Goal: Task Accomplishment & Management: Manage account settings

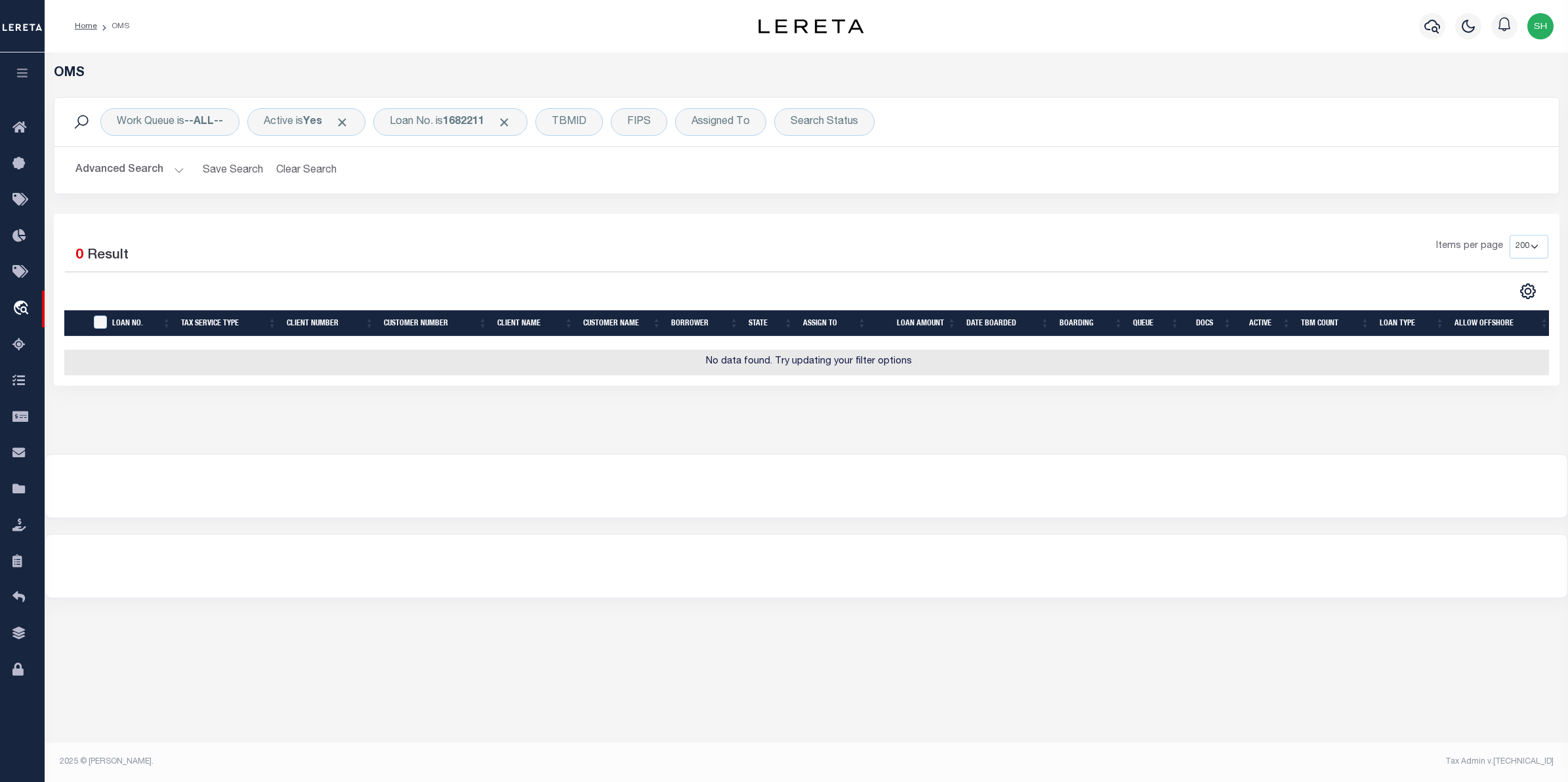
select select "200"
click at [820, 570] on div at bounding box center [806, 566] width 1523 height 63
click at [482, 529] on div "OMS Work Queue is --ALL-- Active is Yes Loan No. is 1682211 TBMID FIPS Assigned…" at bounding box center [806, 326] width 1524 height 546
click at [808, 477] on div at bounding box center [806, 487] width 1523 height 63
click at [916, 529] on div "OMS Work Queue is --ALL-- Active is Yes Loan No. is 1682211 TBMID FIPS Assigned…" at bounding box center [806, 326] width 1524 height 546
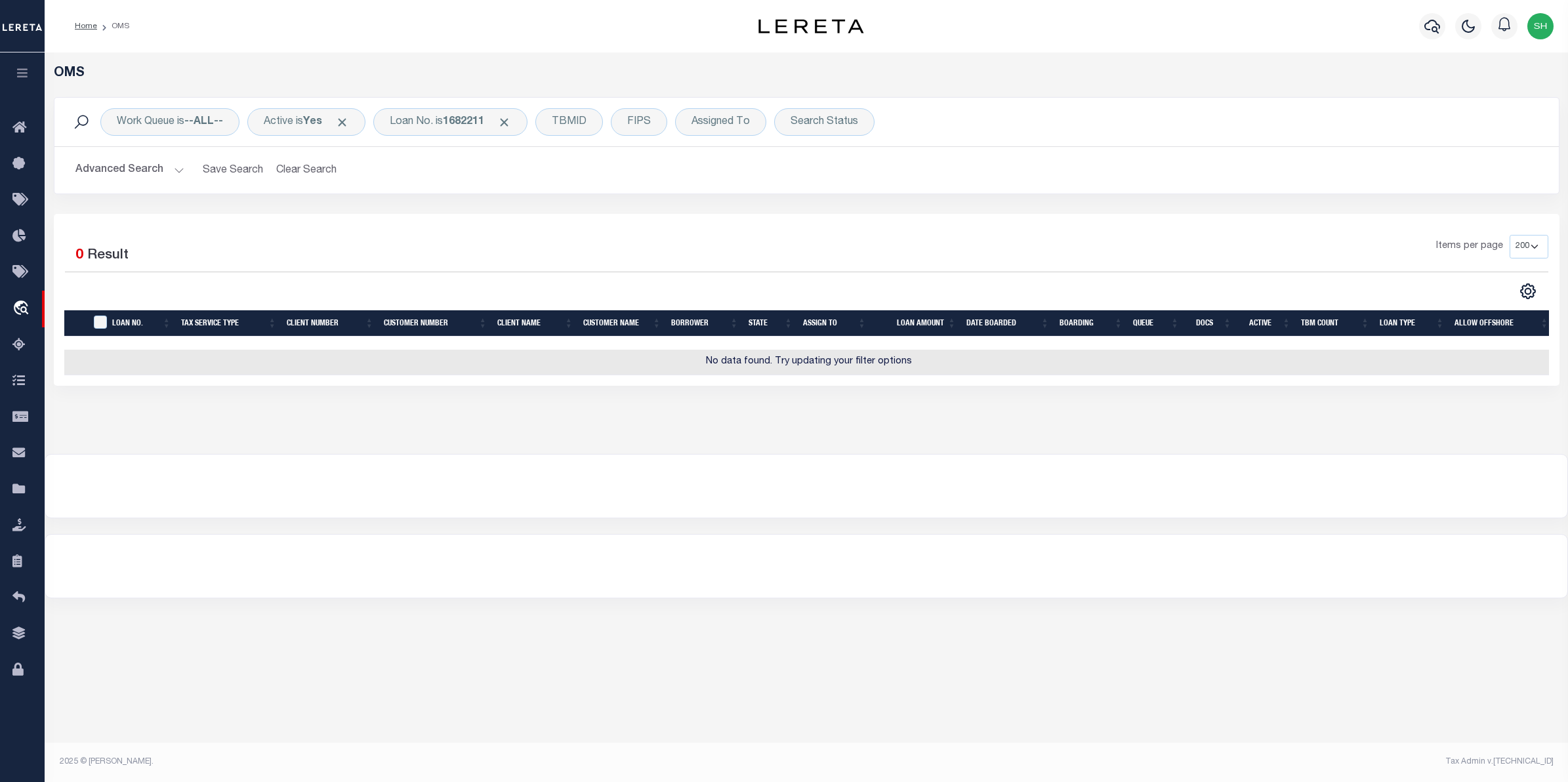
click at [1273, 627] on div "OMS Work Queue is --ALL-- Active is Yes Loan No. is 1682211 TBMID FIPS Assigned…" at bounding box center [806, 405] width 1524 height 704
click at [450, 131] on div "Loan No. is 1682211" at bounding box center [450, 122] width 154 height 28
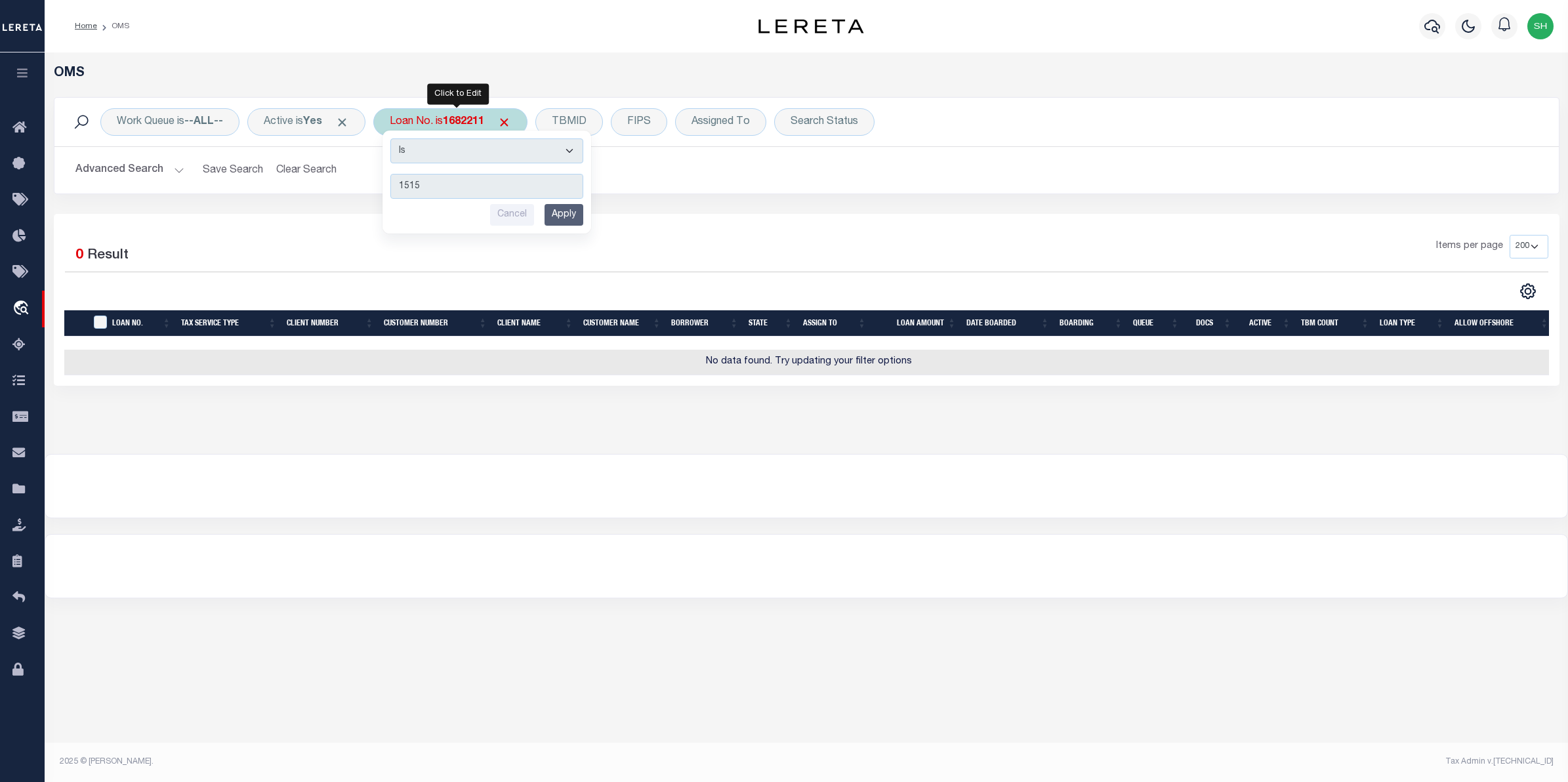
type input "15158"
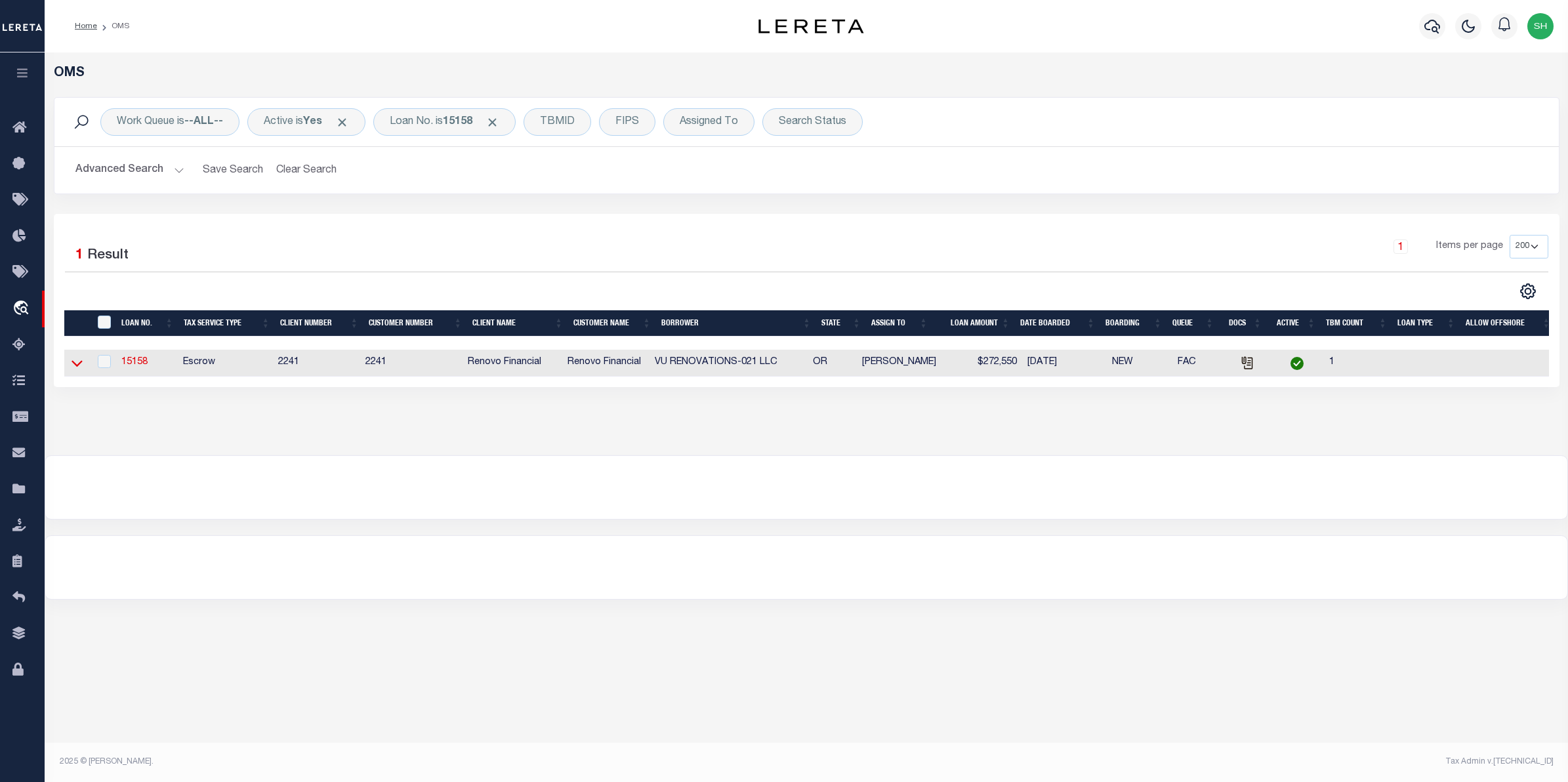
click at [80, 365] on icon at bounding box center [76, 364] width 11 height 7
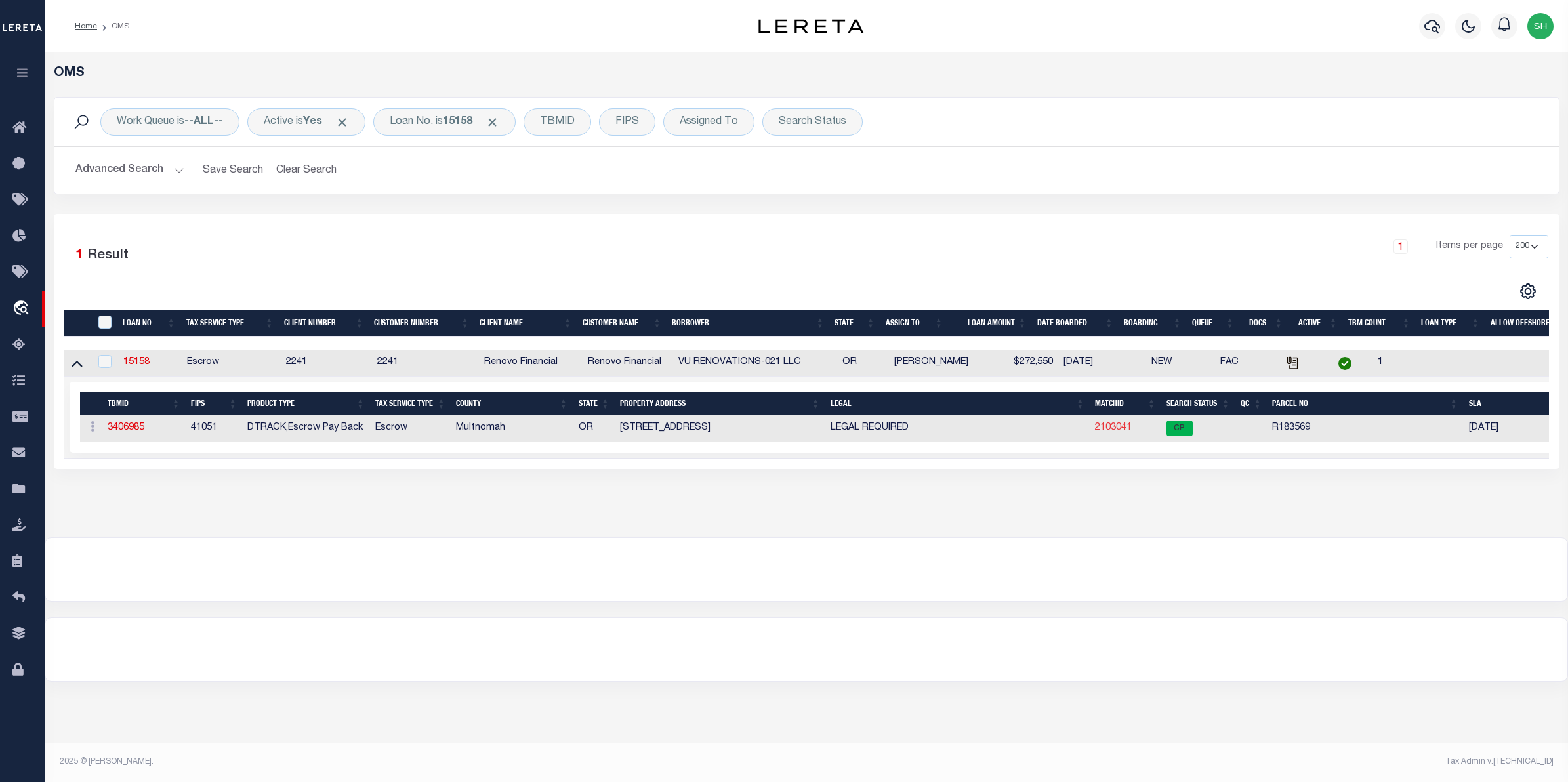
click at [1098, 432] on link "2103041" at bounding box center [1114, 428] width 37 height 9
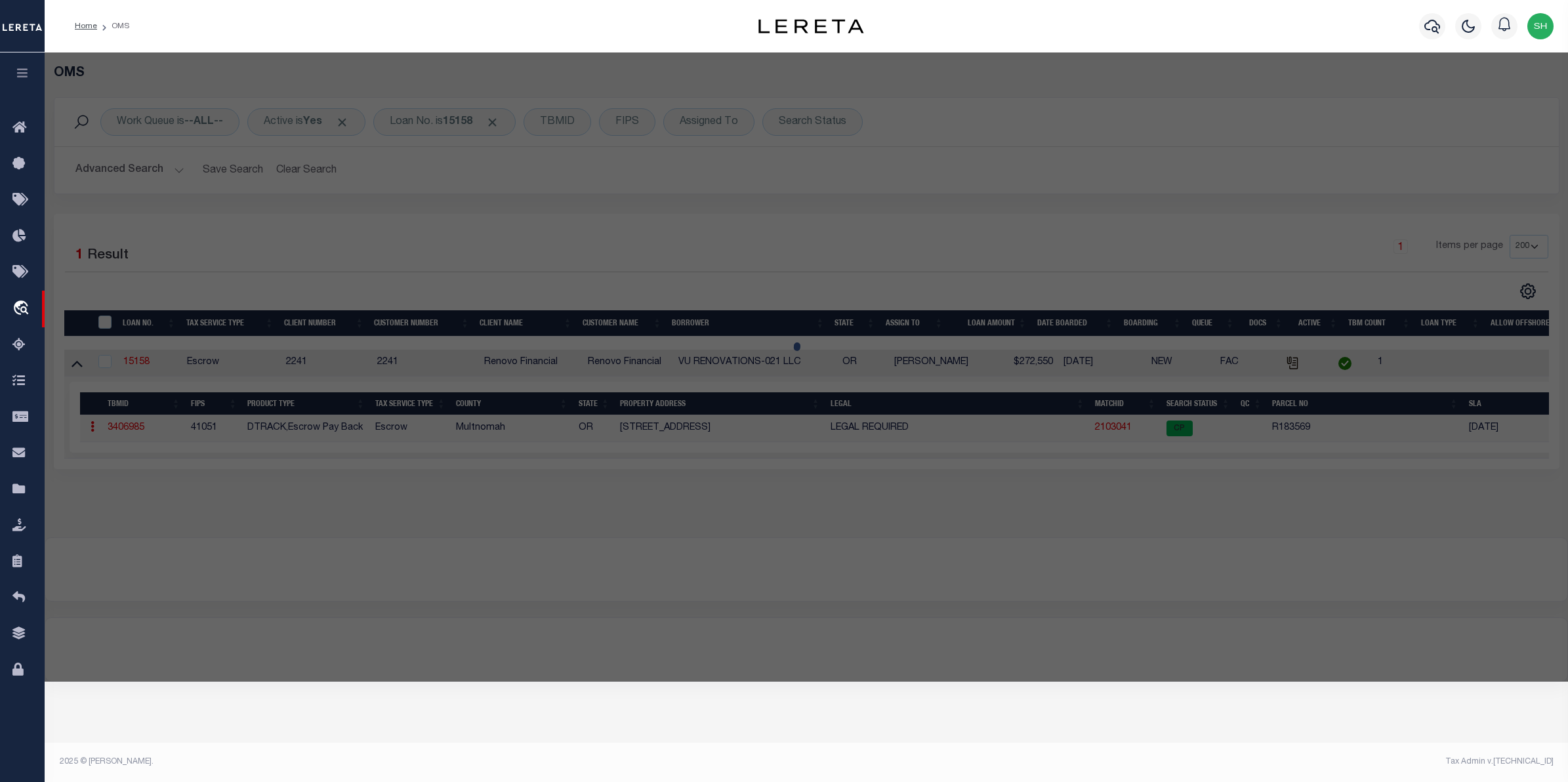
checkbox input "false"
select select "CP"
type input "VU RENOVATIONS-021 LLC"
select select "AGW"
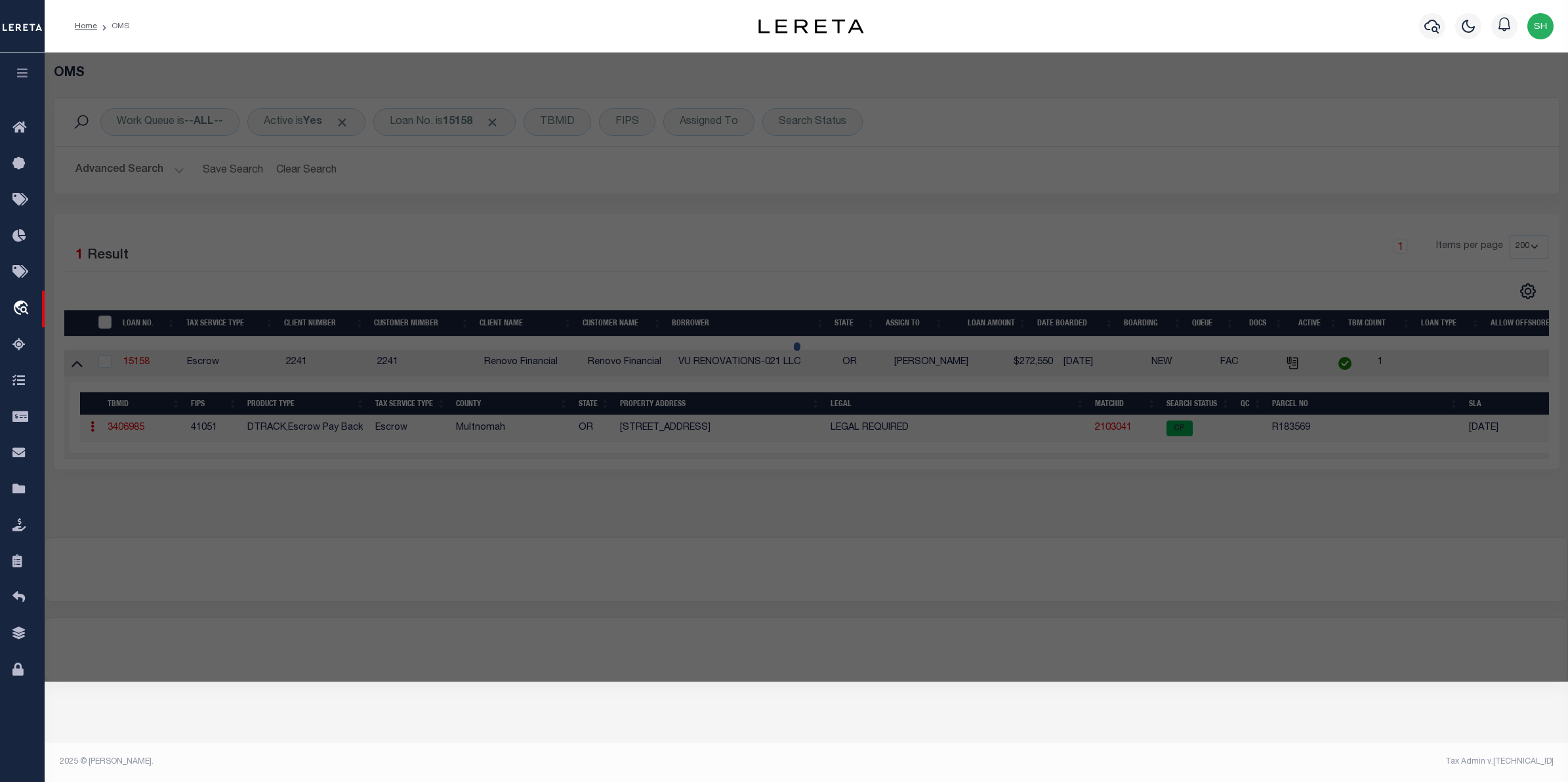
select select
type input "6401 SE 143RD CT"
checkbox input "false"
type input "PORTLAND, OR 97236"
type textarea "HOMESTEAD, LOT 1, UND INT TRACTS B, C&D"
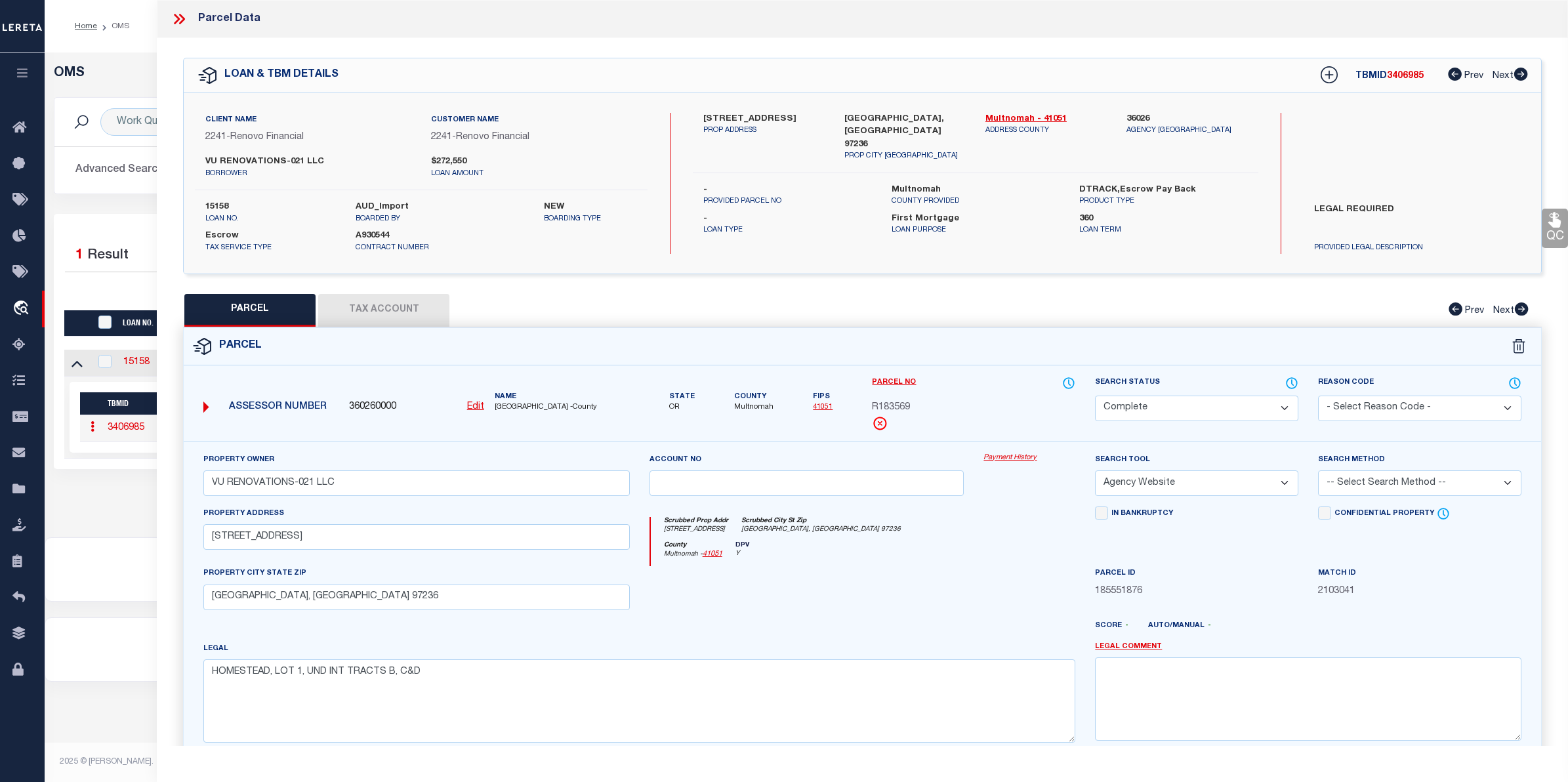
click at [1033, 460] on link "Payment History" at bounding box center [1029, 458] width 92 height 11
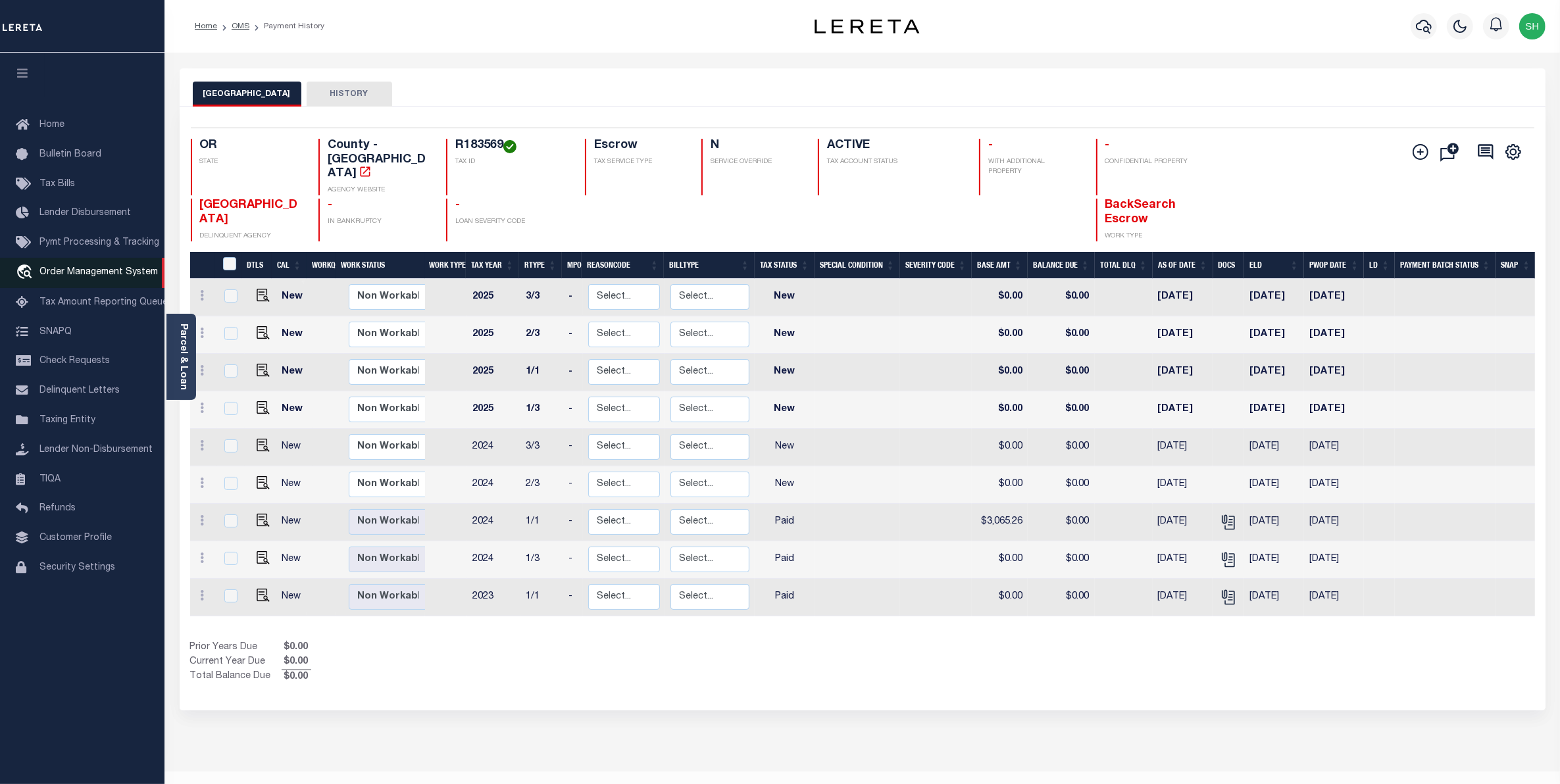
click at [63, 277] on span "Order Management System" at bounding box center [99, 272] width 118 height 9
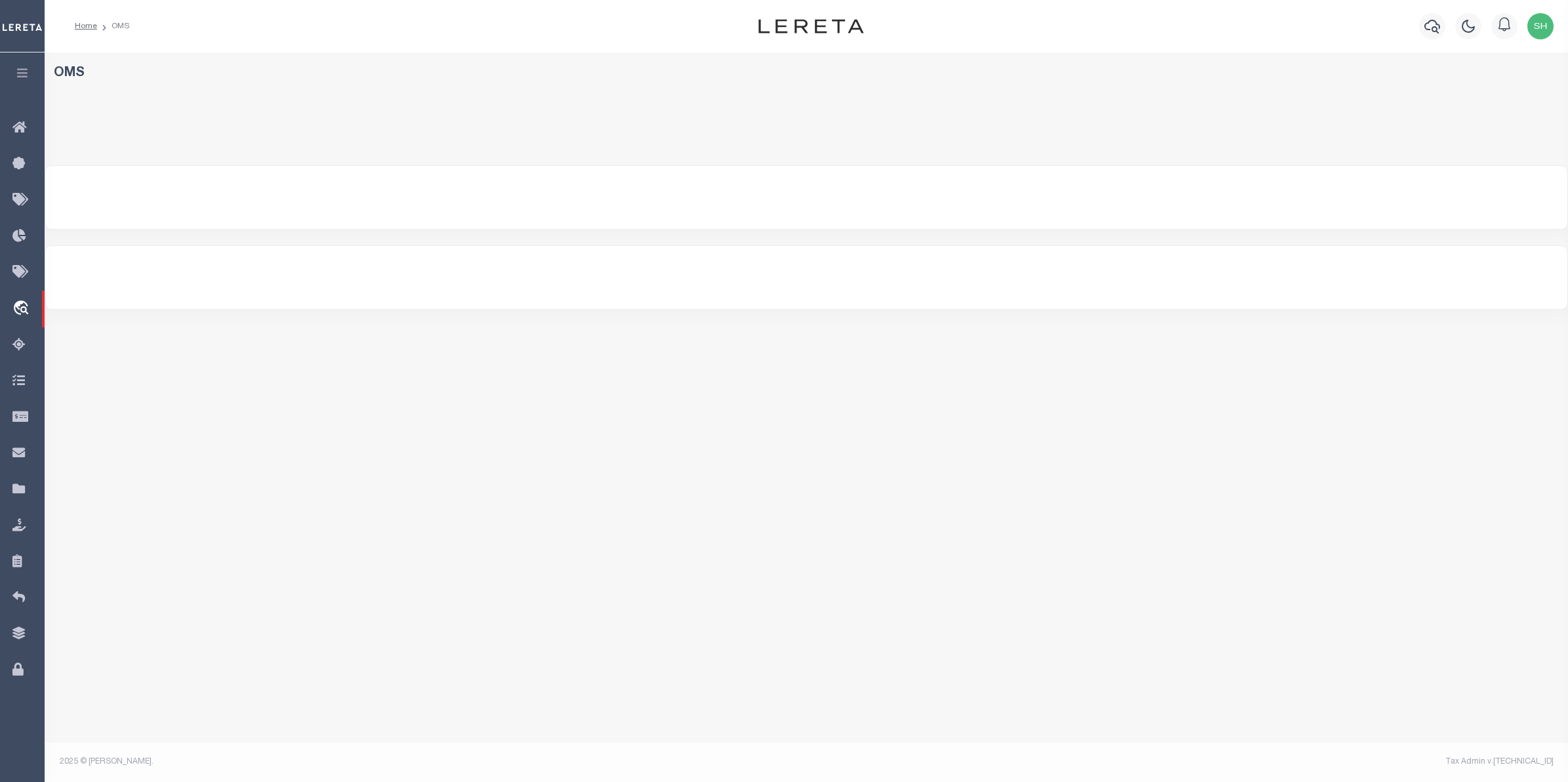
select select "200"
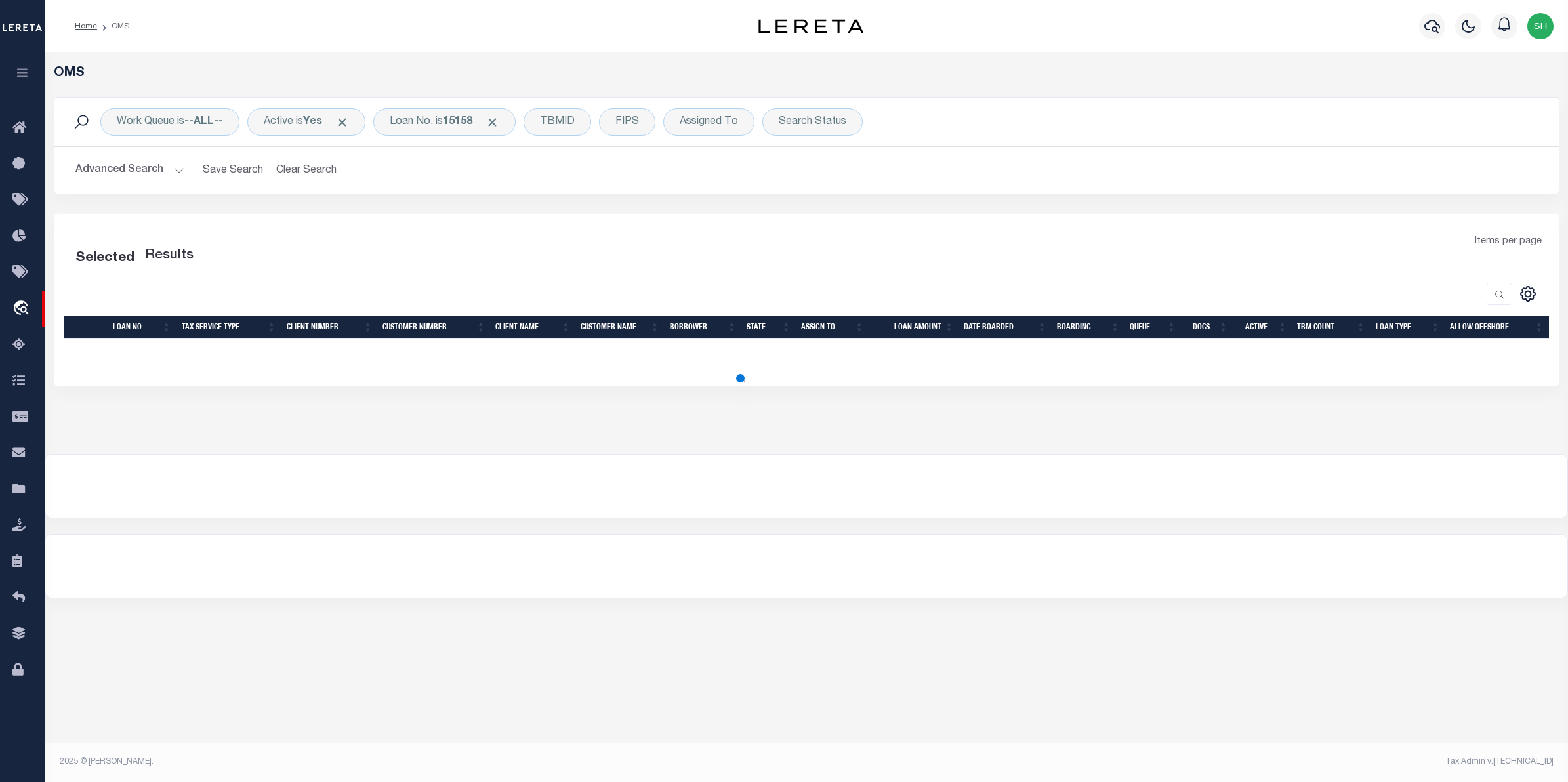
select select "200"
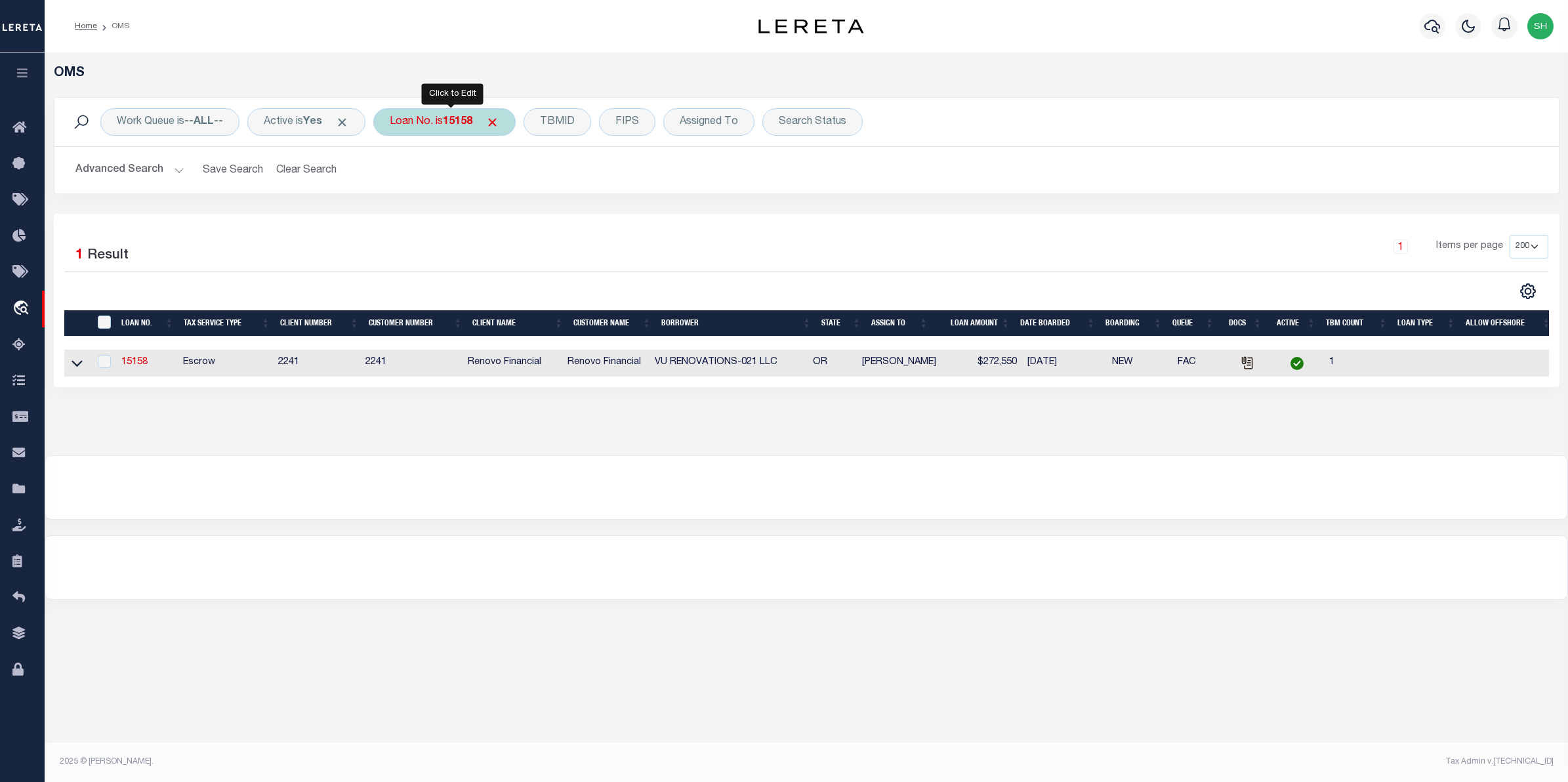
click at [438, 130] on div "Loan No. is 15158" at bounding box center [444, 122] width 142 height 28
type input "10021486"
click at [78, 365] on icon at bounding box center [76, 363] width 11 height 14
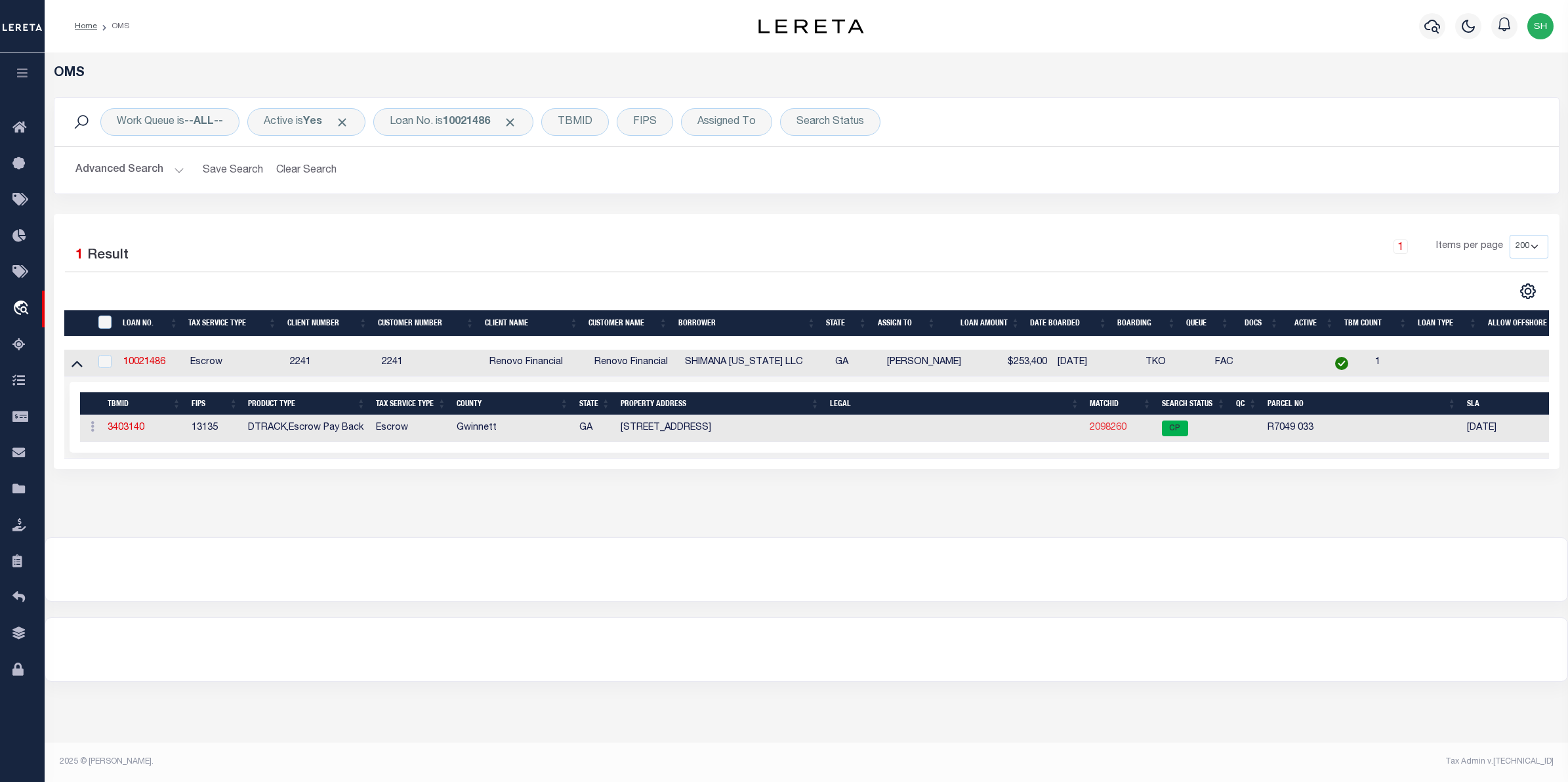
click at [1113, 433] on link "2098260" at bounding box center [1108, 428] width 37 height 9
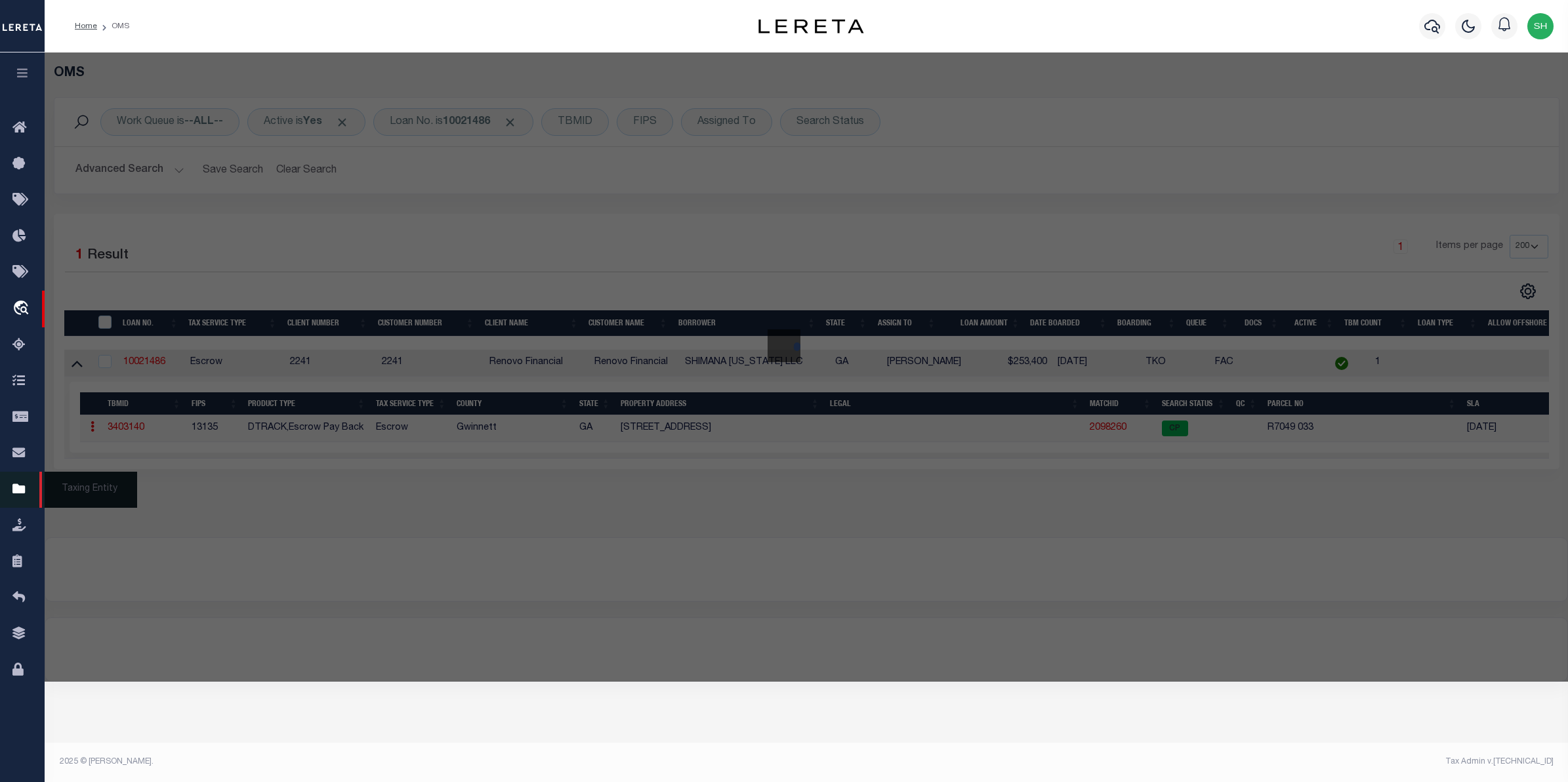
checkbox input "false"
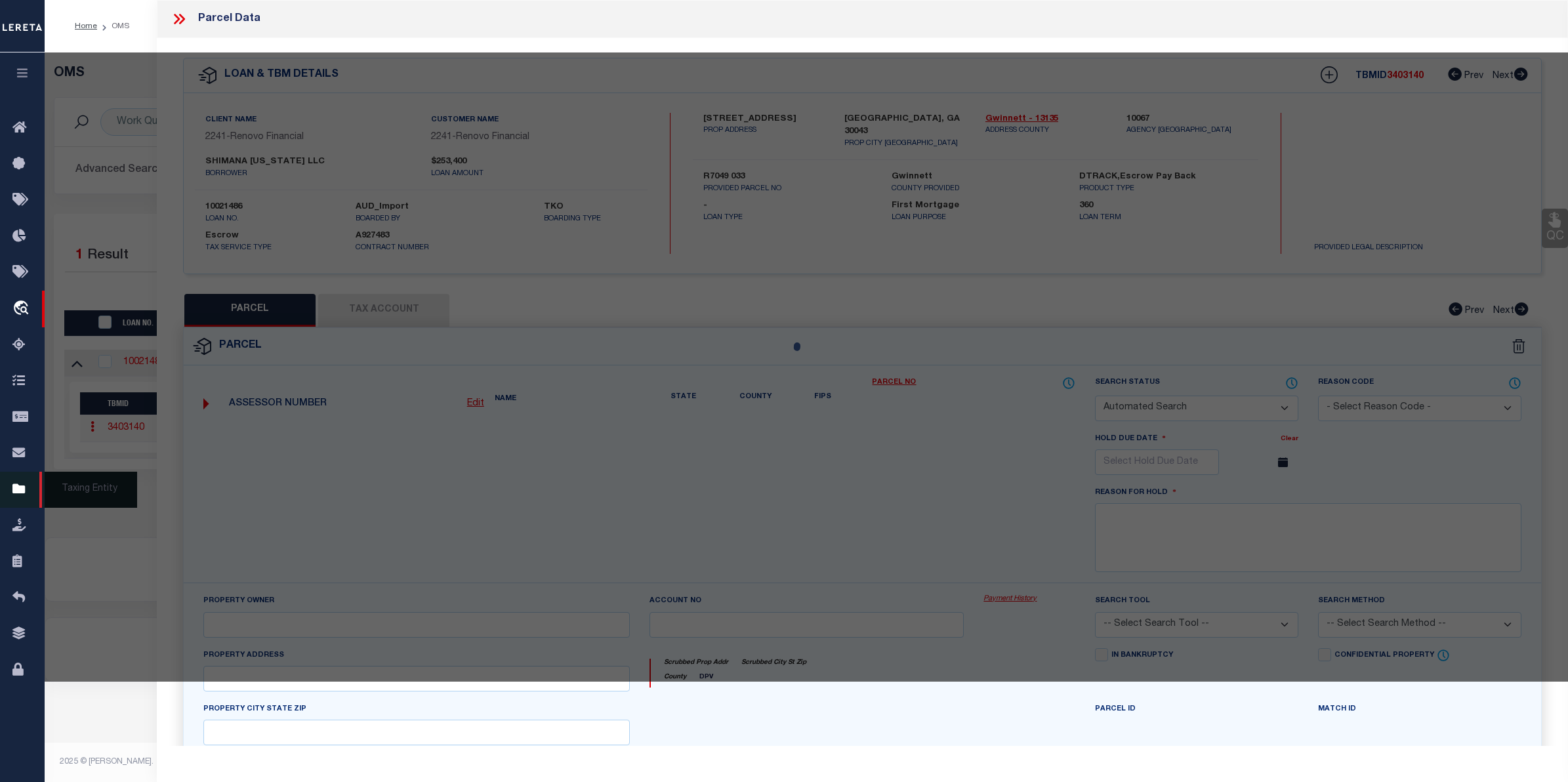
select select "CP"
type input "SHIMANA [US_STATE] LLC"
select select
type input "90 BENTRIDGE CT"
type input "[GEOGRAPHIC_DATA], GA 30043"
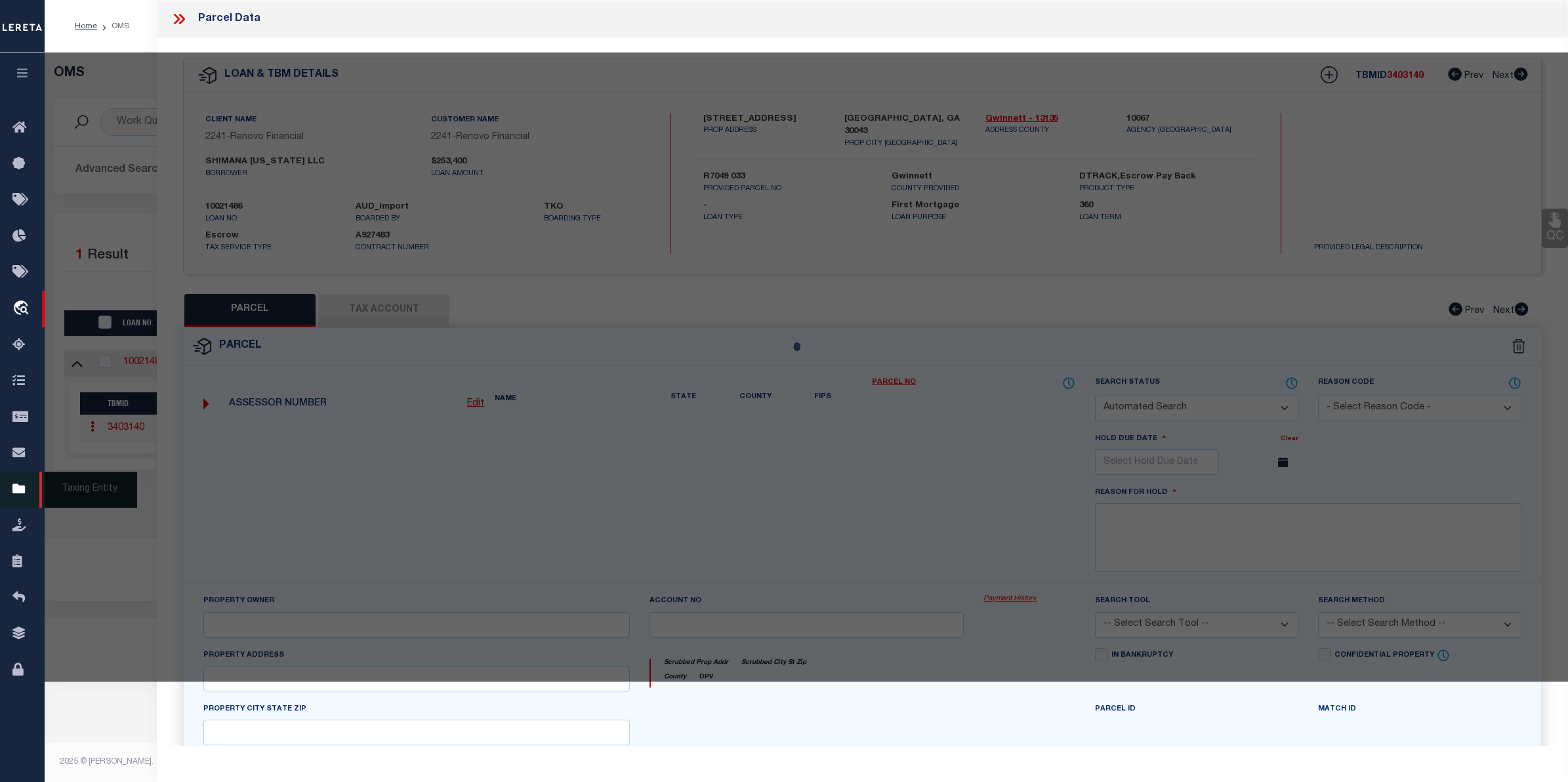
type textarea "L7 BA BENTRIDGE #1"
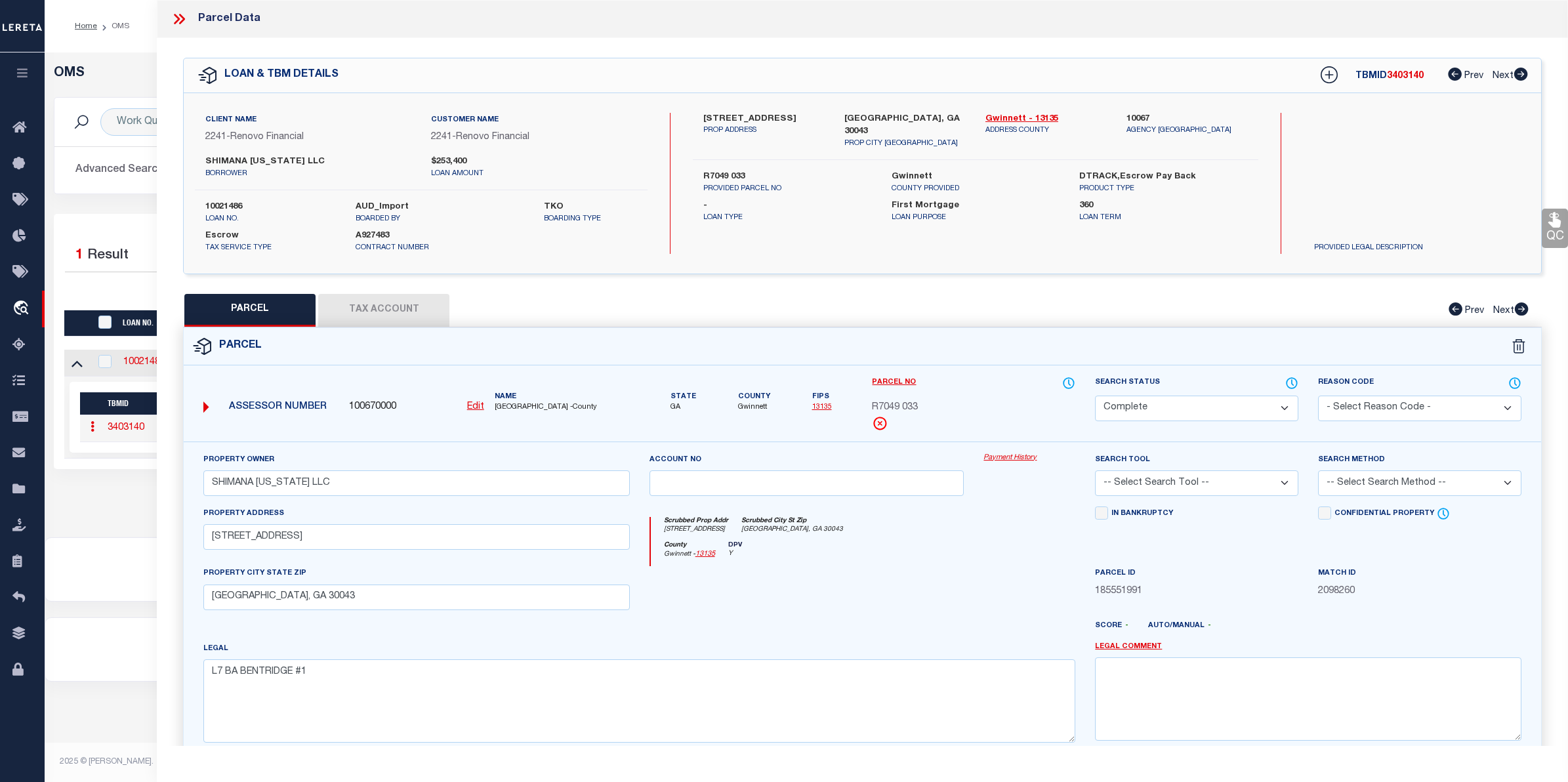
click at [1000, 458] on link "Payment History" at bounding box center [1029, 458] width 92 height 11
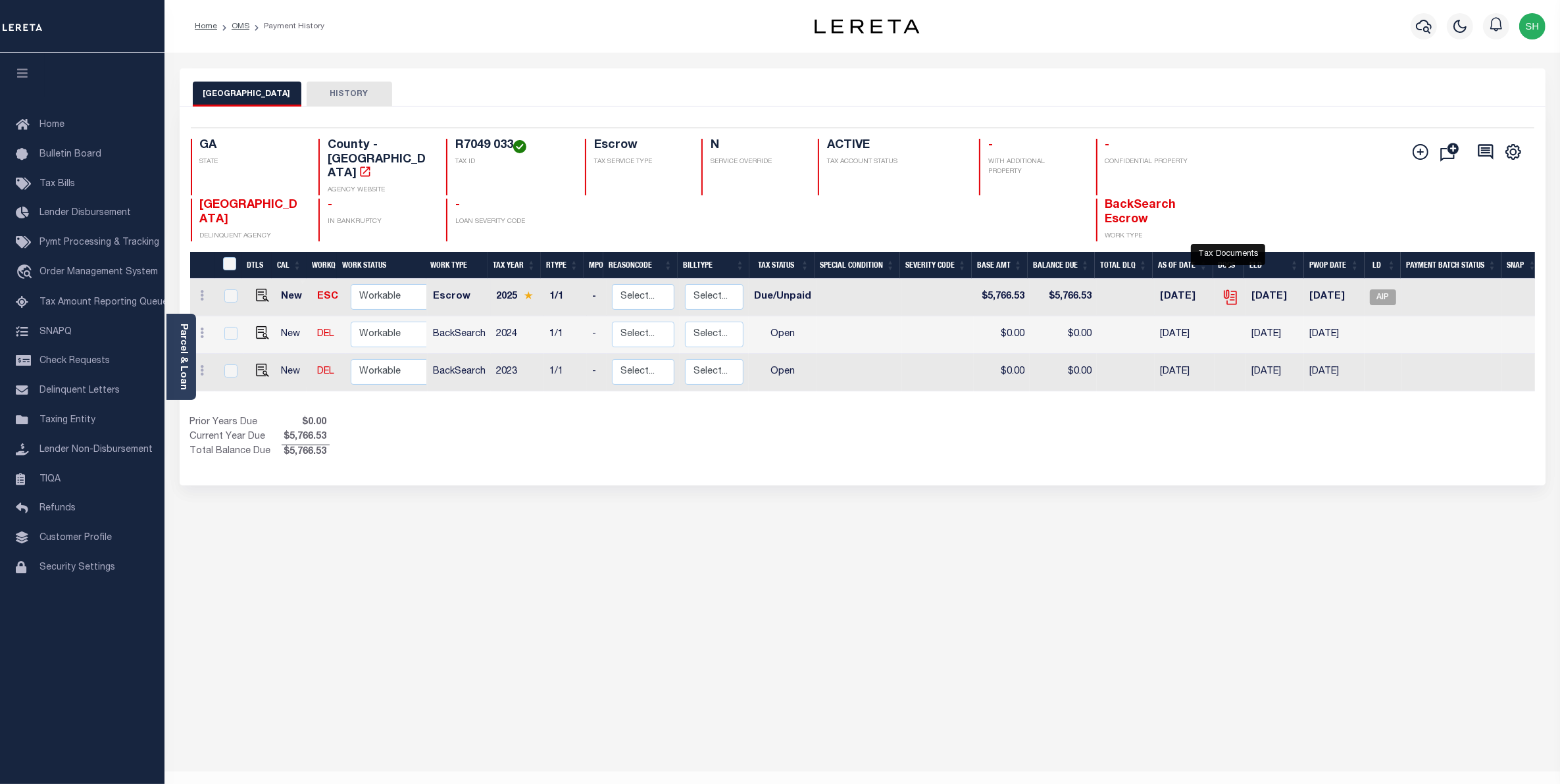
click at [1223, 289] on icon "" at bounding box center [1231, 297] width 17 height 17
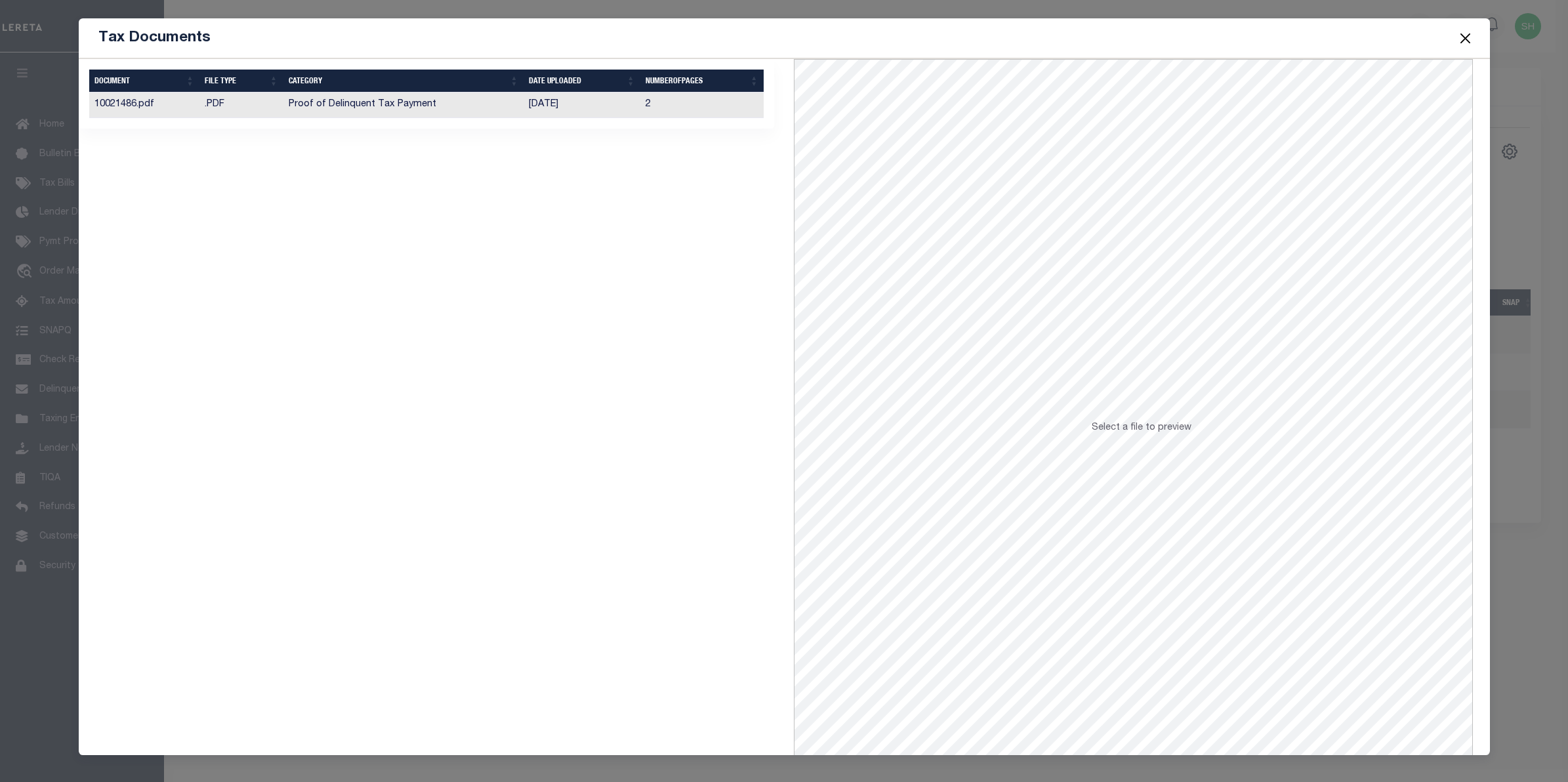
click at [401, 106] on td "Proof of Delinquent Tax Payment" at bounding box center [404, 105] width 241 height 26
click at [1461, 45] on button "Close" at bounding box center [1465, 38] width 17 height 17
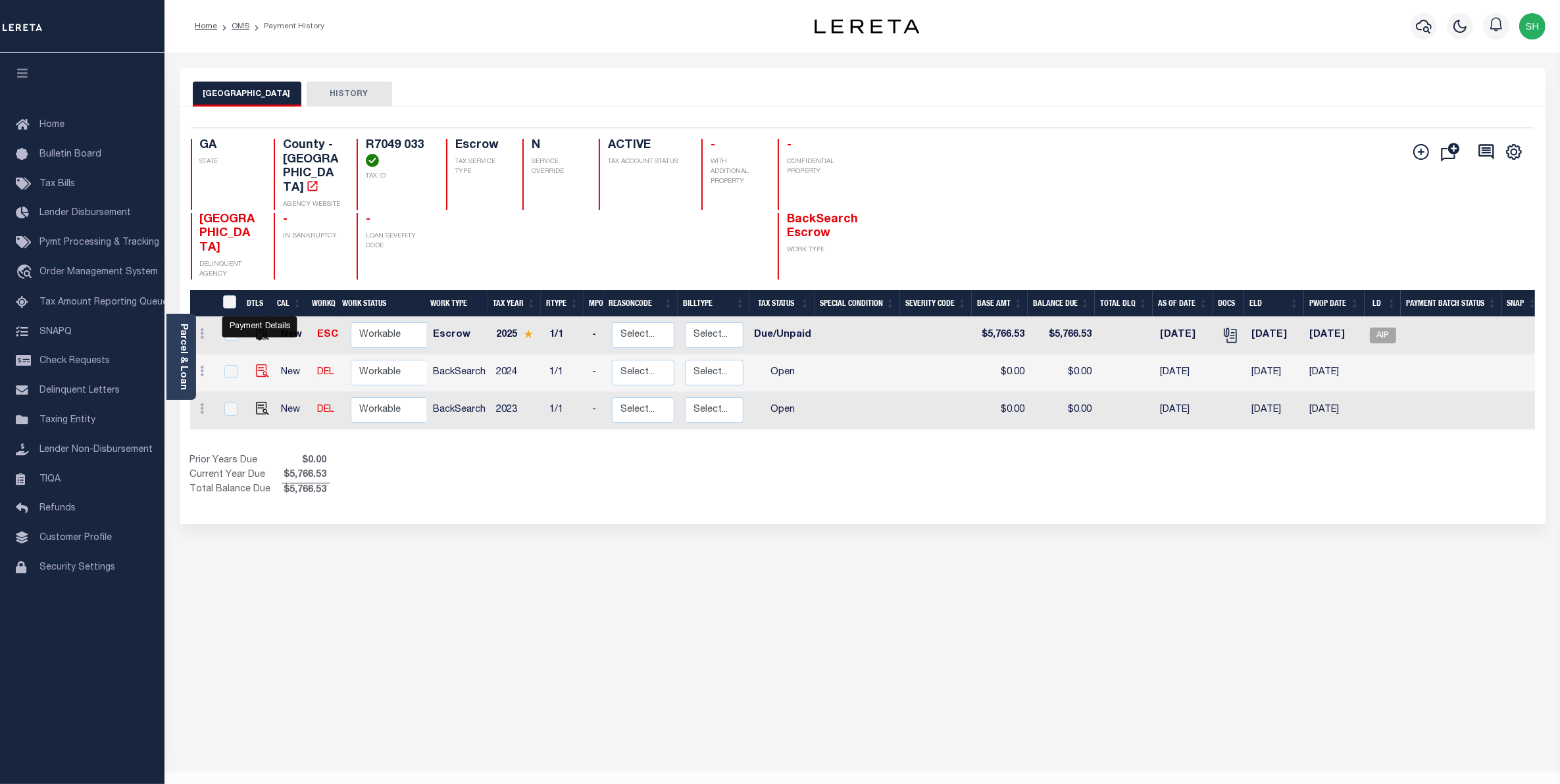
click at [258, 364] on img "" at bounding box center [263, 371] width 13 height 13
checkbox input "true"
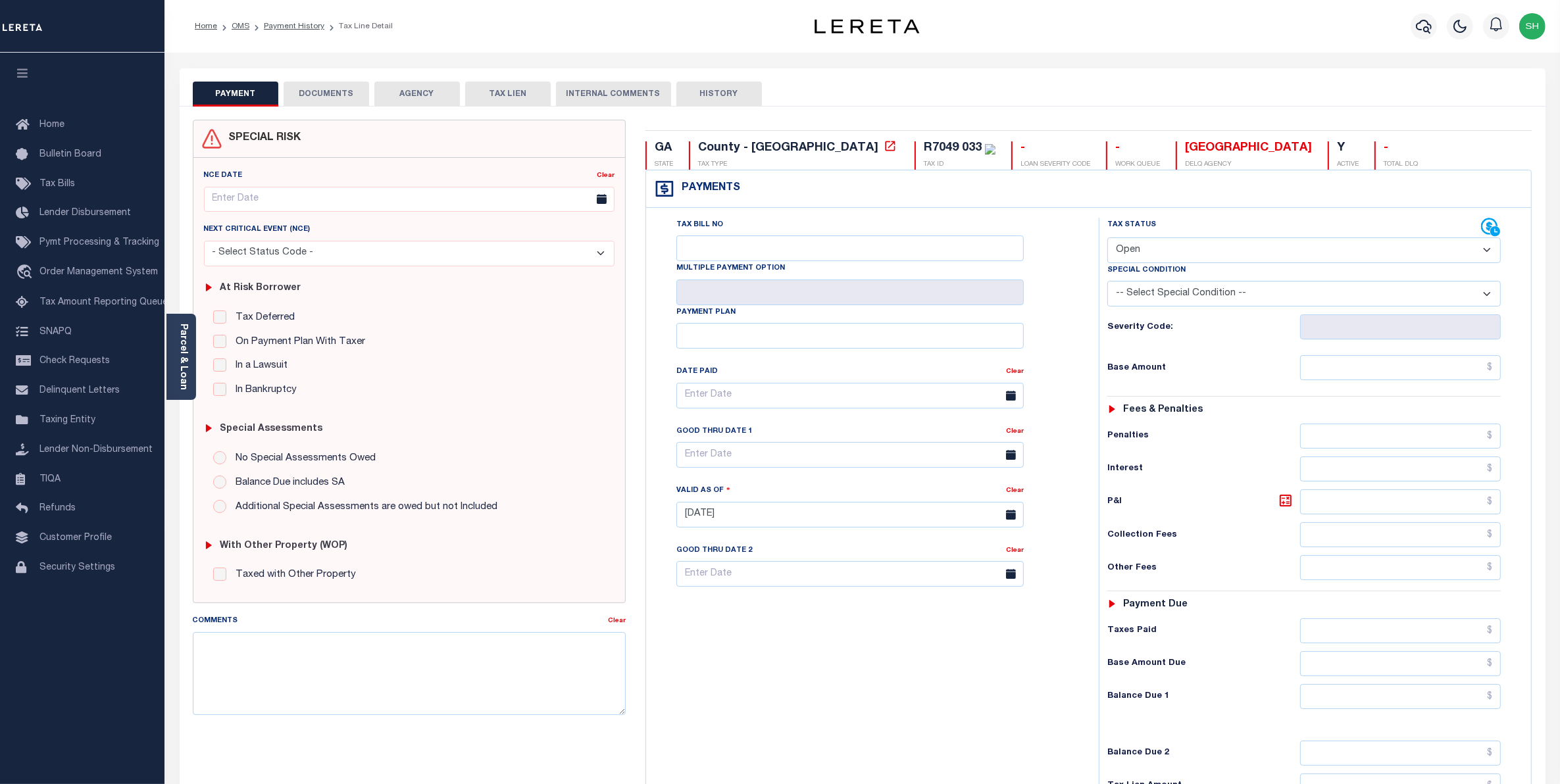
click at [1485, 255] on select "- Select Status Code - Open Due/Unpaid Paid Incomplete No Tax Due Internal Refu…" at bounding box center [1305, 250] width 394 height 26
select select "PYD"
click at [1108, 239] on select "- Select Status Code - Open Due/Unpaid Paid Incomplete No Tax Due Internal Refu…" at bounding box center [1305, 250] width 394 height 26
type input "[DATE]"
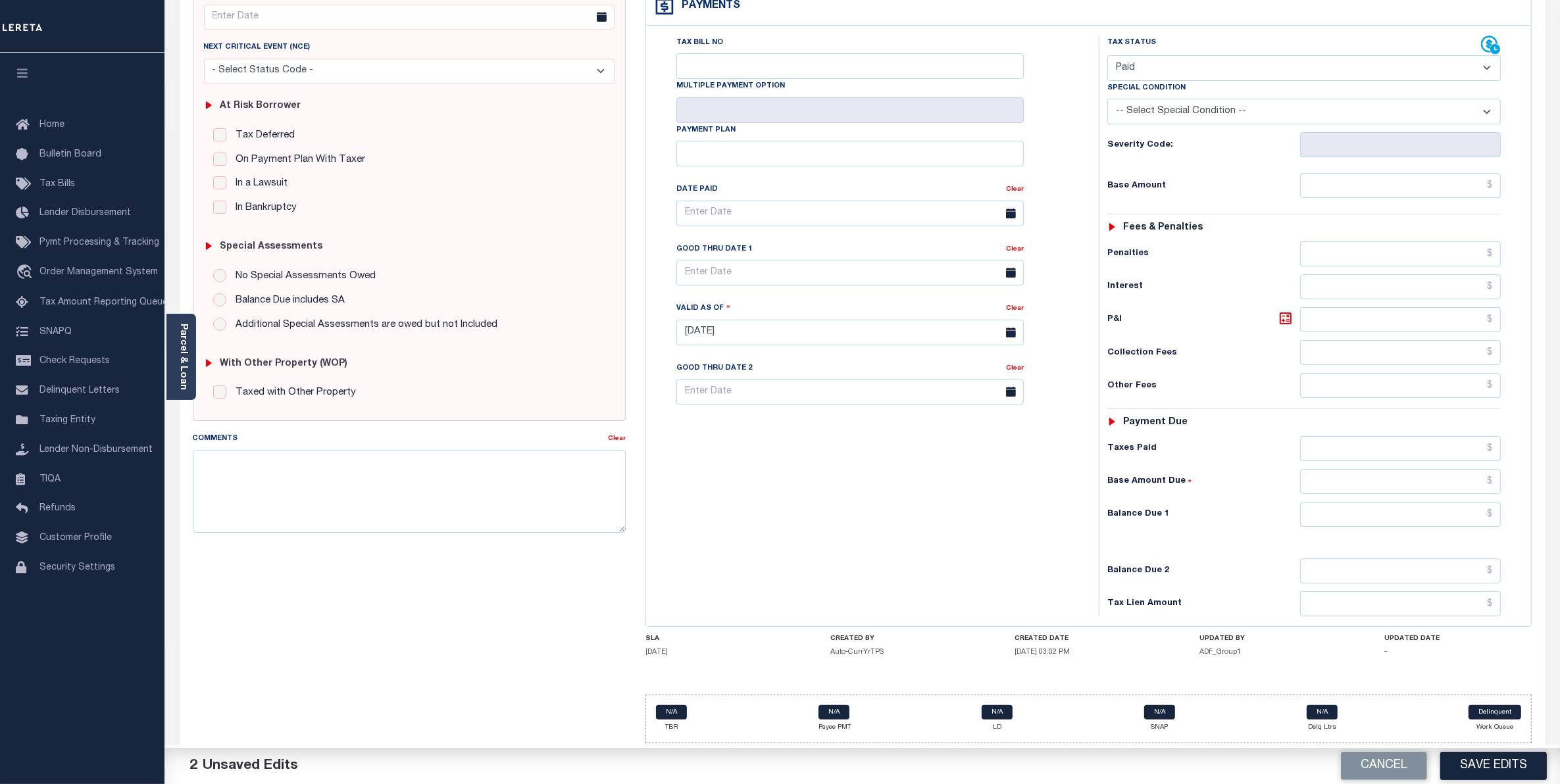
scroll to position [191, 0]
click at [1456, 611] on input "text" at bounding box center [1401, 604] width 201 height 25
type input "$0.00"
click at [1481, 767] on button "Save Edits" at bounding box center [1493, 765] width 106 height 28
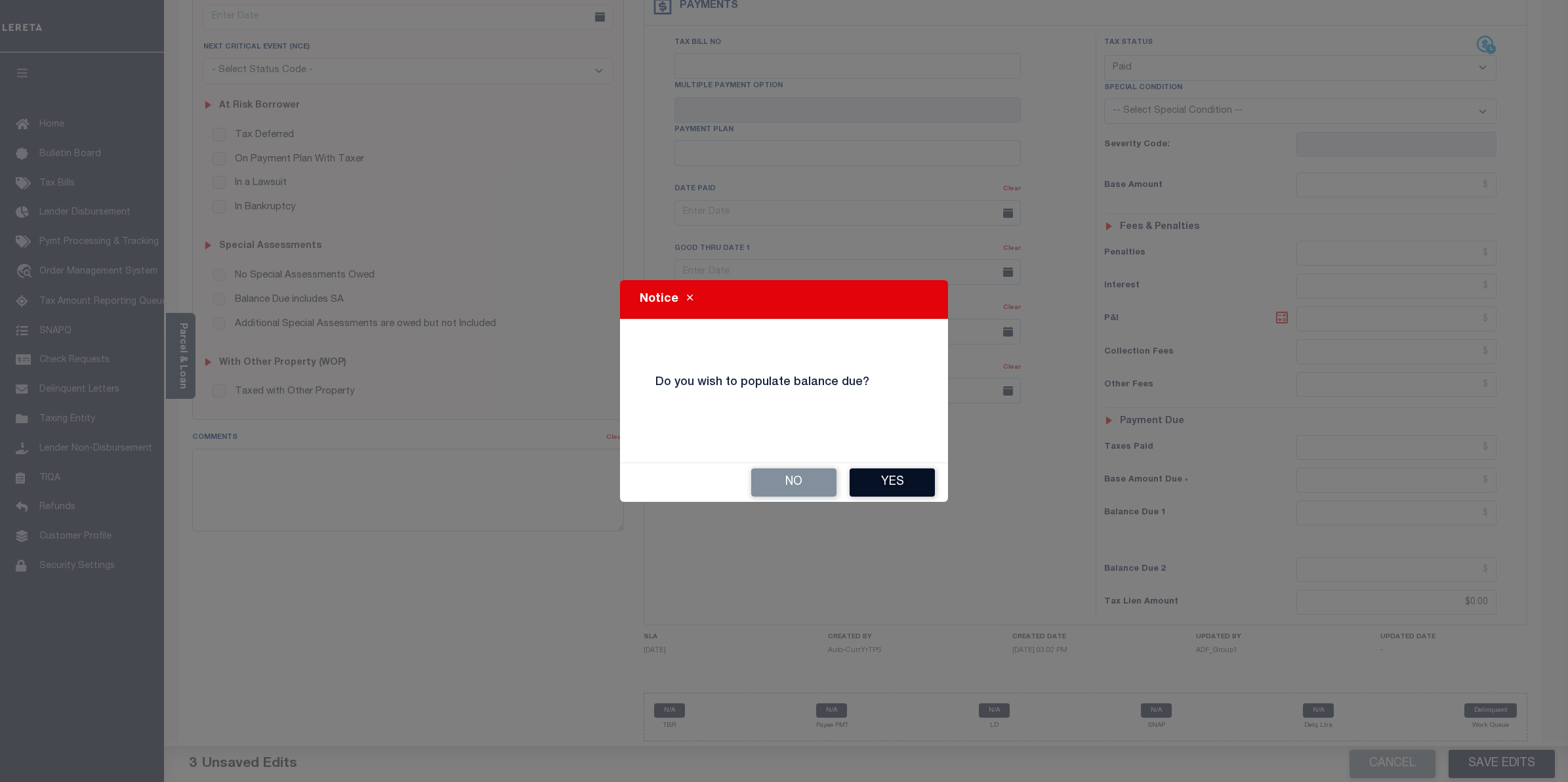
click at [866, 482] on button "Yes" at bounding box center [892, 482] width 85 height 28
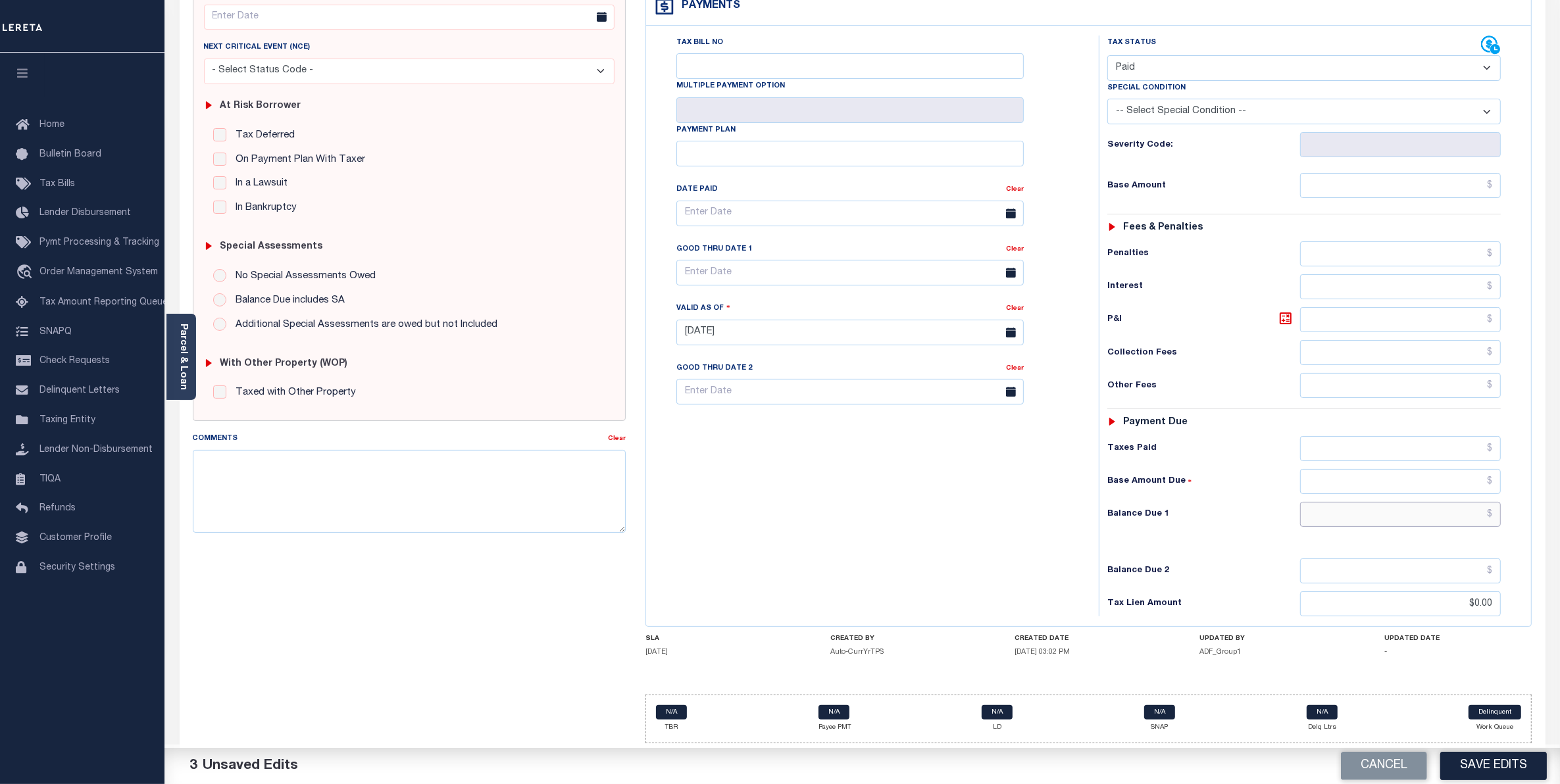
click at [1467, 514] on input "text" at bounding box center [1401, 514] width 201 height 25
type input "$0.00"
drag, startPoint x: 1442, startPoint y: 602, endPoint x: 1571, endPoint y: 584, distance: 130.2
click at [1559, 584] on html "Home OMS Payment History Tax Line Detail" at bounding box center [780, 301] width 1560 height 966
drag, startPoint x: 1464, startPoint y: 602, endPoint x: 1571, endPoint y: 586, distance: 108.2
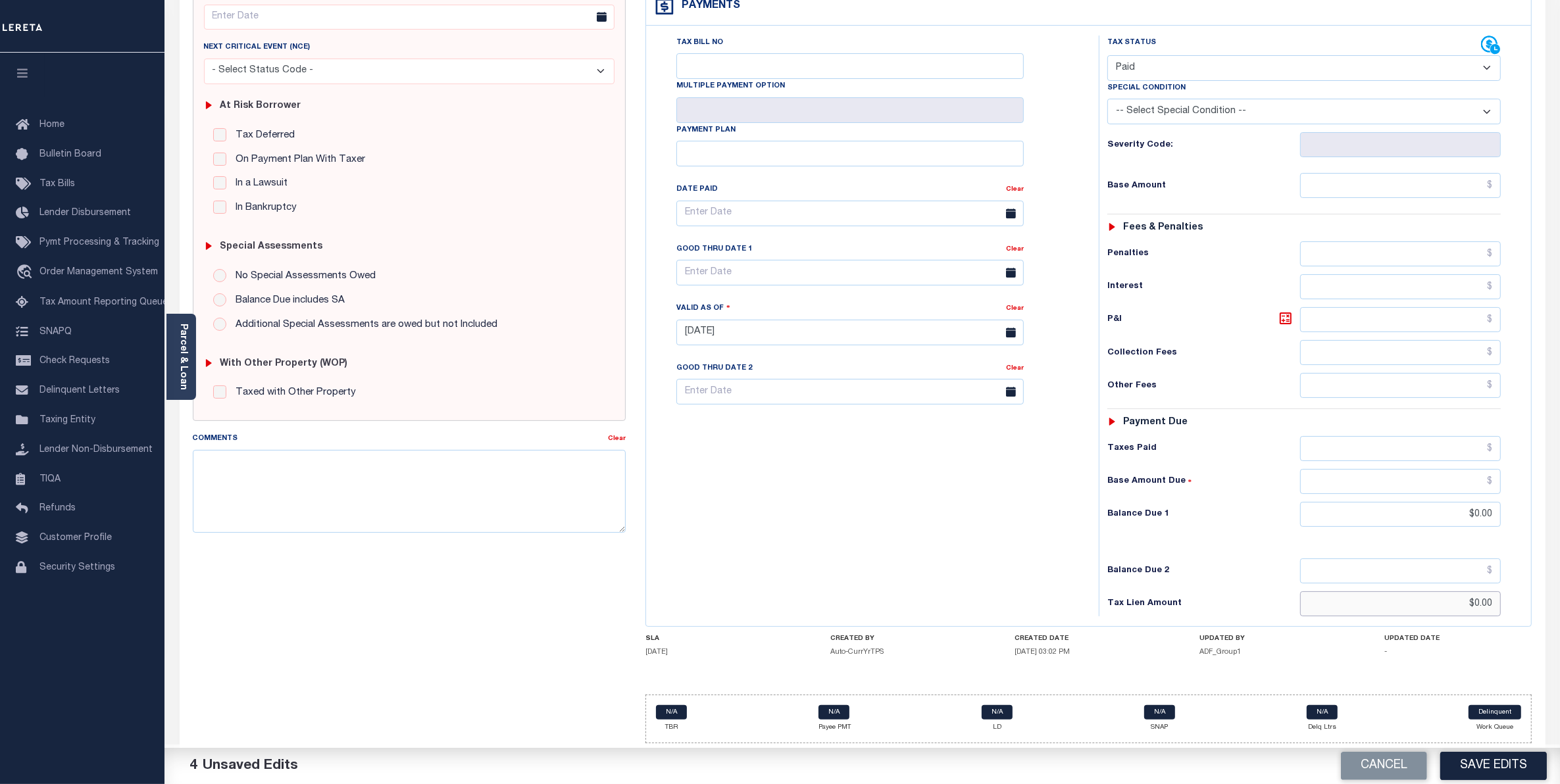
click at [1559, 586] on html "Home OMS Payment History Tax Line Detail" at bounding box center [780, 301] width 1560 height 966
click at [1514, 773] on button "Save Edits" at bounding box center [1493, 765] width 106 height 28
checkbox input "false"
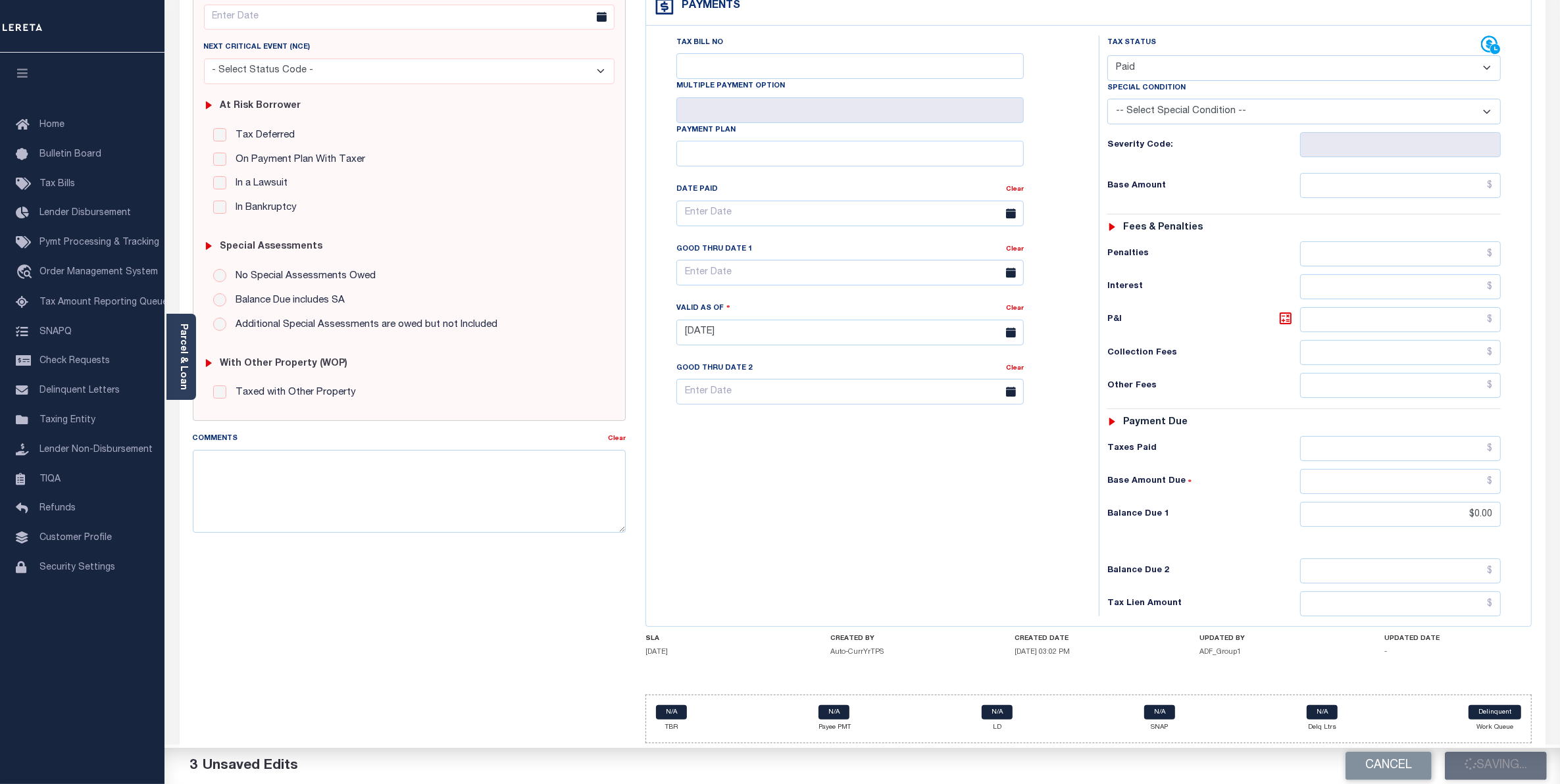
type input "$0"
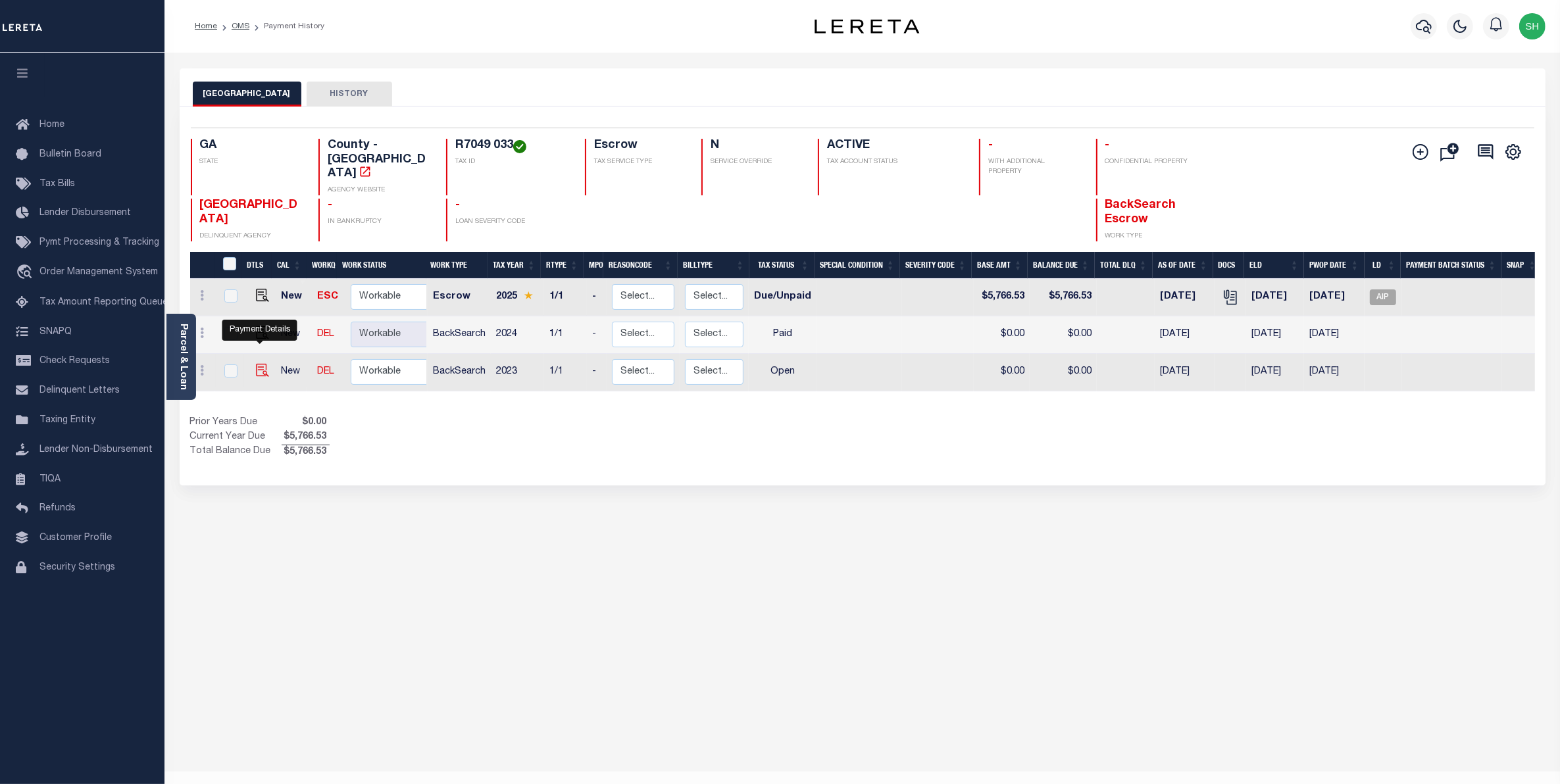
click at [261, 364] on img "" at bounding box center [263, 370] width 13 height 13
checkbox input "true"
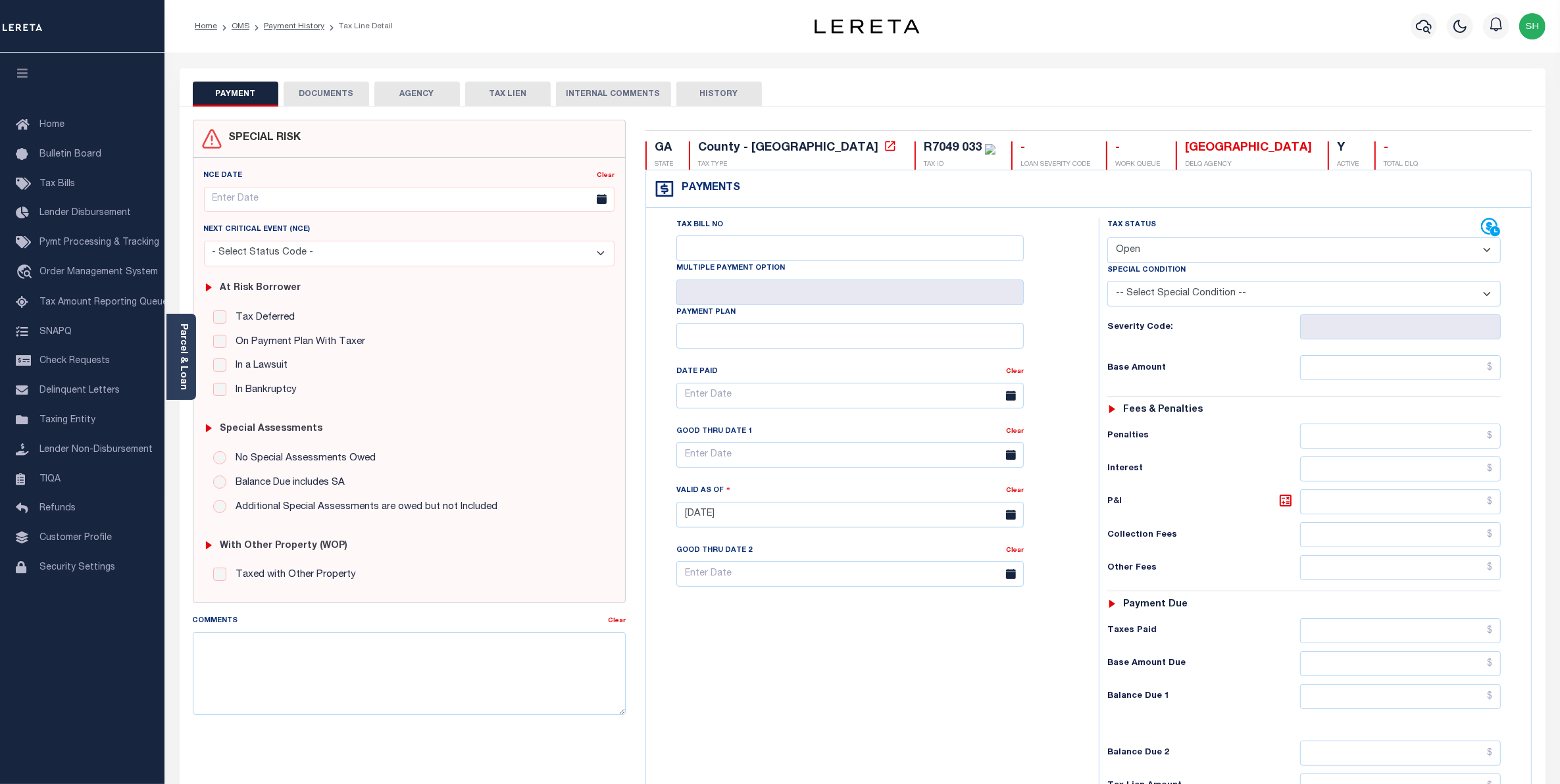
click at [1489, 252] on select "- Select Status Code - Open Due/Unpaid Paid Incomplete No Tax Due Internal Refu…" at bounding box center [1305, 250] width 394 height 26
select select "PYD"
click at [1108, 239] on select "- Select Status Code - Open Due/Unpaid Paid Incomplete No Tax Due Internal Refu…" at bounding box center [1305, 250] width 394 height 26
type input "[DATE]"
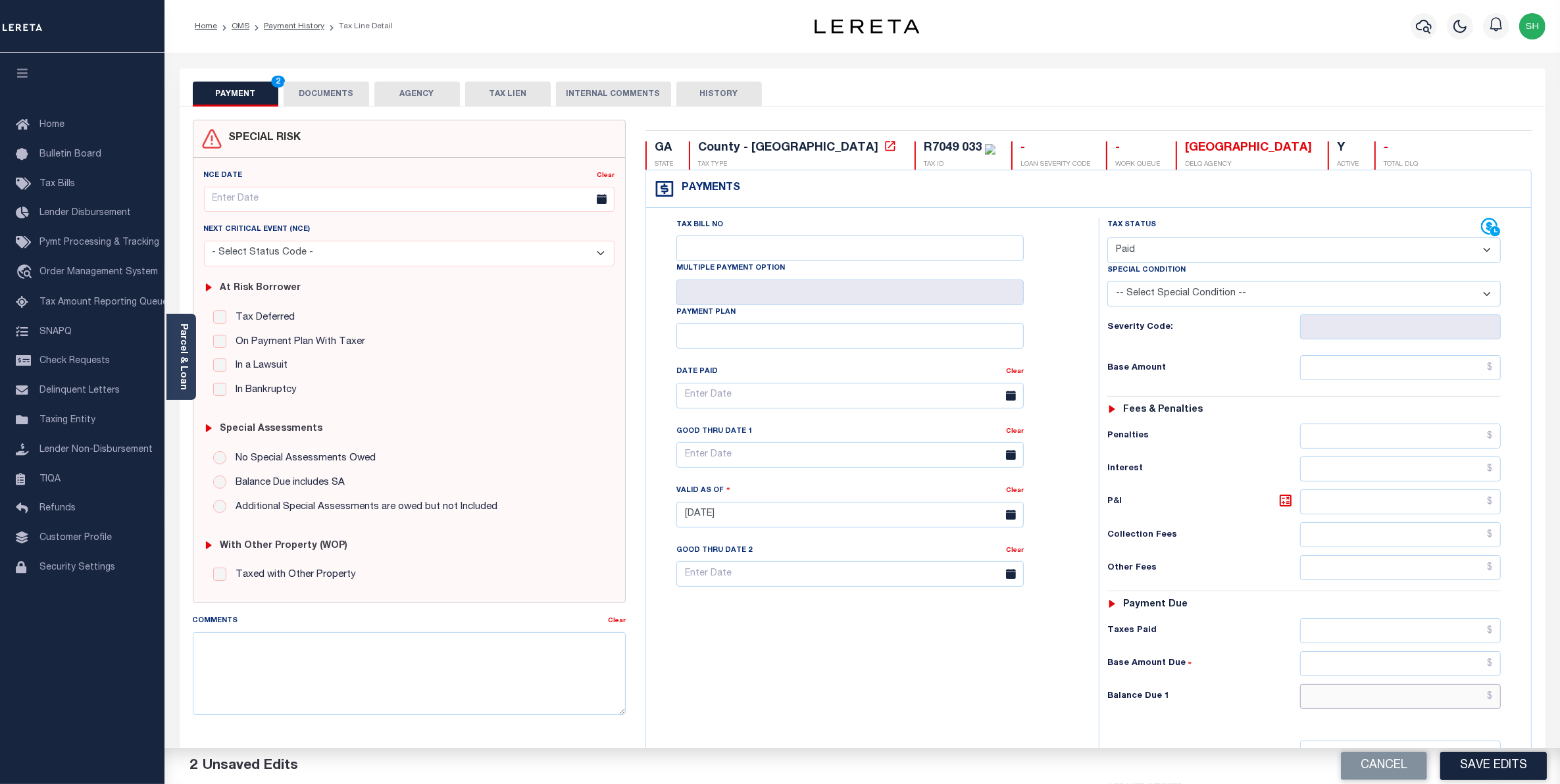
click at [1457, 709] on input "text" at bounding box center [1401, 697] width 201 height 25
type input "$0.00"
click at [1466, 756] on button "Save Edits" at bounding box center [1493, 765] width 106 height 28
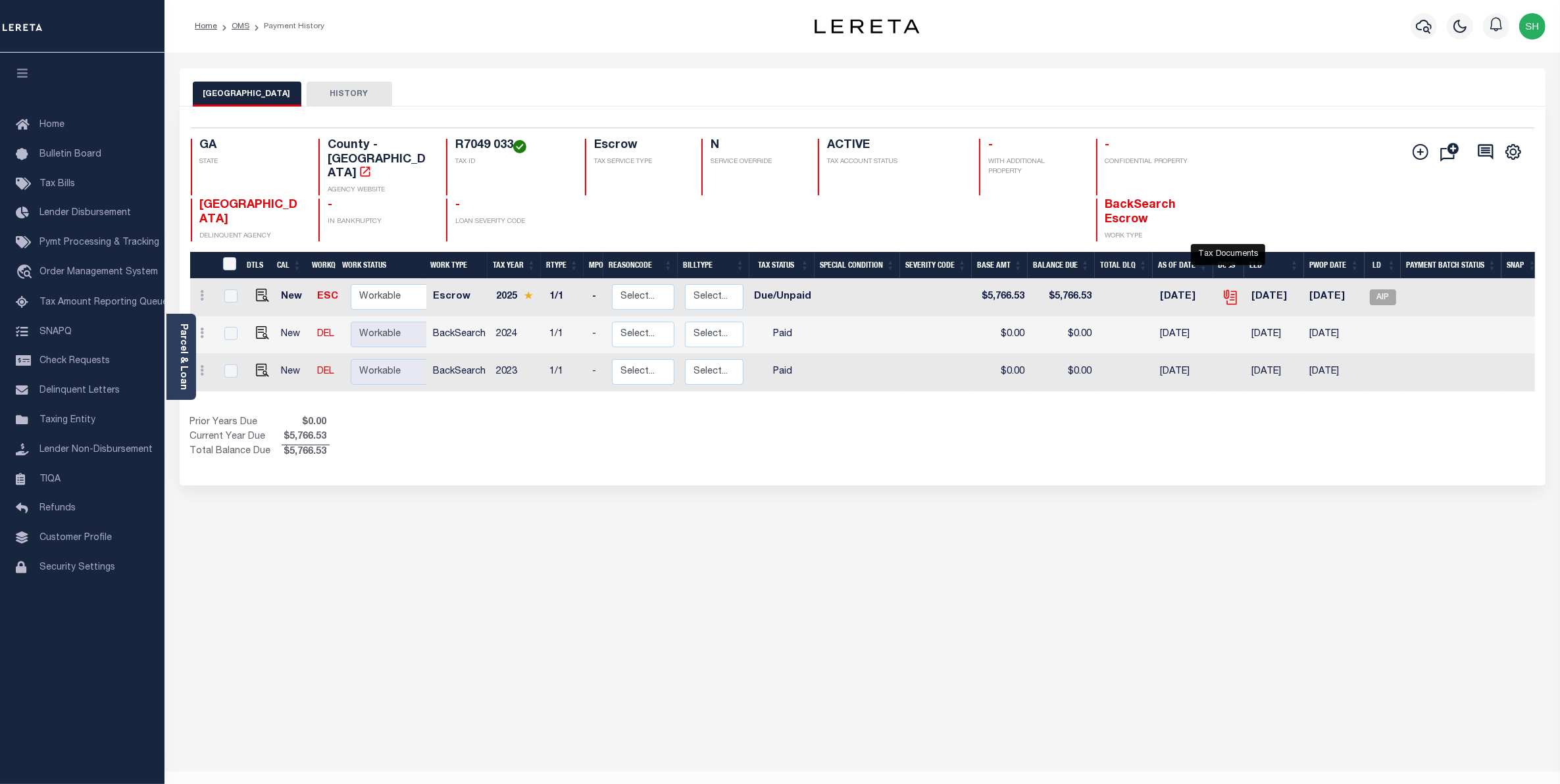
click at [1229, 289] on icon "" at bounding box center [1231, 297] width 17 height 17
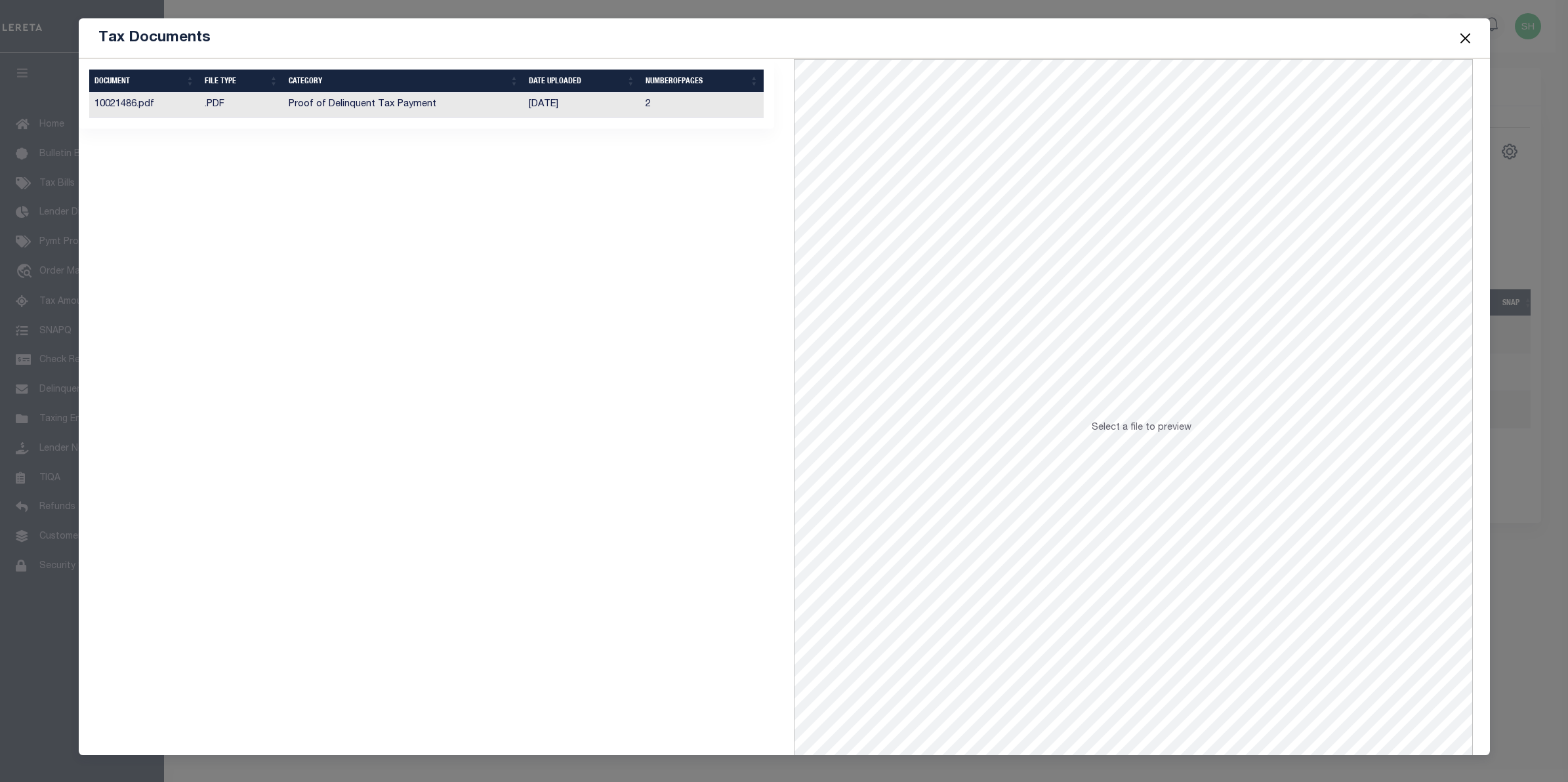
click at [417, 112] on td "Proof of Delinquent Tax Payment" at bounding box center [404, 105] width 241 height 26
click at [1468, 34] on button "Close" at bounding box center [1465, 38] width 17 height 17
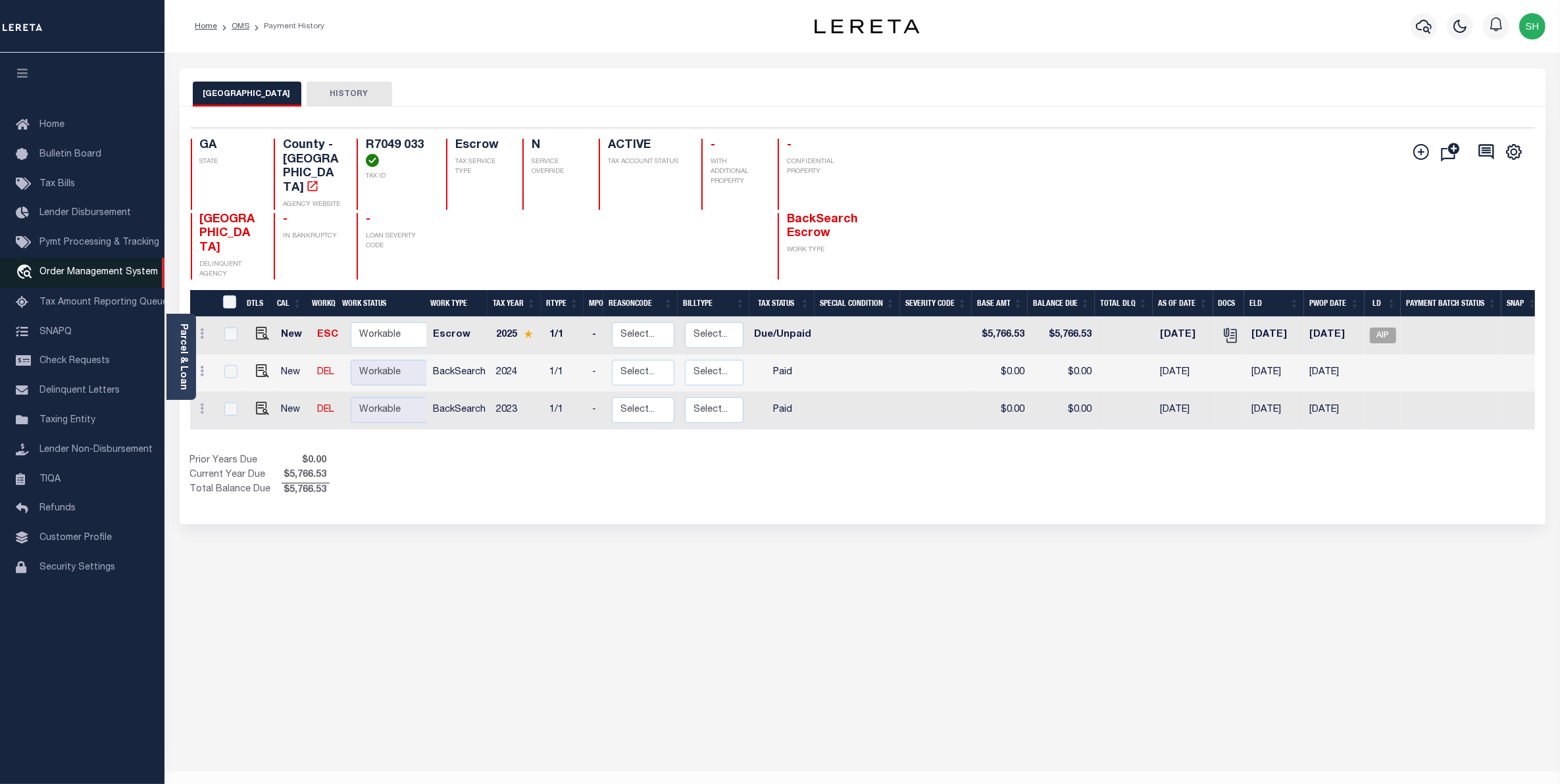
click at [72, 277] on span "Order Management System" at bounding box center [99, 272] width 118 height 9
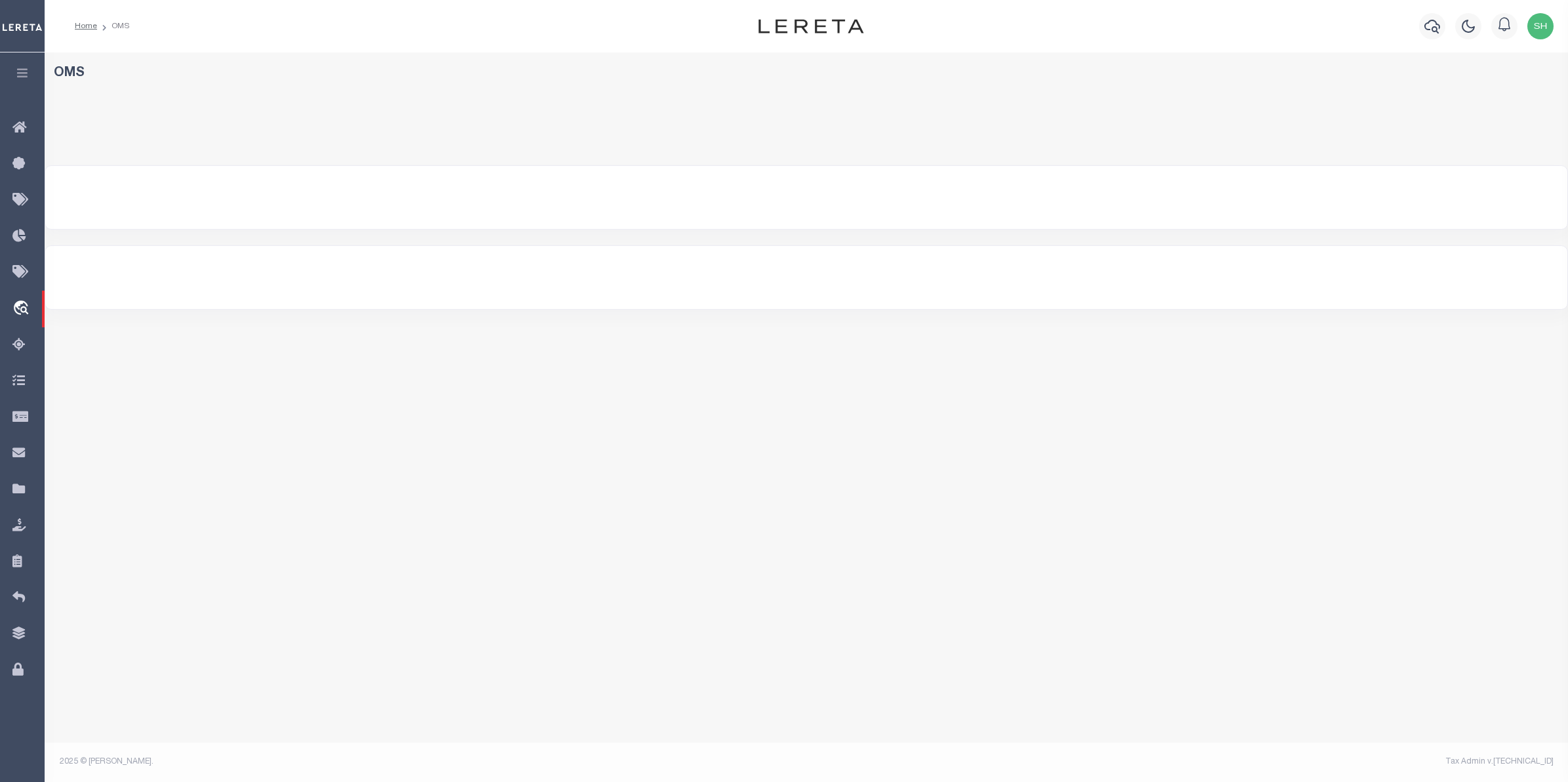
select select "200"
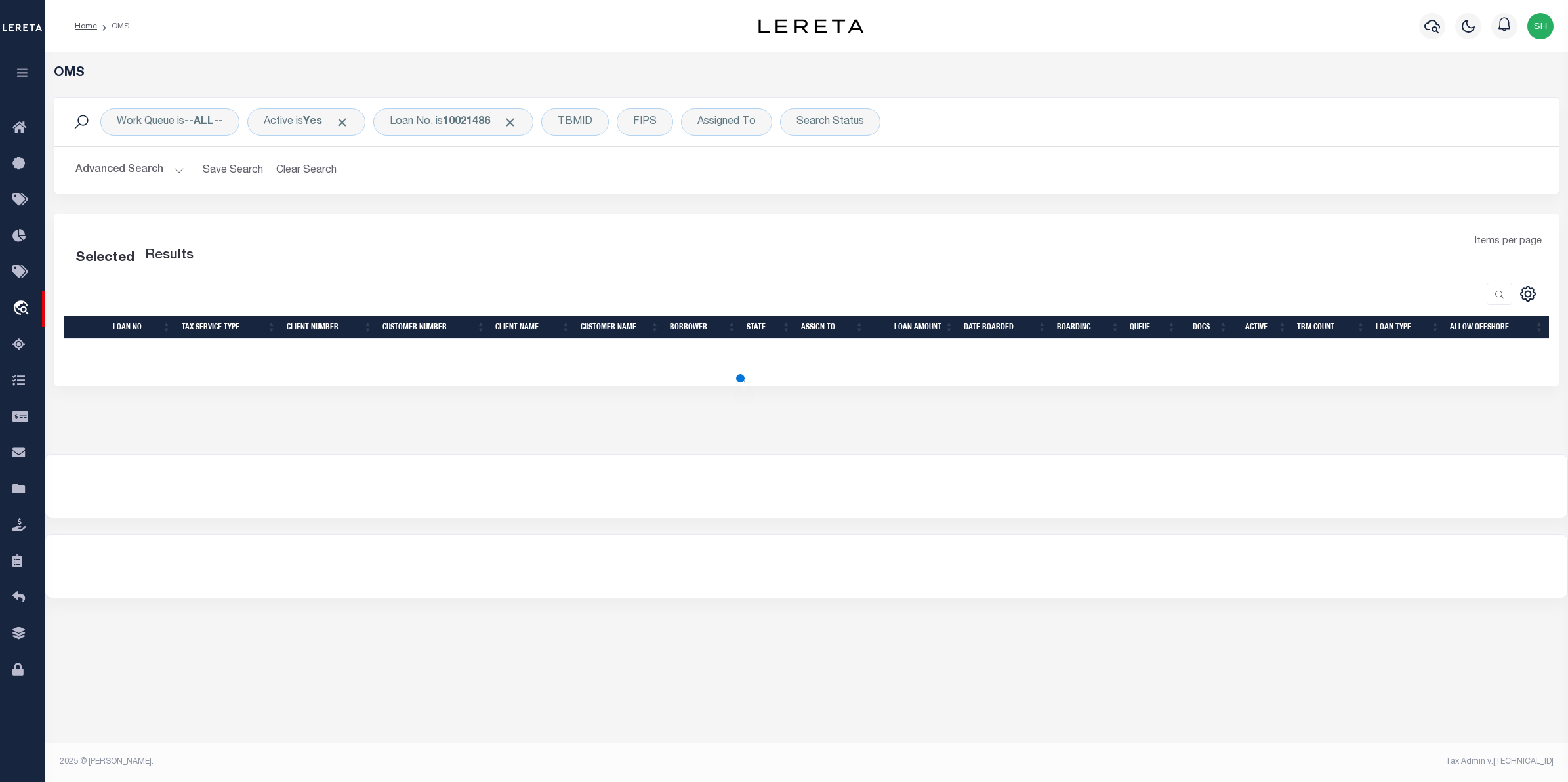
select select "200"
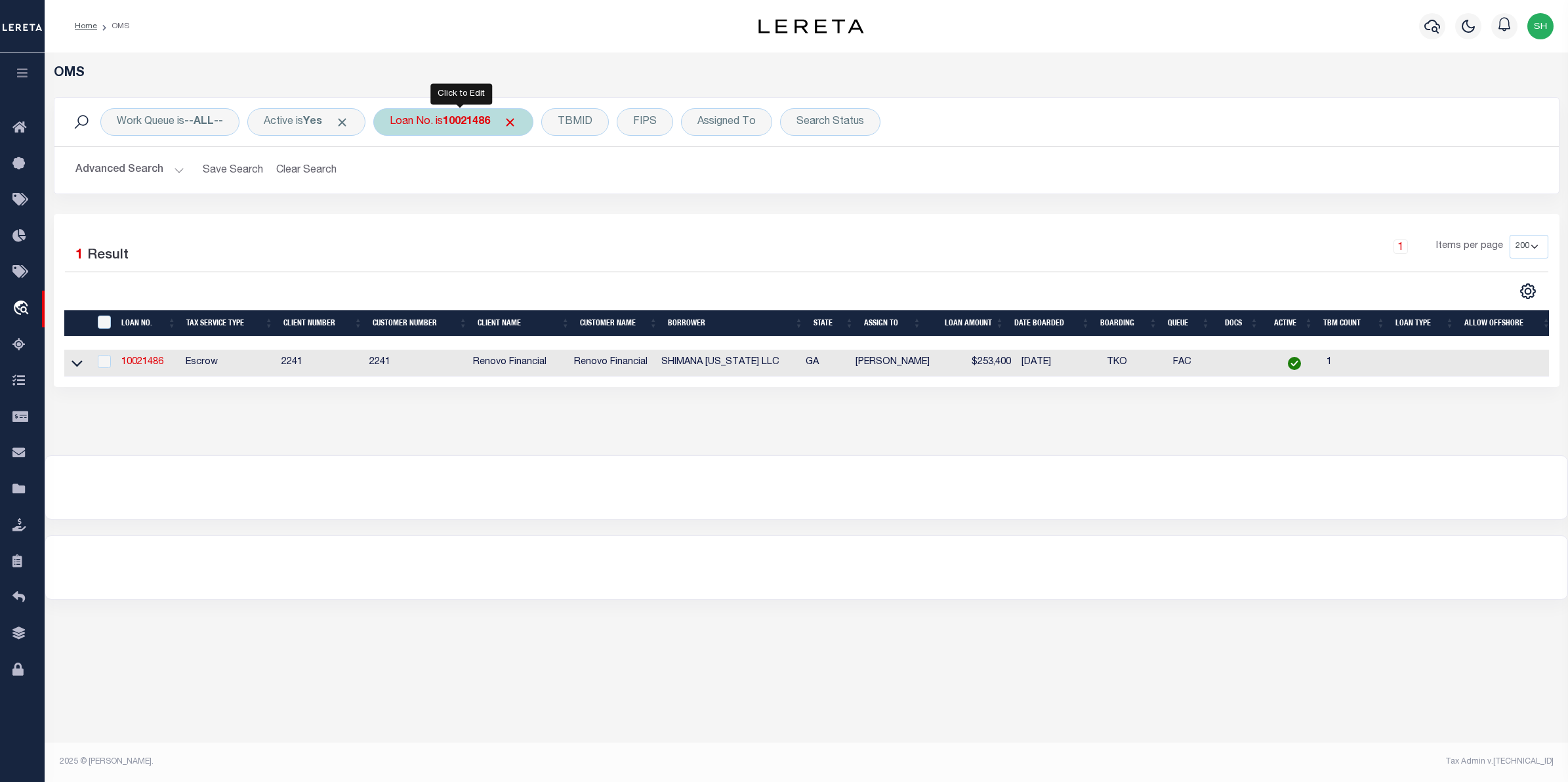
click at [457, 129] on div "Loan No. is 10021486" at bounding box center [453, 122] width 160 height 28
type input "18745"
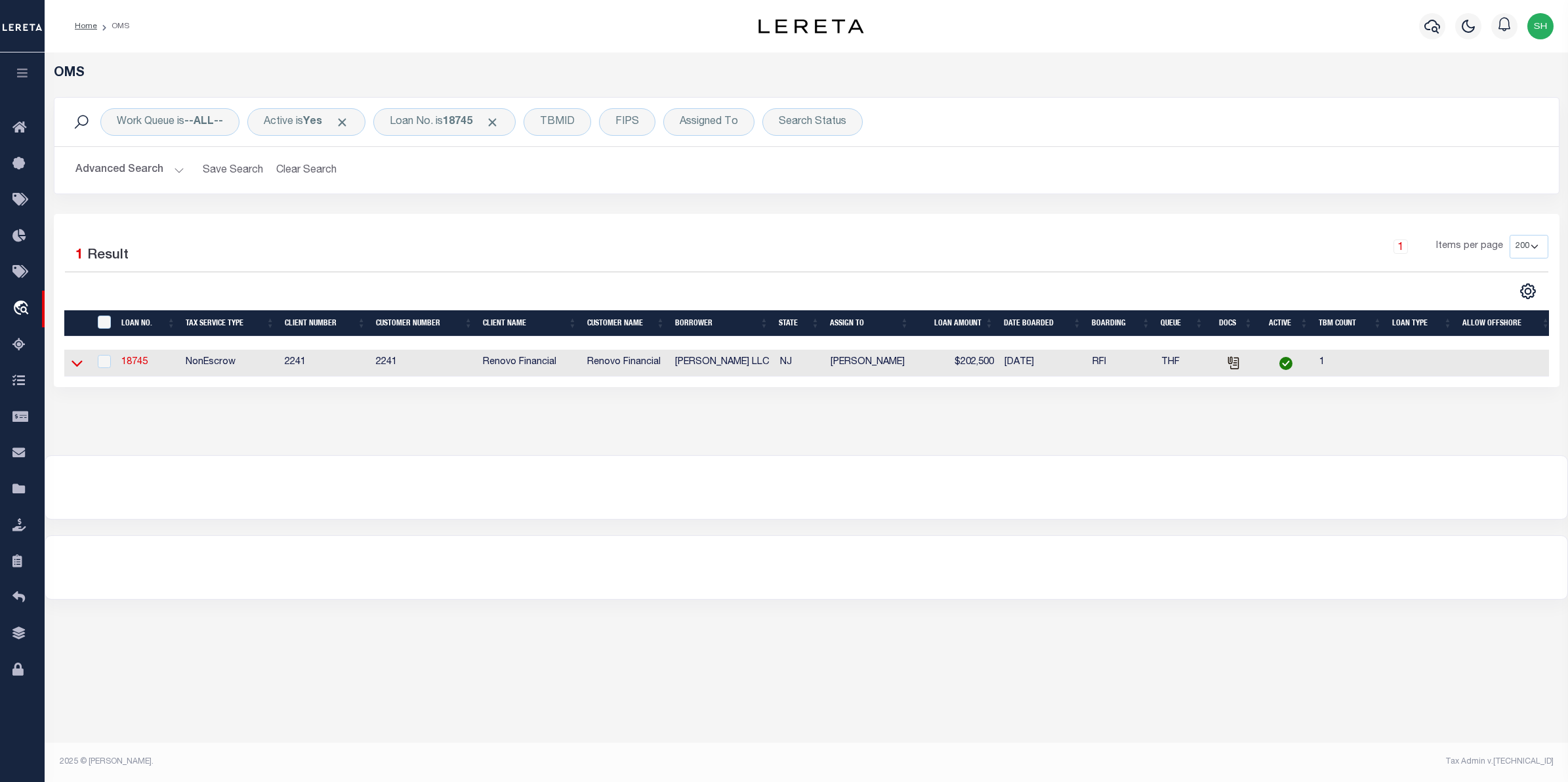
click at [75, 366] on icon at bounding box center [76, 363] width 11 height 14
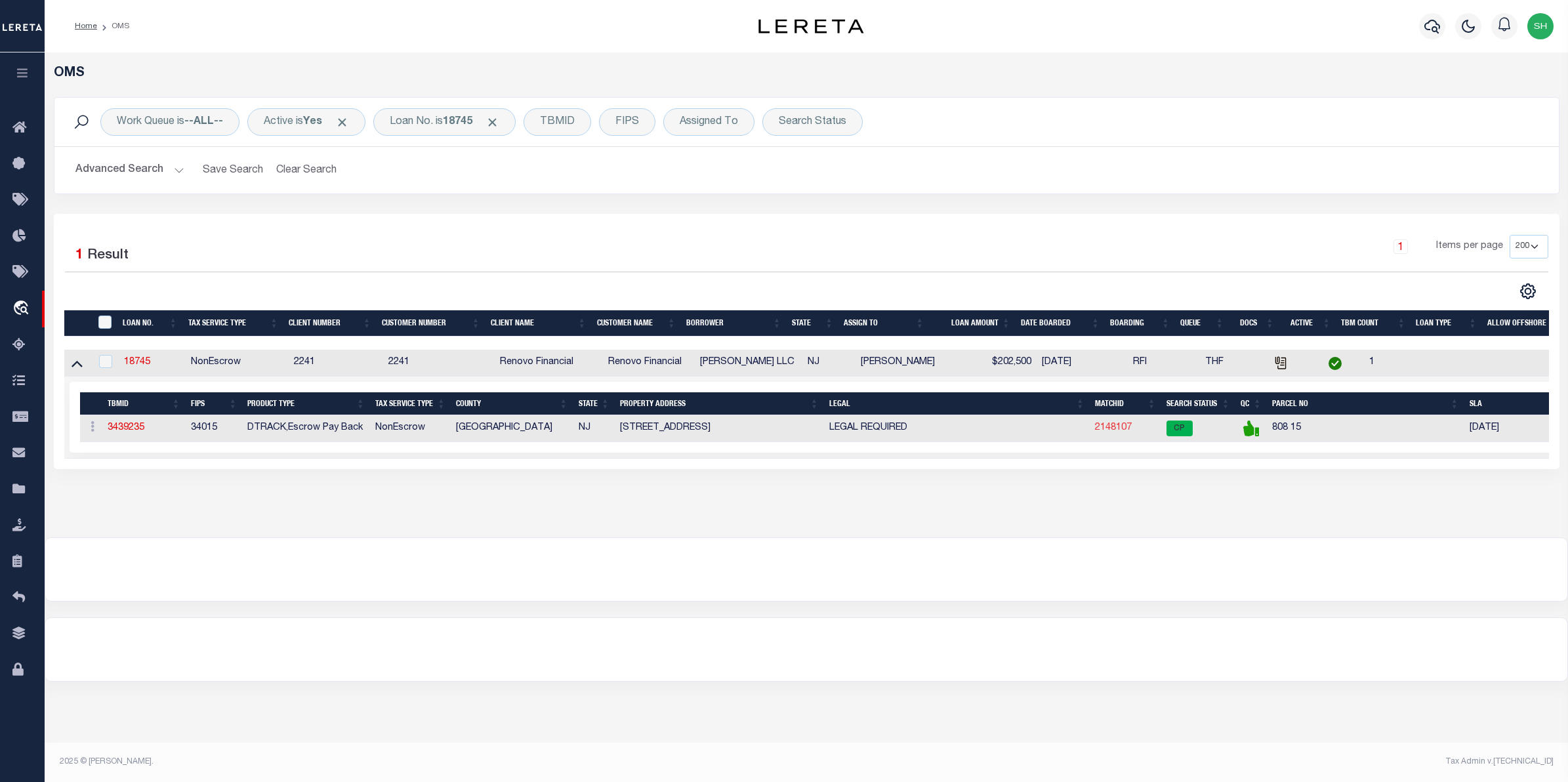
click at [1129, 432] on link "2148107" at bounding box center [1114, 428] width 37 height 9
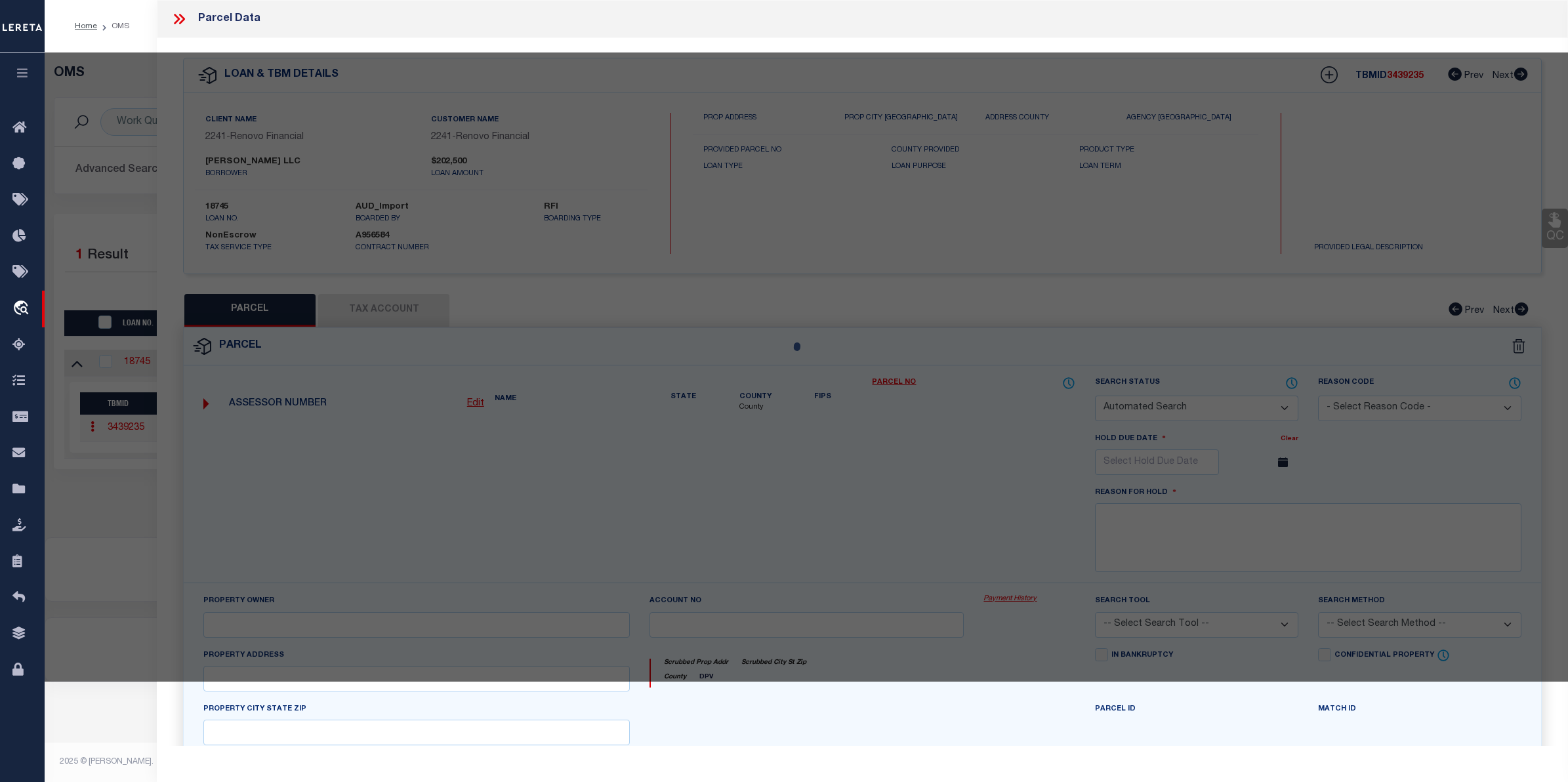
checkbox input "false"
select select "CP"
type input "[PERSON_NAME] LLC"
select select "AGW"
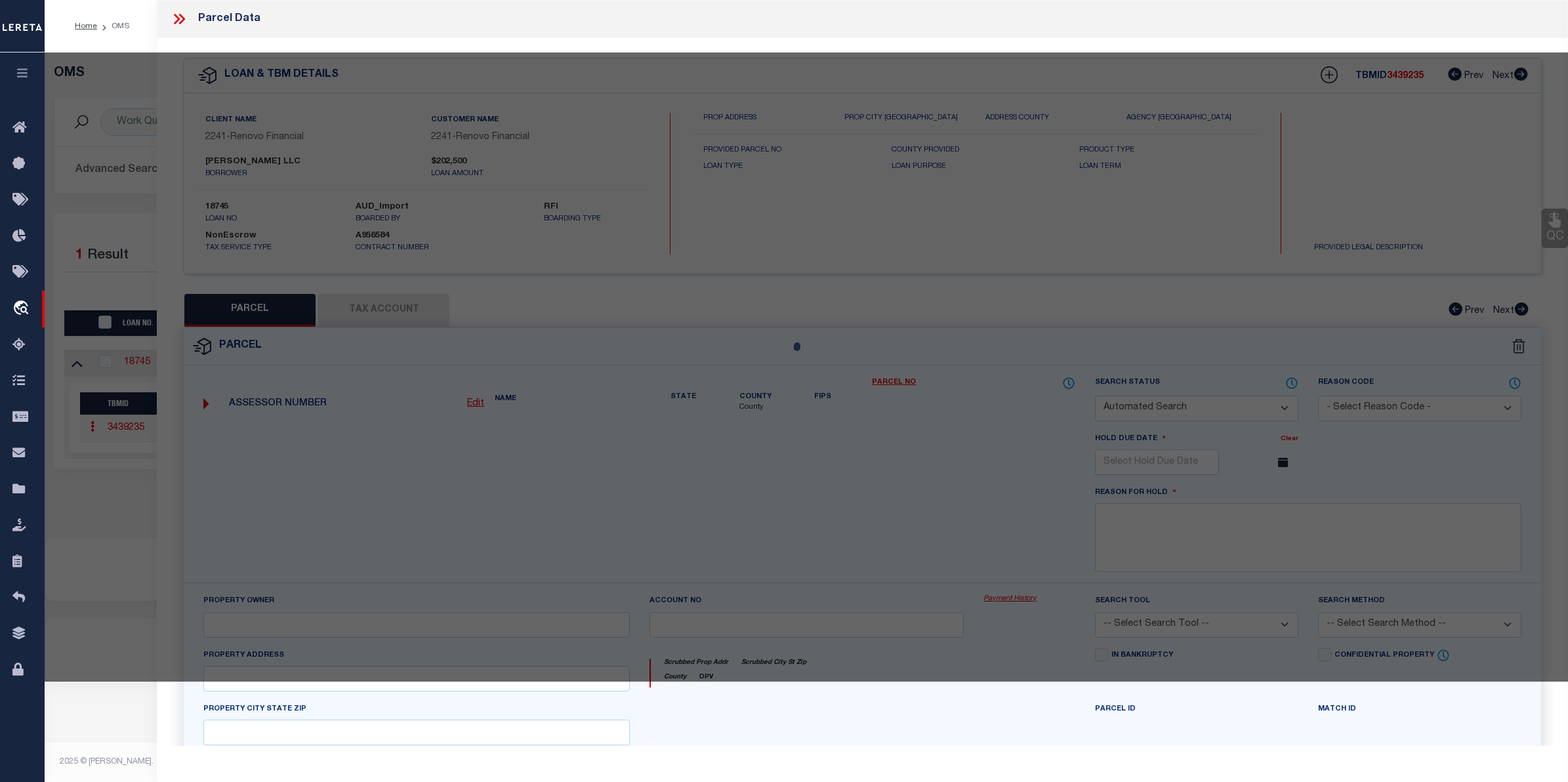
select select "LEG"
type input "141 W CHESTNUT ST"
checkbox input "false"
type textarea "Block: 808 Lot: 15"
type textarea "No issue updating taxID to match existing masks. MLC 7/23/2025 Unable to add th…"
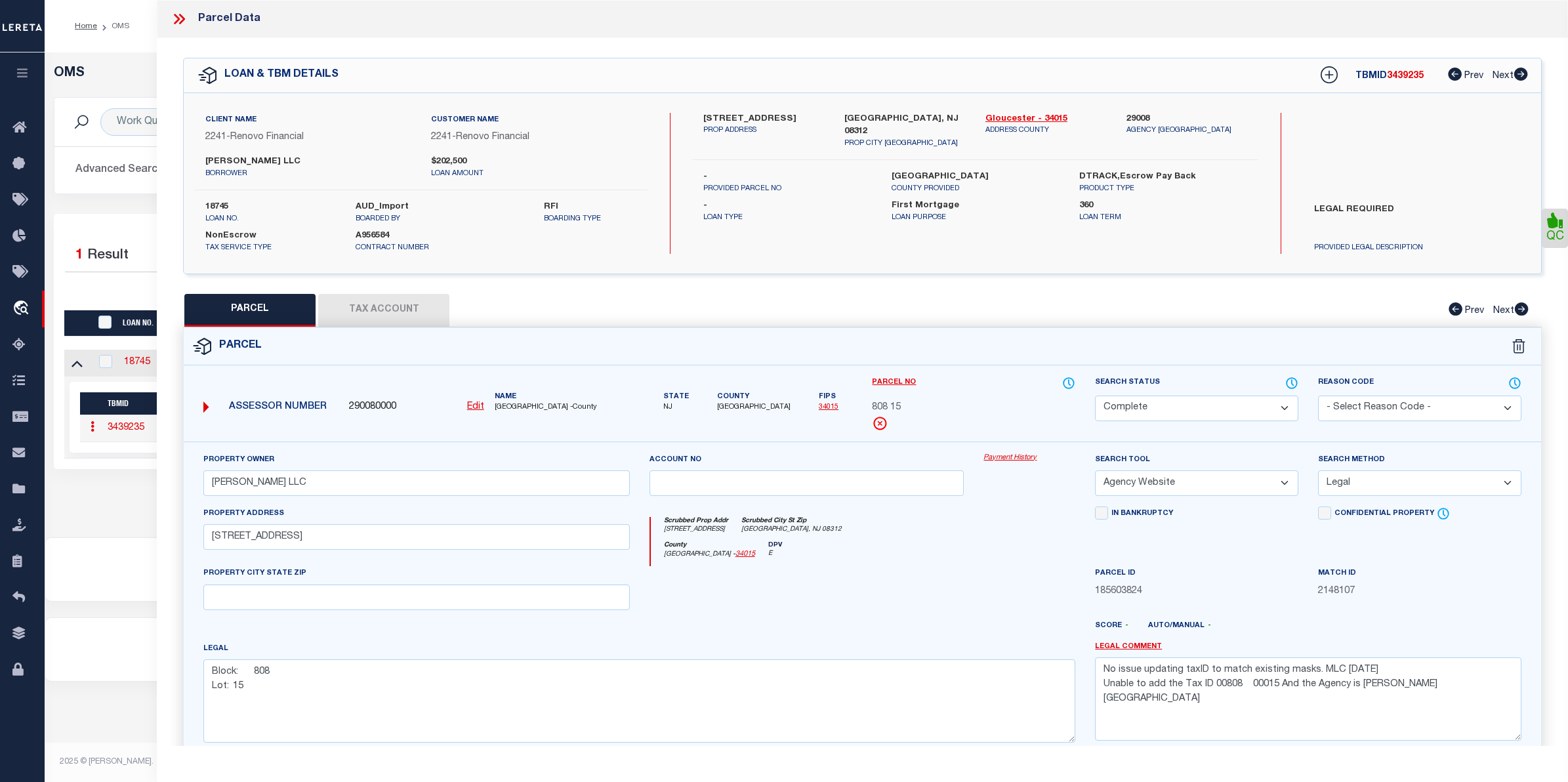
click at [998, 460] on link "Payment History" at bounding box center [1029, 458] width 92 height 11
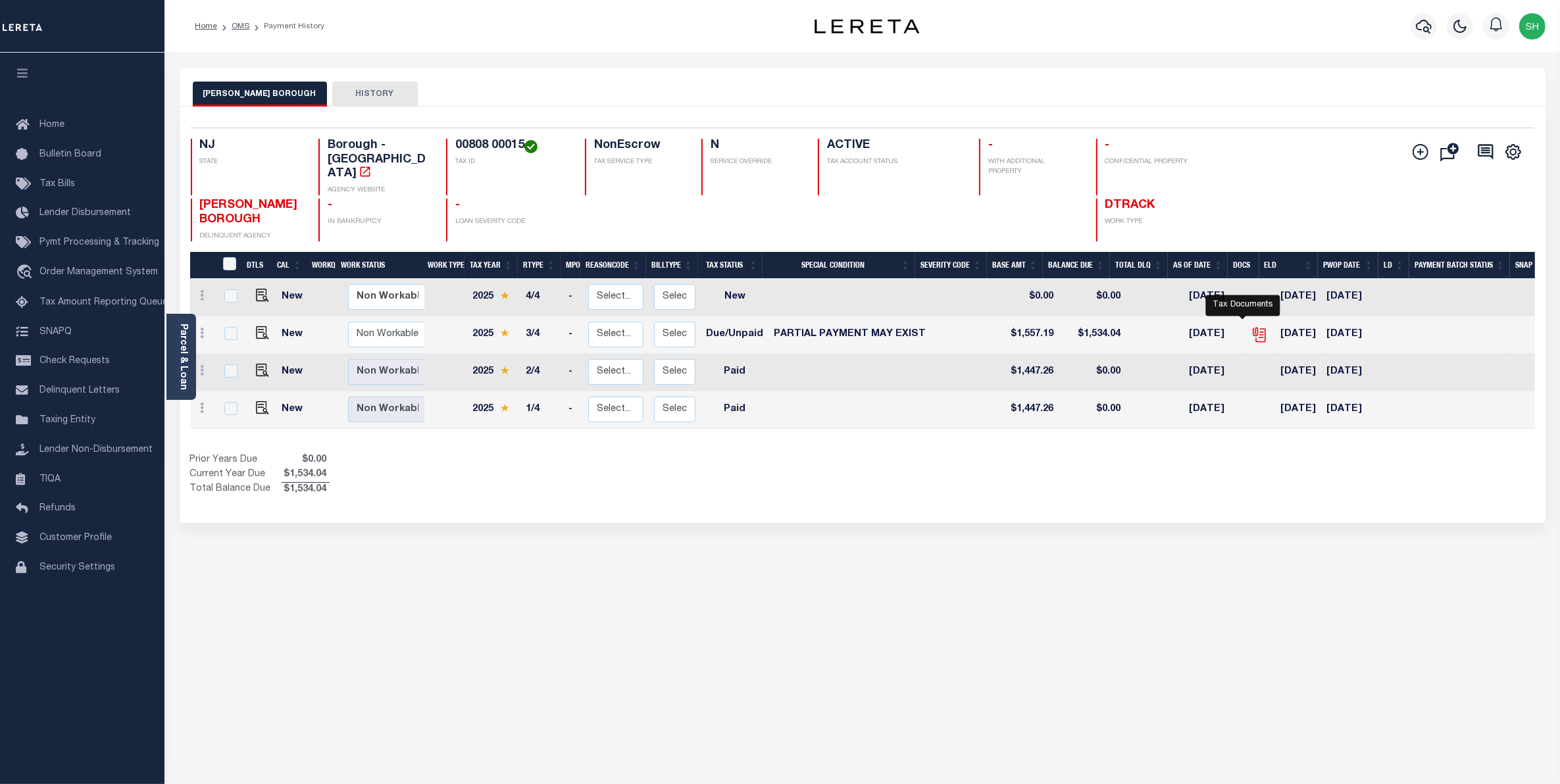
click at [1254, 327] on icon "" at bounding box center [1259, 333] width 11 height 11
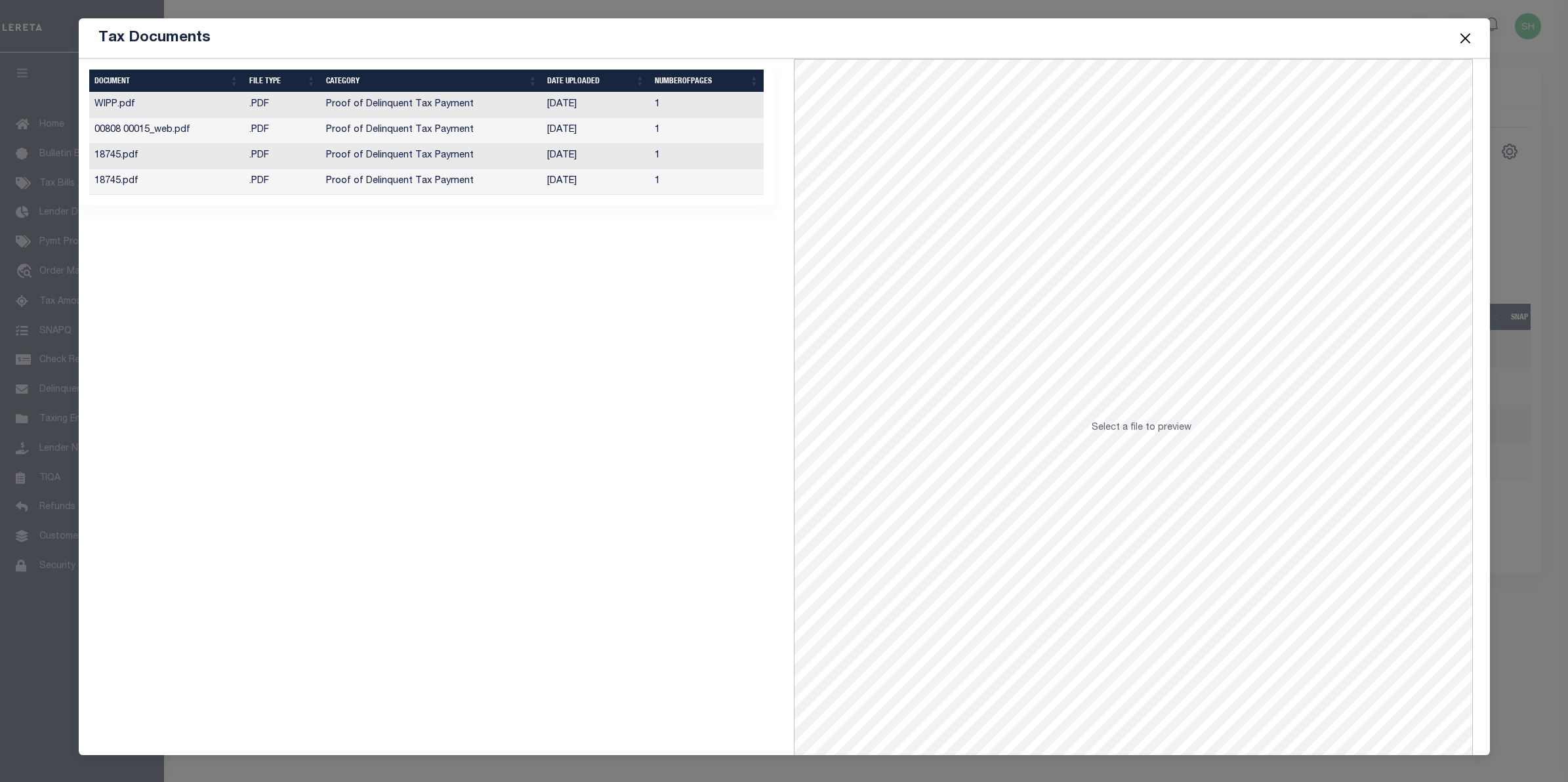
click at [414, 191] on td "Proof of Delinquent Tax Payment" at bounding box center [431, 182] width 221 height 26
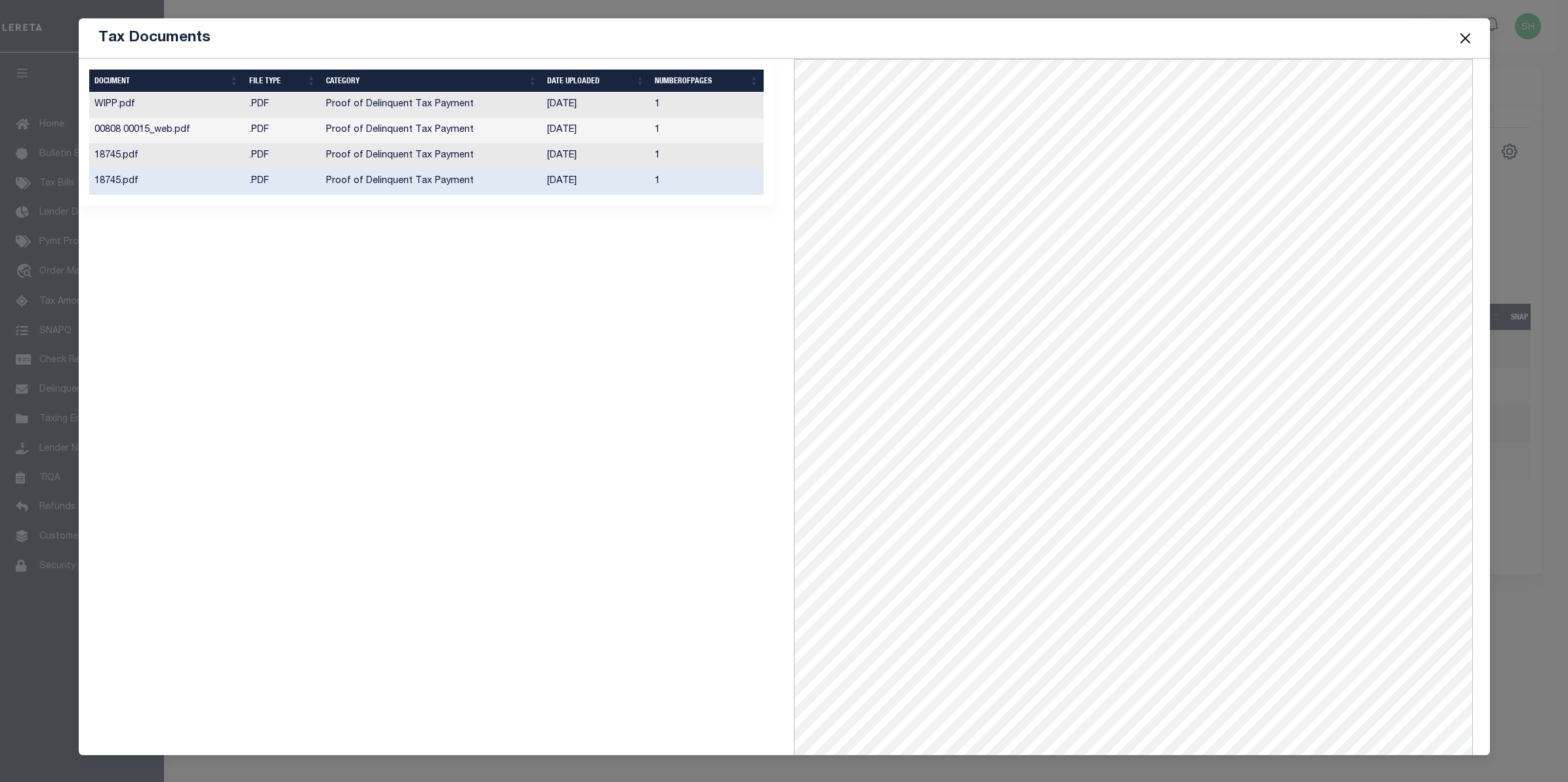
click at [1459, 40] on button "Close" at bounding box center [1465, 38] width 17 height 17
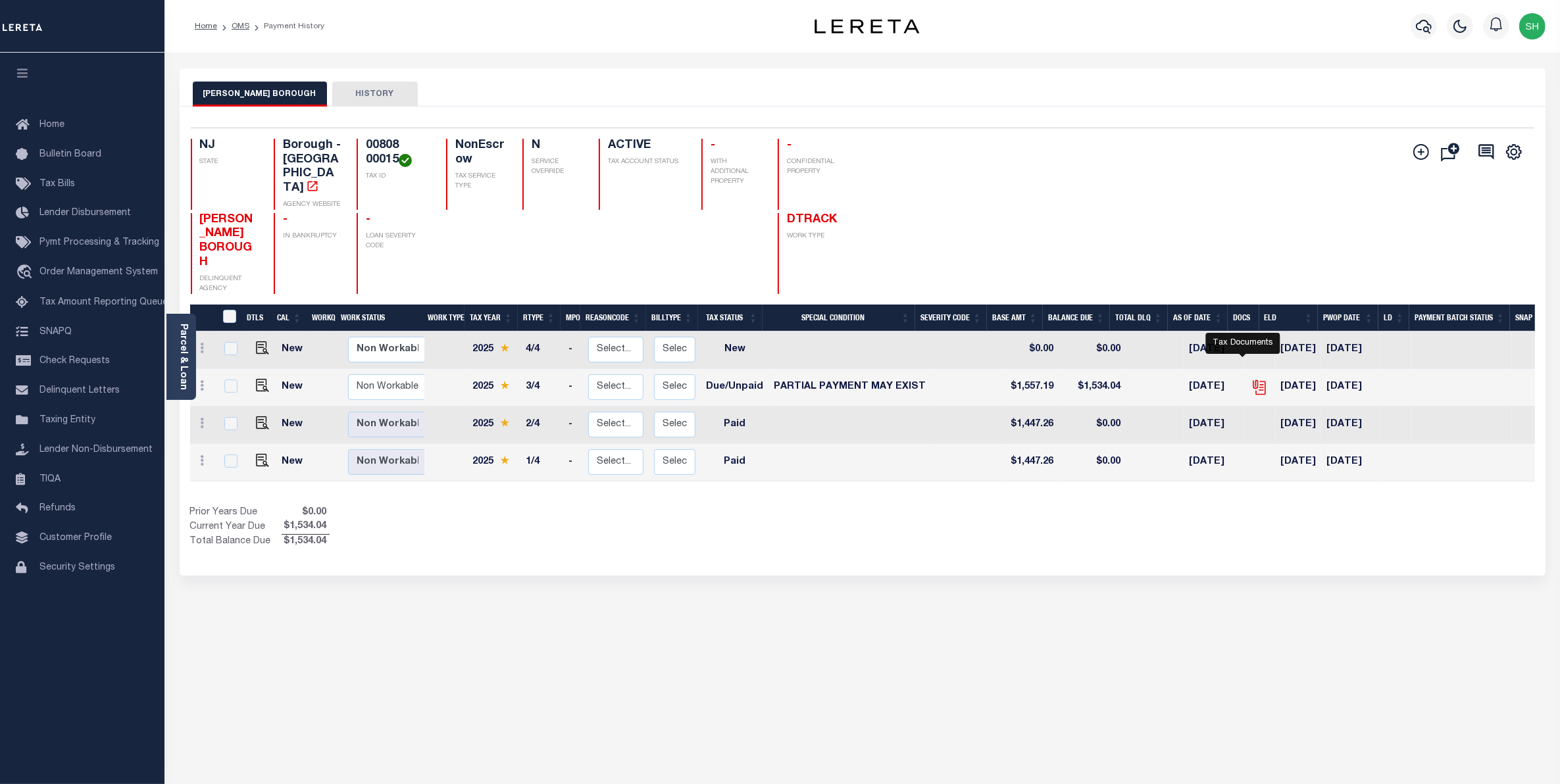
click at [1251, 379] on icon "" at bounding box center [1260, 387] width 17 height 17
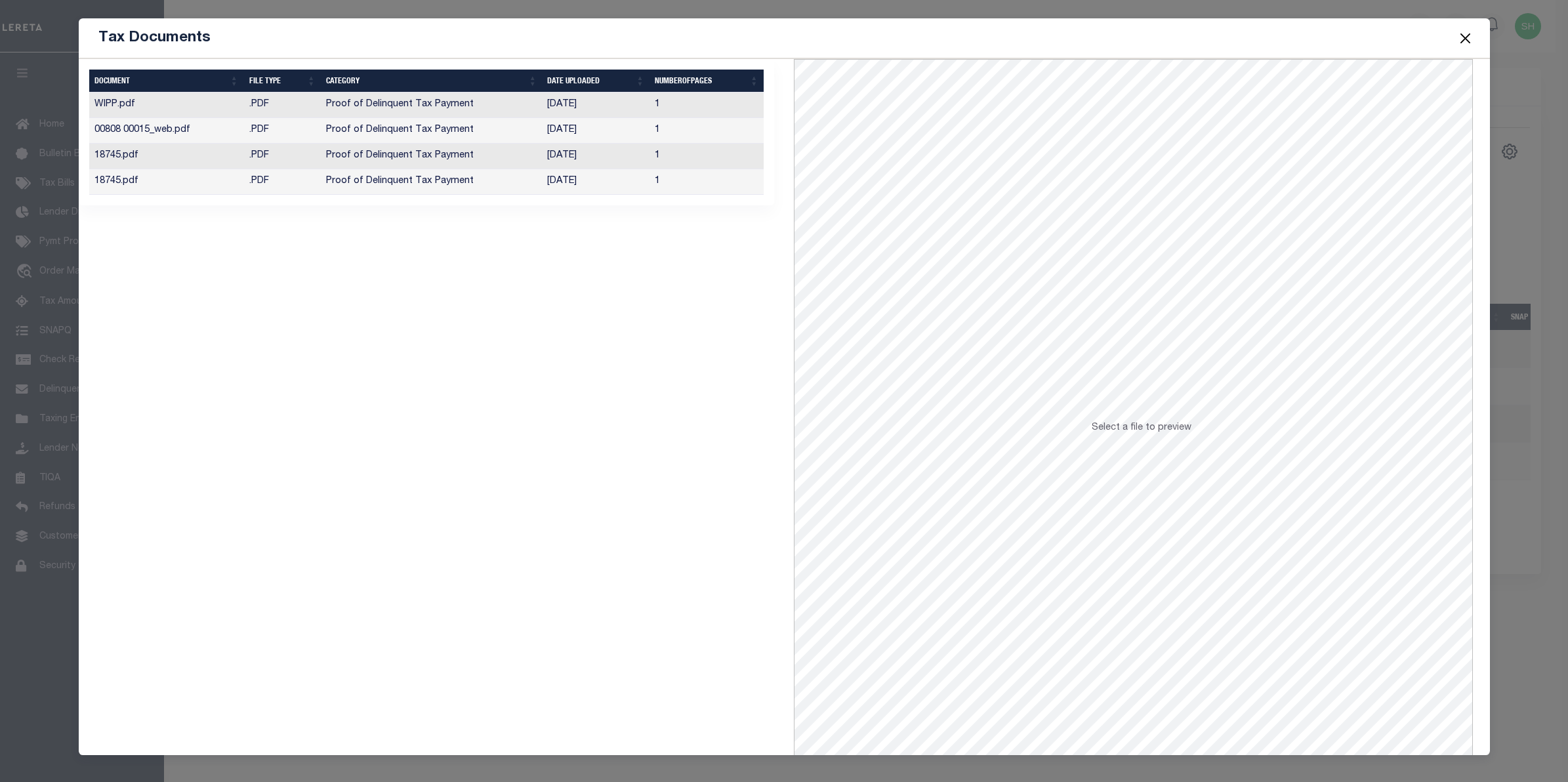
click at [435, 158] on td "Proof of Delinquent Tax Payment" at bounding box center [431, 156] width 221 height 26
click at [1461, 38] on button "Close" at bounding box center [1465, 38] width 17 height 17
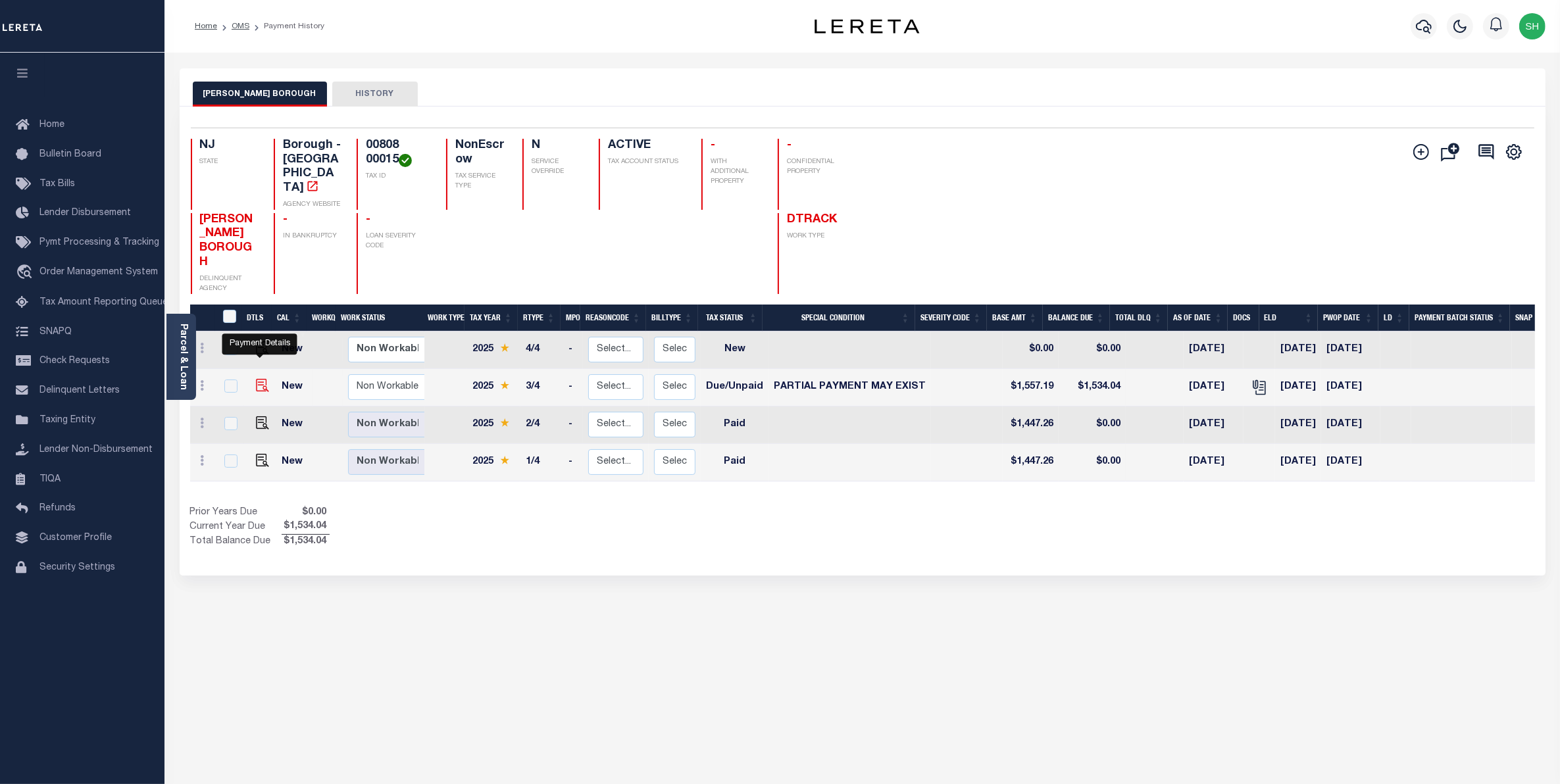
click at [257, 379] on img "" at bounding box center [263, 385] width 13 height 13
checkbox input "true"
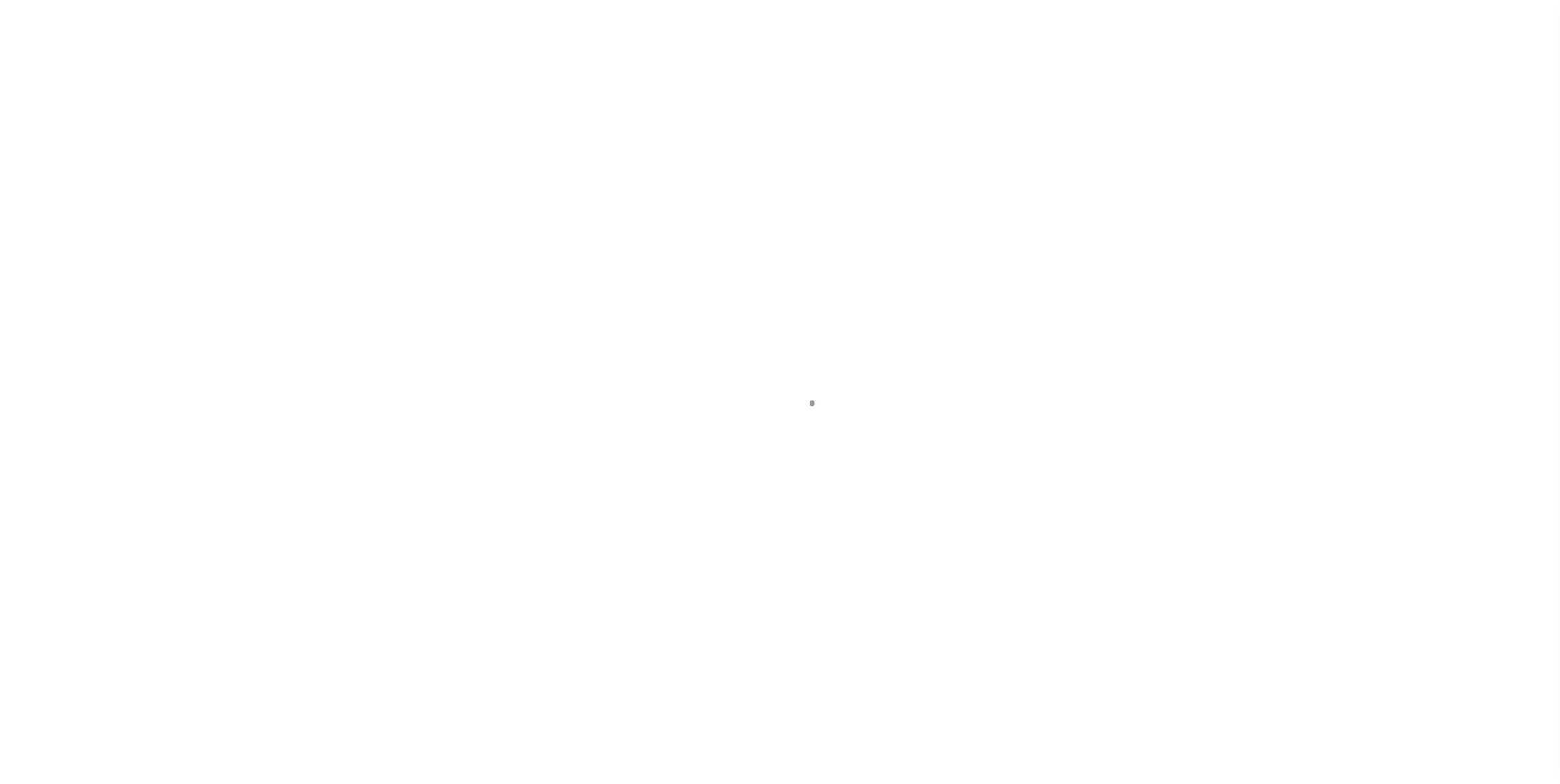
select select "DUE"
select select "15"
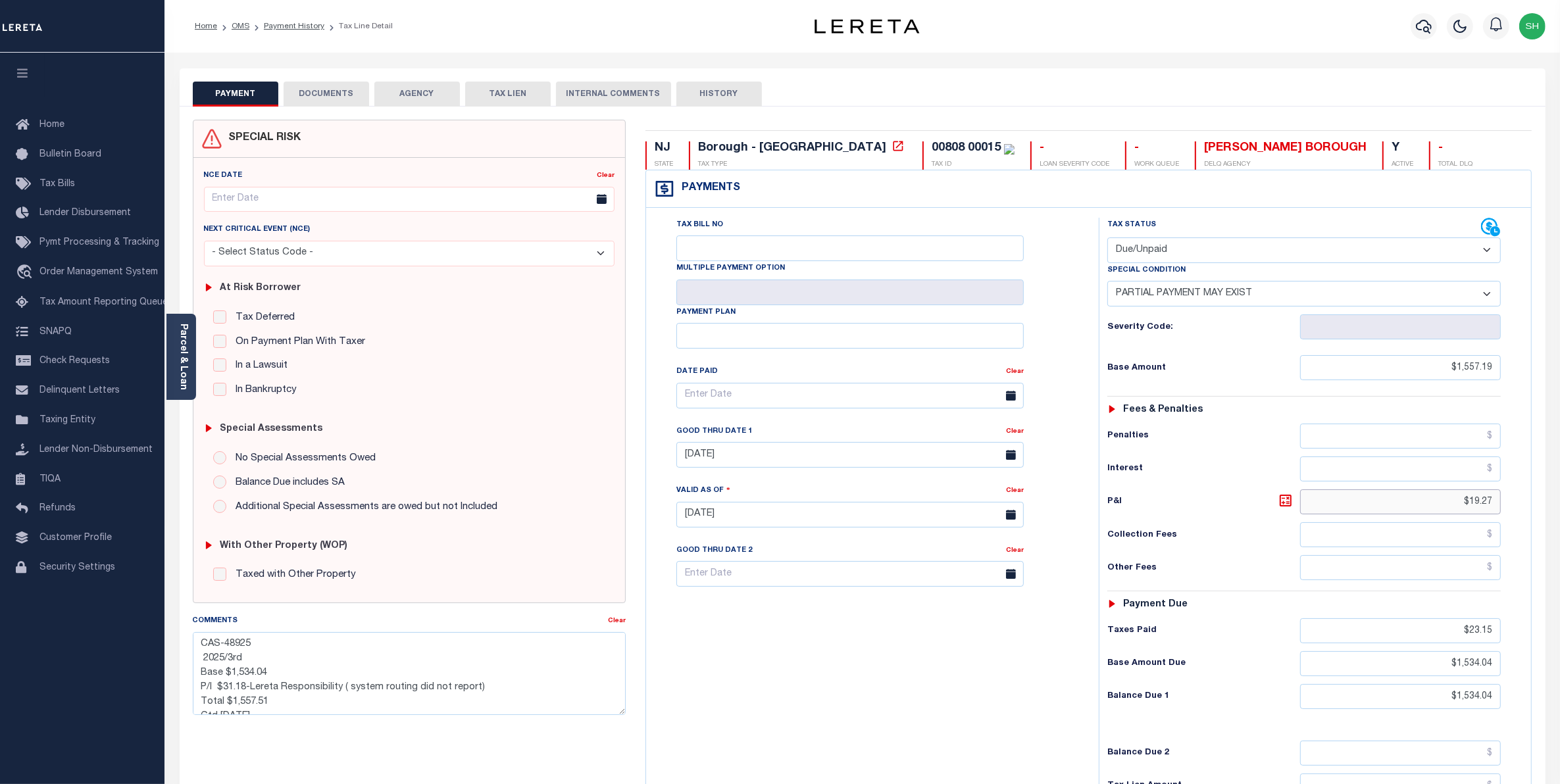
drag, startPoint x: 1426, startPoint y: 507, endPoint x: 1553, endPoint y: 504, distance: 127.0
click at [1553, 504] on div "PAYMENT DOCUMENTS AGENCY DELINQUENT PAYEE" at bounding box center [863, 517] width 1386 height 898
type input "$21.37"
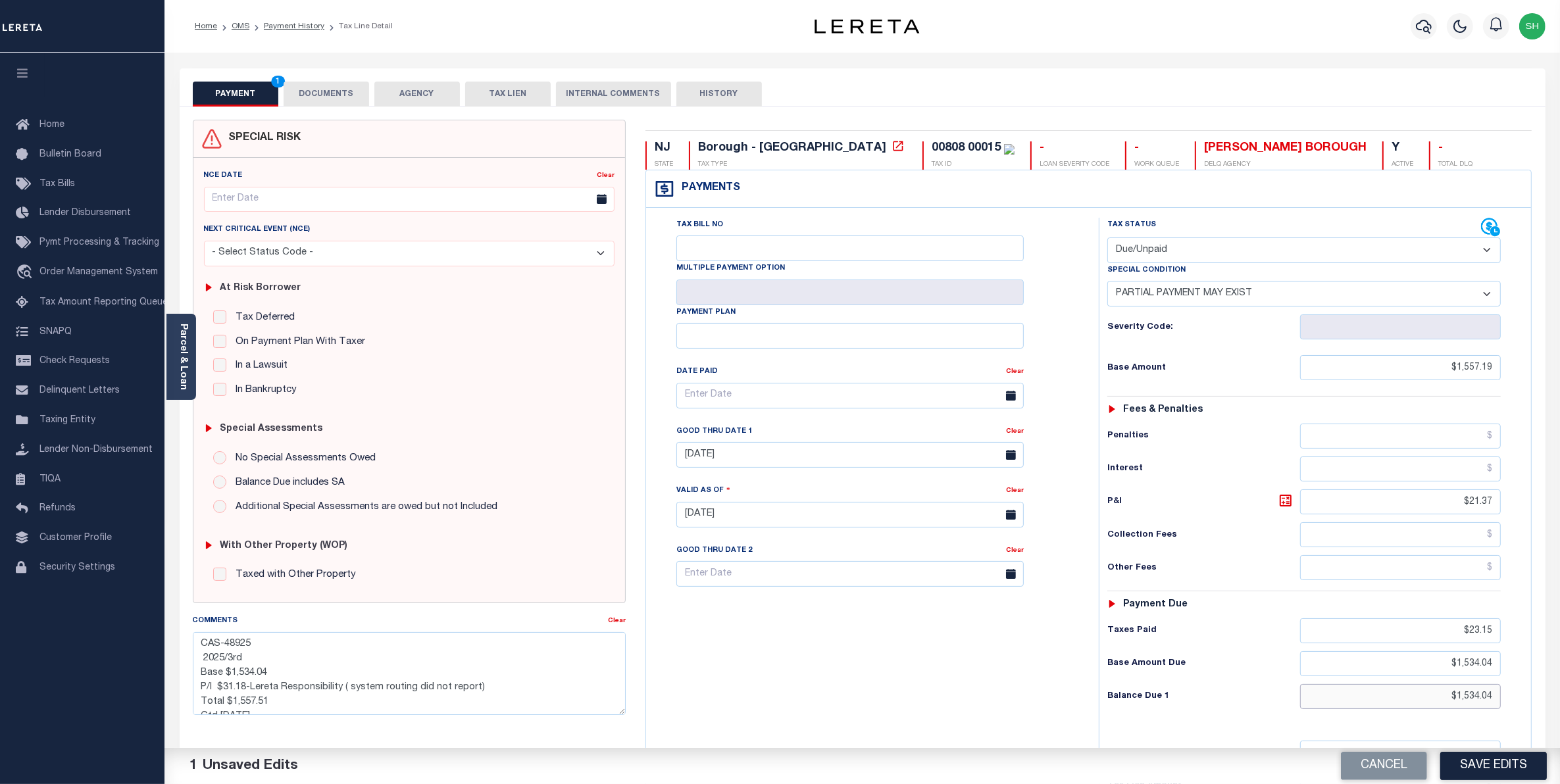
drag, startPoint x: 1440, startPoint y: 699, endPoint x: 1571, endPoint y: 682, distance: 132.1
click at [1559, 682] on html "Home OMS Payment History Tax Line Detail" at bounding box center [780, 483] width 1560 height 966
type input "$1,555.41"
click at [1494, 757] on button "Save Edits" at bounding box center [1493, 765] width 106 height 28
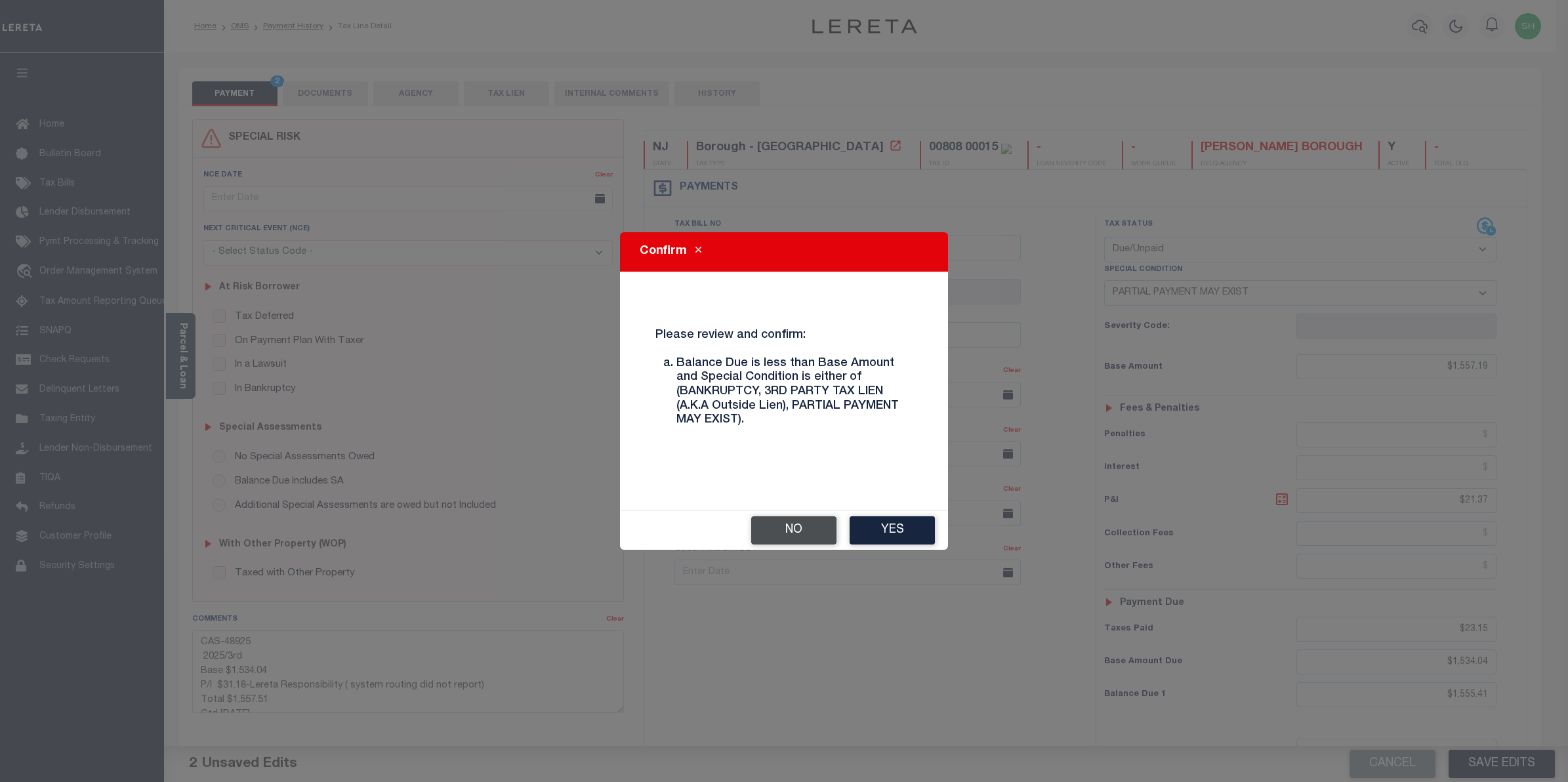
click at [814, 532] on button "No" at bounding box center [793, 530] width 85 height 28
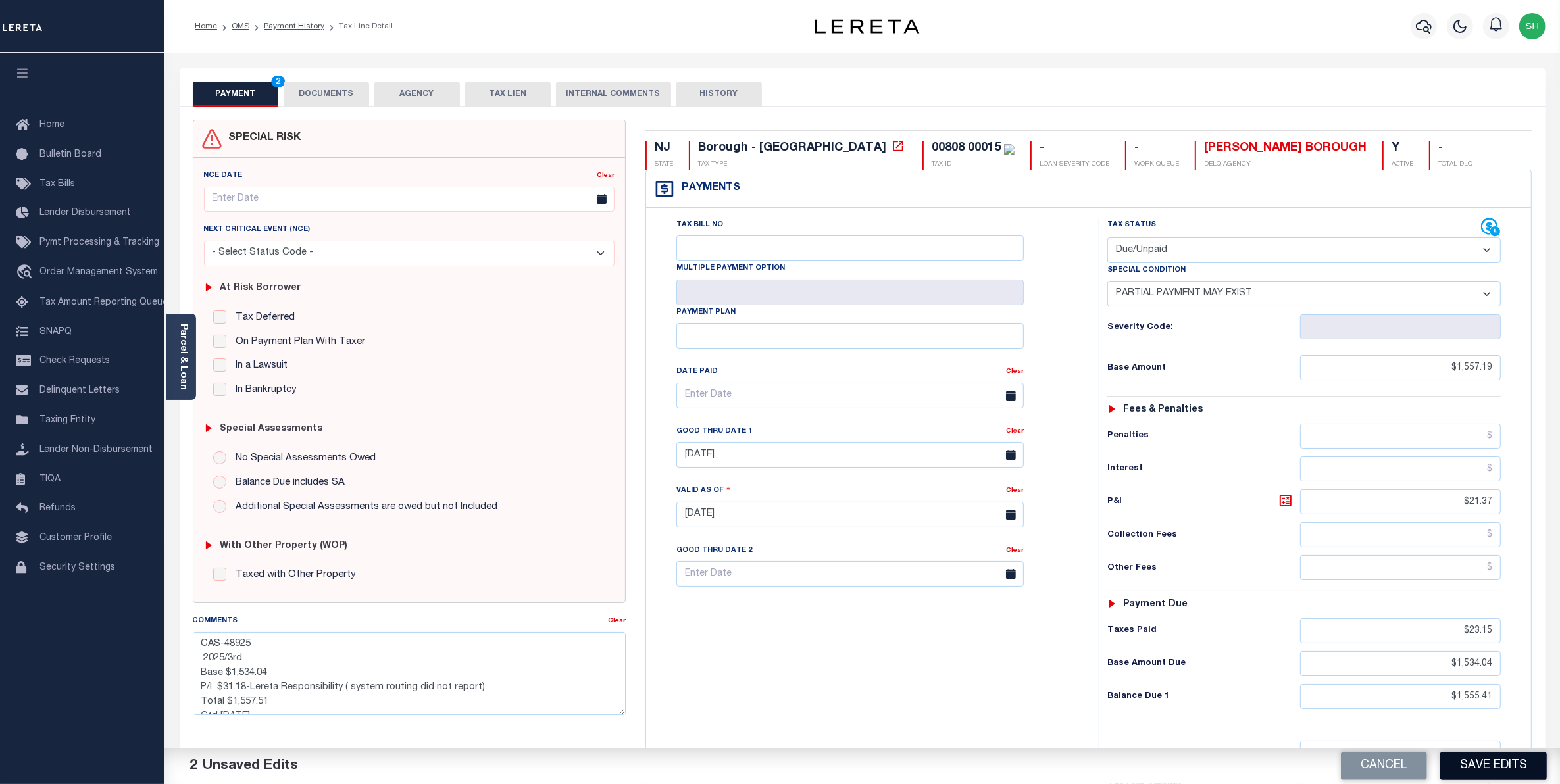
click at [1469, 775] on button "Save Edits" at bounding box center [1493, 765] width 106 height 28
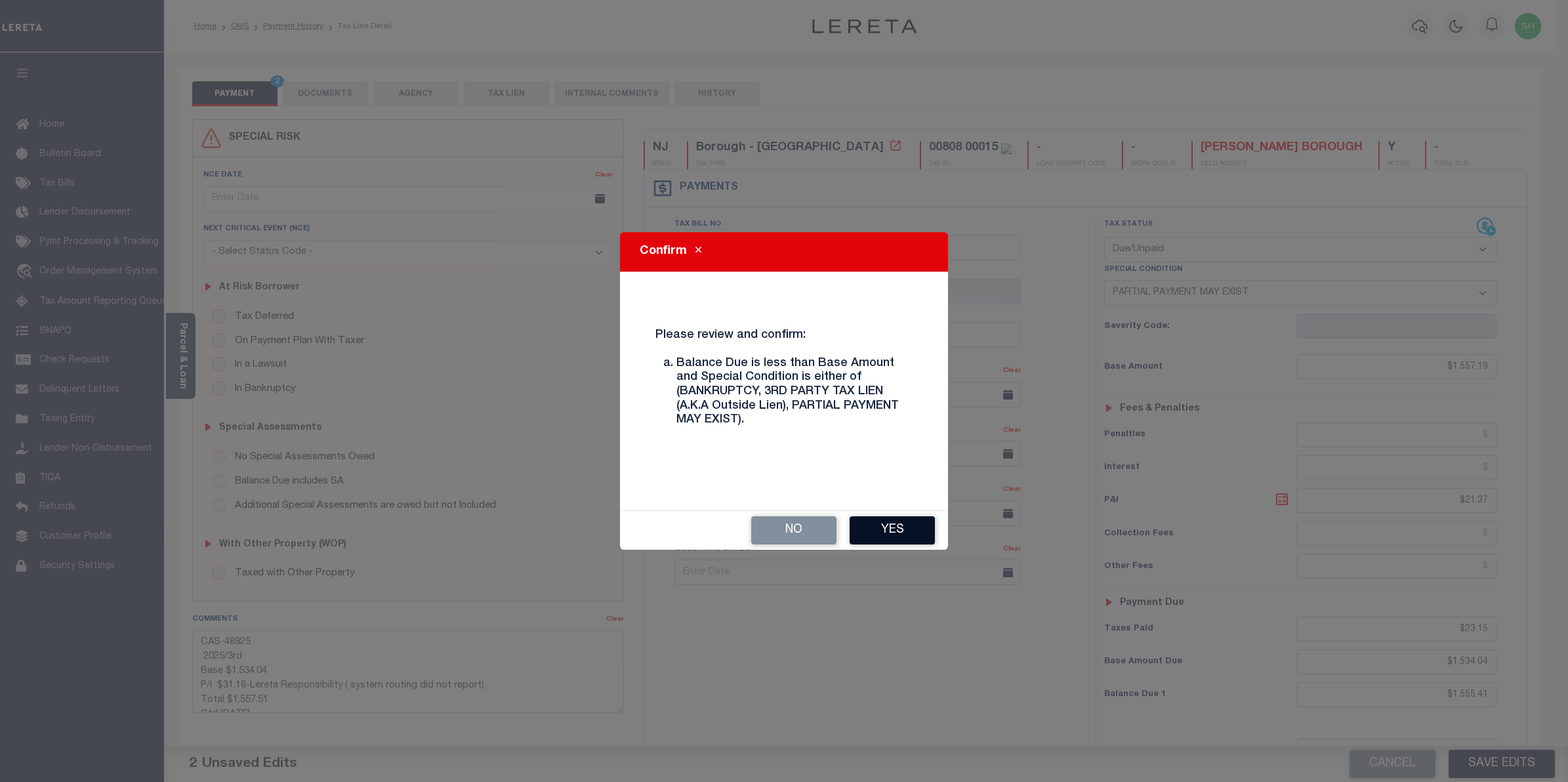
click at [903, 539] on button "Yes" at bounding box center [892, 530] width 85 height 28
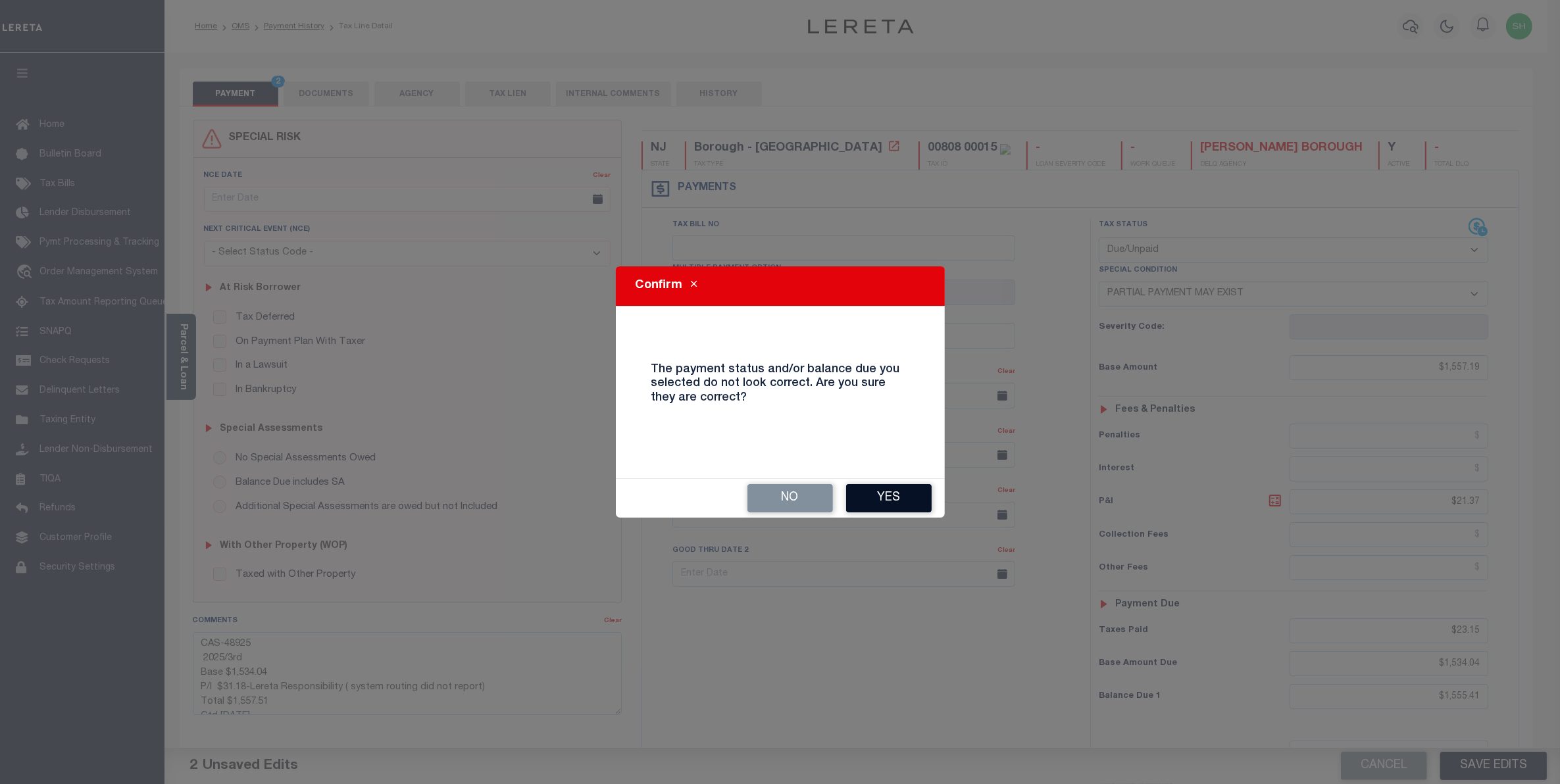
click at [912, 497] on button "Yes" at bounding box center [889, 498] width 85 height 28
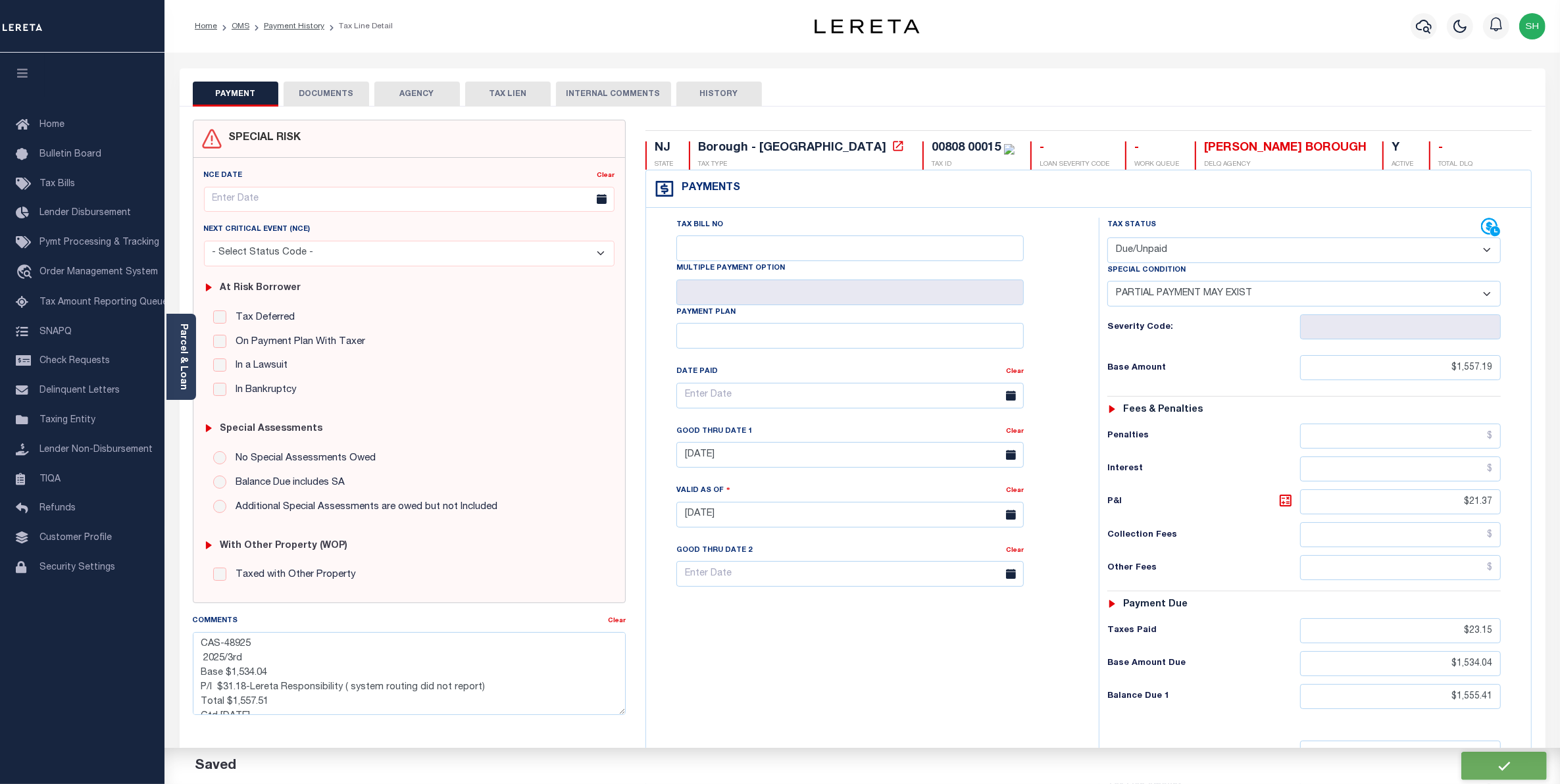
checkbox input "false"
type textarea "CAS-48925 2025/3rd Base $1,534.04 P/I $31.18-Lereta Responsibility ( system rou…"
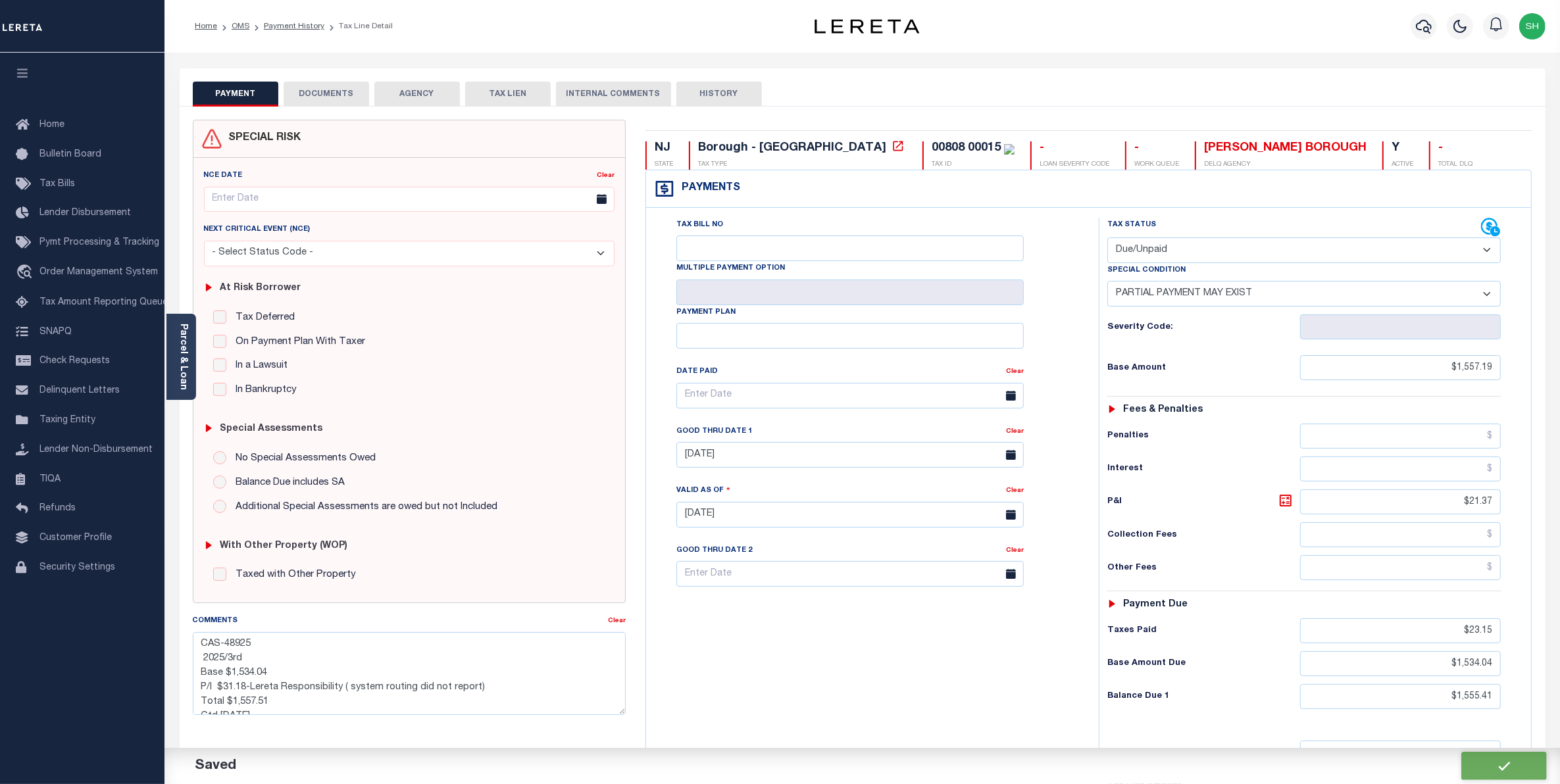
type input "$1,557.19"
type input "$21.37"
type input "$23.15"
type input "$1,534.04"
type input "$1,555.41"
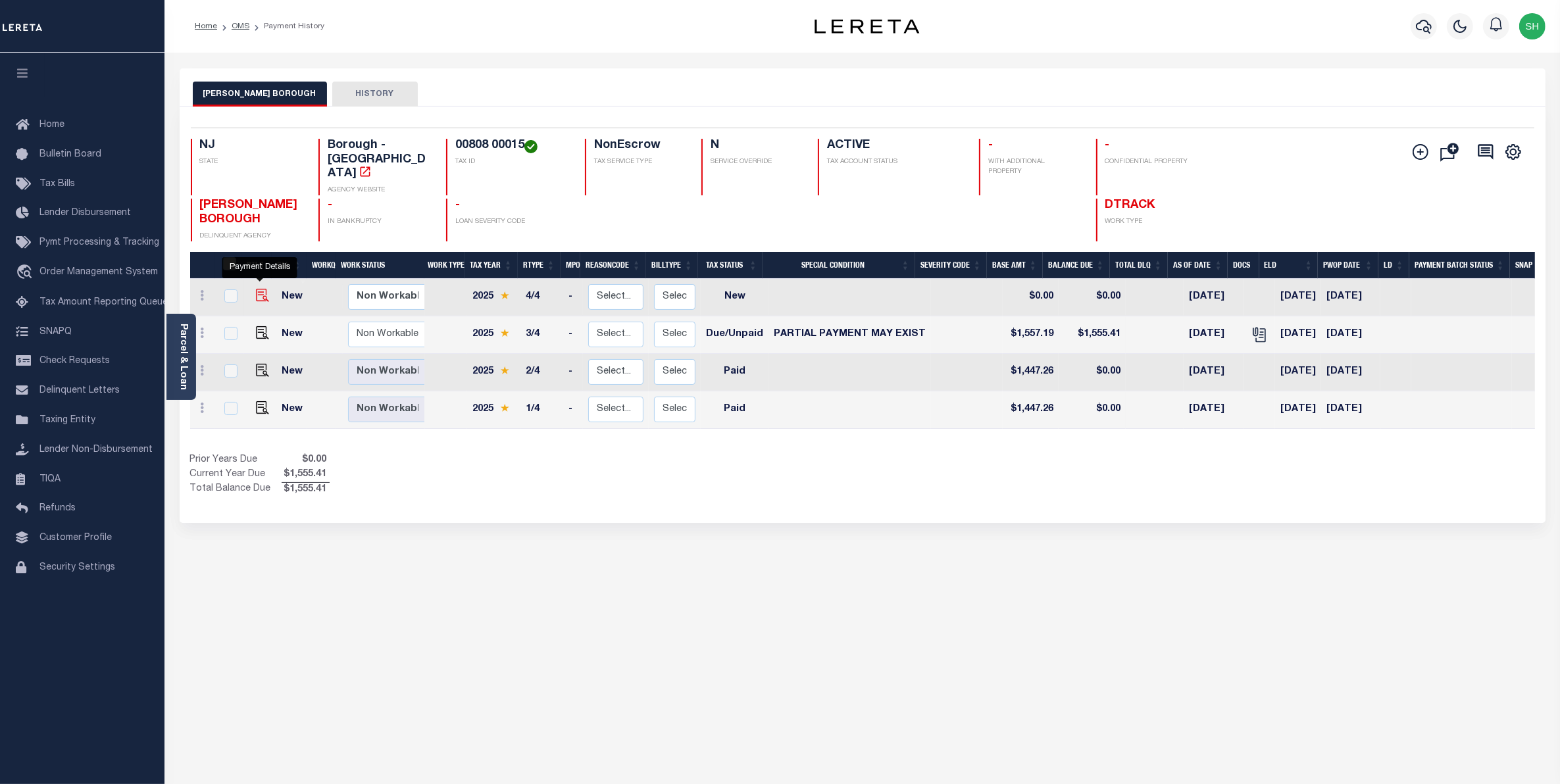
click at [263, 289] on img "" at bounding box center [263, 295] width 13 height 13
checkbox input "true"
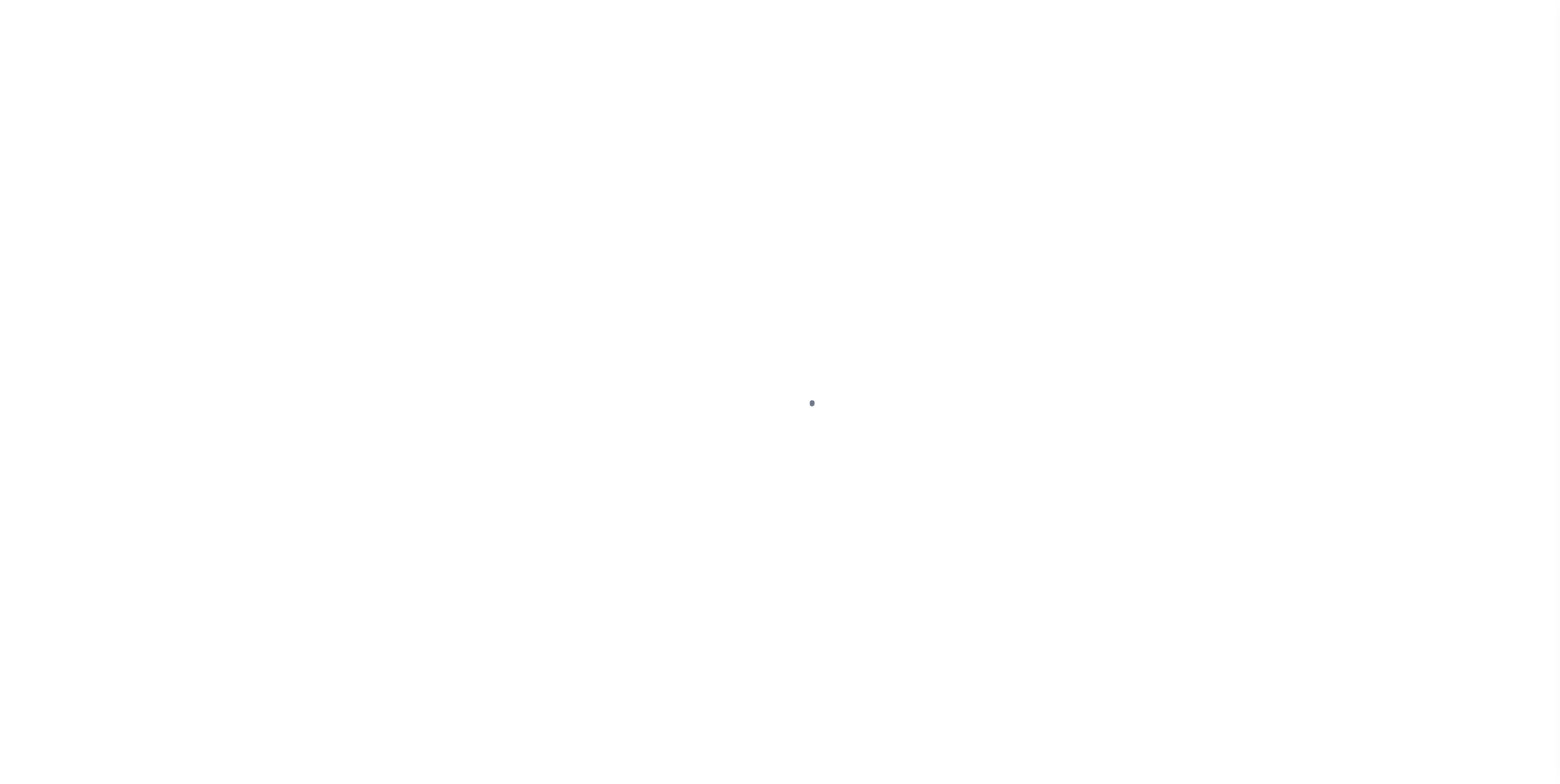
select select "NW2"
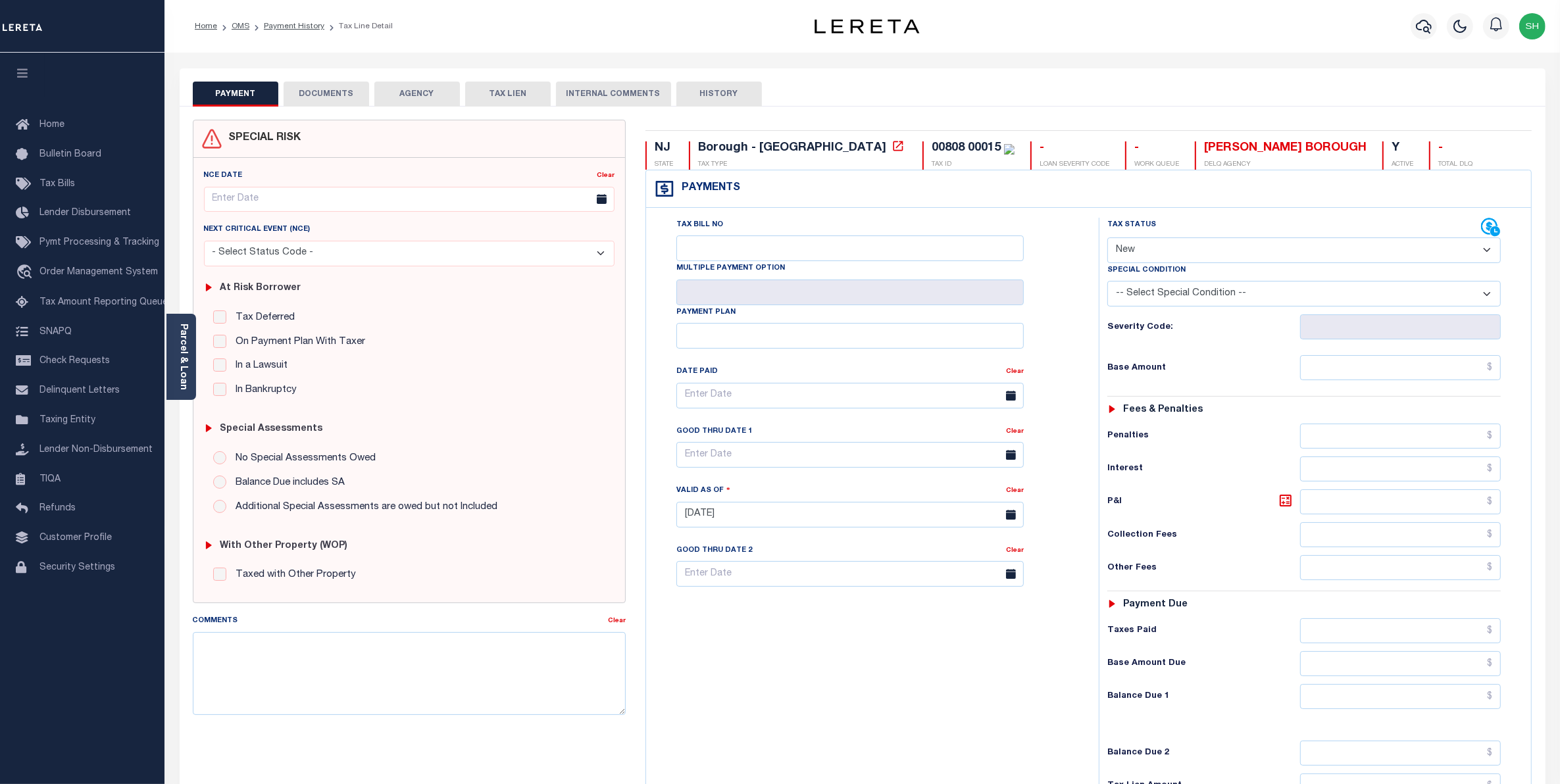
click at [353, 95] on button "DOCUMENTS" at bounding box center [326, 94] width 85 height 25
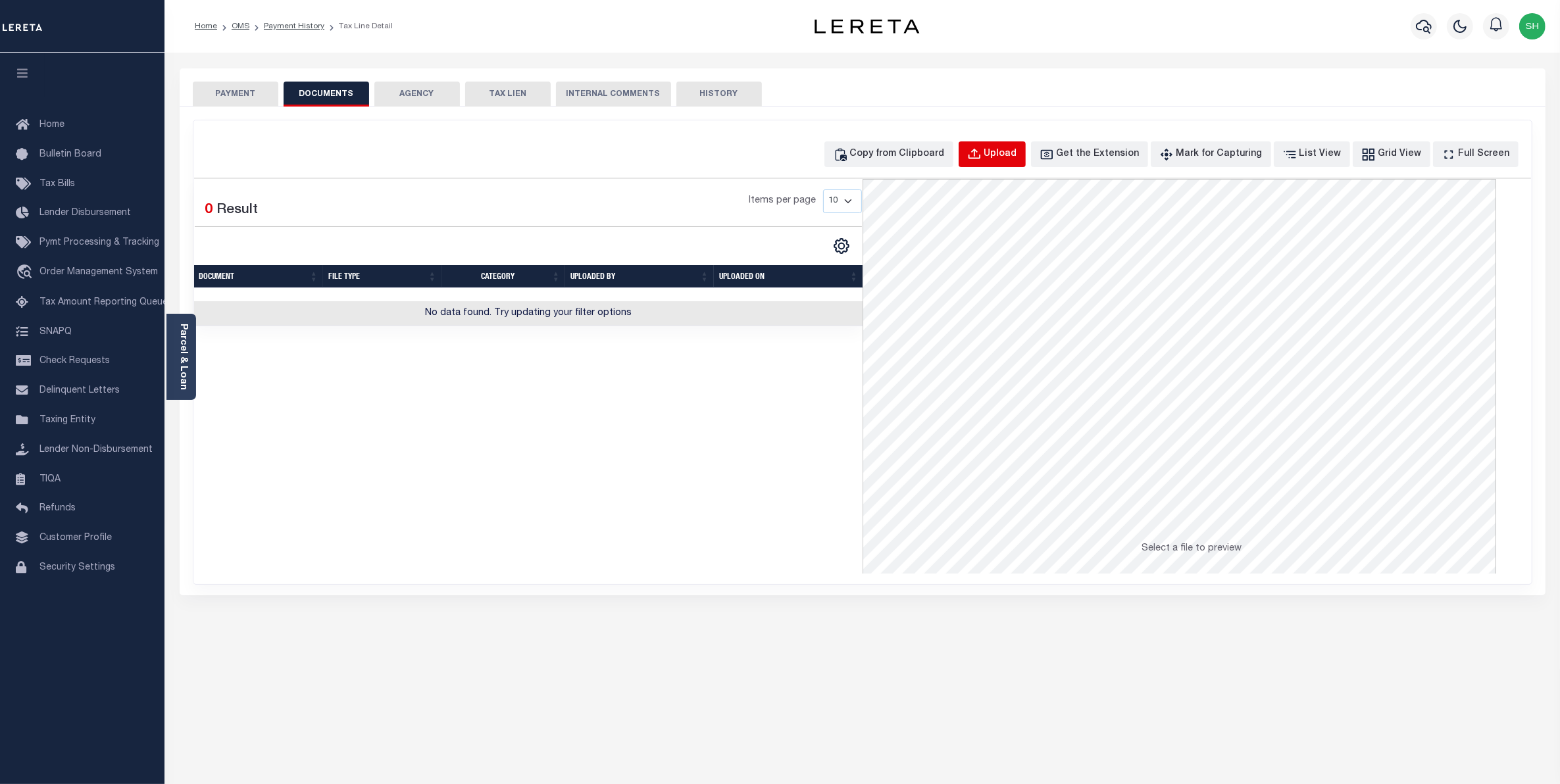
click at [1007, 153] on button "Upload" at bounding box center [992, 154] width 67 height 26
select select "POP"
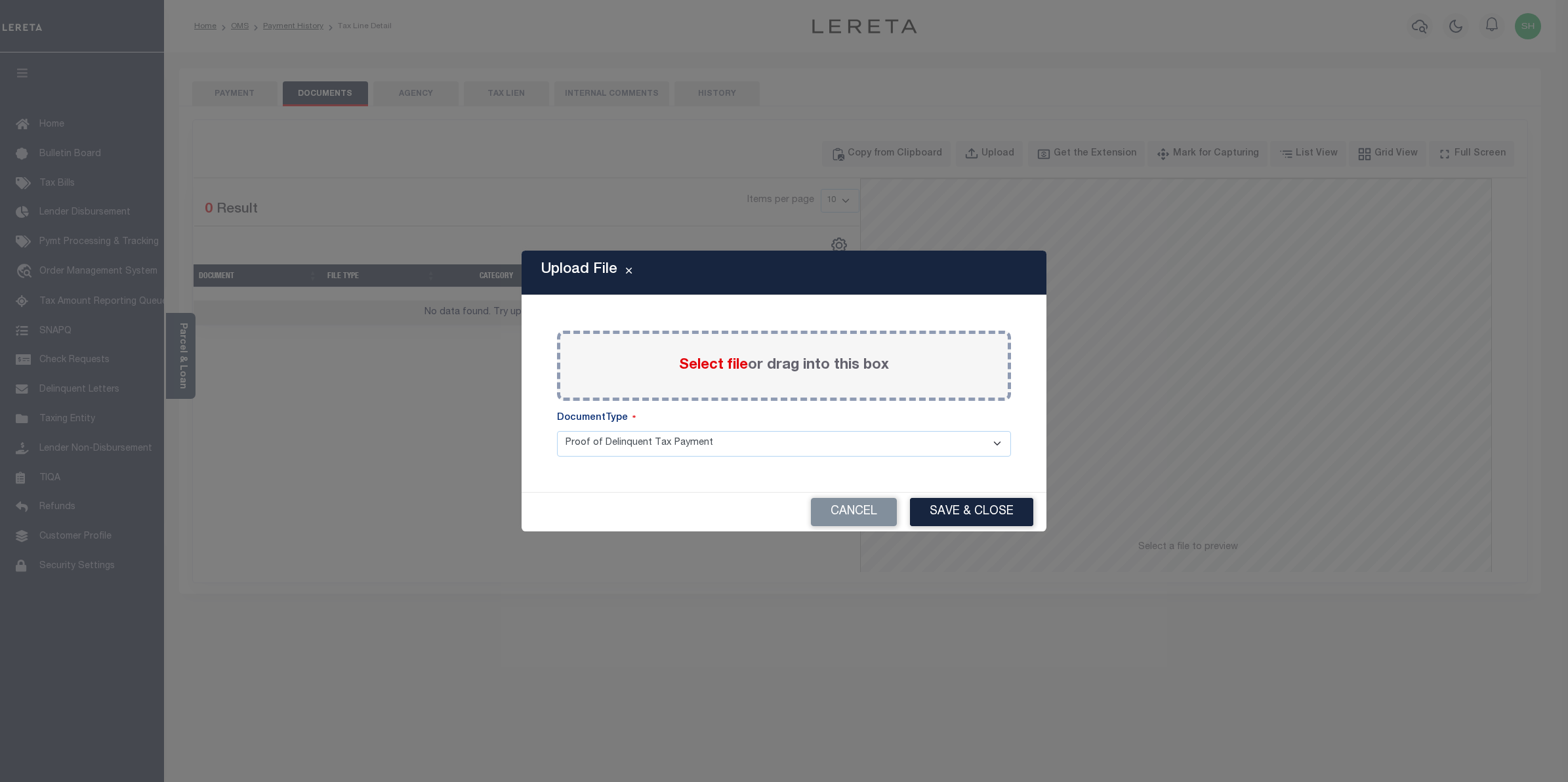
click at [738, 361] on span "Select file" at bounding box center [713, 365] width 69 height 15
click at [0, 0] on input "Select file or drag into this box" at bounding box center [0, 0] width 0 height 0
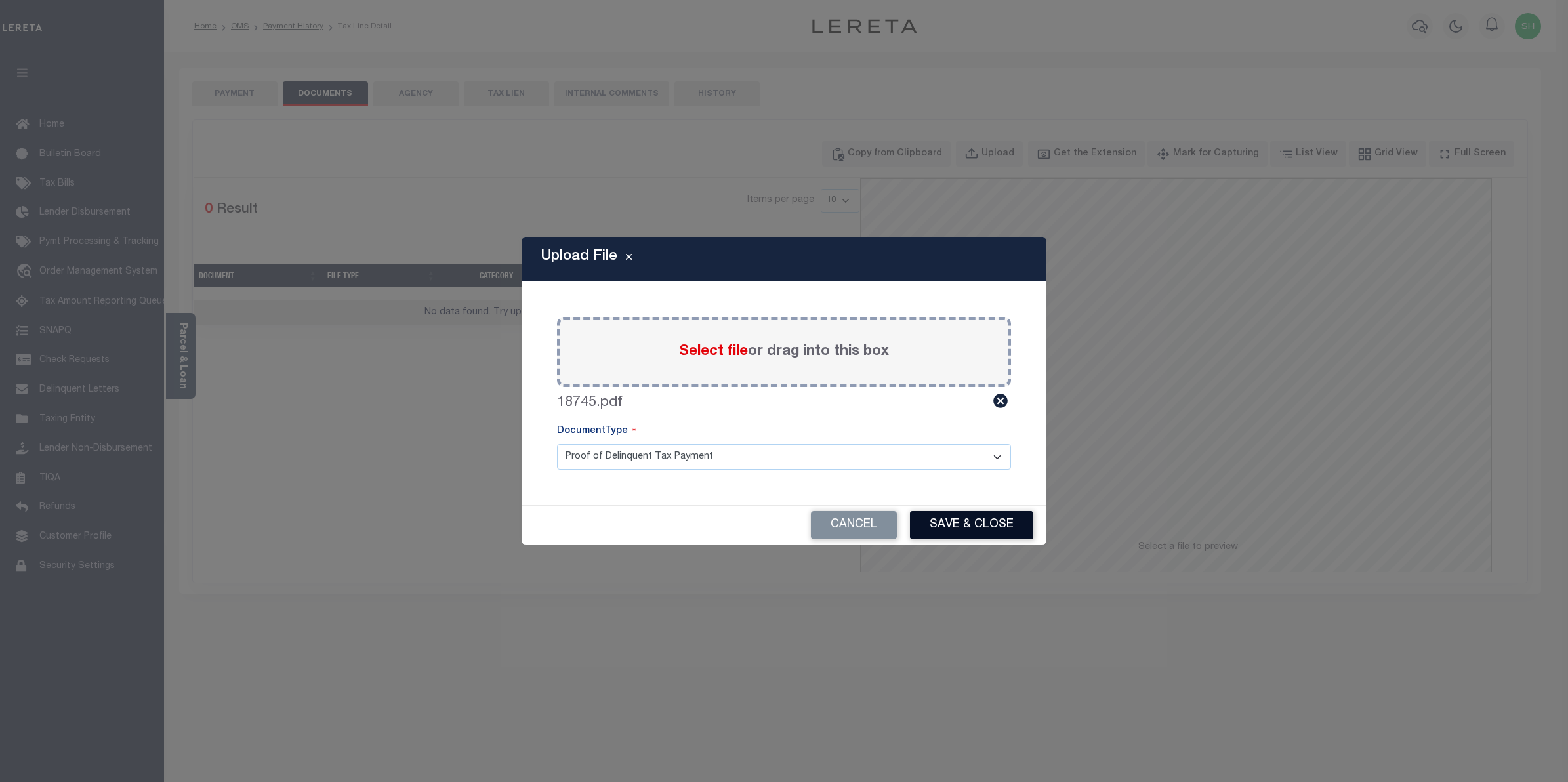
click at [949, 520] on button "Save & Close" at bounding box center [971, 525] width 123 height 28
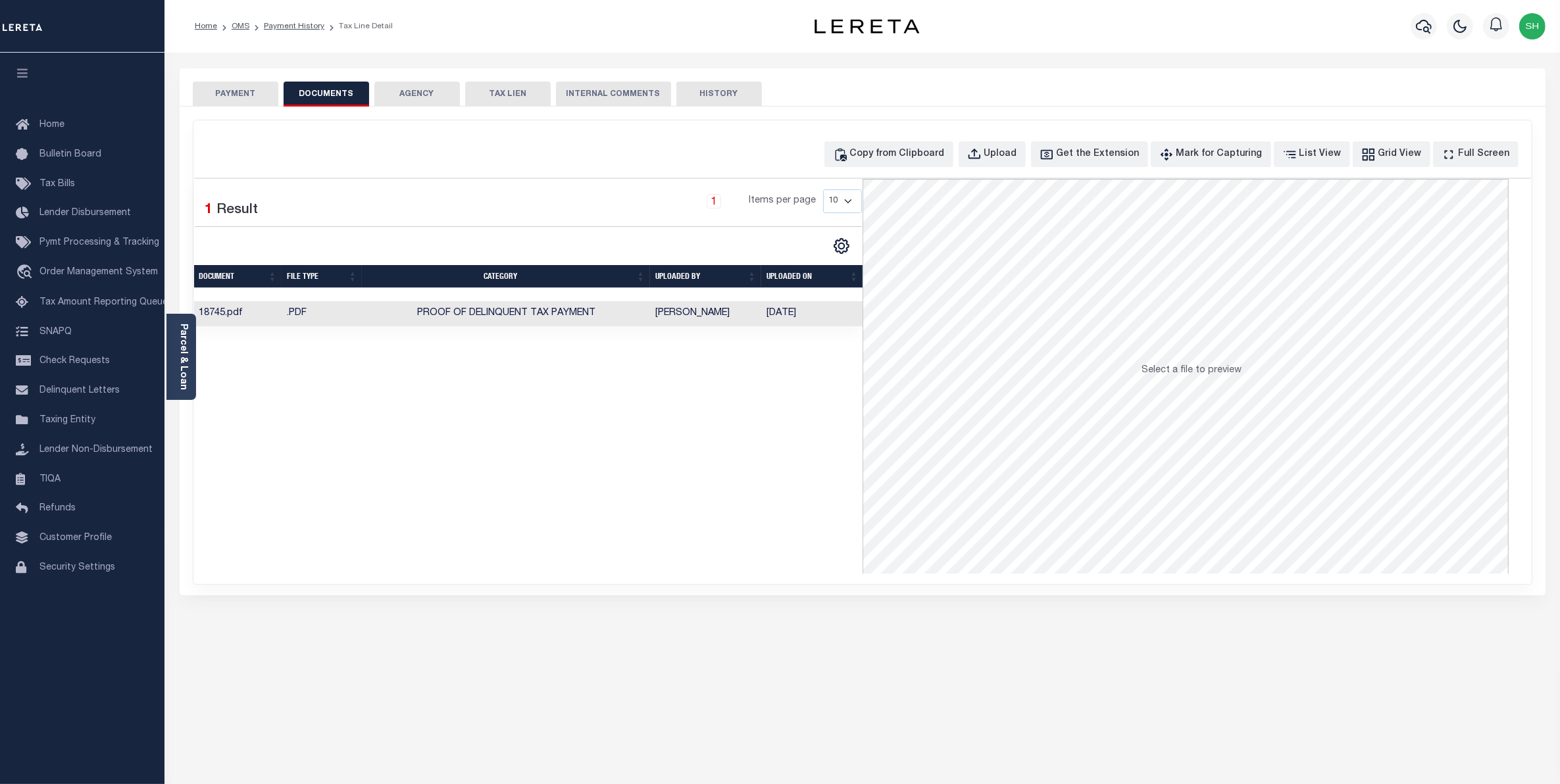
click at [220, 90] on button "PAYMENT" at bounding box center [235, 94] width 85 height 25
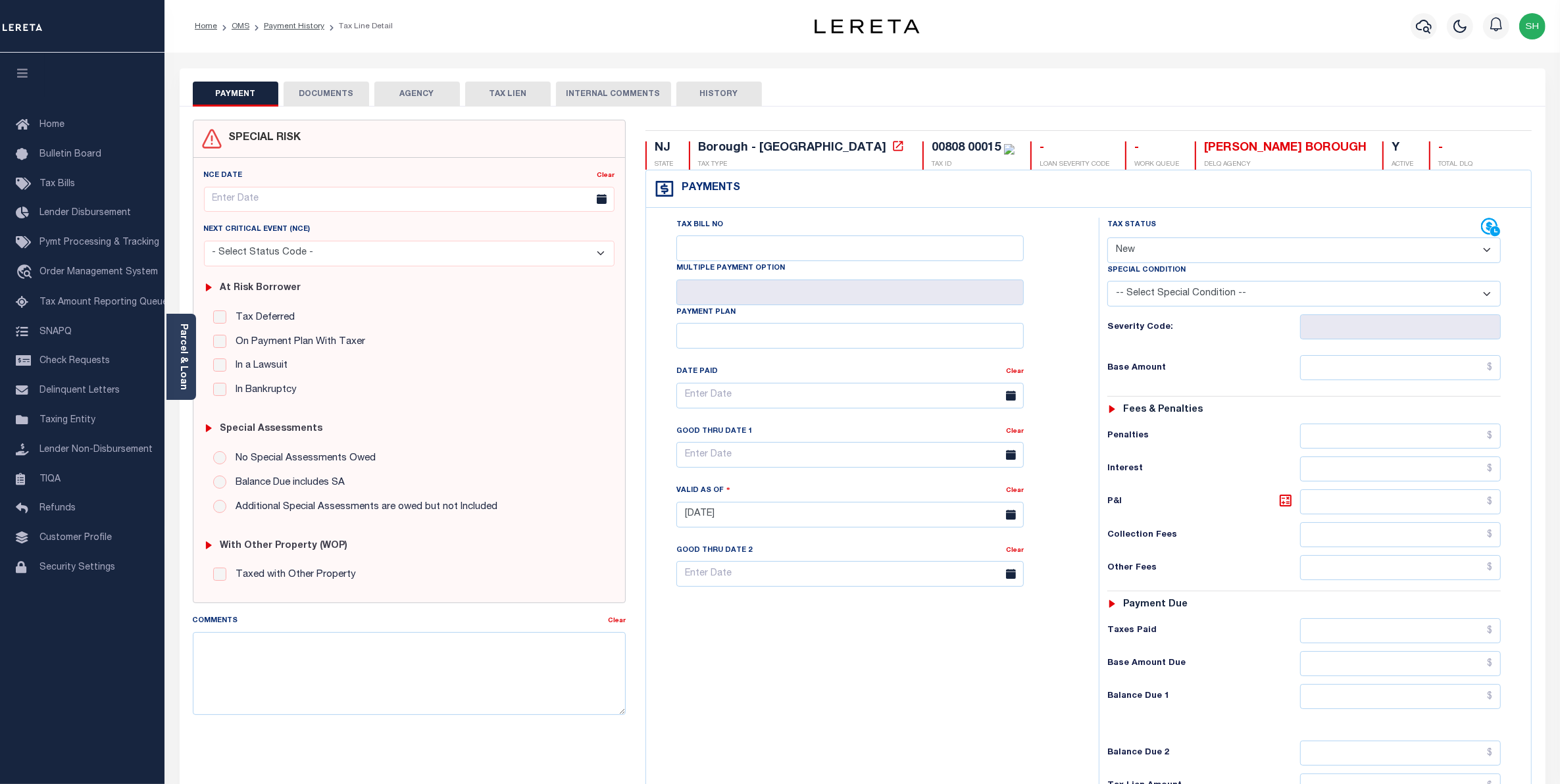
click at [1485, 253] on select "- Select Status Code - Open Due/Unpaid Paid Incomplete No Tax Due Internal Refu…" at bounding box center [1305, 250] width 394 height 26
select select "OP2"
click at [1108, 239] on select "- Select Status Code - Open Due/Unpaid Paid Incomplete No Tax Due Internal Refu…" at bounding box center [1305, 250] width 394 height 26
type input "[DATE]"
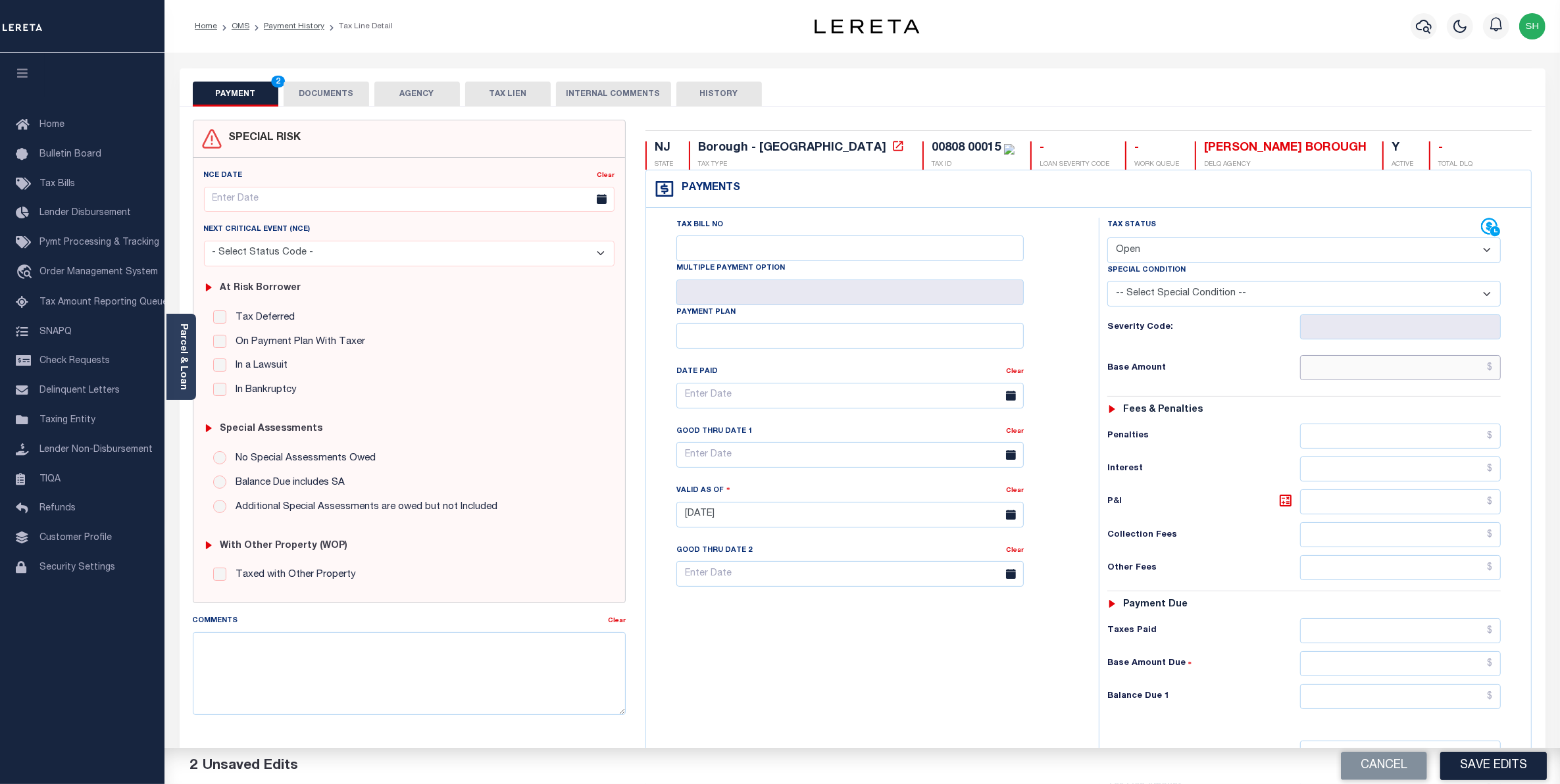
click at [1454, 367] on input "text" at bounding box center [1401, 368] width 201 height 25
type input "$1,557.18"
click at [1469, 709] on input "text" at bounding box center [1401, 697] width 201 height 25
type input "$1,557.18"
click at [1483, 764] on button "Save Edits" at bounding box center [1493, 765] width 106 height 28
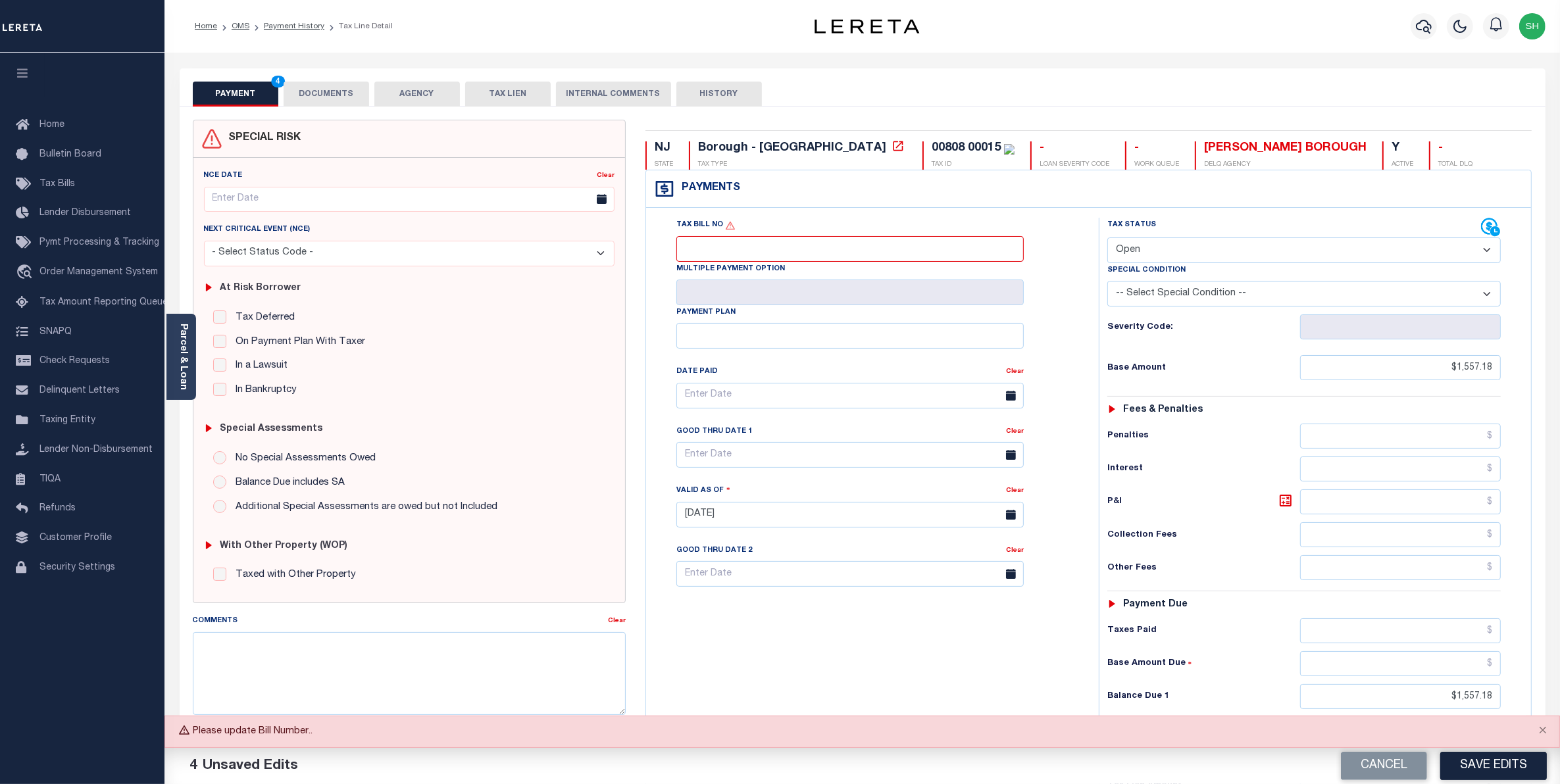
click at [349, 100] on button "DOCUMENTS" at bounding box center [326, 94] width 85 height 25
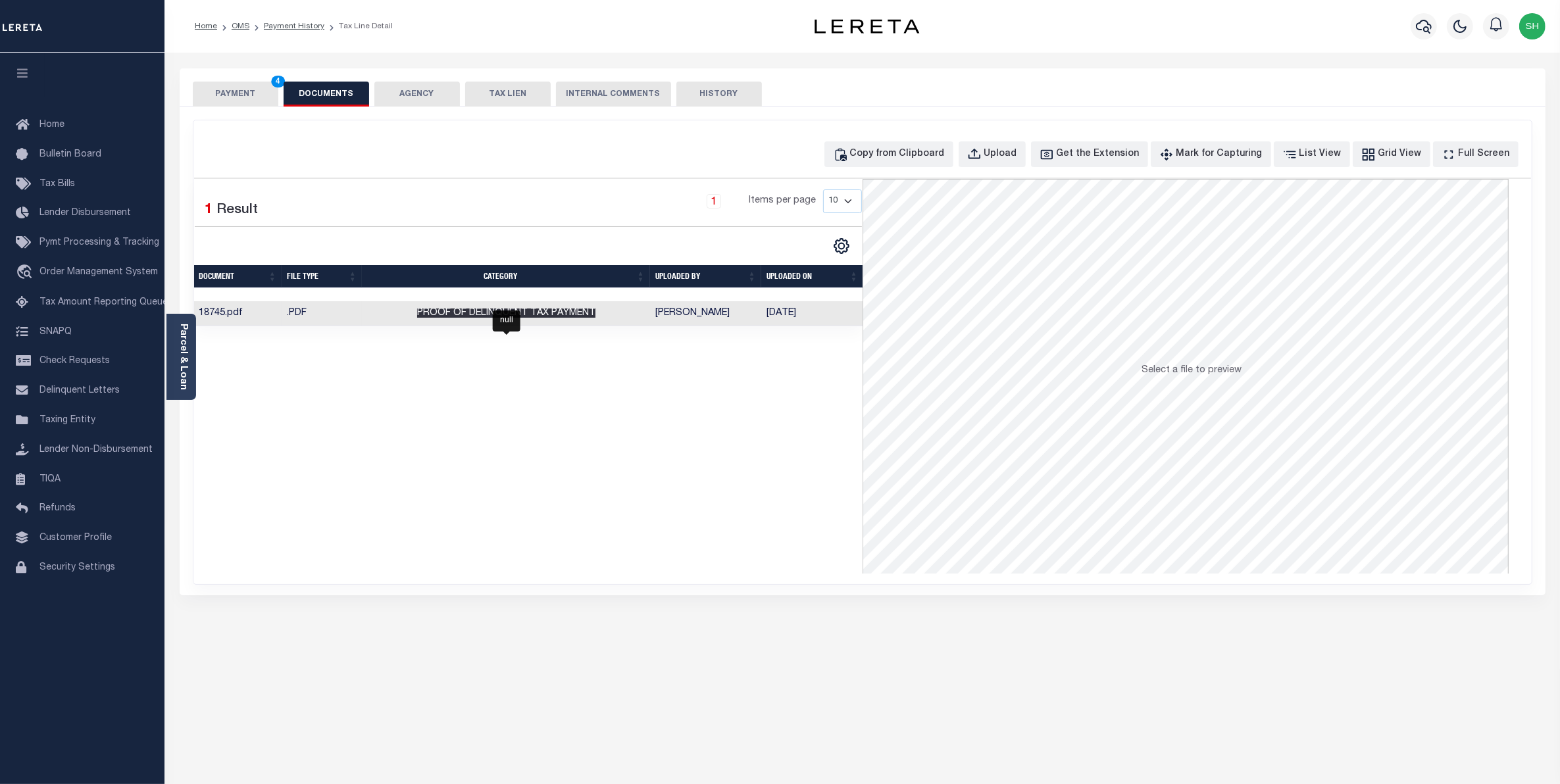
click at [524, 316] on span "Proof of Delinquent Tax Payment" at bounding box center [507, 313] width 179 height 9
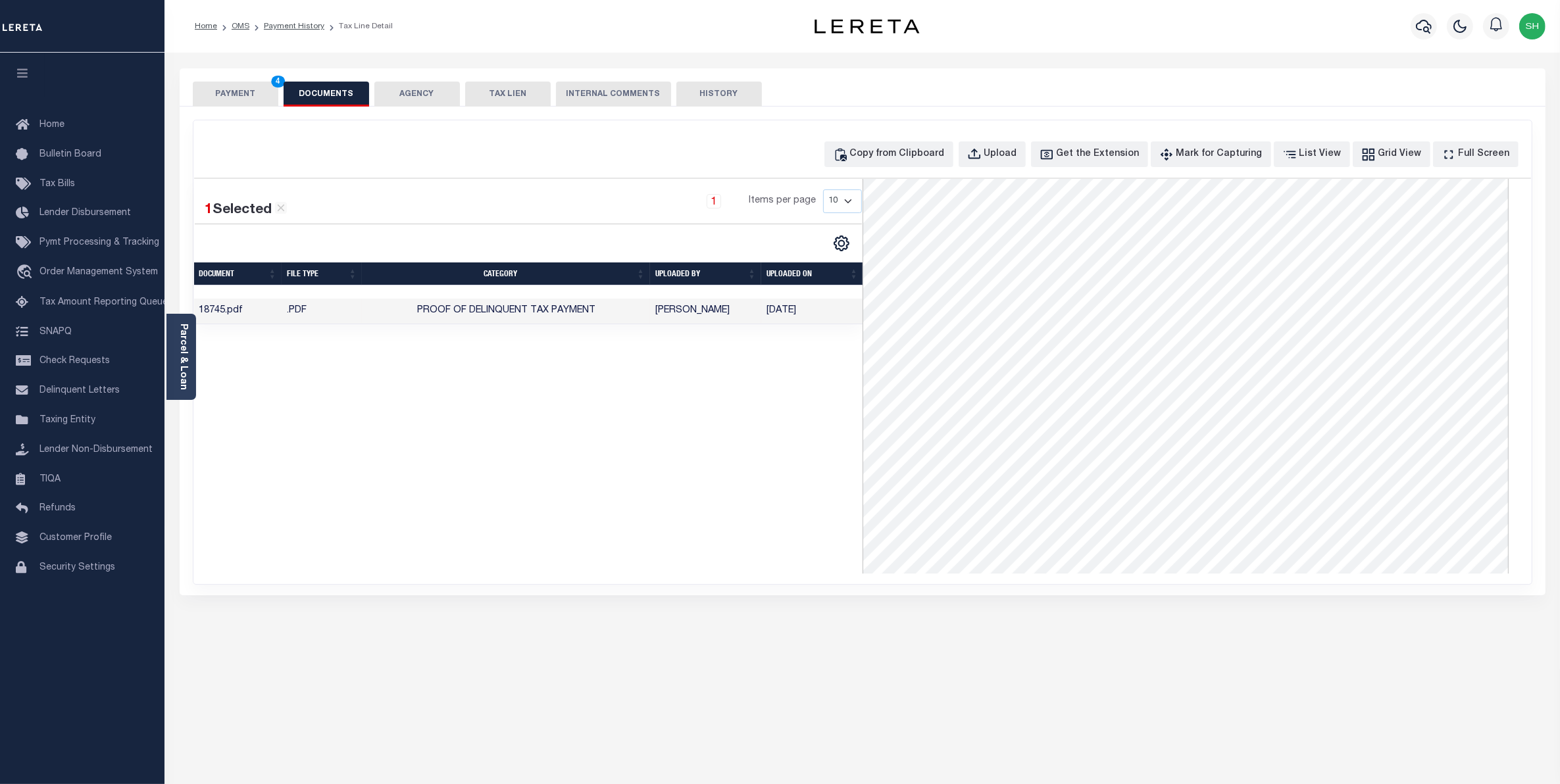
scroll to position [329, 0]
click at [245, 102] on button "PAYMENT 4" at bounding box center [235, 94] width 85 height 25
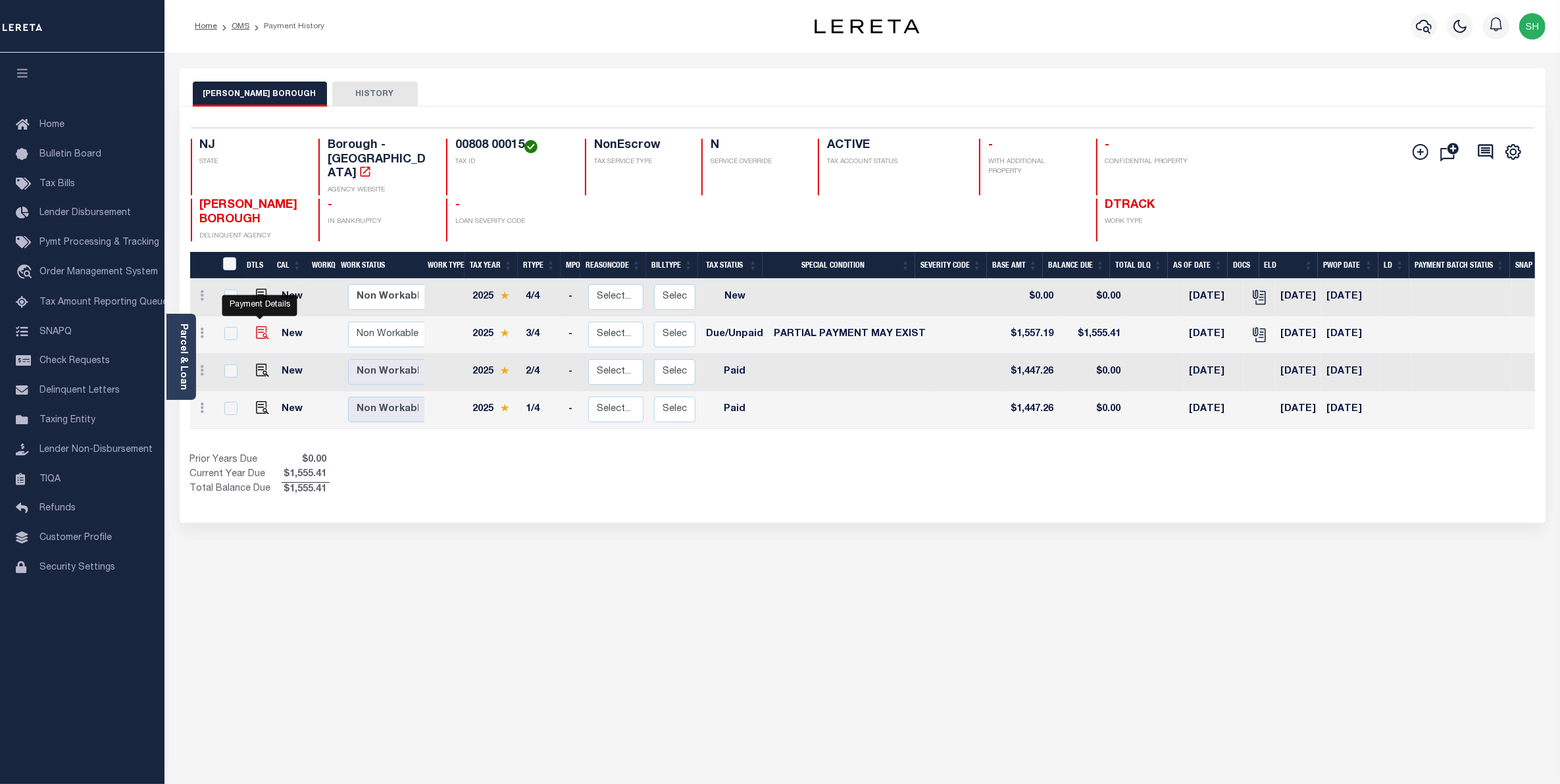
click at [256, 327] on img "" at bounding box center [263, 333] width 13 height 13
checkbox input "true"
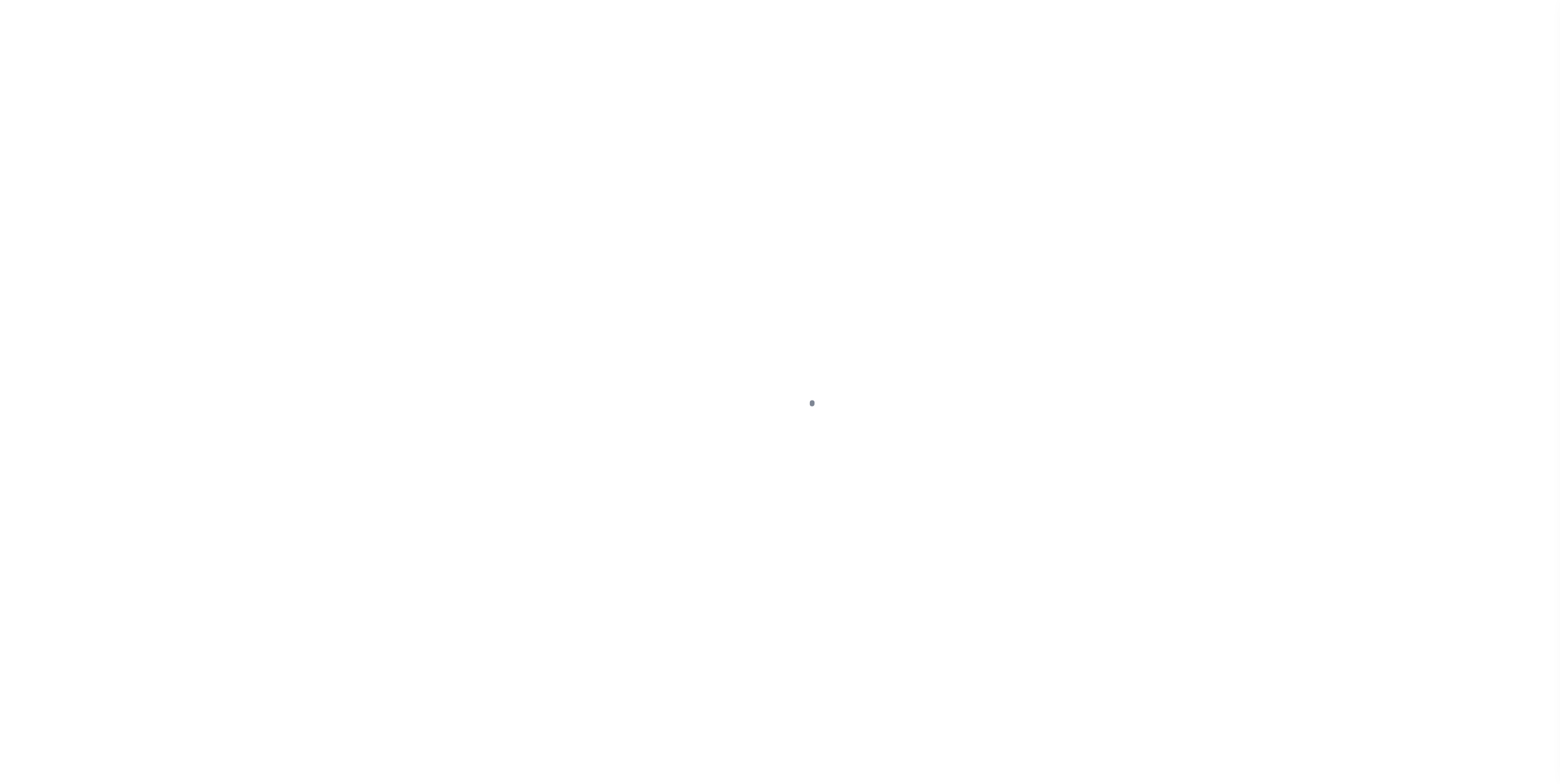
select select "DUE"
select select "15"
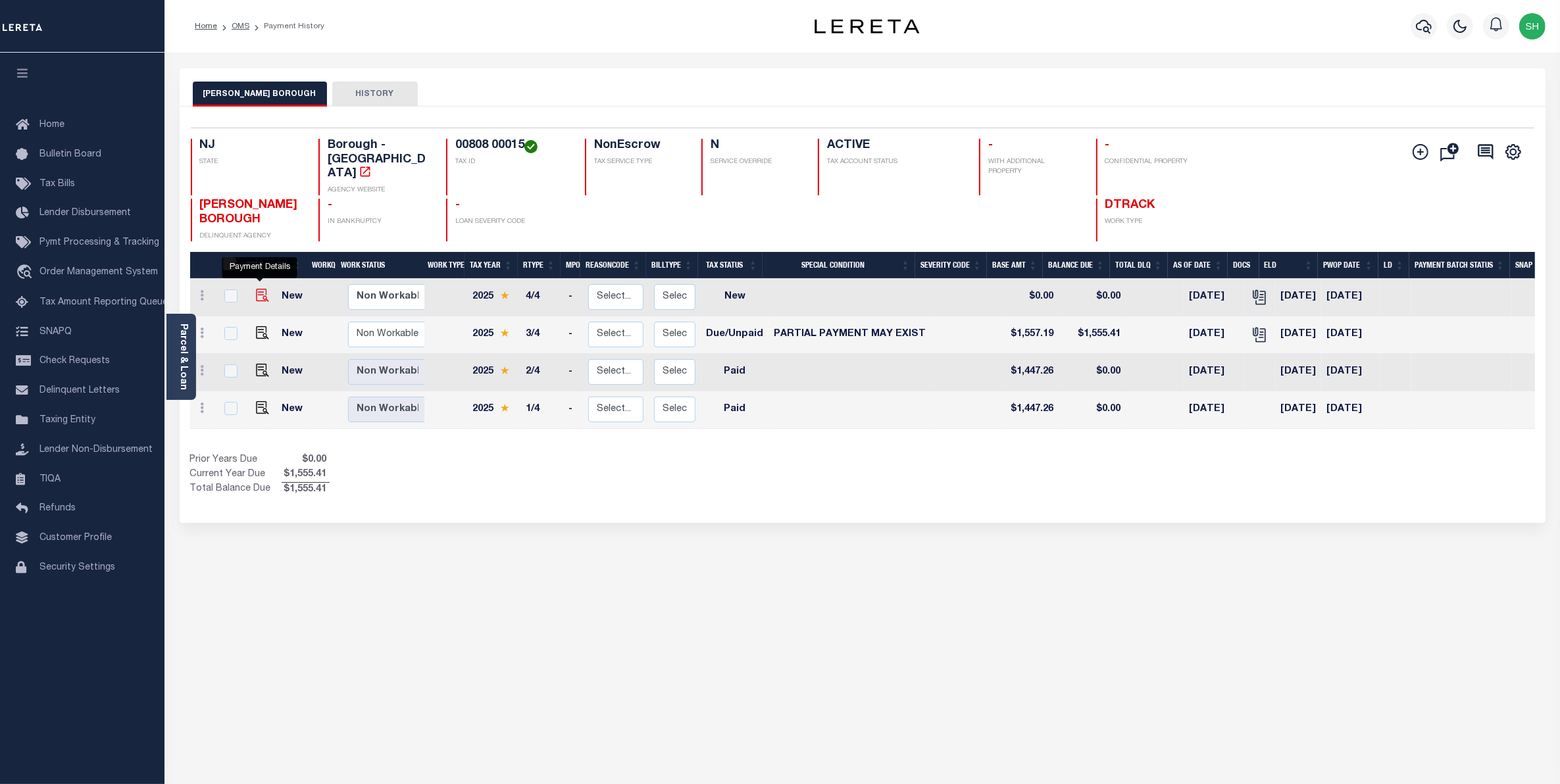
click at [262, 289] on img "" at bounding box center [263, 295] width 13 height 13
checkbox input "true"
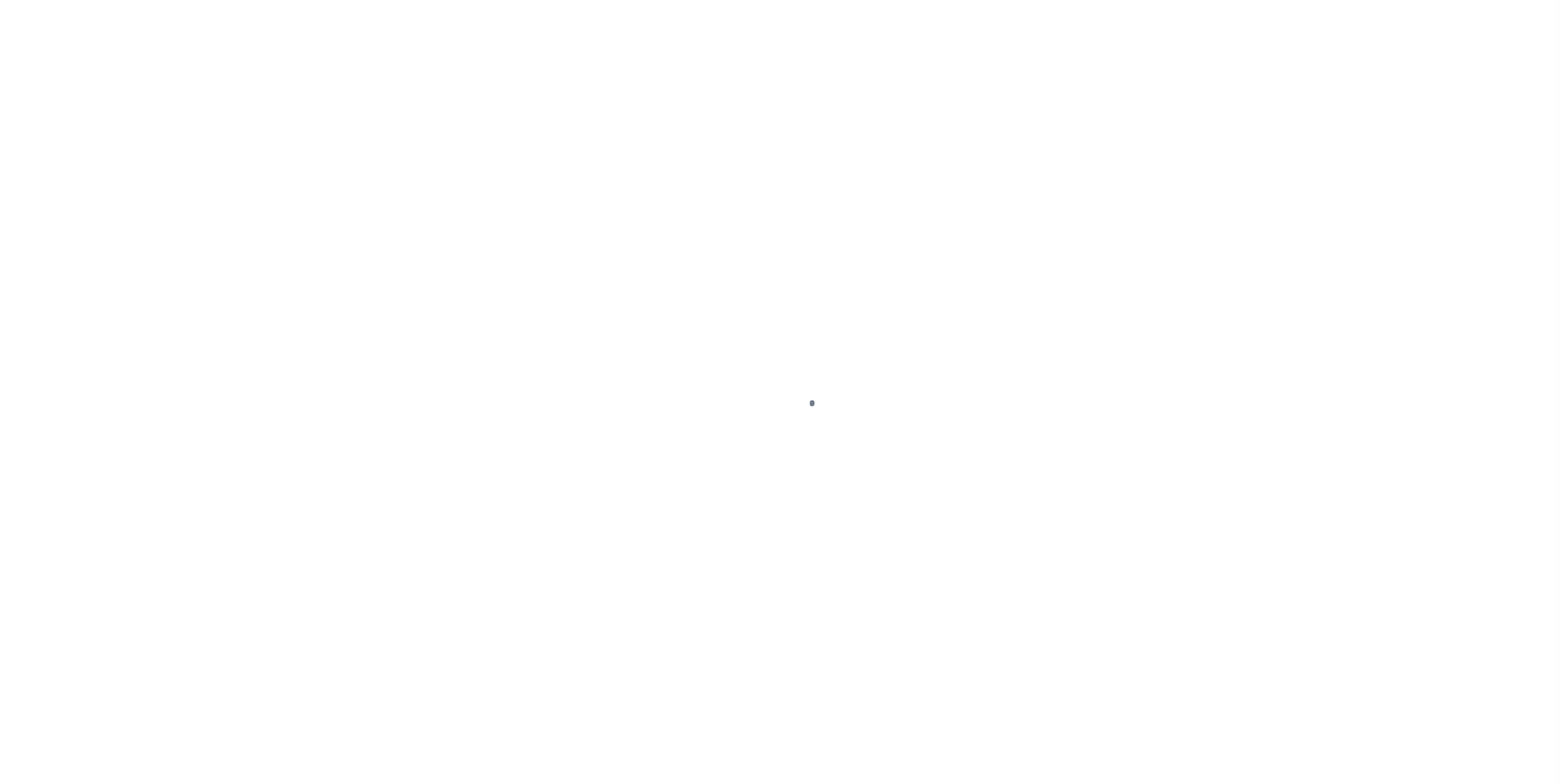
select select "NW2"
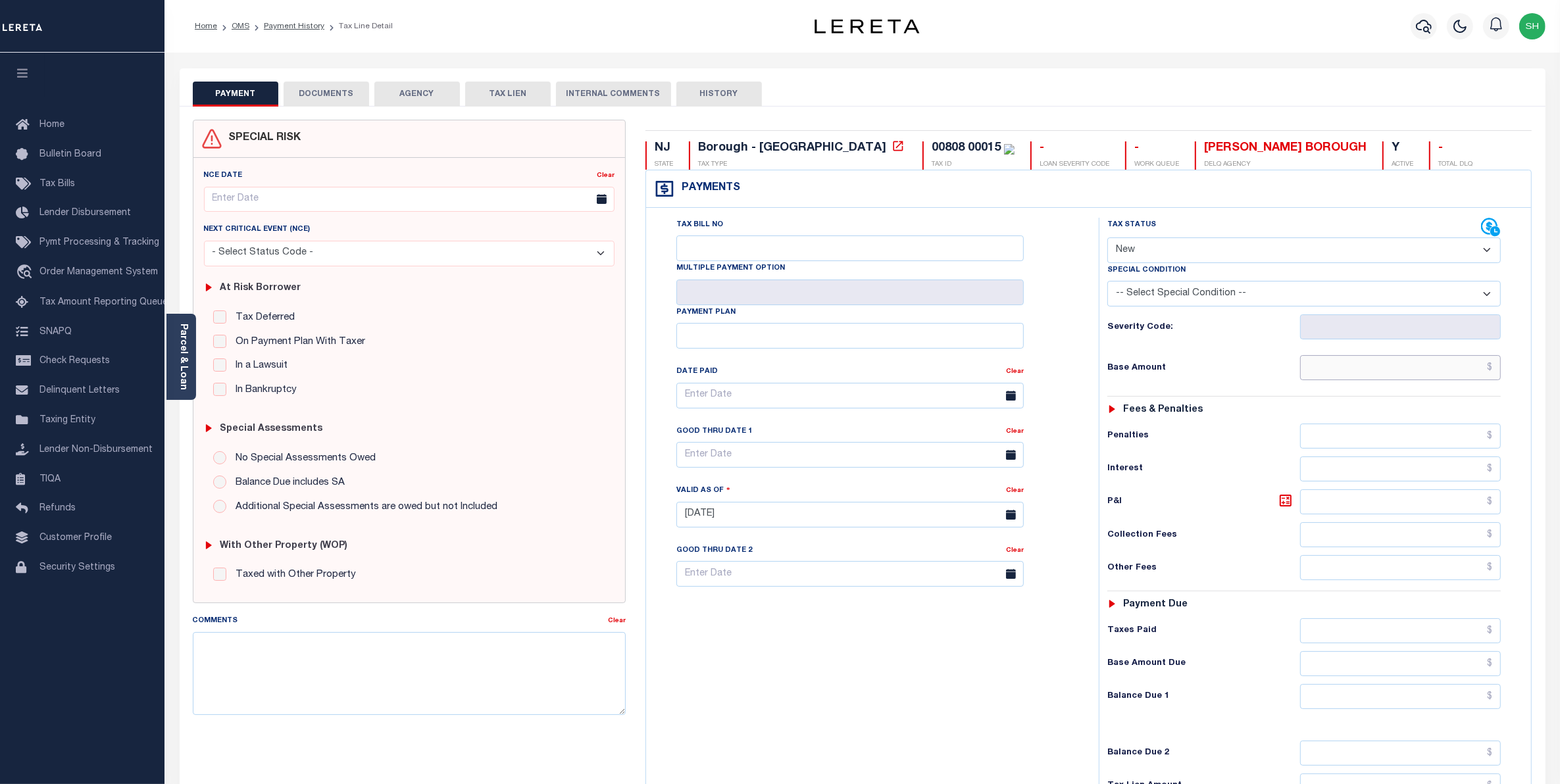
click at [1432, 372] on input "text" at bounding box center [1401, 368] width 201 height 25
type input "$1,557.18"
type input "10/08/2025"
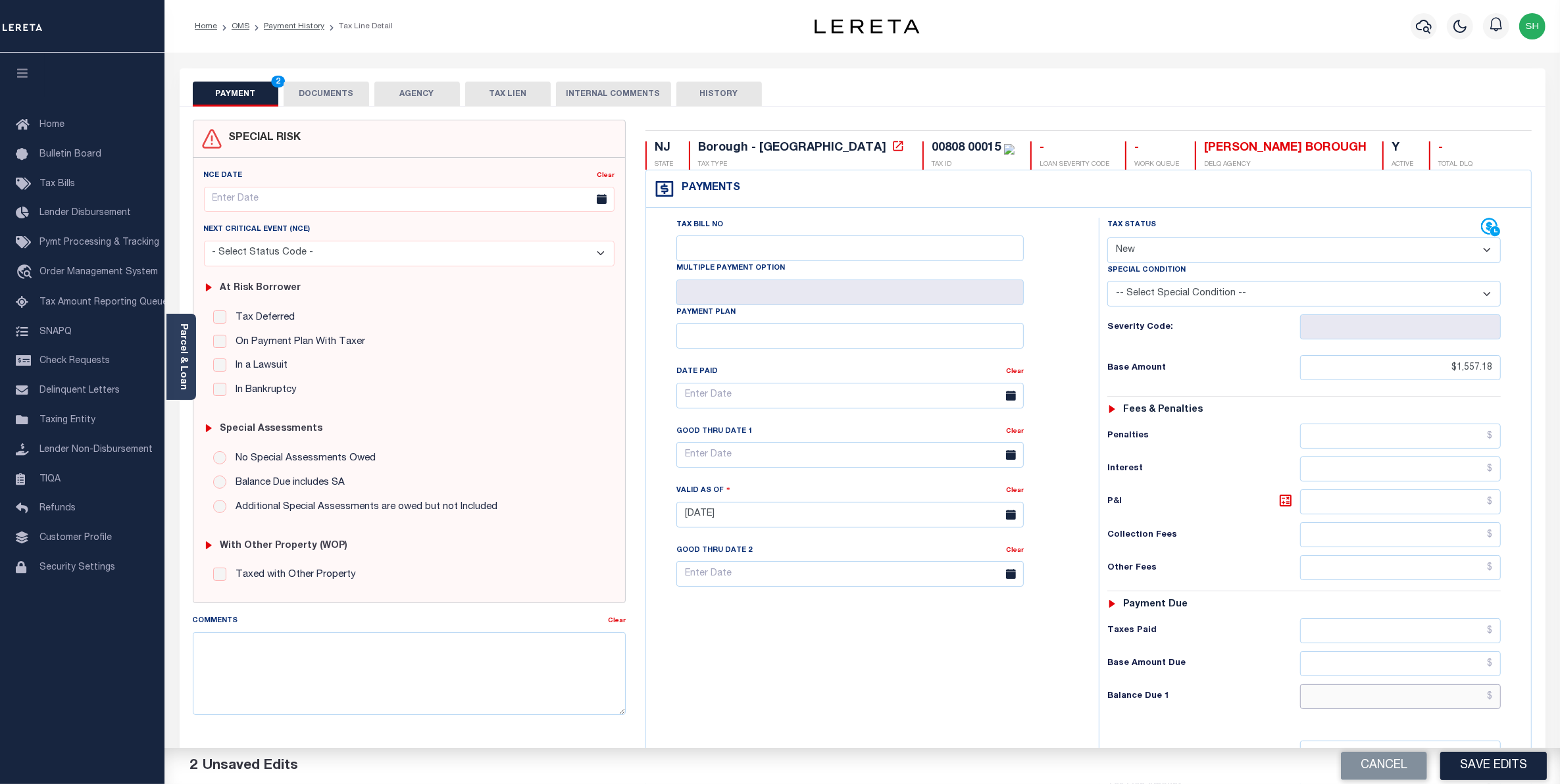
click at [1462, 705] on input "text" at bounding box center [1401, 697] width 201 height 25
type input "$1,557.18"
click at [1478, 767] on button "Save Edits" at bounding box center [1493, 765] width 106 height 28
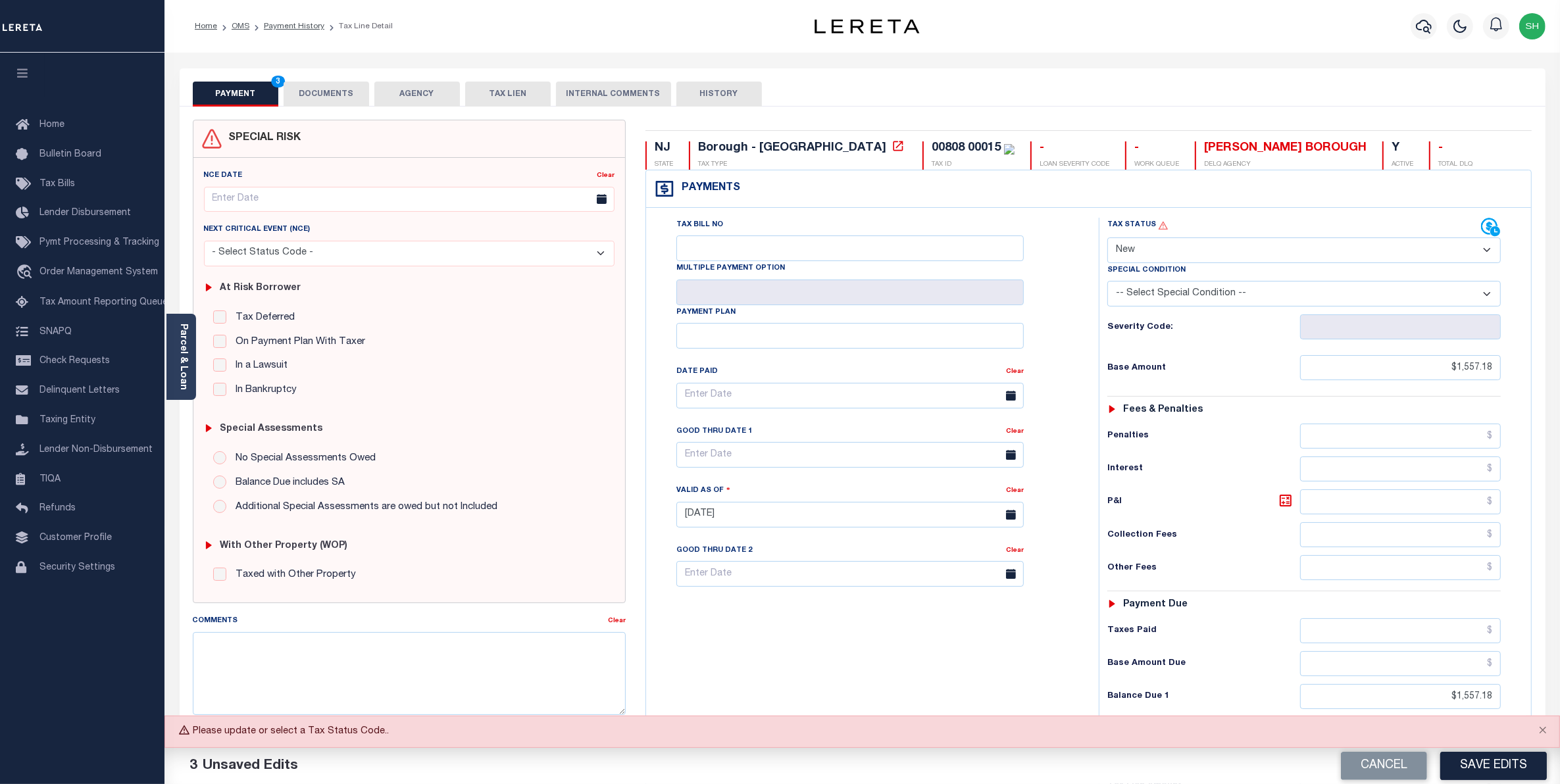
click at [1494, 251] on select "- Select Status Code - Open Due/Unpaid Paid Incomplete No Tax Due Internal Refu…" at bounding box center [1305, 250] width 394 height 26
select select "OP2"
click at [1108, 239] on select "- Select Status Code - Open Due/Unpaid Paid Incomplete No Tax Due Internal Refu…" at bounding box center [1305, 250] width 394 height 26
click at [1481, 764] on button "Save Edits" at bounding box center [1493, 765] width 106 height 28
click at [728, 228] on icon "Please update Bill Number." at bounding box center [731, 225] width 11 height 11
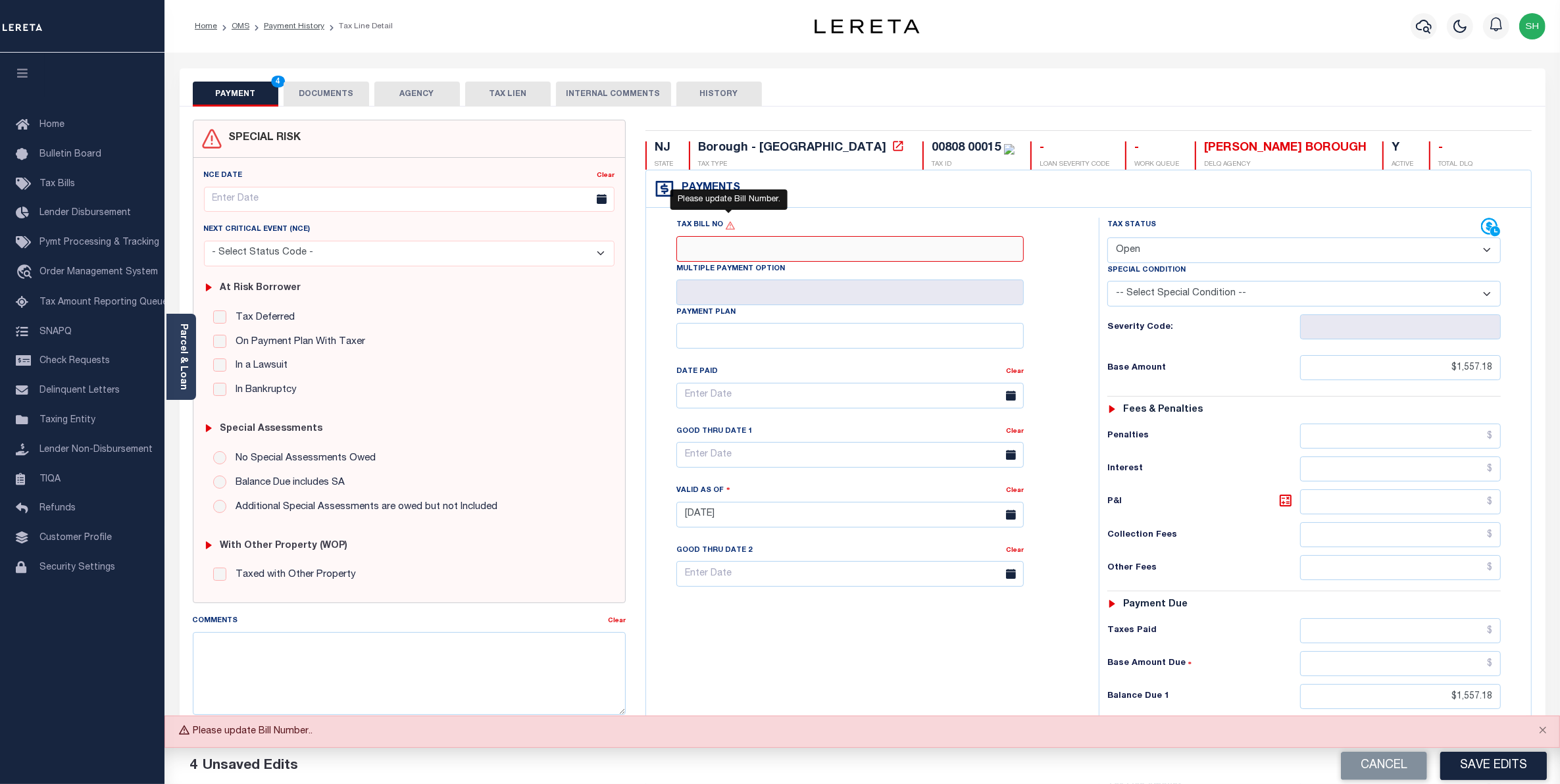
click at [728, 236] on input "Tax Bill No" at bounding box center [850, 249] width 347 height 26
click at [728, 228] on icon "Please update Bill Number." at bounding box center [731, 225] width 11 height 11
click at [728, 236] on input "Tax Bill No" at bounding box center [850, 249] width 347 height 26
type input "00808 00015"
click at [1512, 762] on button "Save Edits" at bounding box center [1493, 765] width 106 height 28
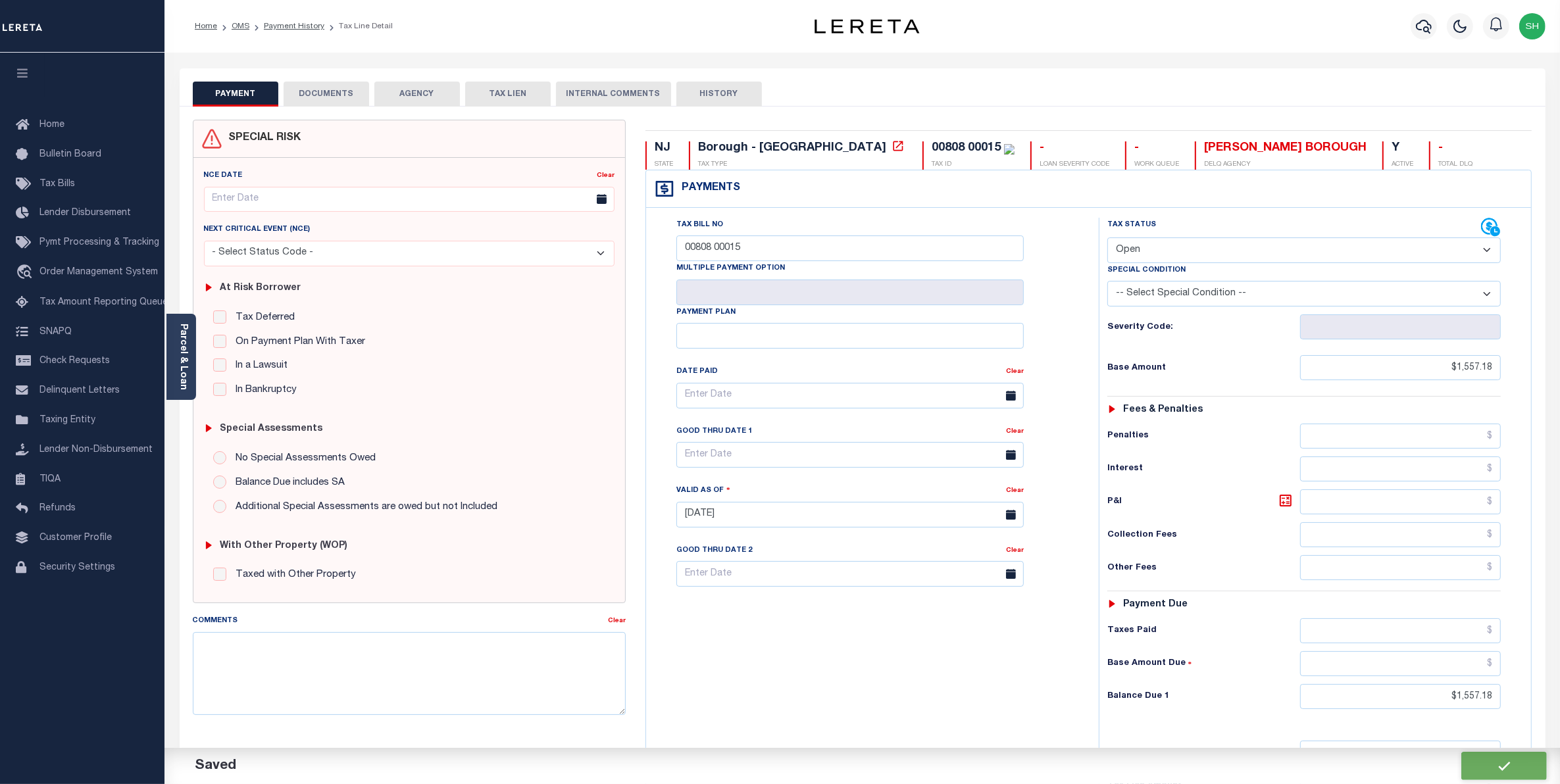
checkbox input "false"
type input "$1,557.18"
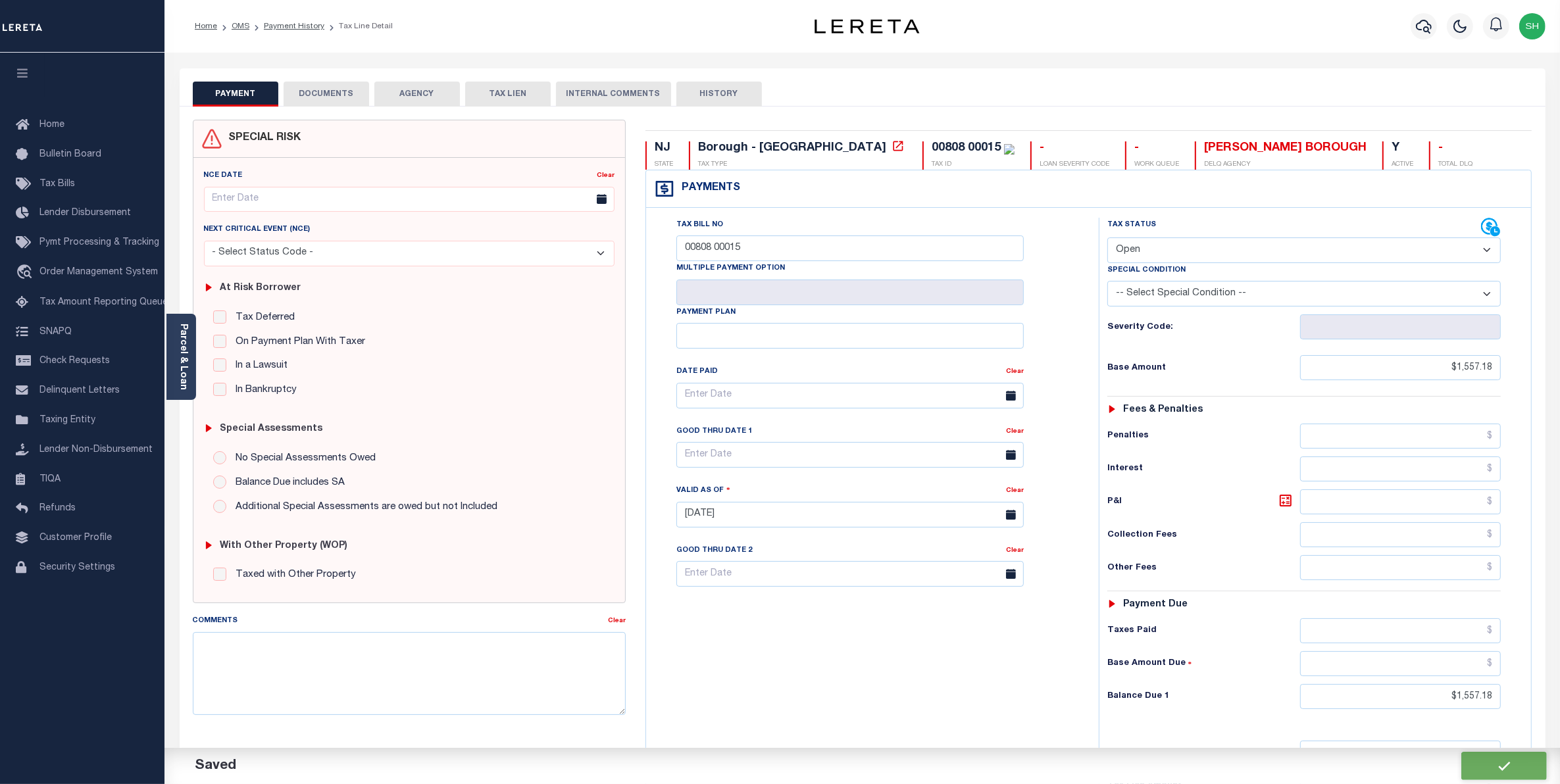
type input "$1,557.18"
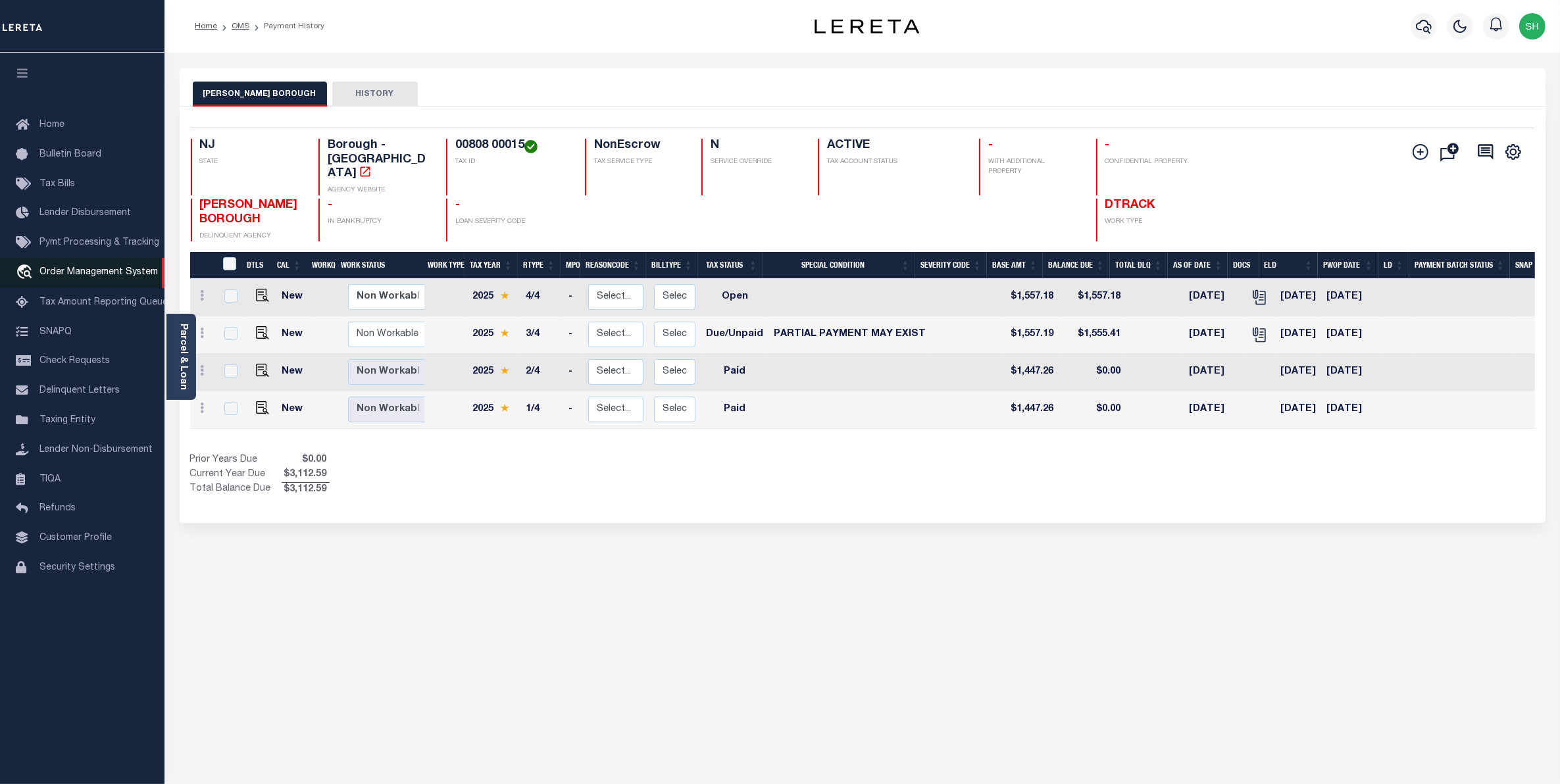
click at [99, 272] on span "Order Management System" at bounding box center [99, 272] width 118 height 9
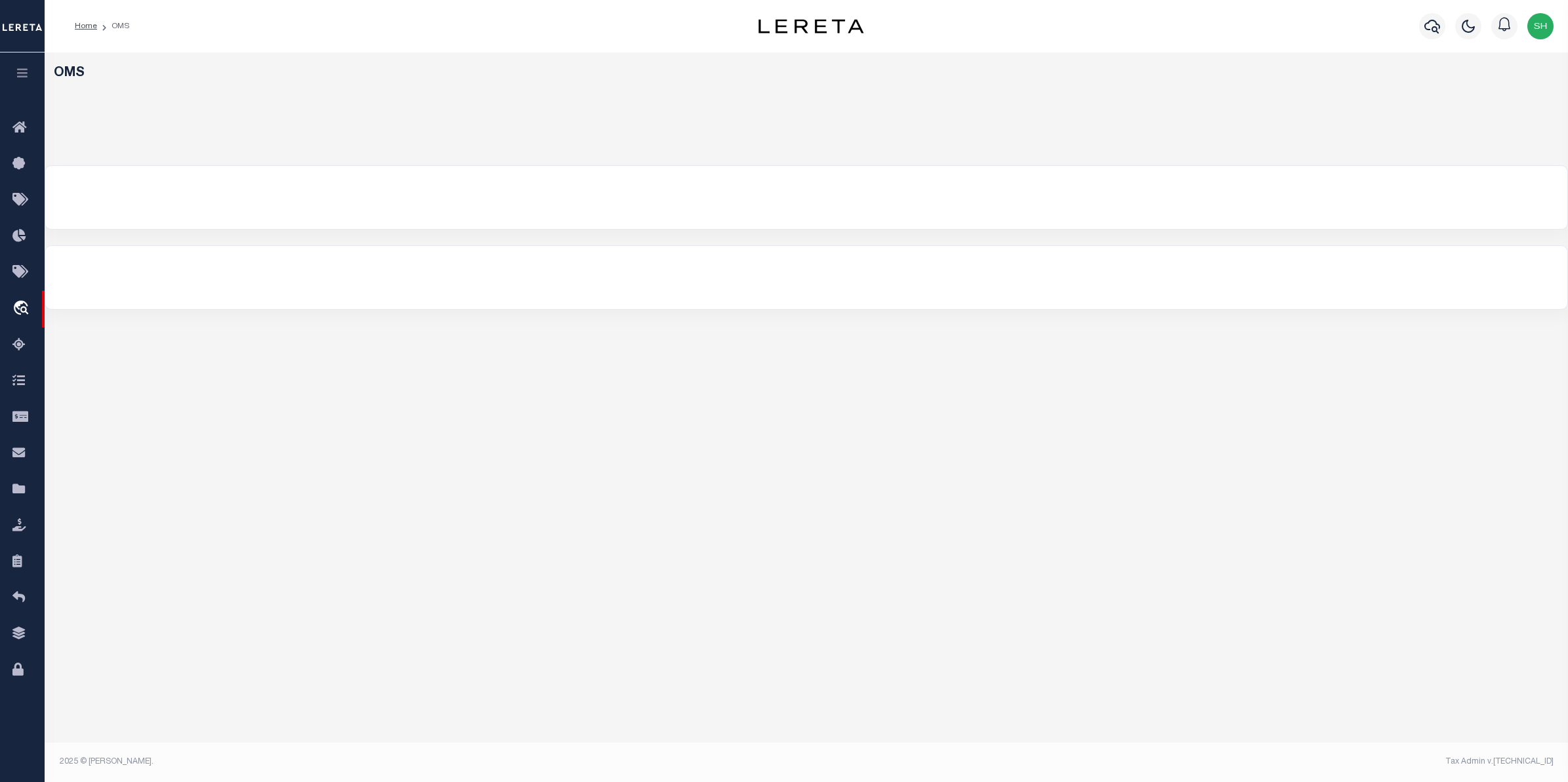
select select "200"
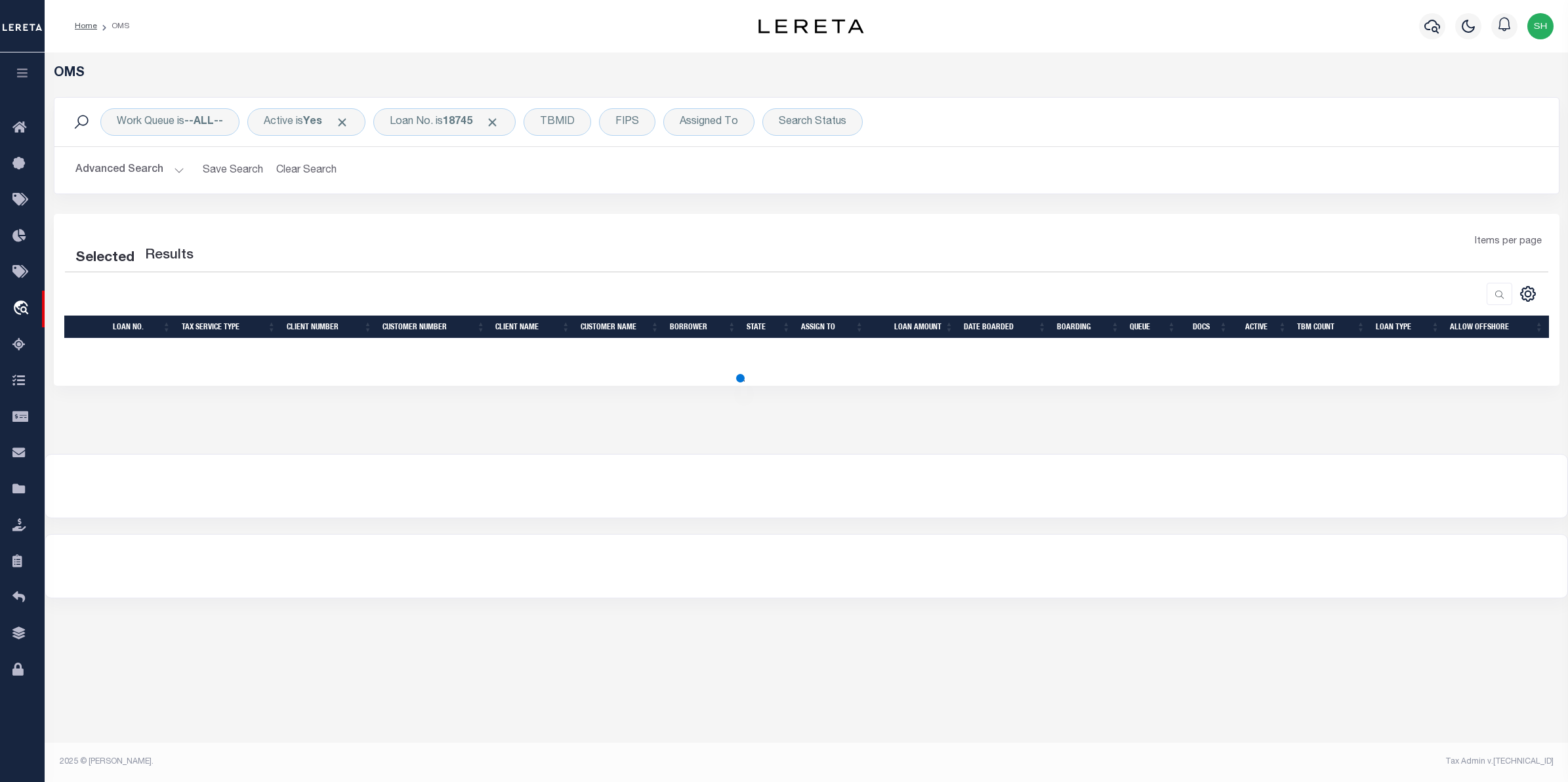
select select "200"
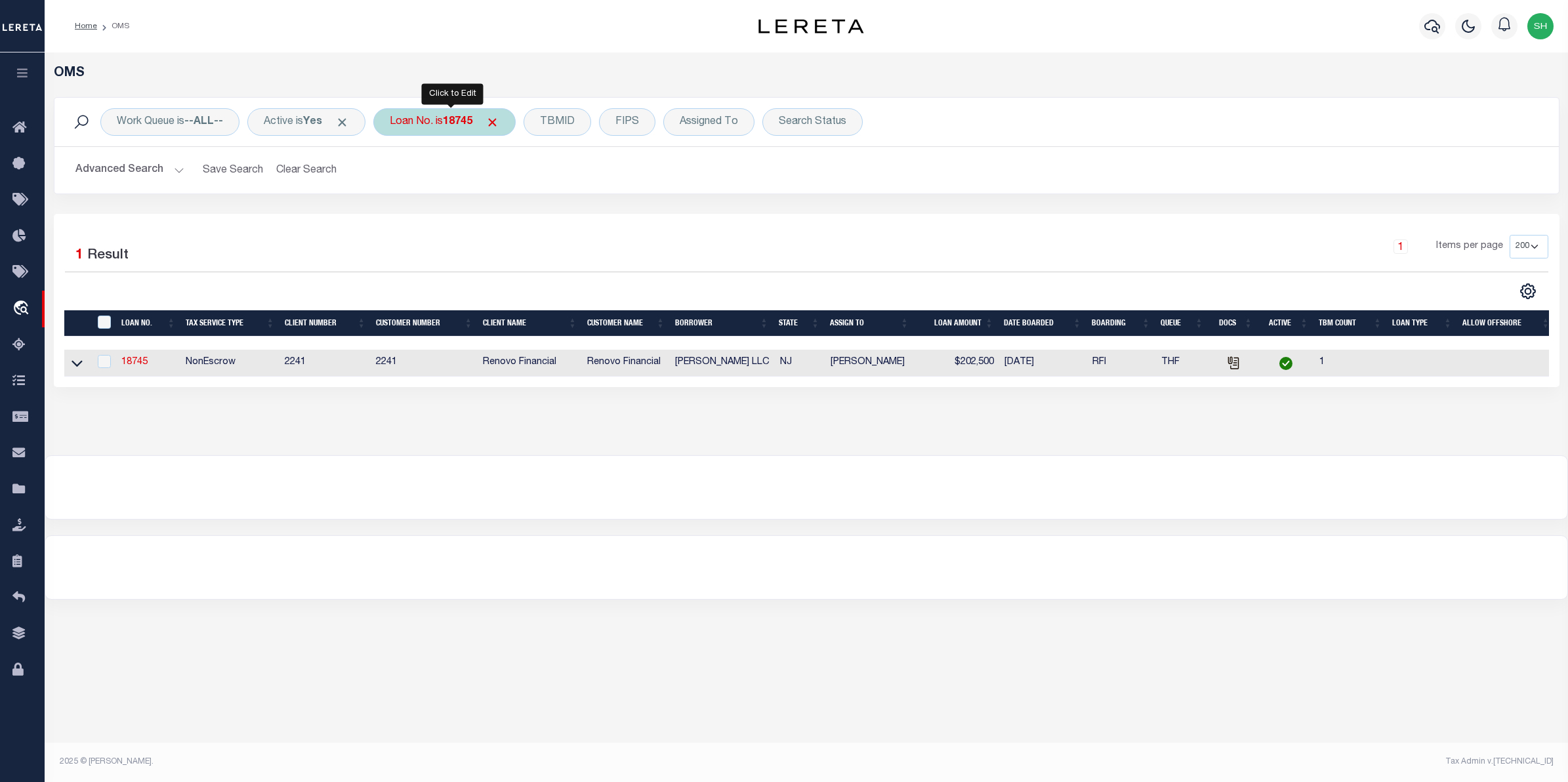
click at [446, 135] on div "Loan No. is 18745" at bounding box center [444, 122] width 142 height 28
type input "10032"
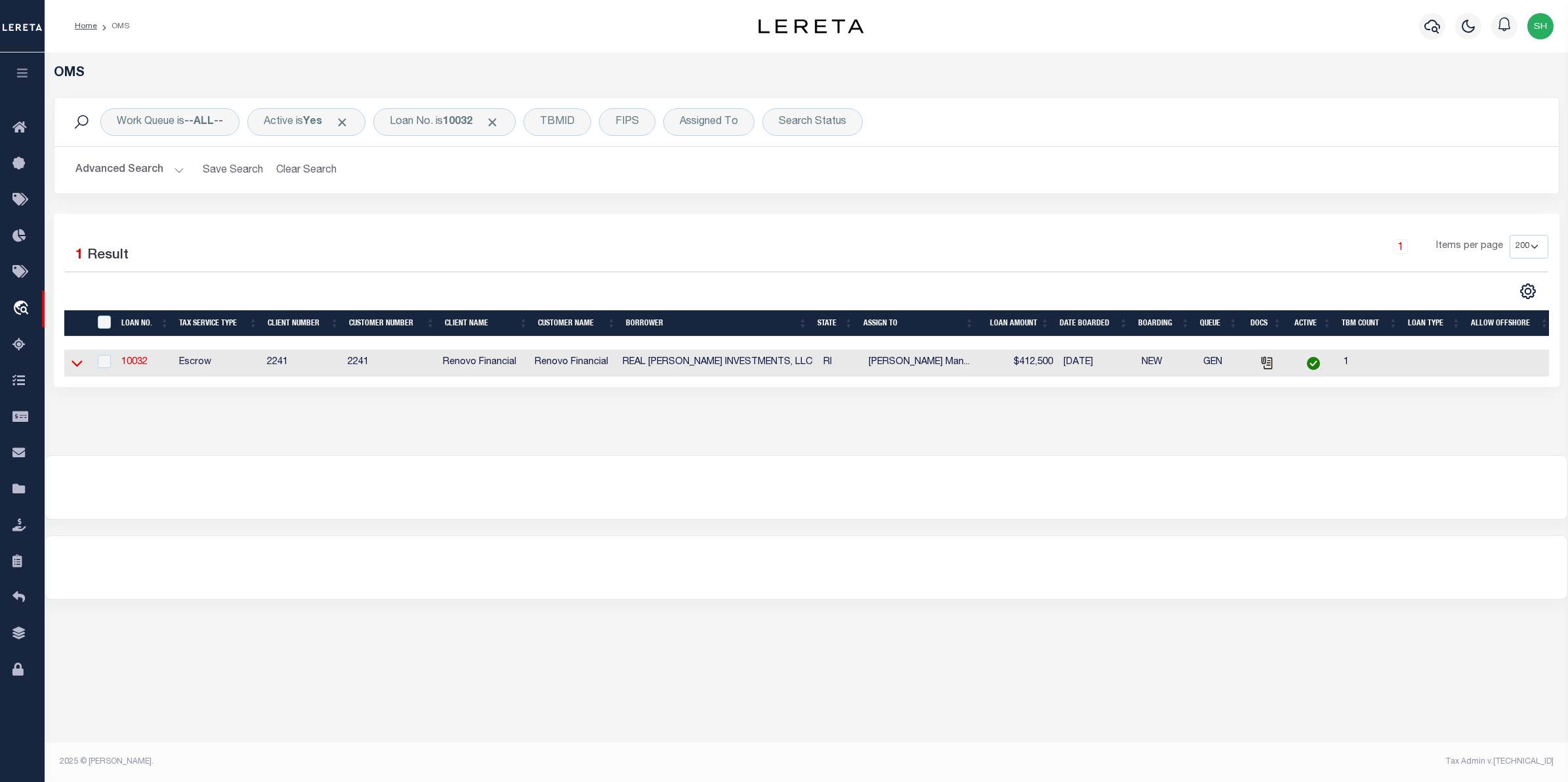
click at [79, 365] on icon at bounding box center [76, 364] width 11 height 7
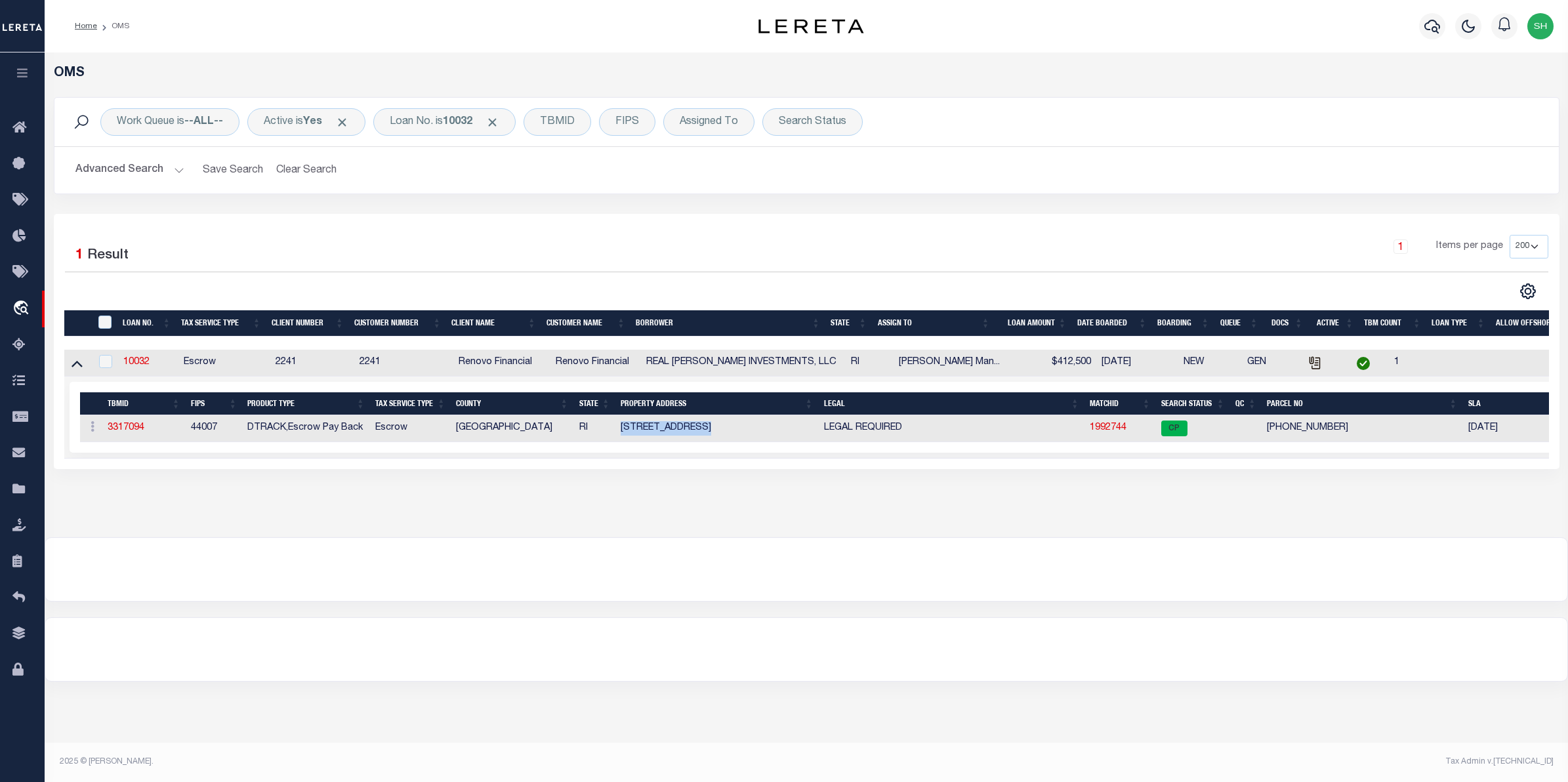
drag, startPoint x: 712, startPoint y: 428, endPoint x: 622, endPoint y: 425, distance: 90.0
click at [622, 425] on td "234 Lenox Avenue" at bounding box center [717, 429] width 203 height 27
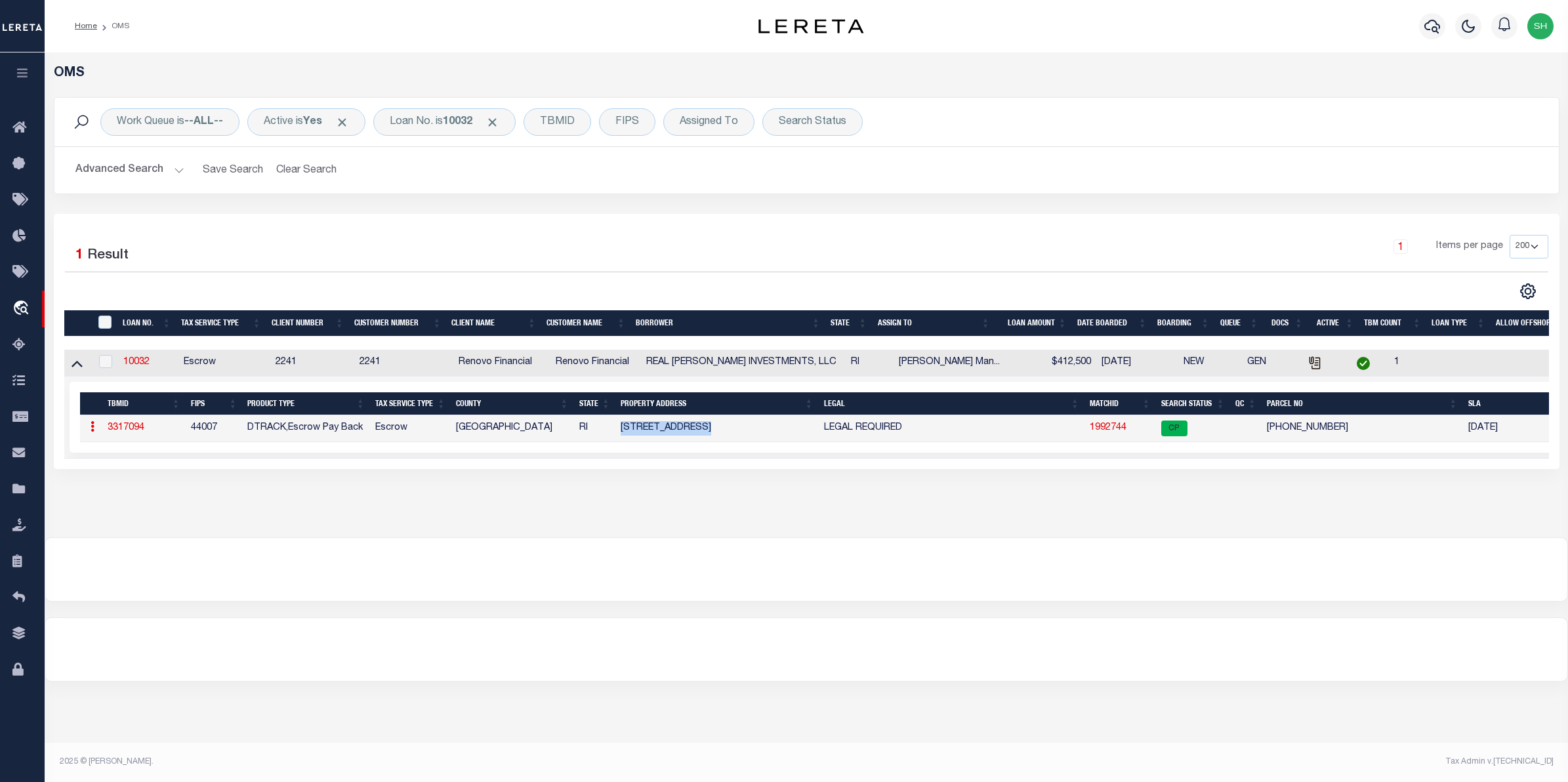
copy td "234 Lenox Avenue"
click at [1335, 429] on td "052-0573-0000" at bounding box center [1362, 429] width 201 height 27
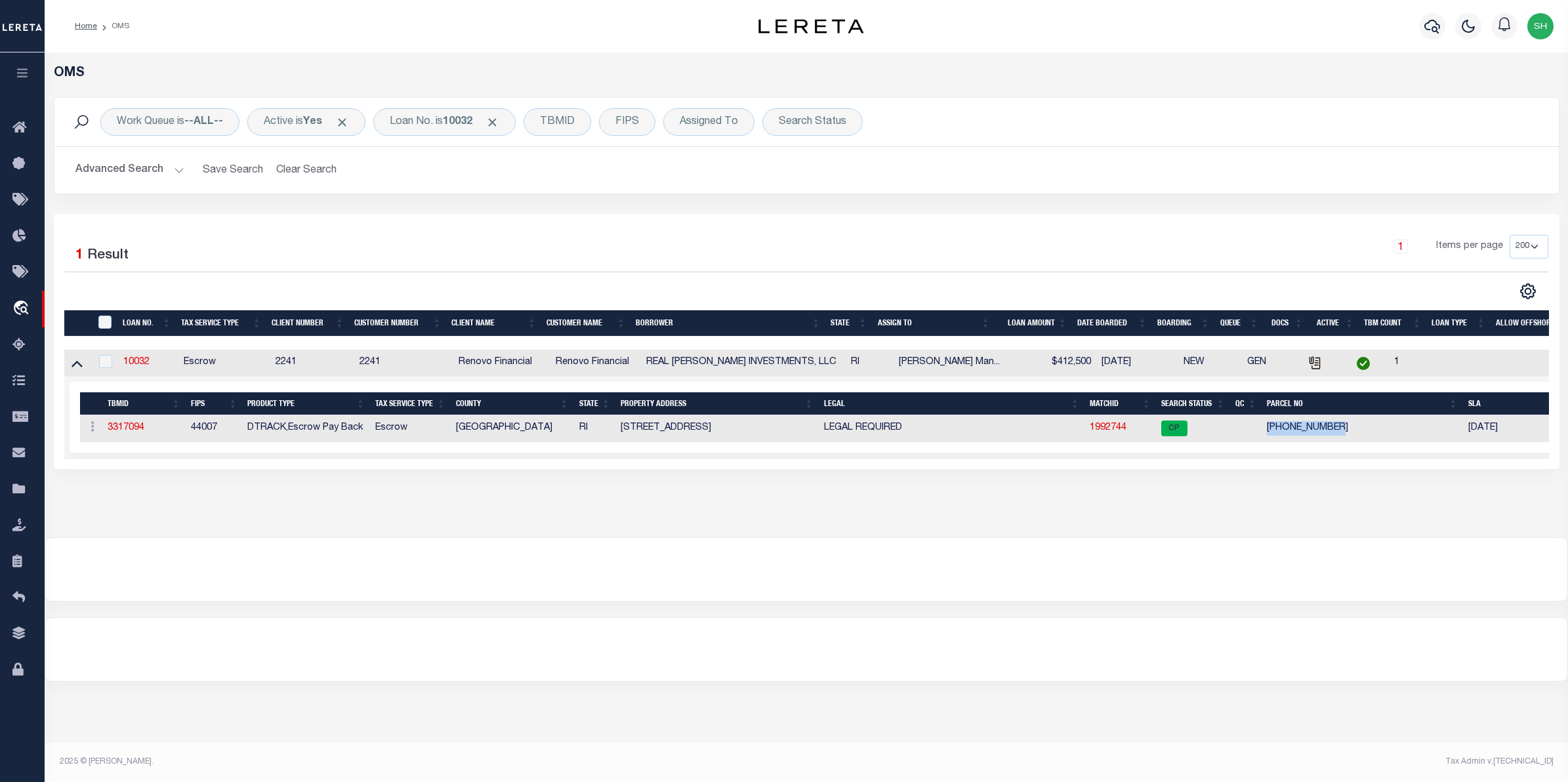
drag, startPoint x: 1335, startPoint y: 429, endPoint x: 1267, endPoint y: 425, distance: 68.1
click at [1267, 425] on td "052-0573-0000" at bounding box center [1362, 429] width 201 height 27
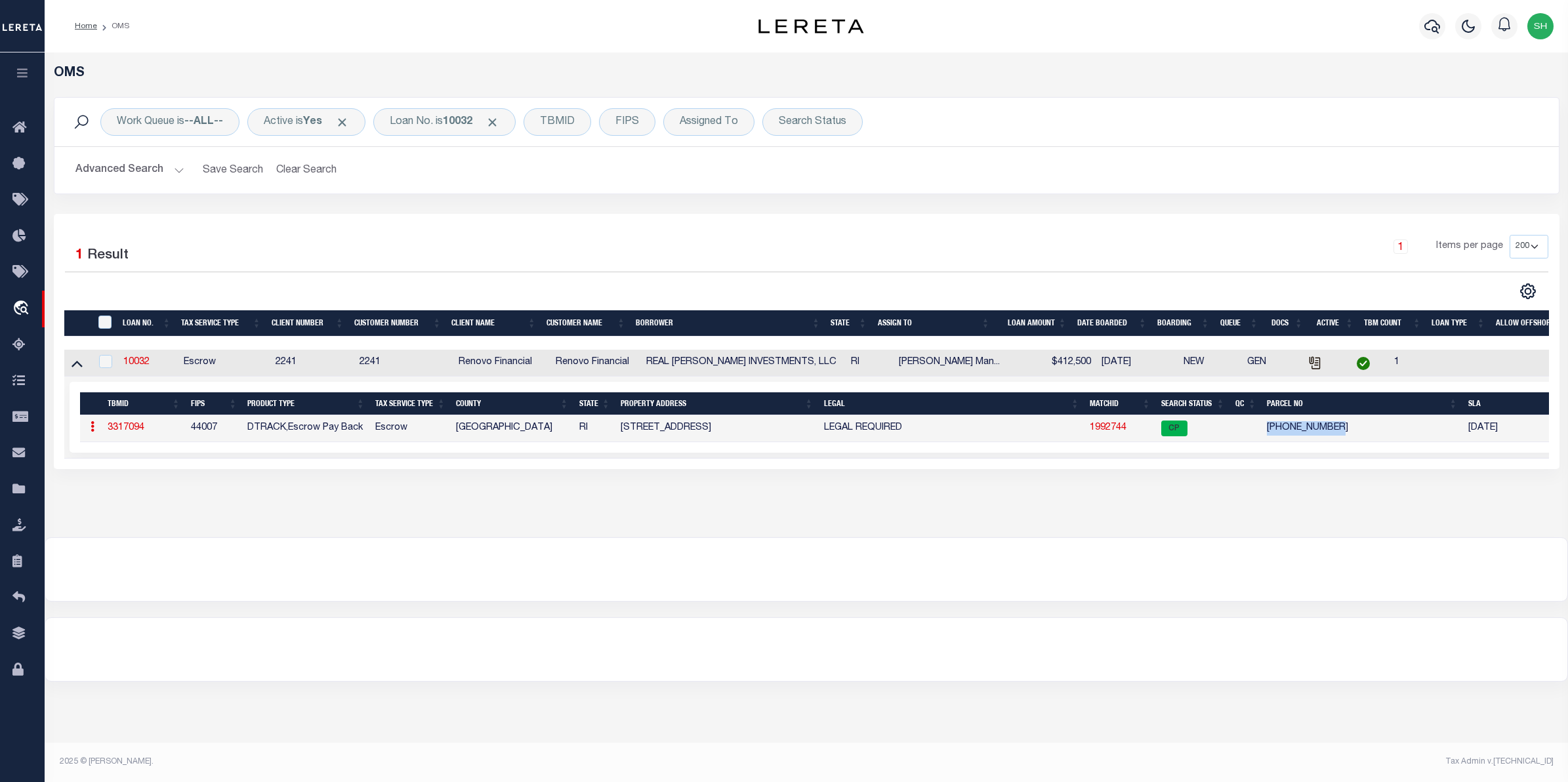
copy td "052-0573-0000"
click at [16, 302] on icon "travel_explore" at bounding box center [23, 309] width 21 height 17
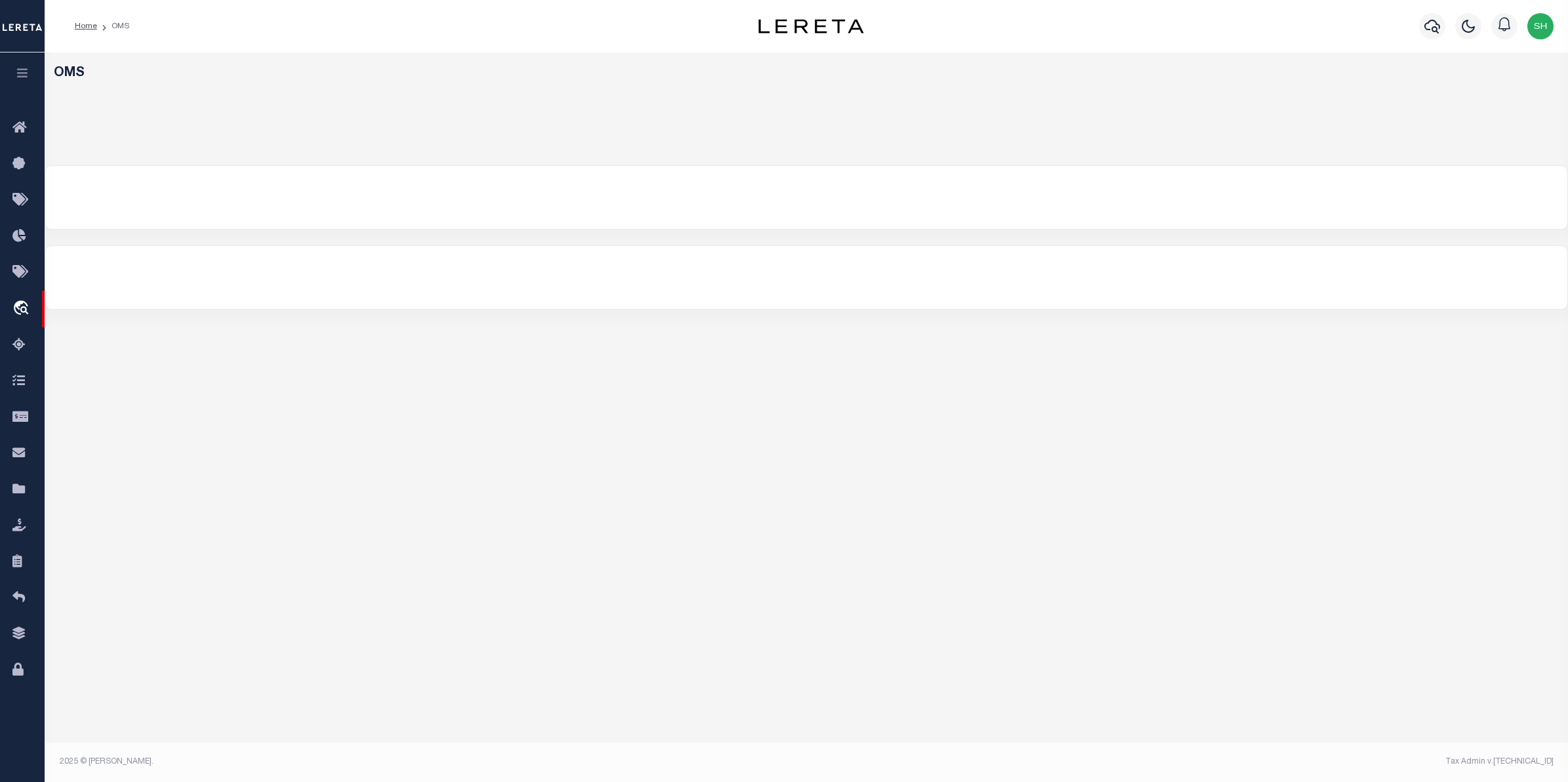
select select "200"
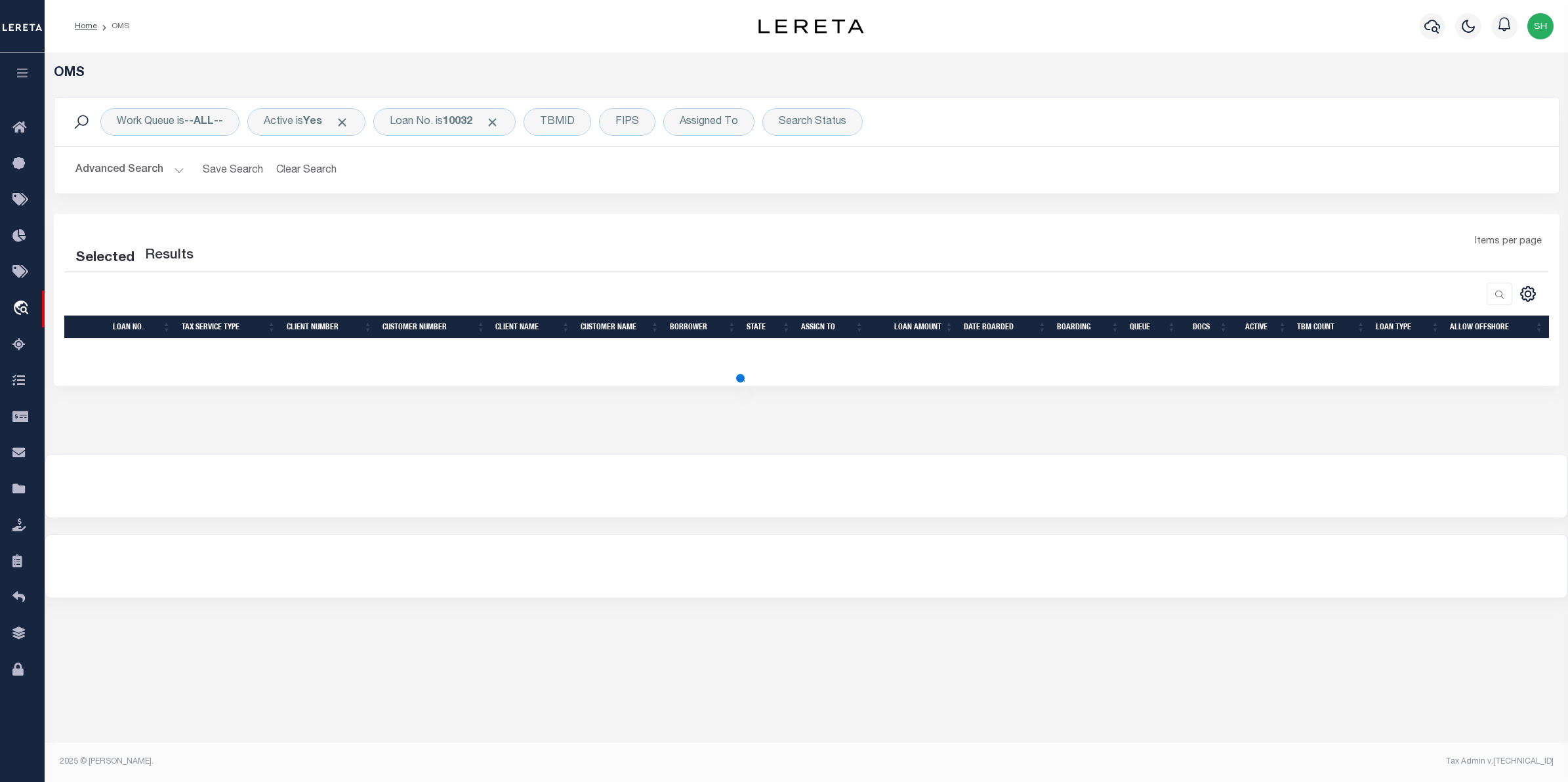
select select "200"
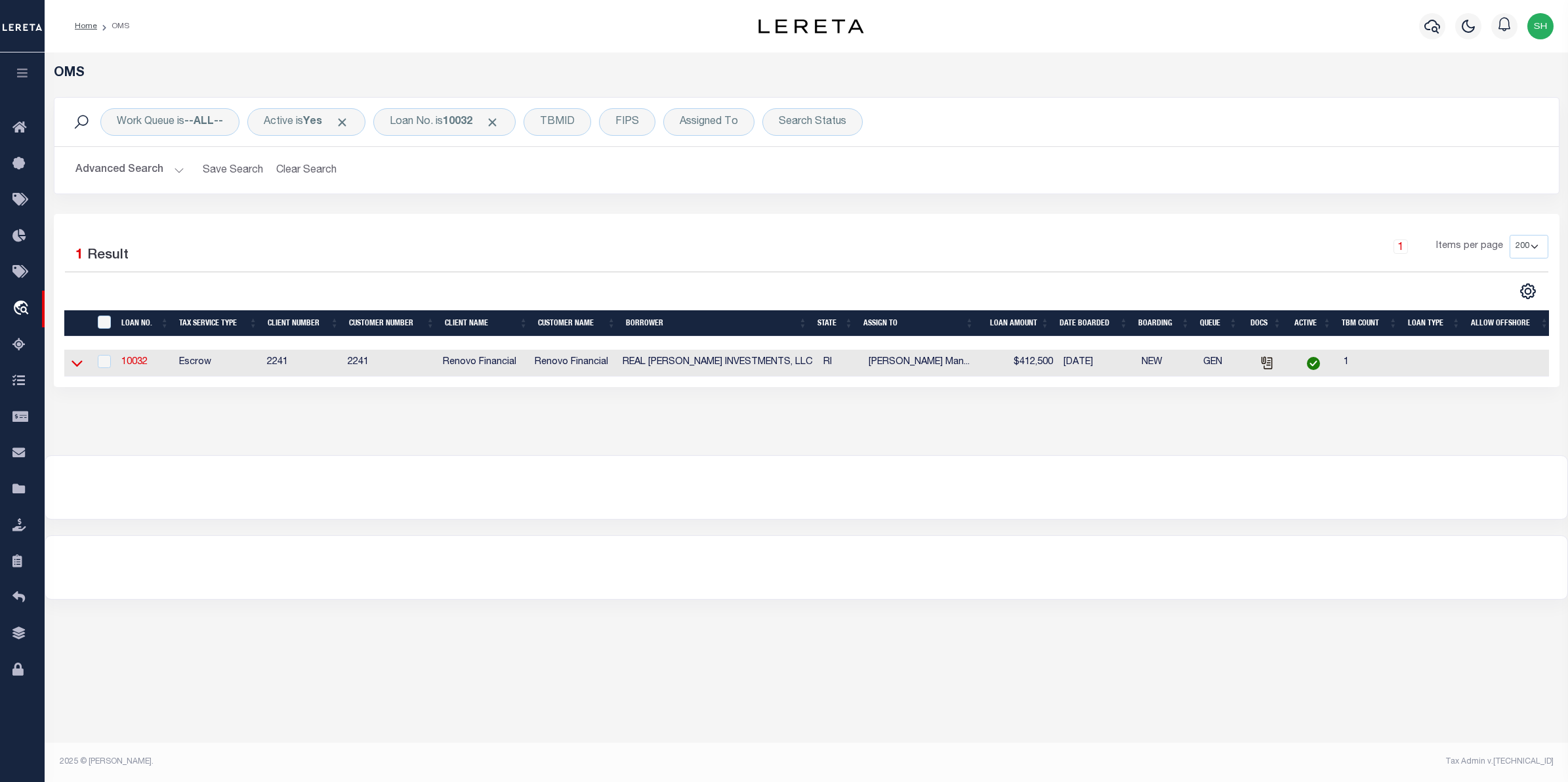
click at [77, 365] on icon at bounding box center [76, 363] width 11 height 14
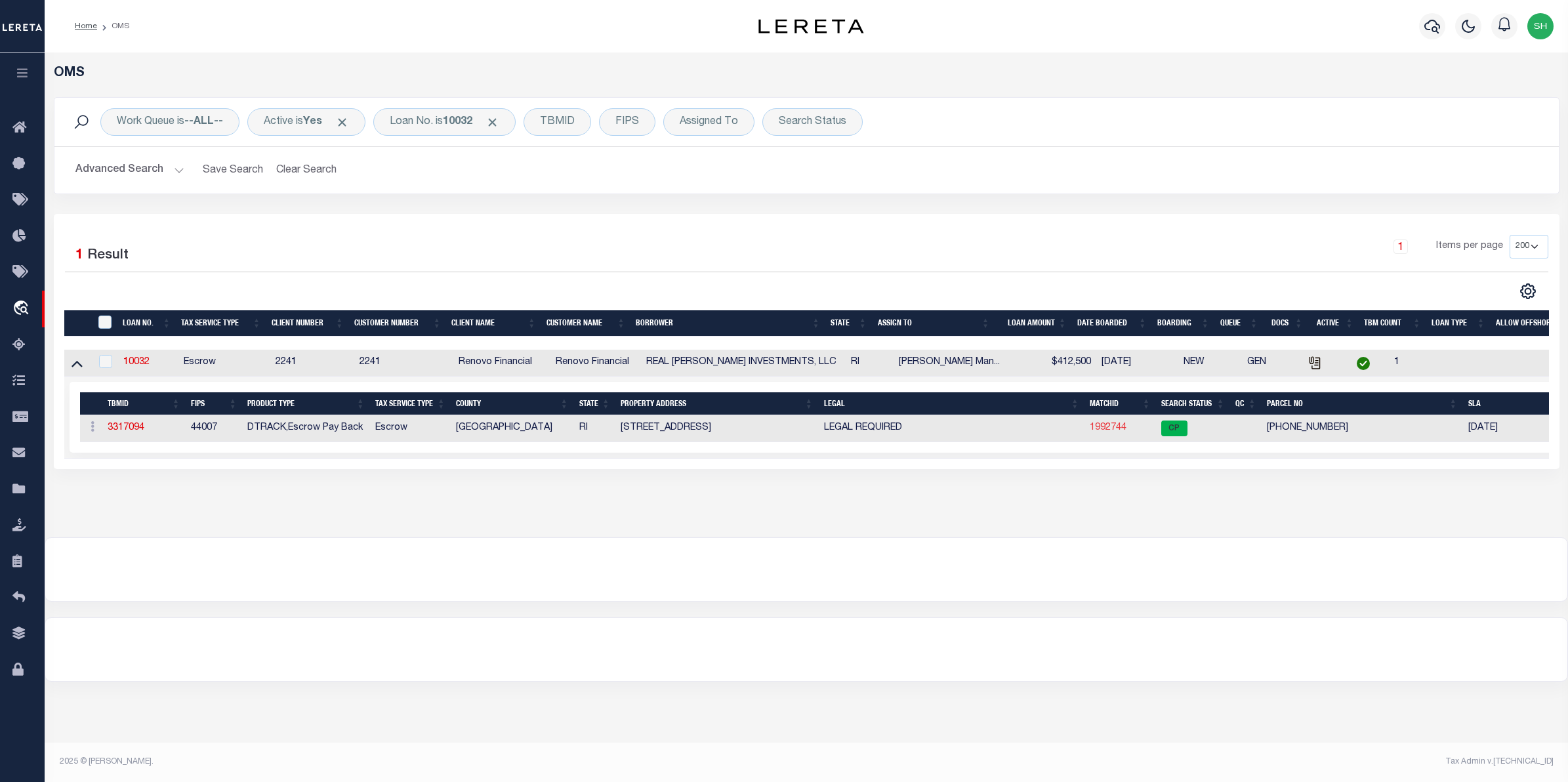
click at [1114, 430] on link "1992744" at bounding box center [1108, 428] width 37 height 9
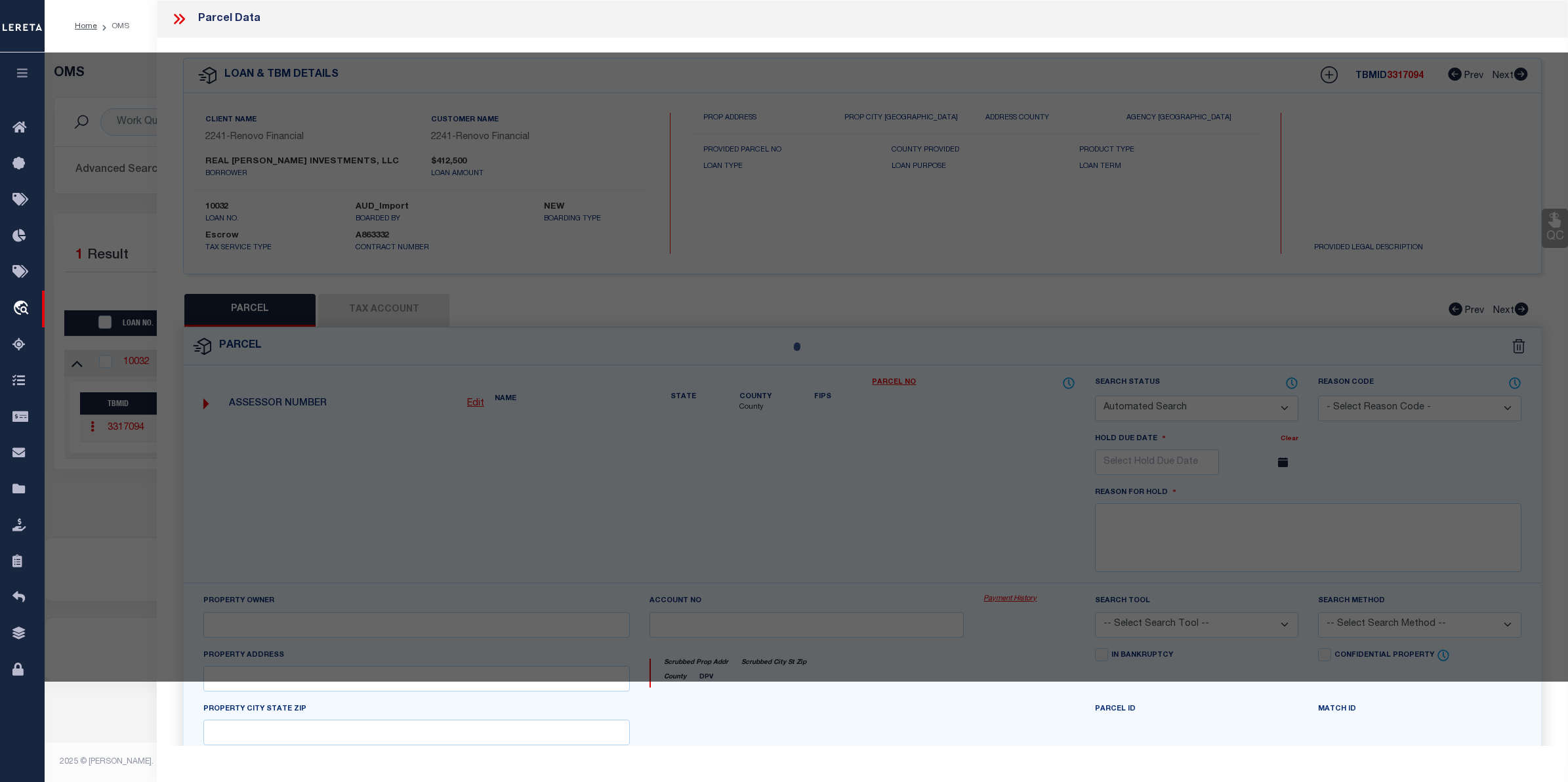
checkbox input "false"
select select "CP"
type input "Real Vasquez Investments LLC"
select select "AGW"
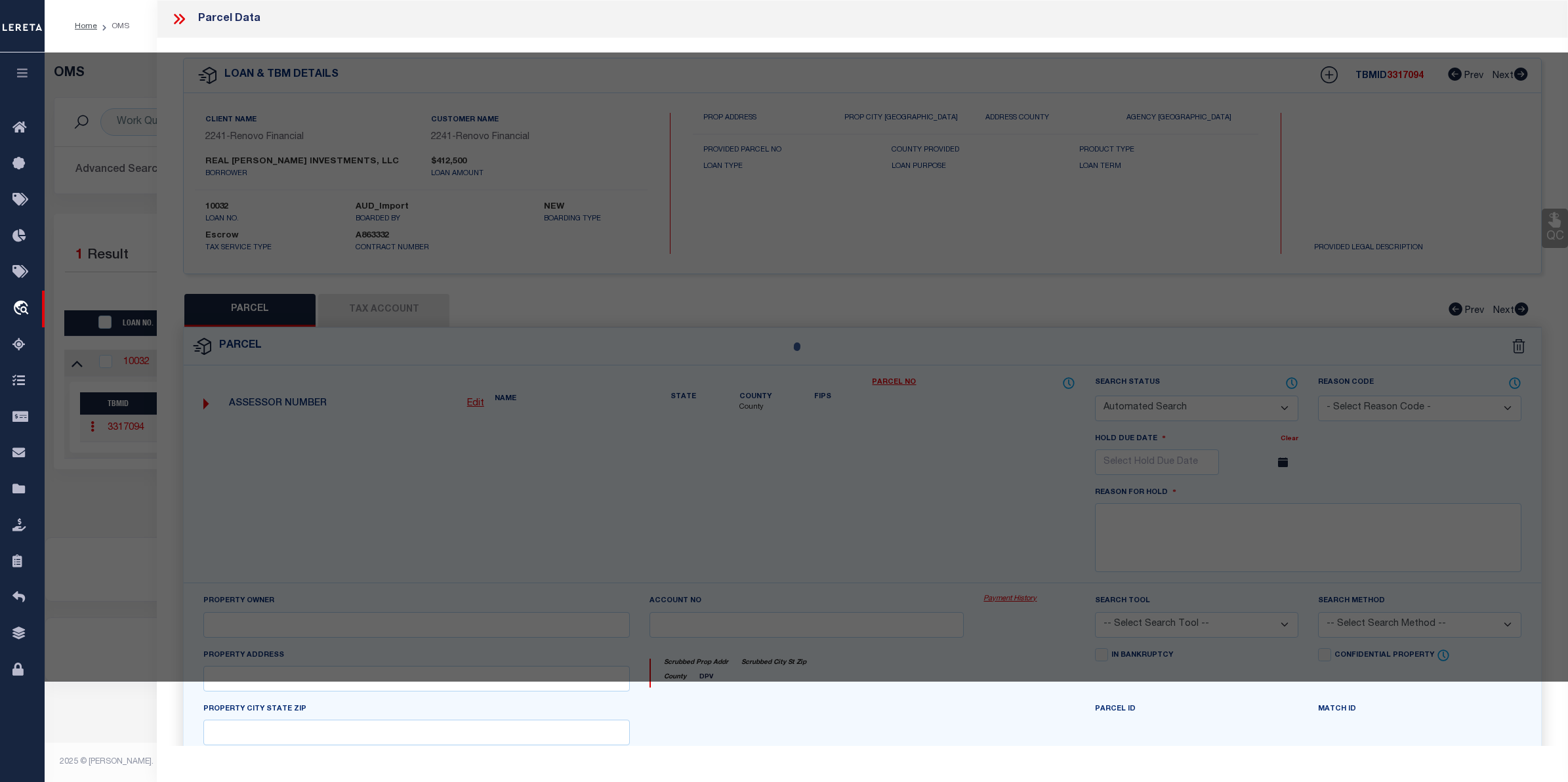
select select
type input "234 Lenox Avenue"
checkbox input "false"
type input "Providence, RI 02907"
type textarea "3,453 SF"
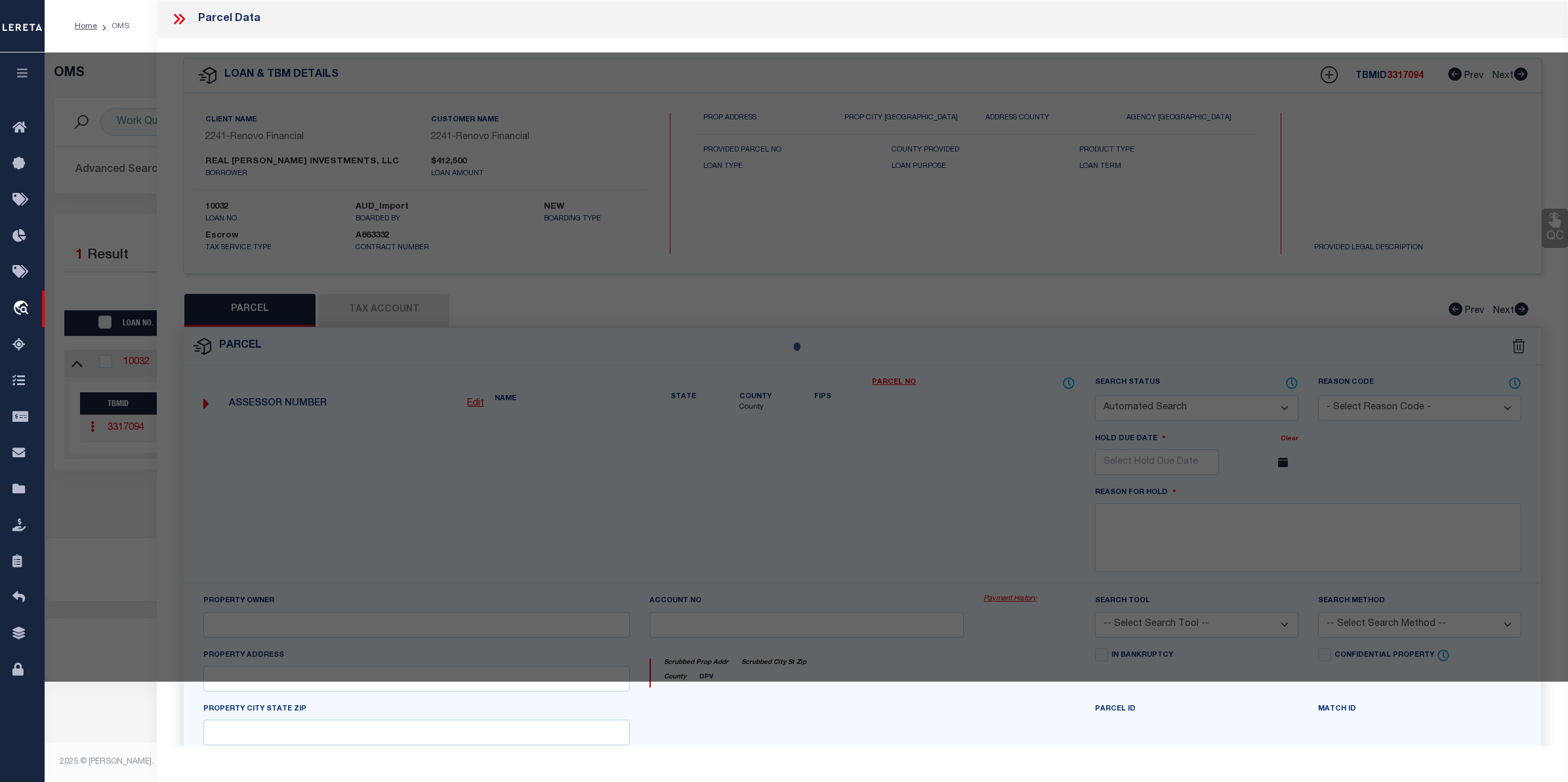
type textarea "Tax ID Special Project"
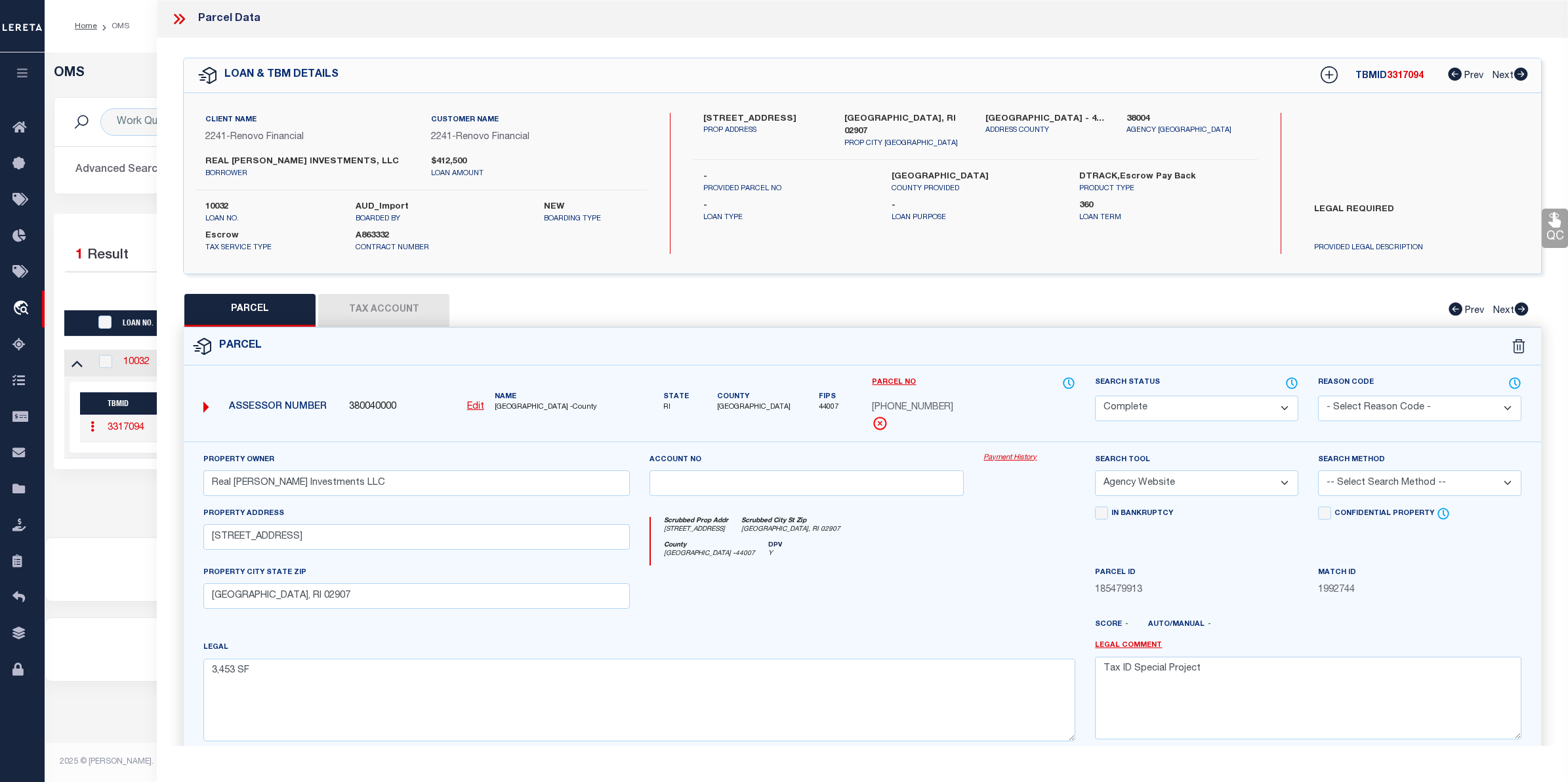
click at [1031, 457] on link "Payment History" at bounding box center [1029, 458] width 92 height 11
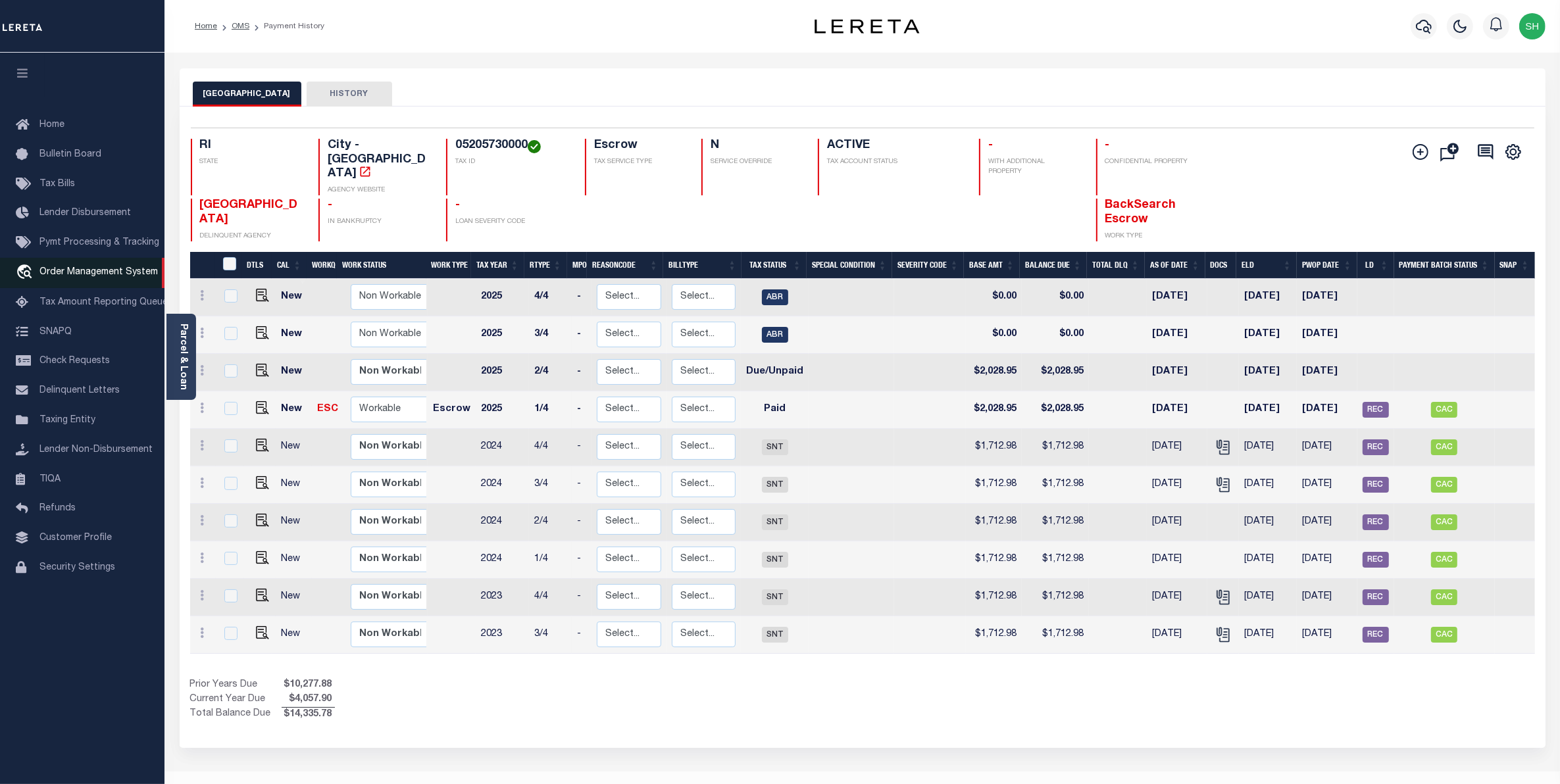
click at [106, 277] on span "Order Management System" at bounding box center [99, 272] width 118 height 9
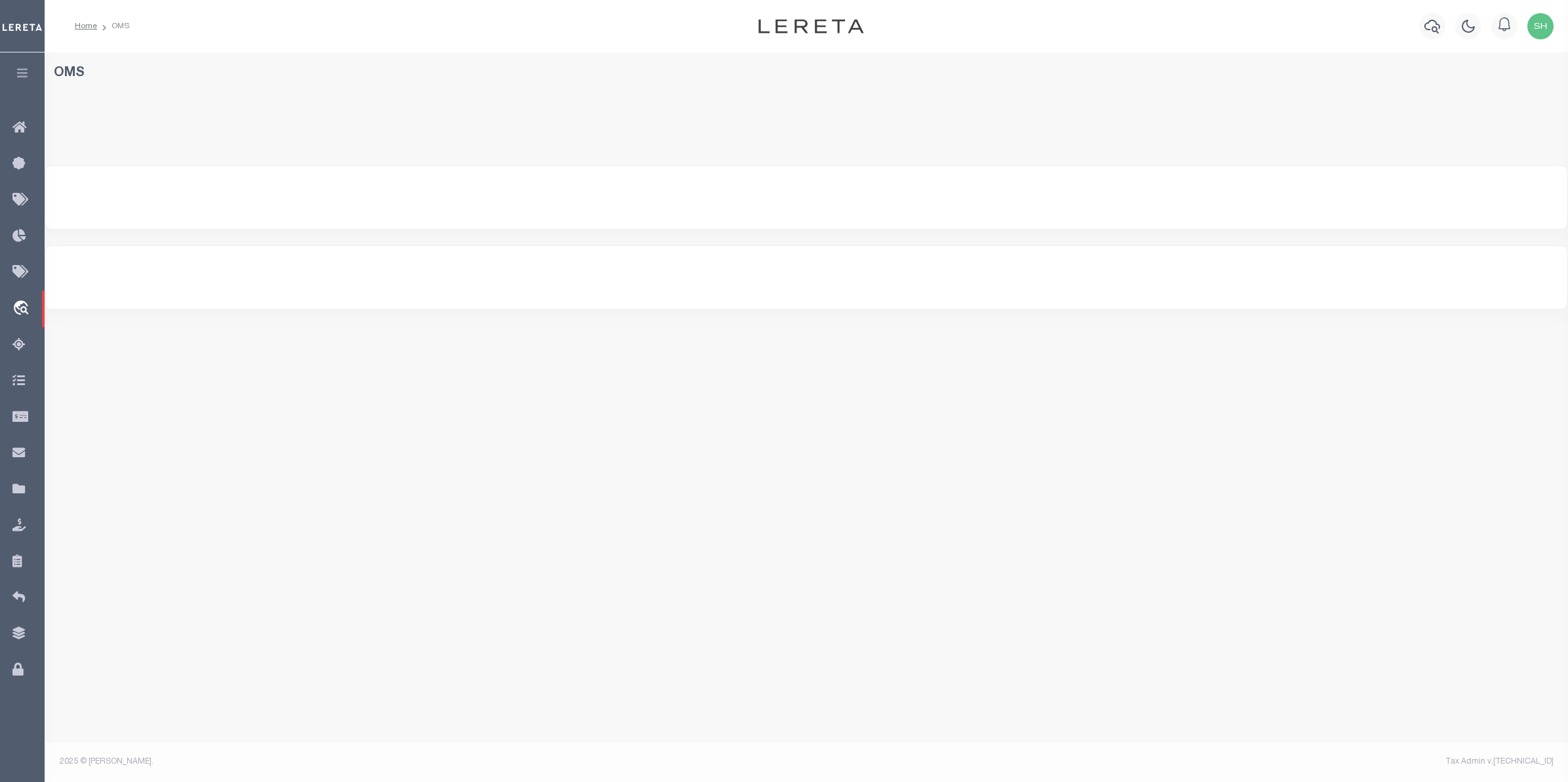
select select "200"
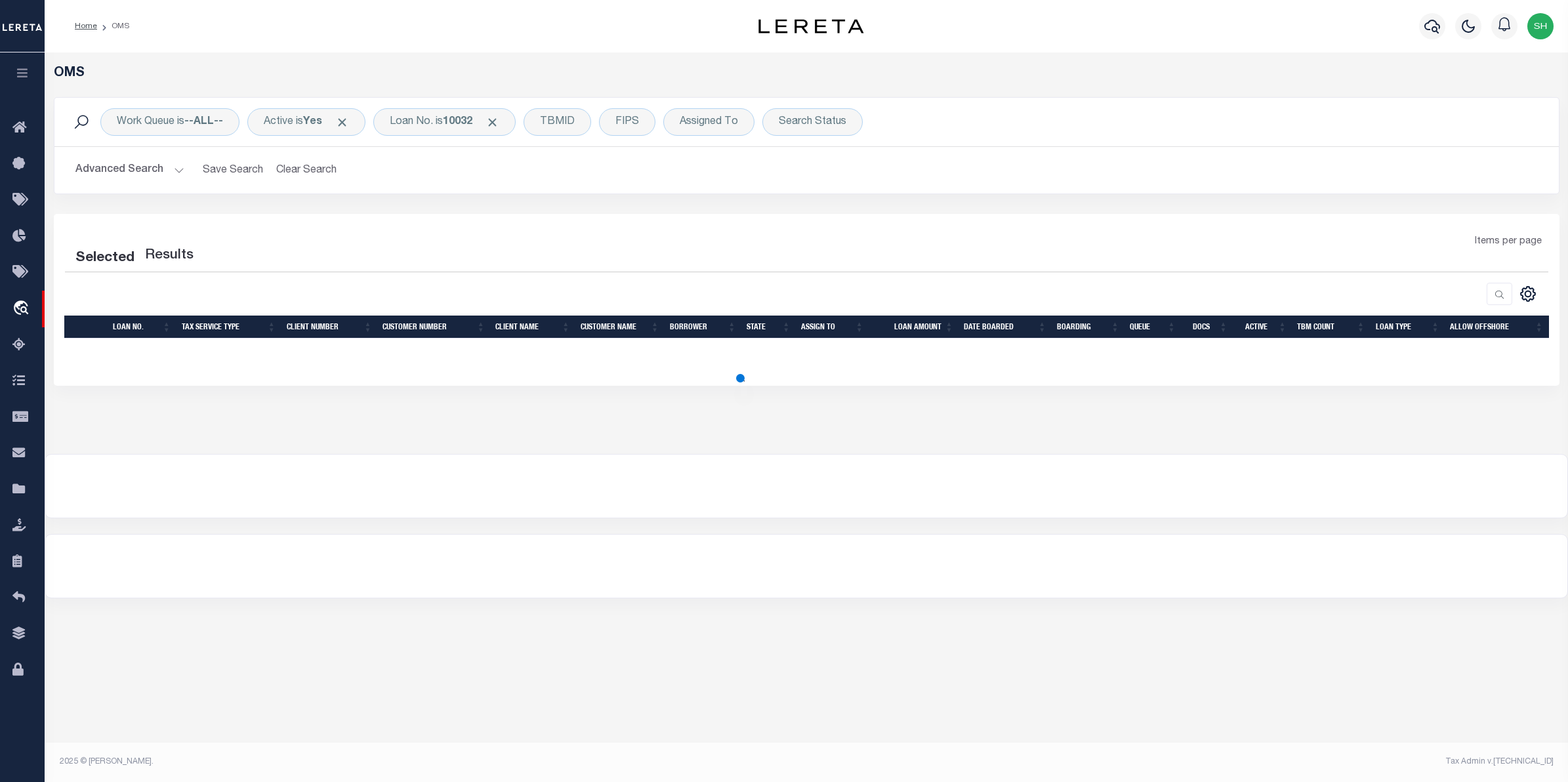
select select "200"
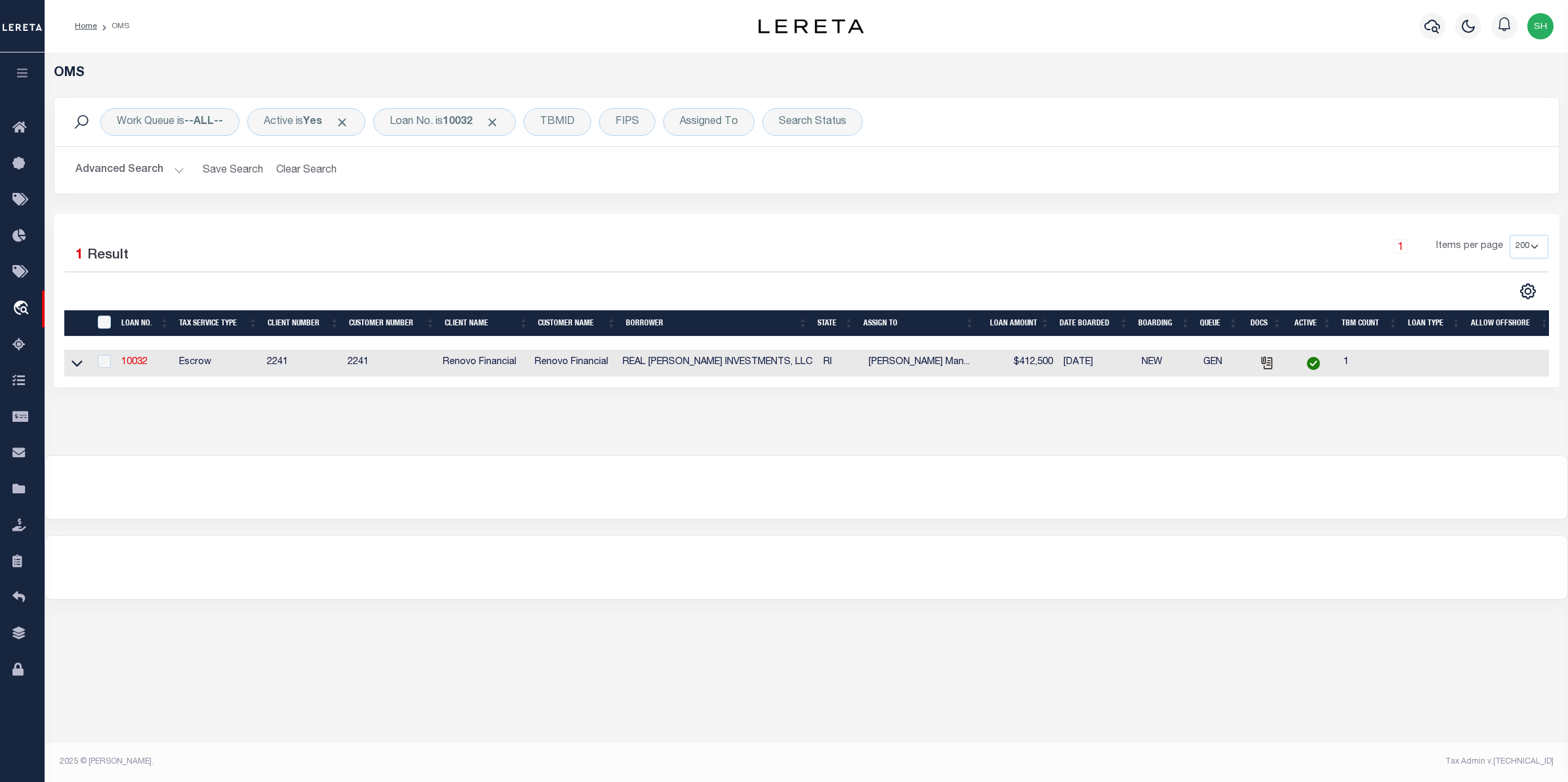
drag, startPoint x: 80, startPoint y: 365, endPoint x: 768, endPoint y: 366, distance: 688.0
click at [80, 365] on icon at bounding box center [76, 364] width 11 height 7
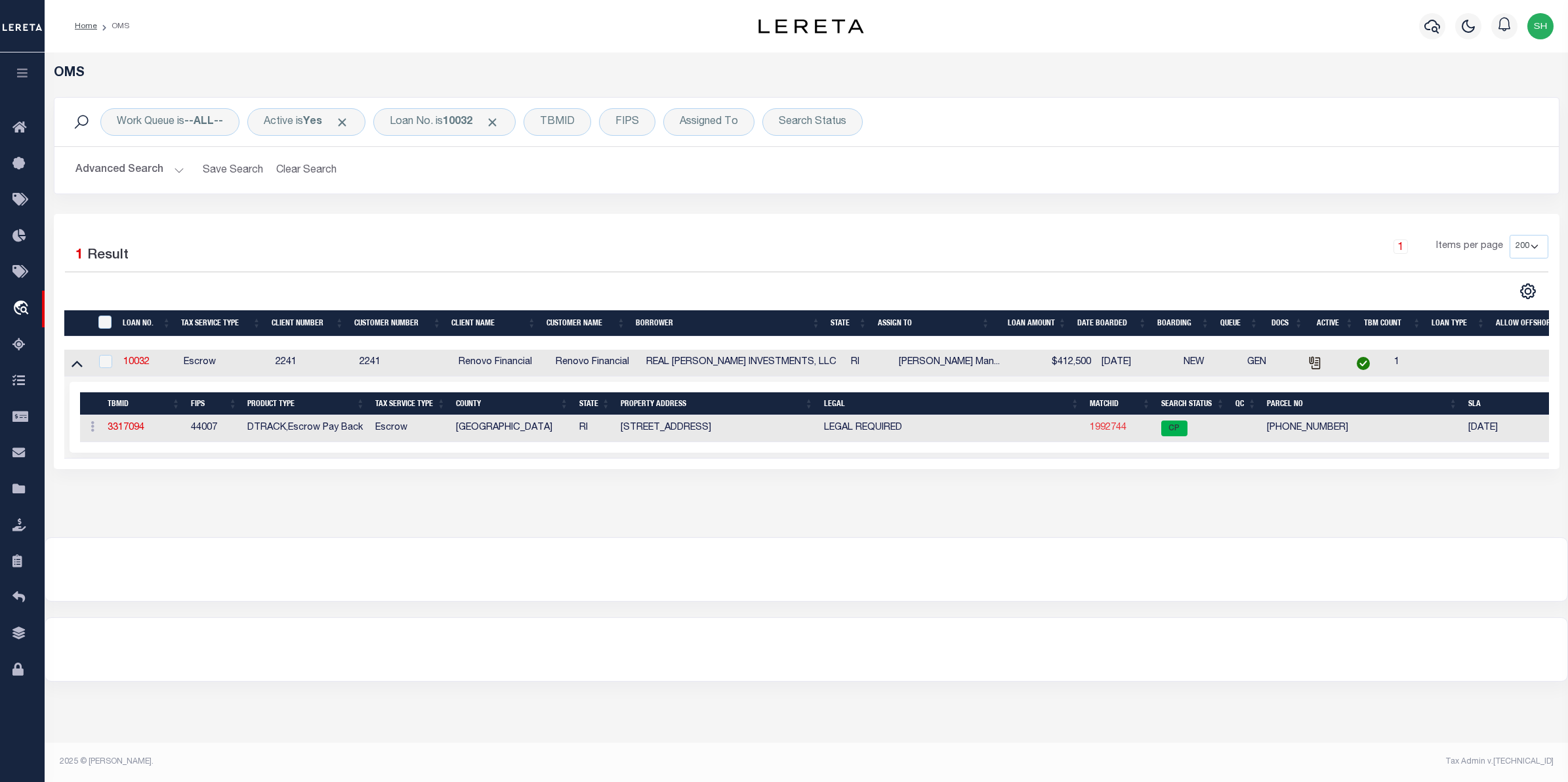
click at [1100, 431] on link "1992744" at bounding box center [1108, 428] width 37 height 9
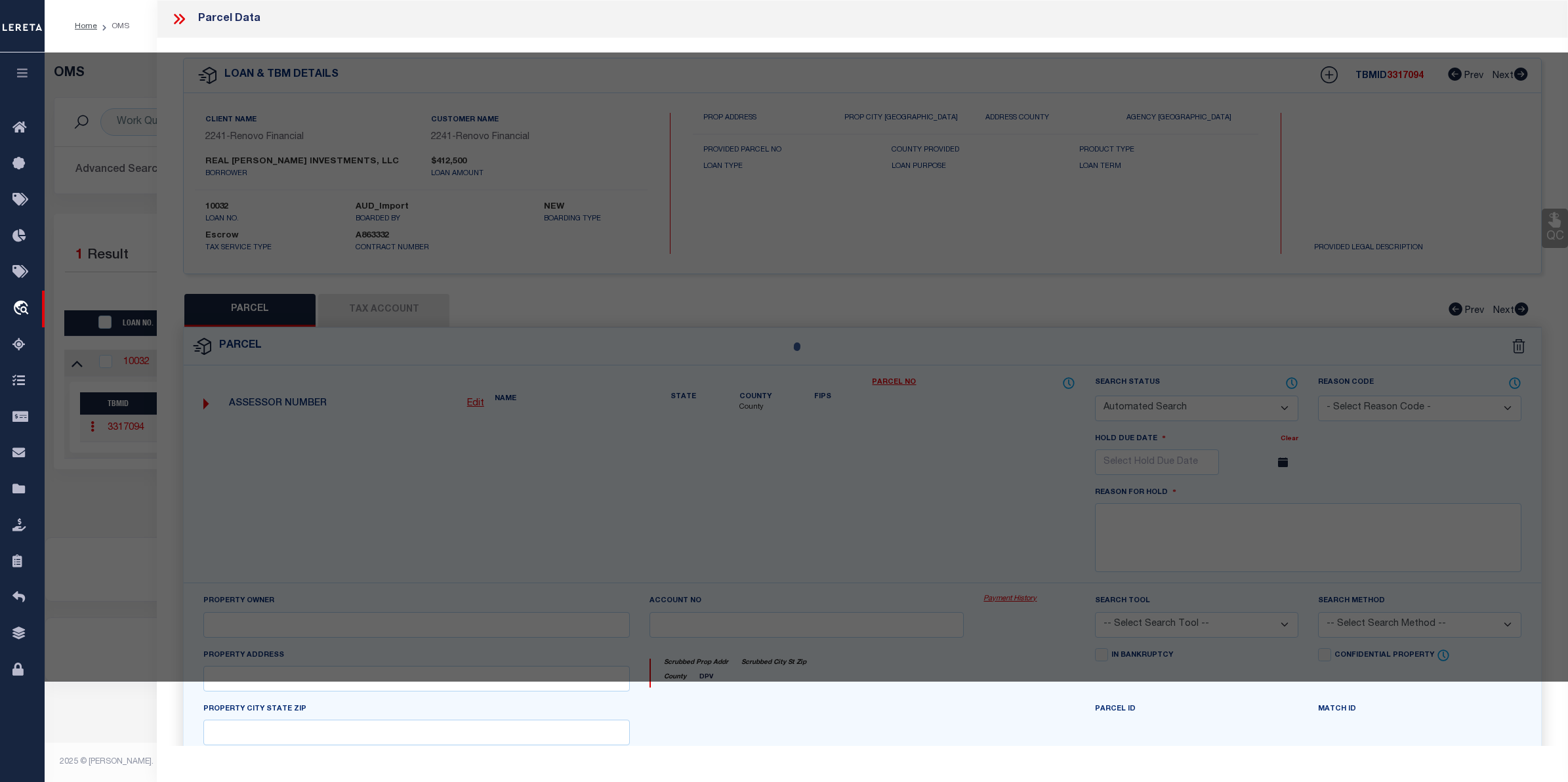
checkbox input "false"
select select "CP"
type input "Real Vasquez Investments LLC"
select select "AGW"
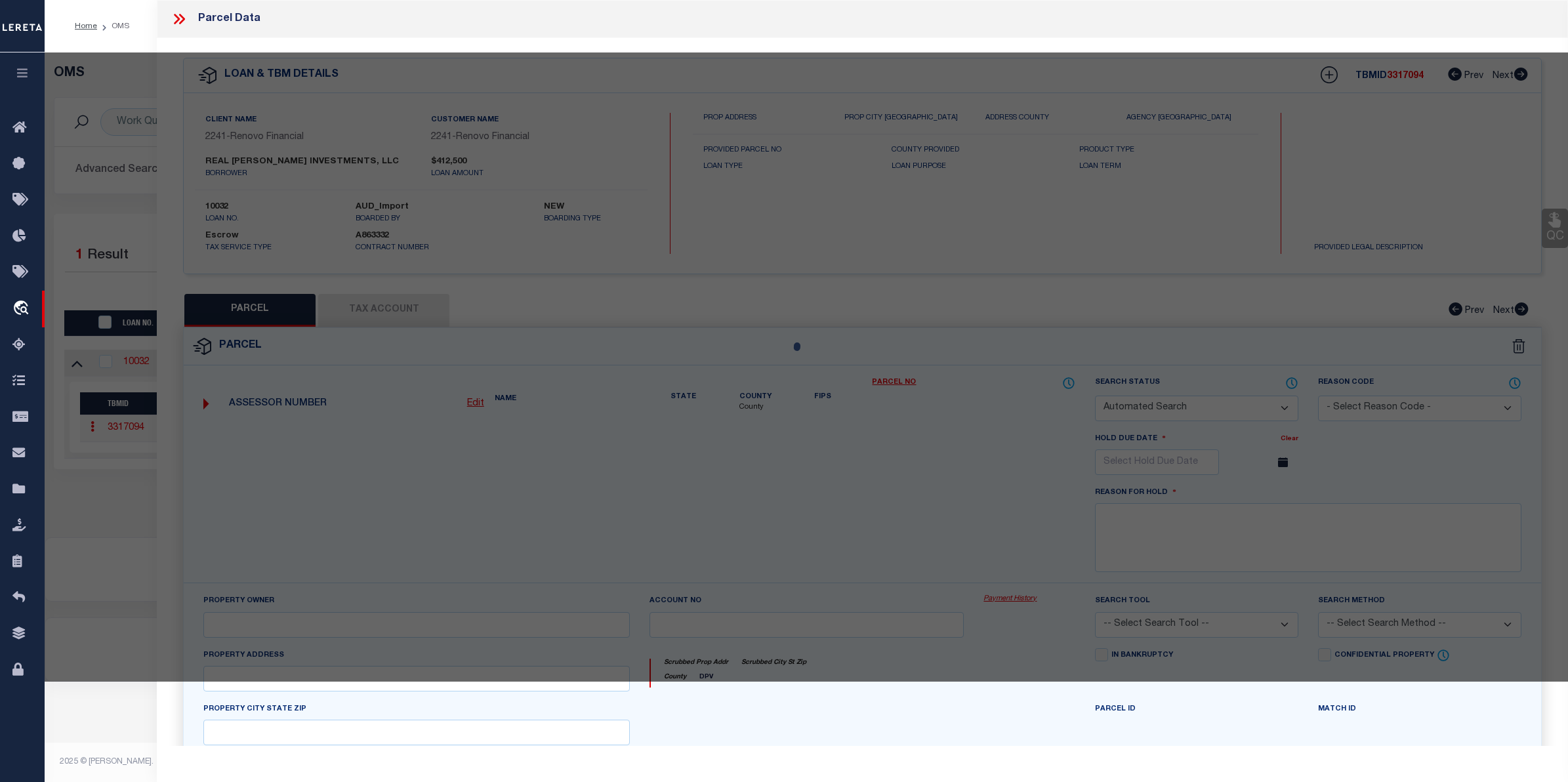
select select
type input "234 Lenox Avenue"
checkbox input "false"
type input "Providence, RI 02907"
type textarea "3,453 SF"
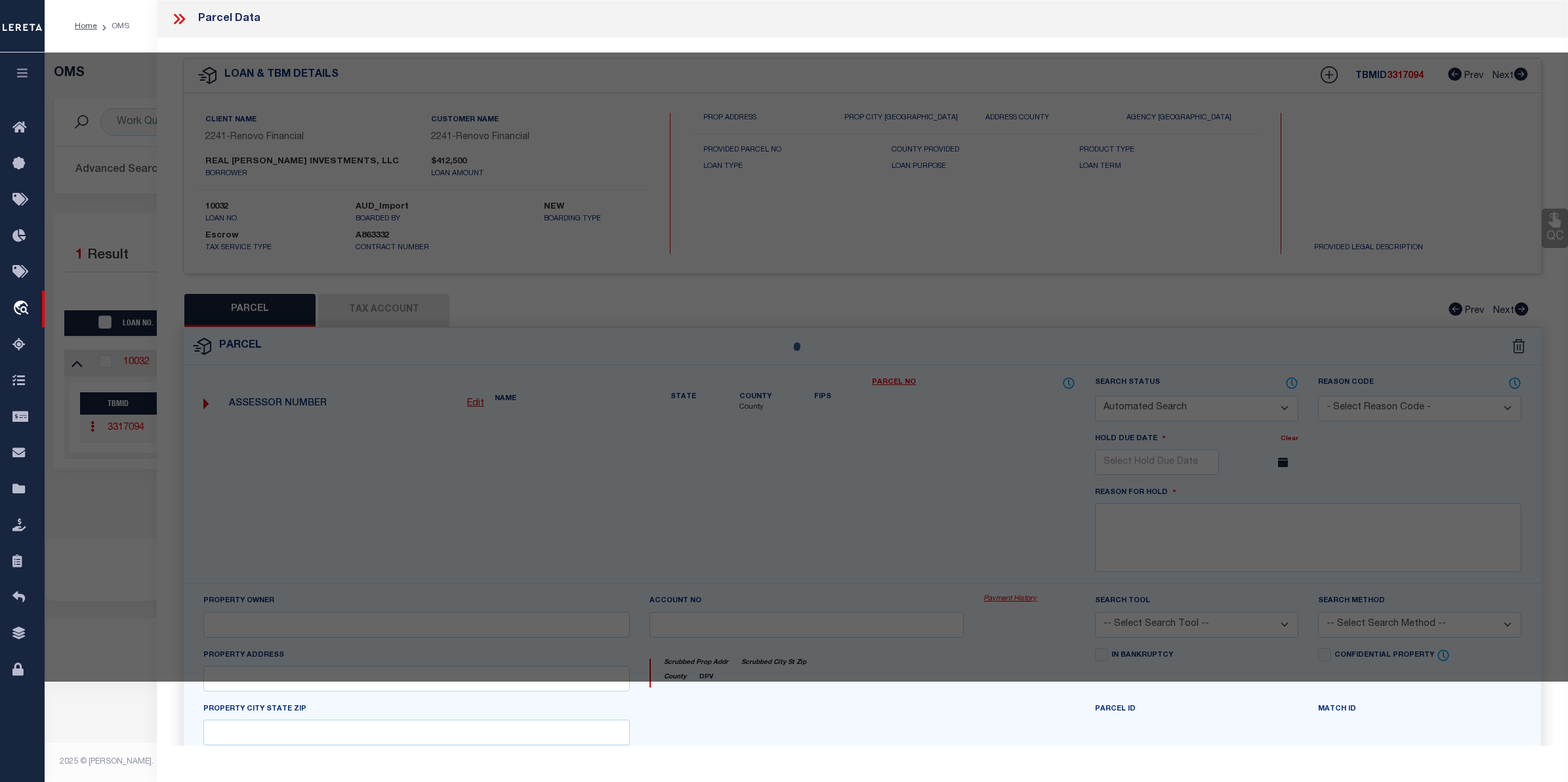
type textarea "Tax ID Special Project"
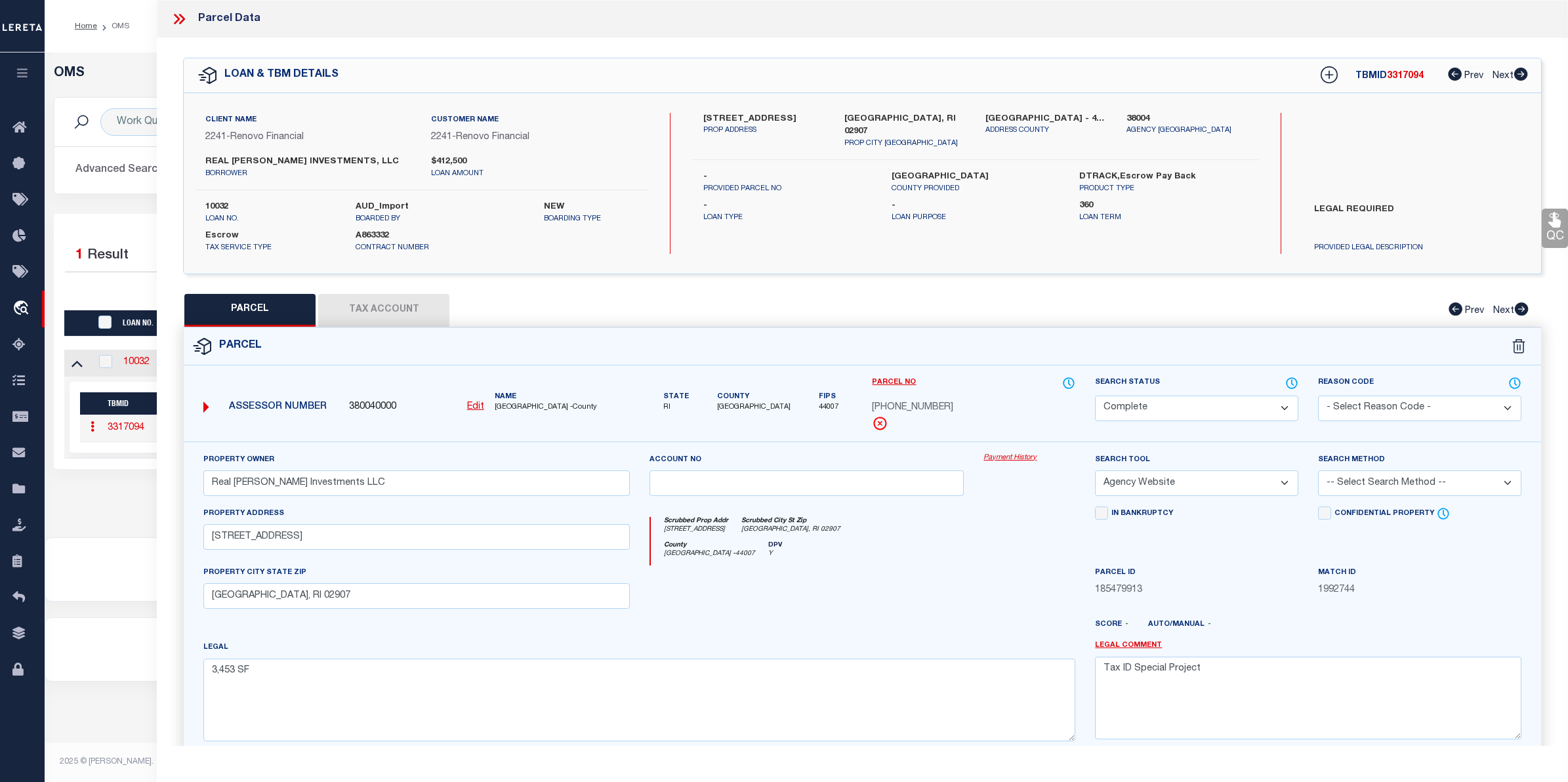
click at [1027, 456] on link "Payment History" at bounding box center [1029, 458] width 92 height 11
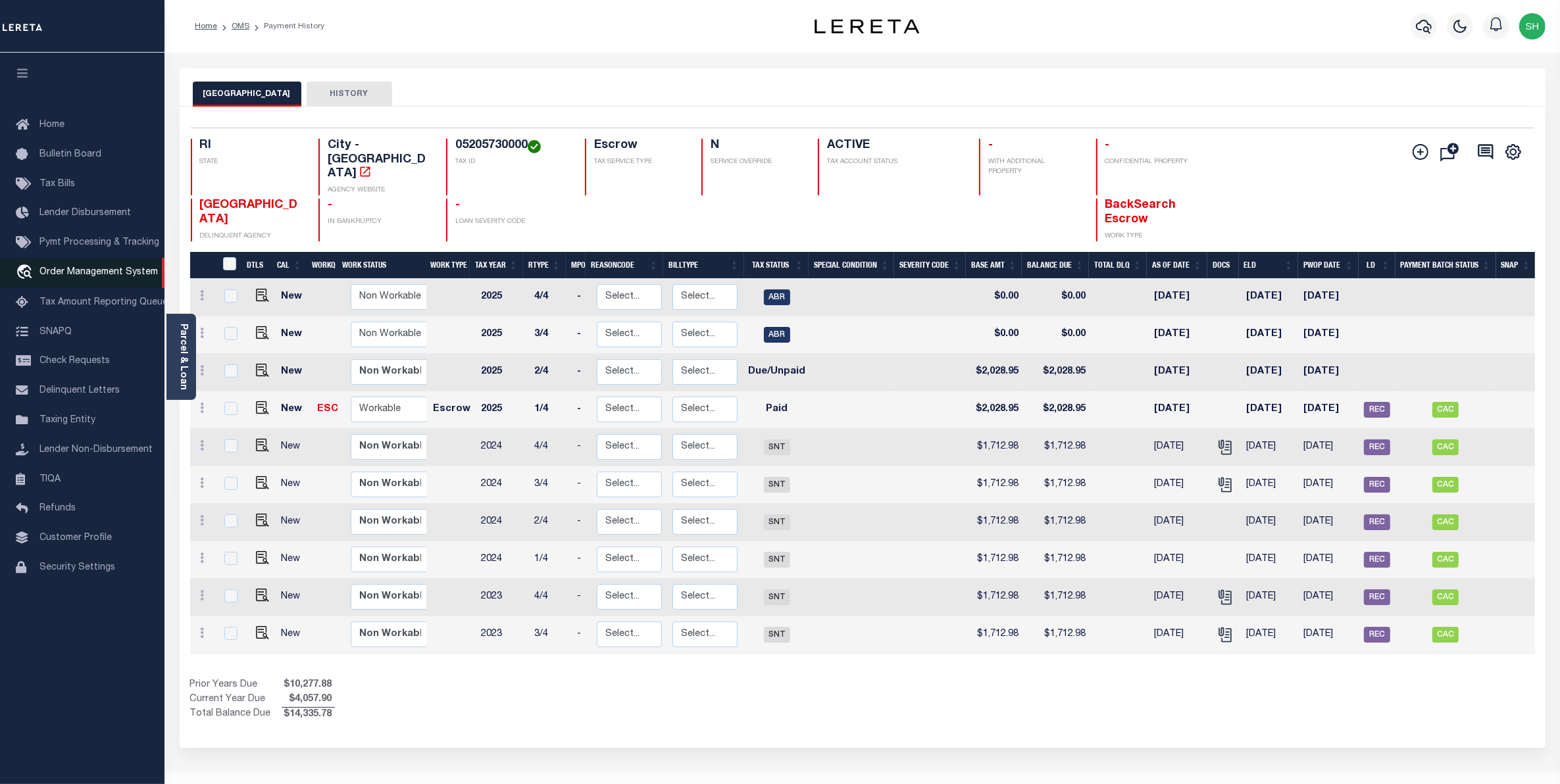
click at [92, 275] on span "Order Management System" at bounding box center [99, 272] width 118 height 9
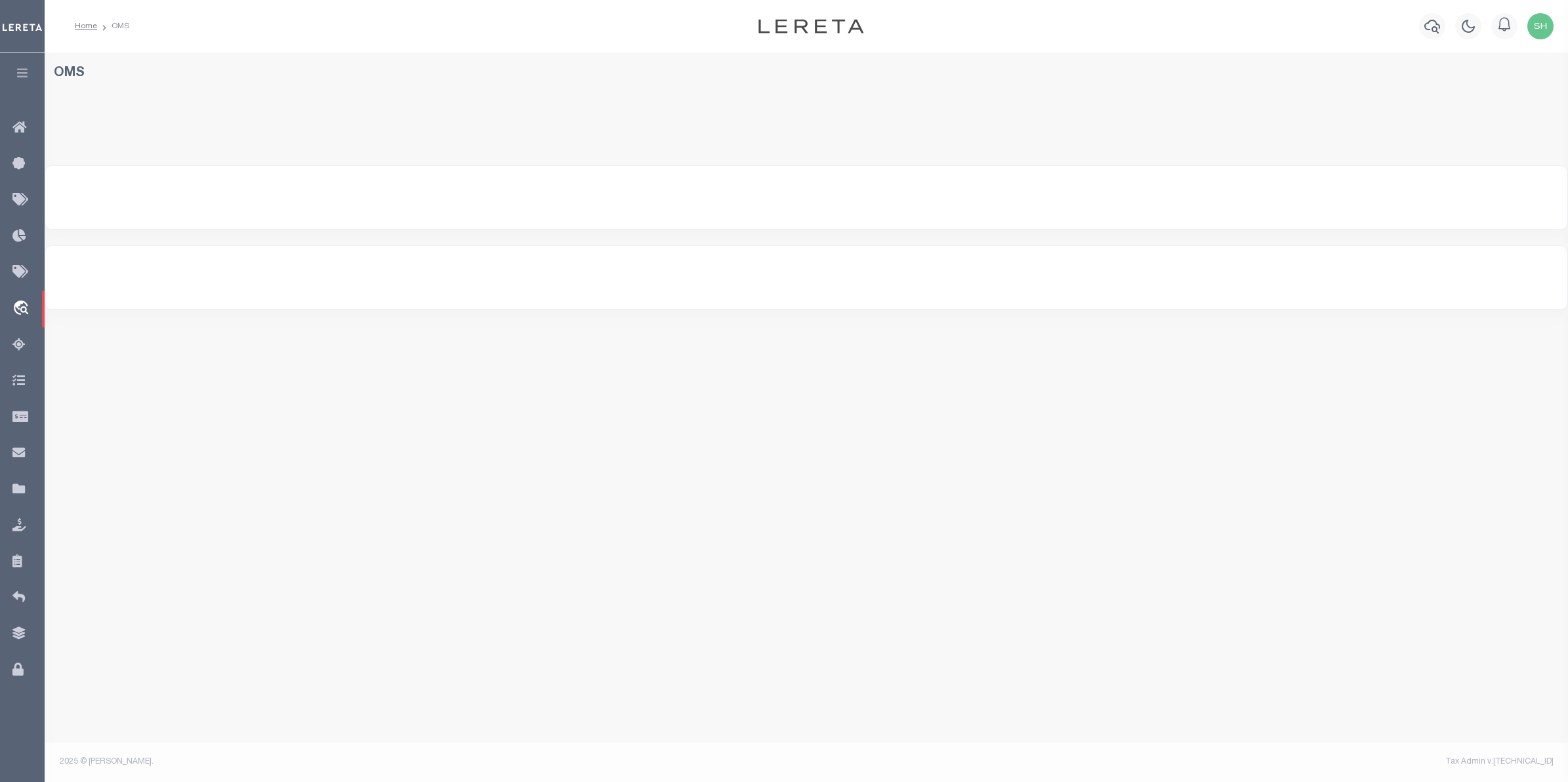
select select "200"
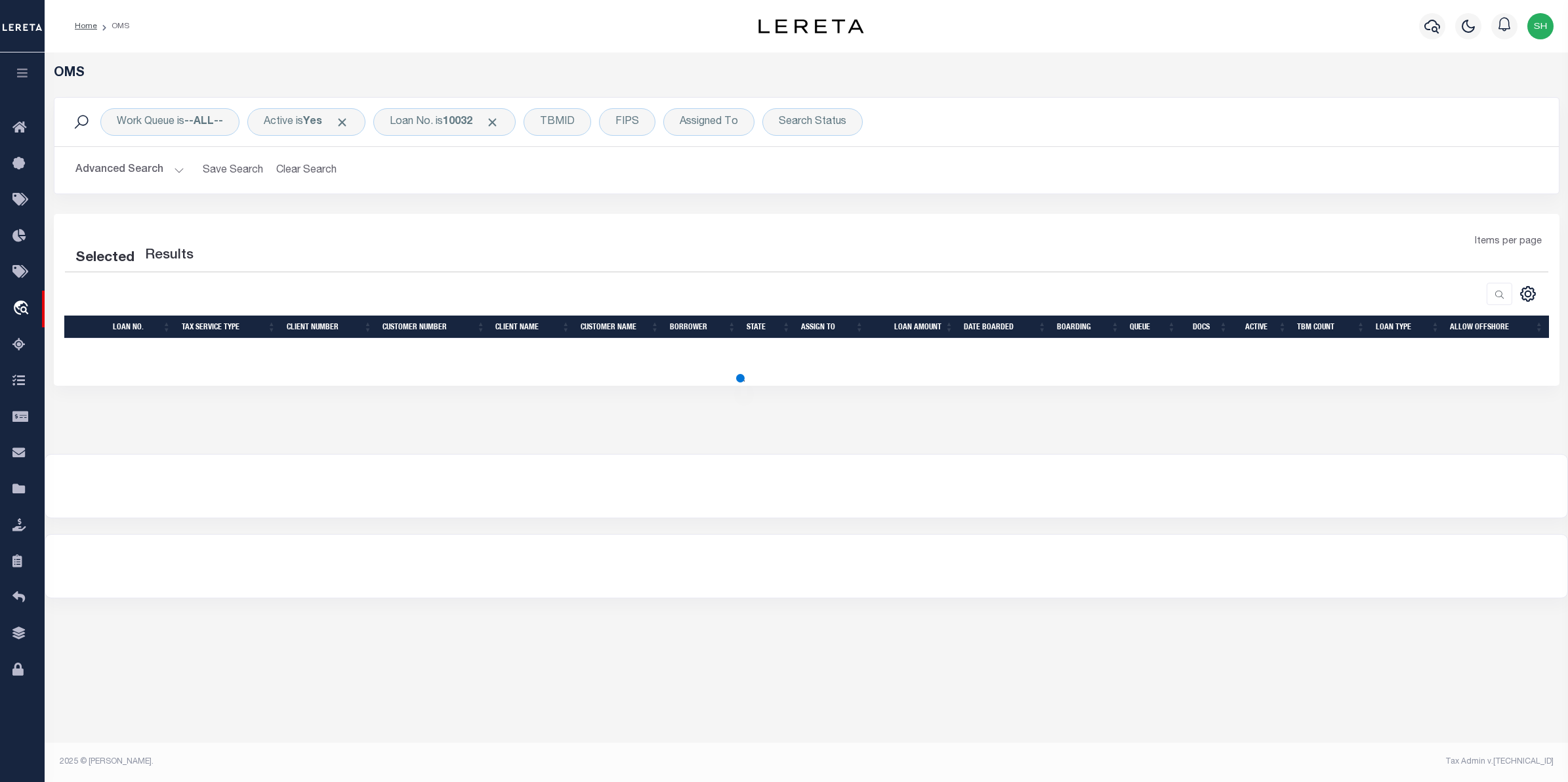
select select "200"
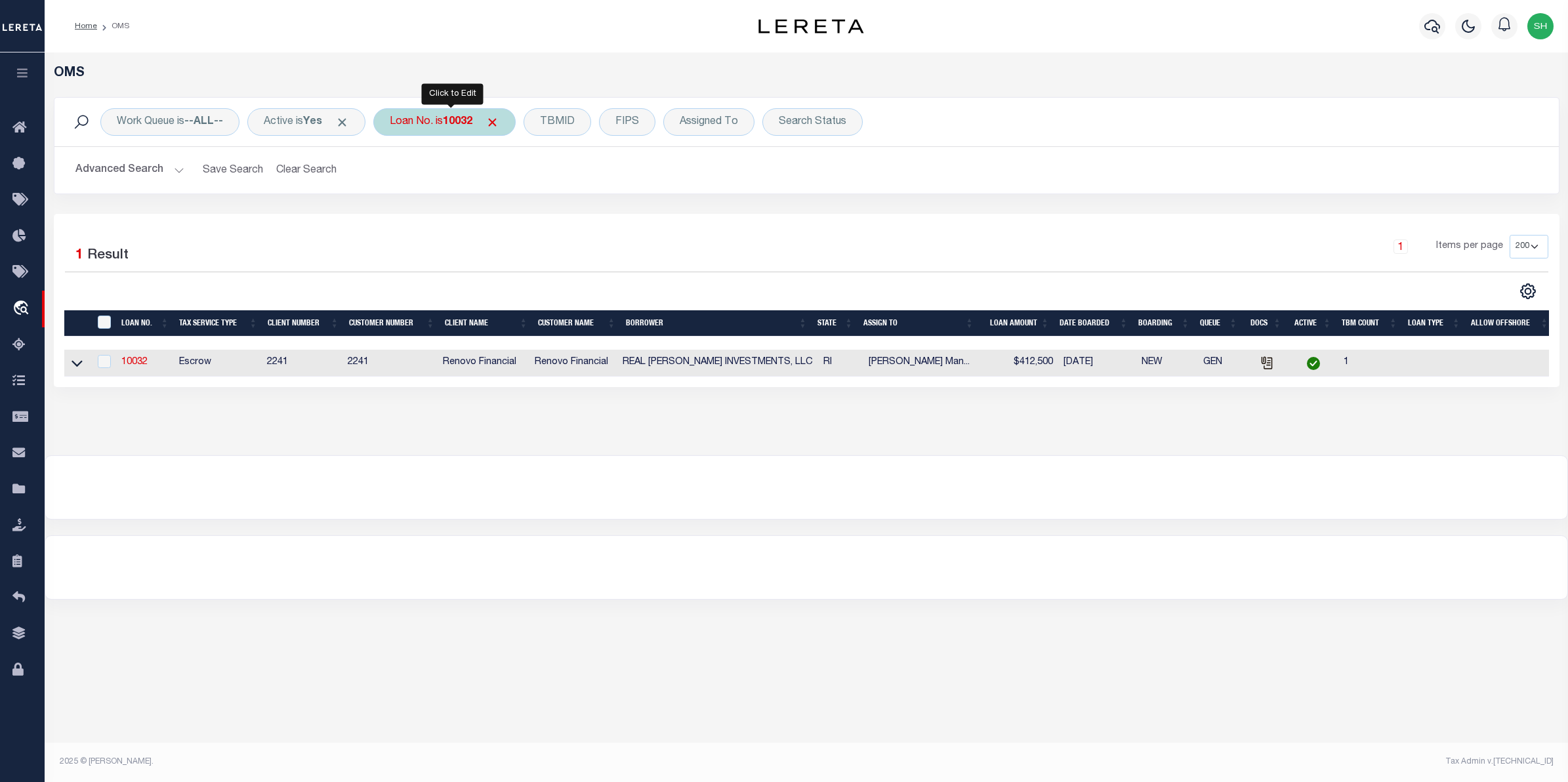
click at [462, 135] on div "Loan No. is 10032" at bounding box center [444, 122] width 142 height 28
type input "10030045"
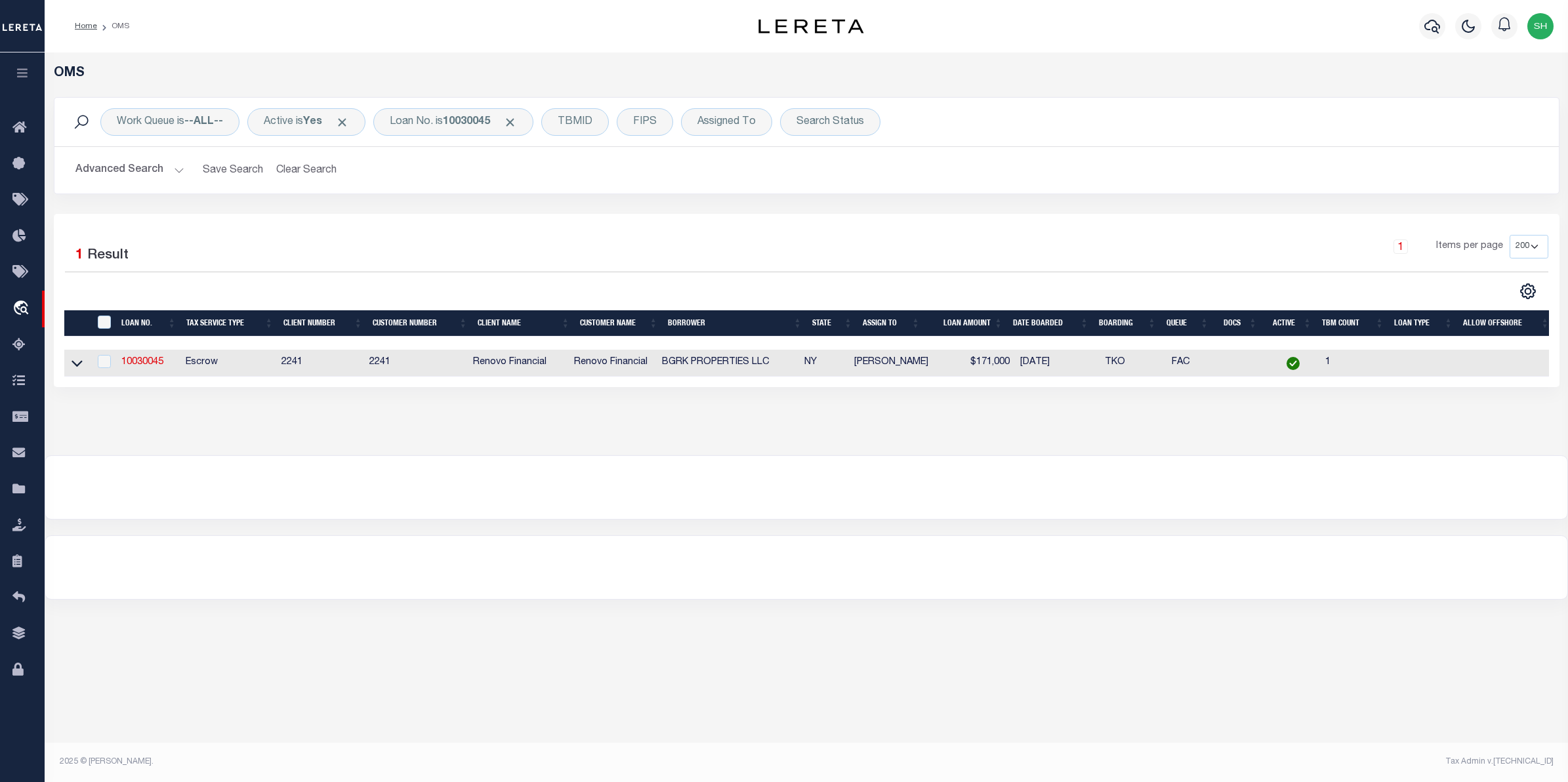
click at [86, 364] on td at bounding box center [77, 363] width 26 height 27
checkbox input "true"
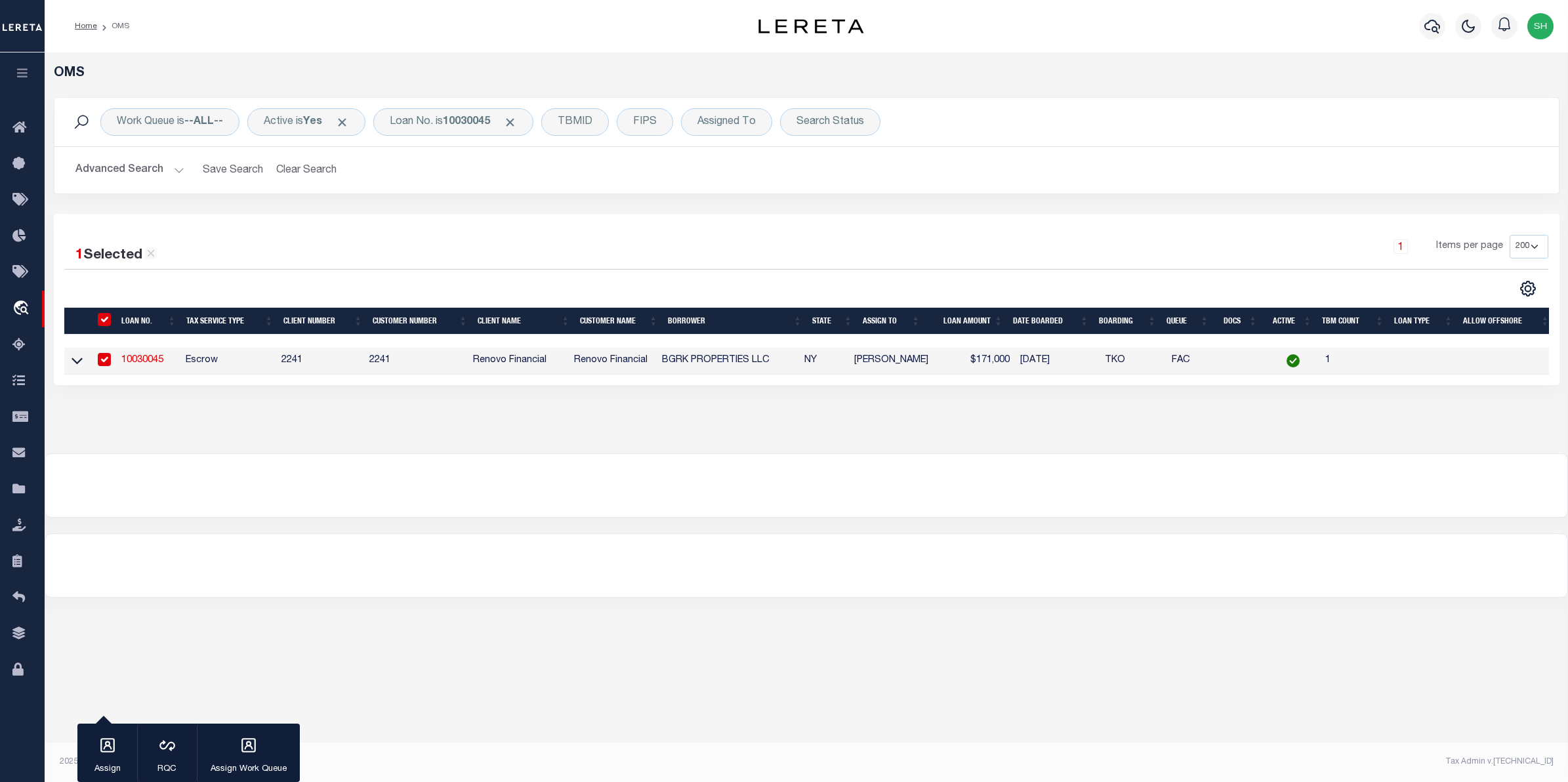
click at [82, 365] on link at bounding box center [76, 360] width 15 height 9
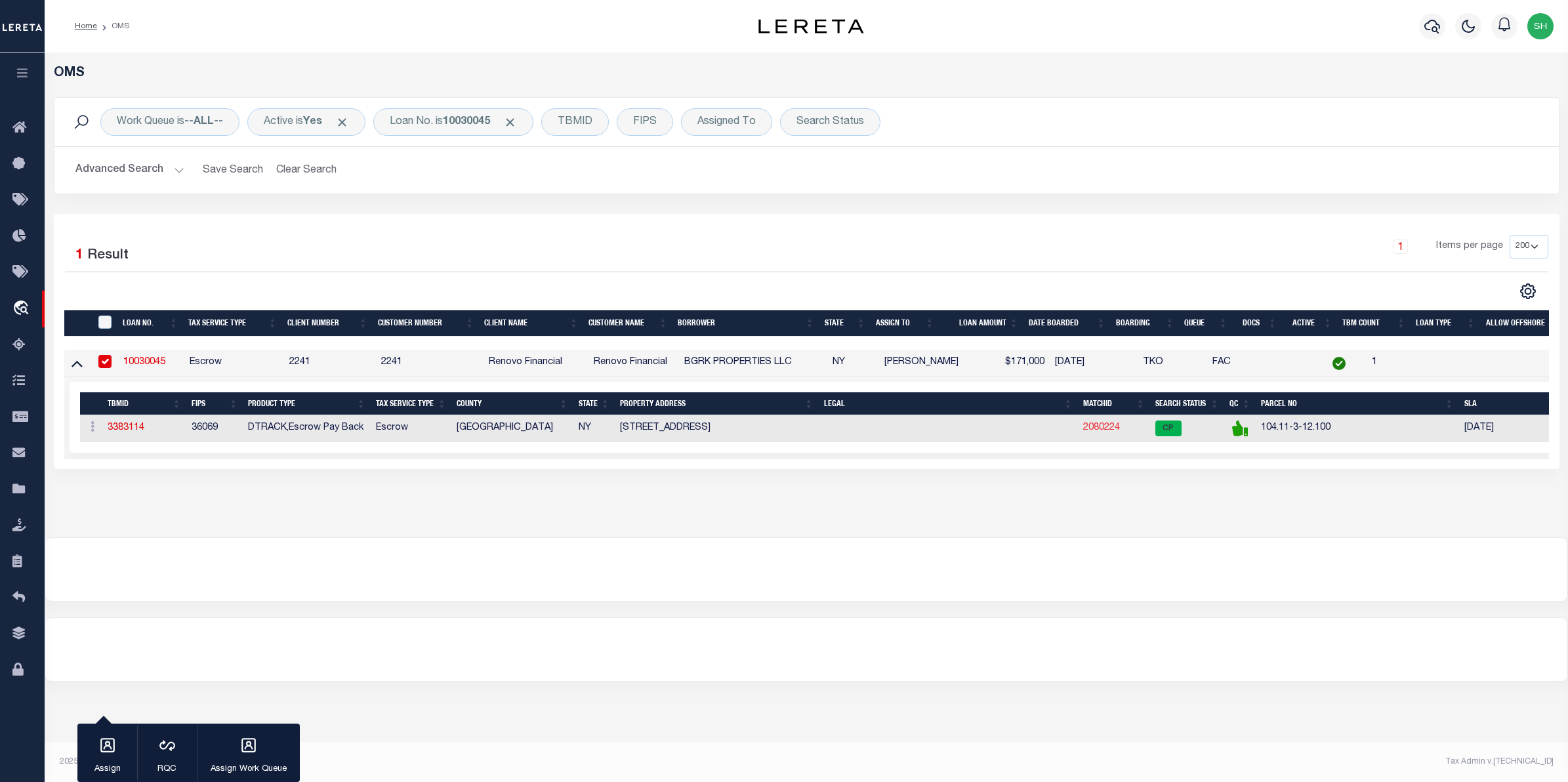
click at [1108, 429] on link "2080224" at bounding box center [1102, 428] width 37 height 9
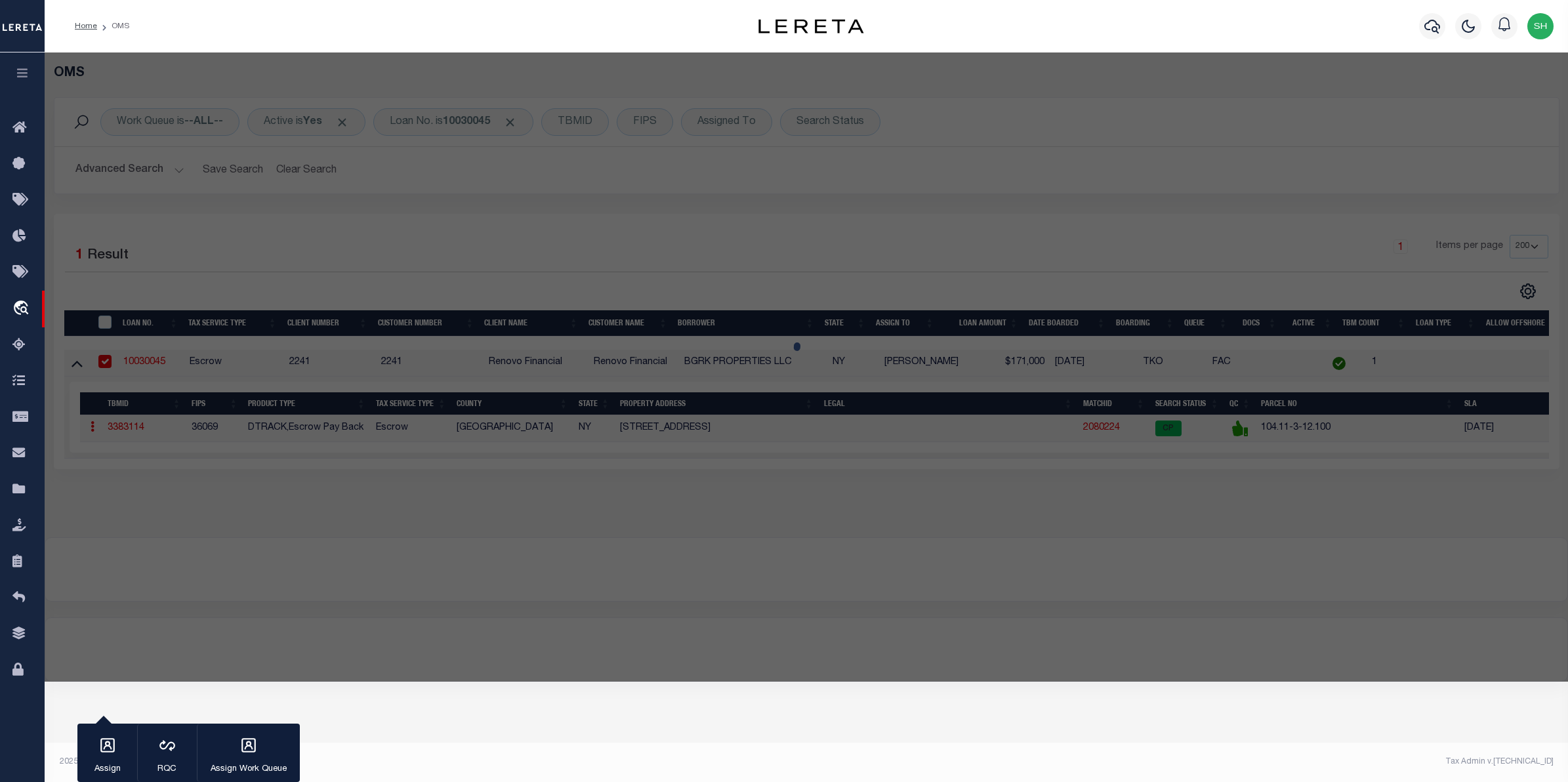
checkbox input "false"
select select "CP"
type input "BGRK PROPERTIES LLC"
select select "AGW"
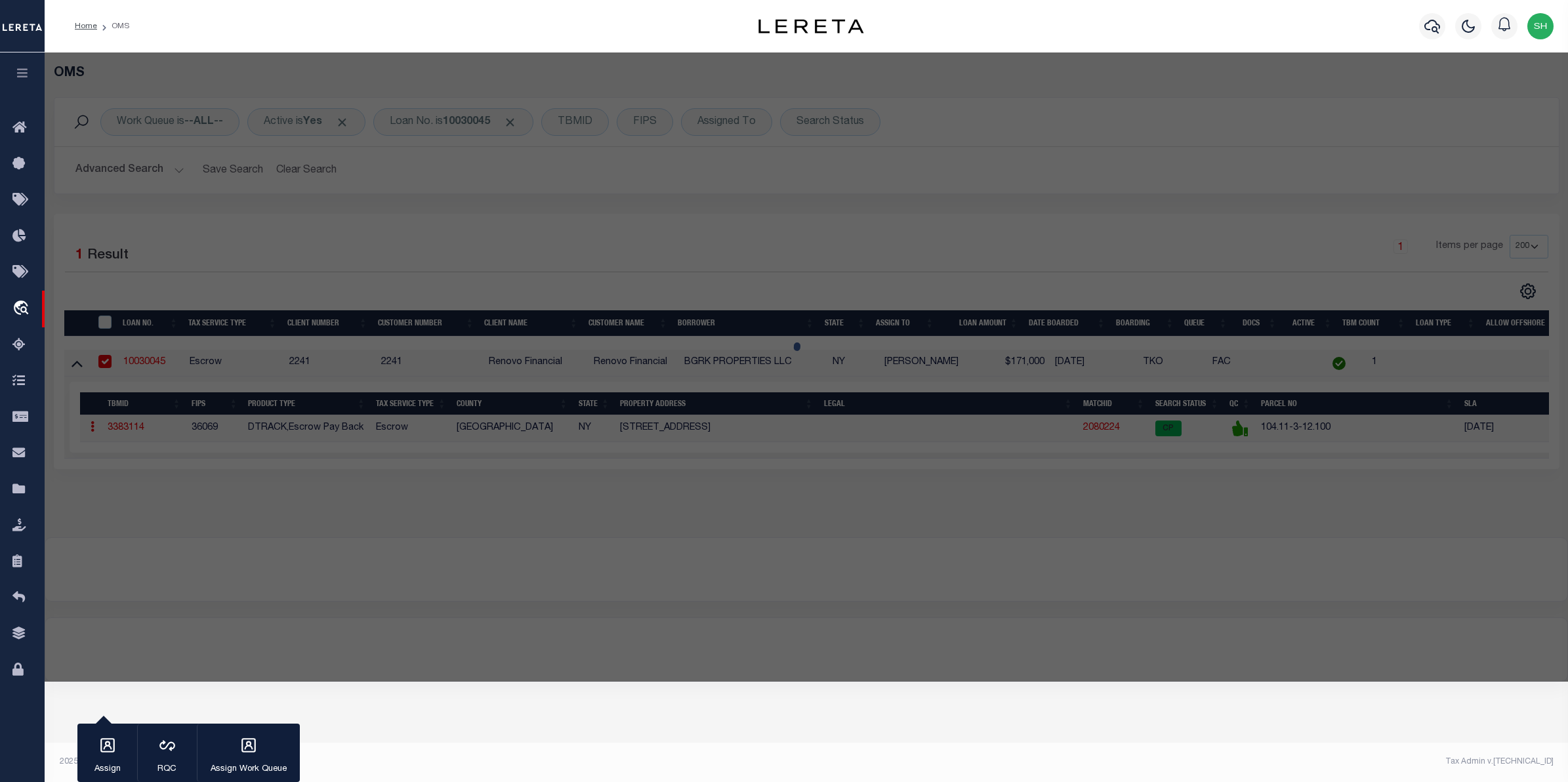
select select "ADD"
type input "[STREET_ADDRESS]"
checkbox input "false"
type input "GENEVA [GEOGRAPHIC_DATA] 14456"
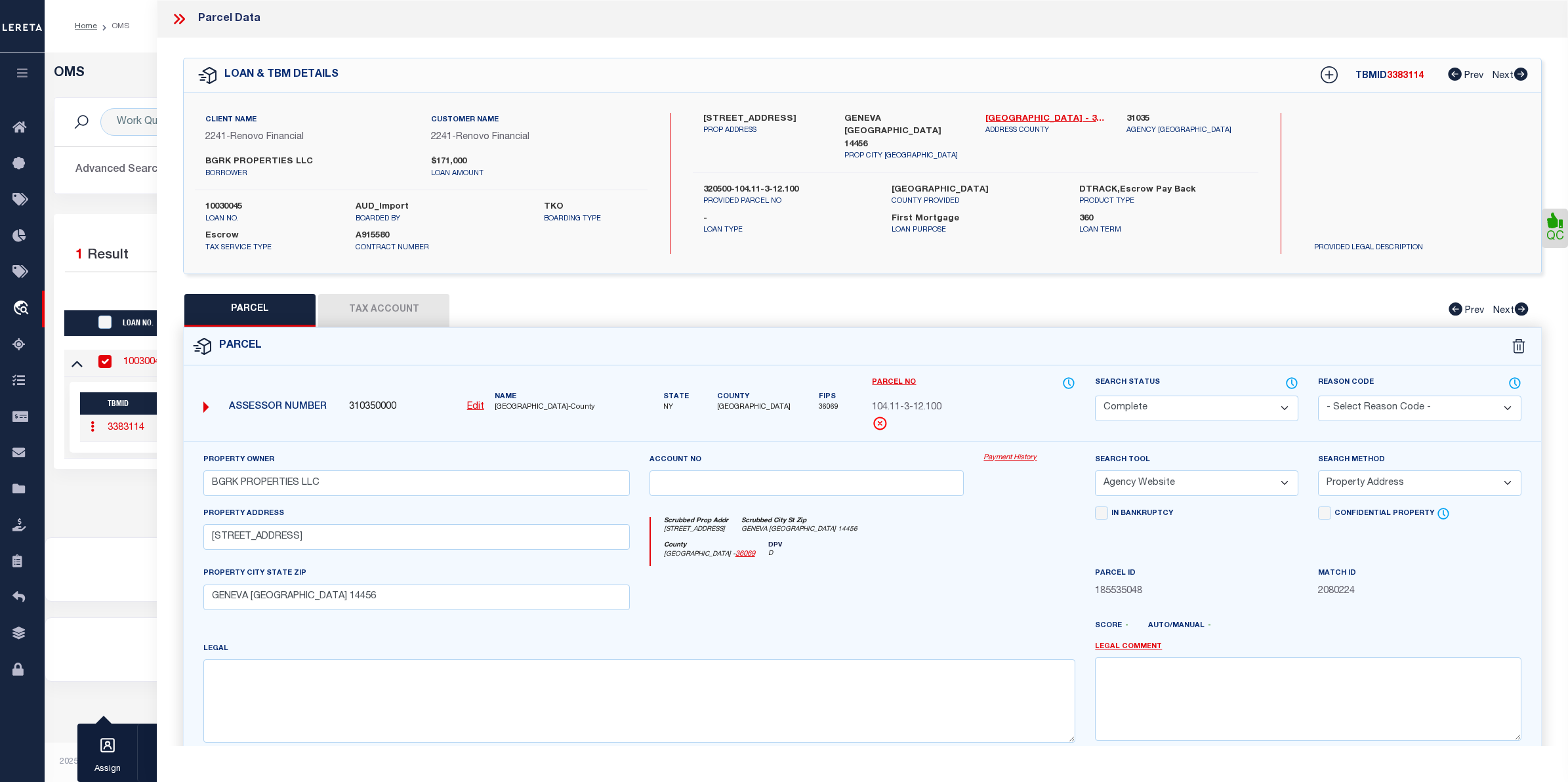
click at [1023, 462] on link "Payment History" at bounding box center [1029, 458] width 92 height 11
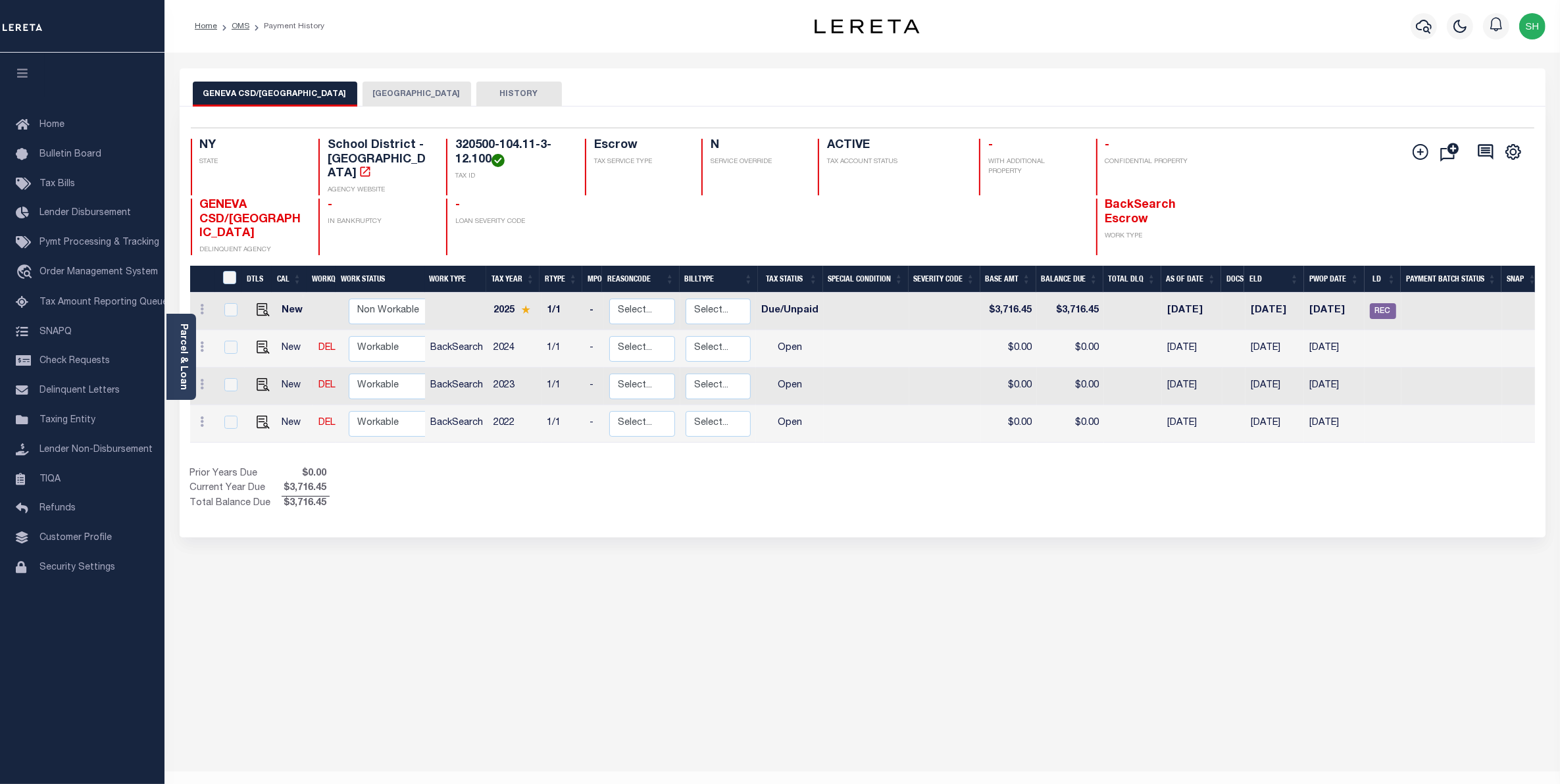
click at [999, 540] on div "GENEVA CSD/[GEOGRAPHIC_DATA] GENEVA CITY HISTORY Selected 4" at bounding box center [863, 439] width 1386 height 742
click at [63, 277] on span "Order Management System" at bounding box center [99, 272] width 118 height 9
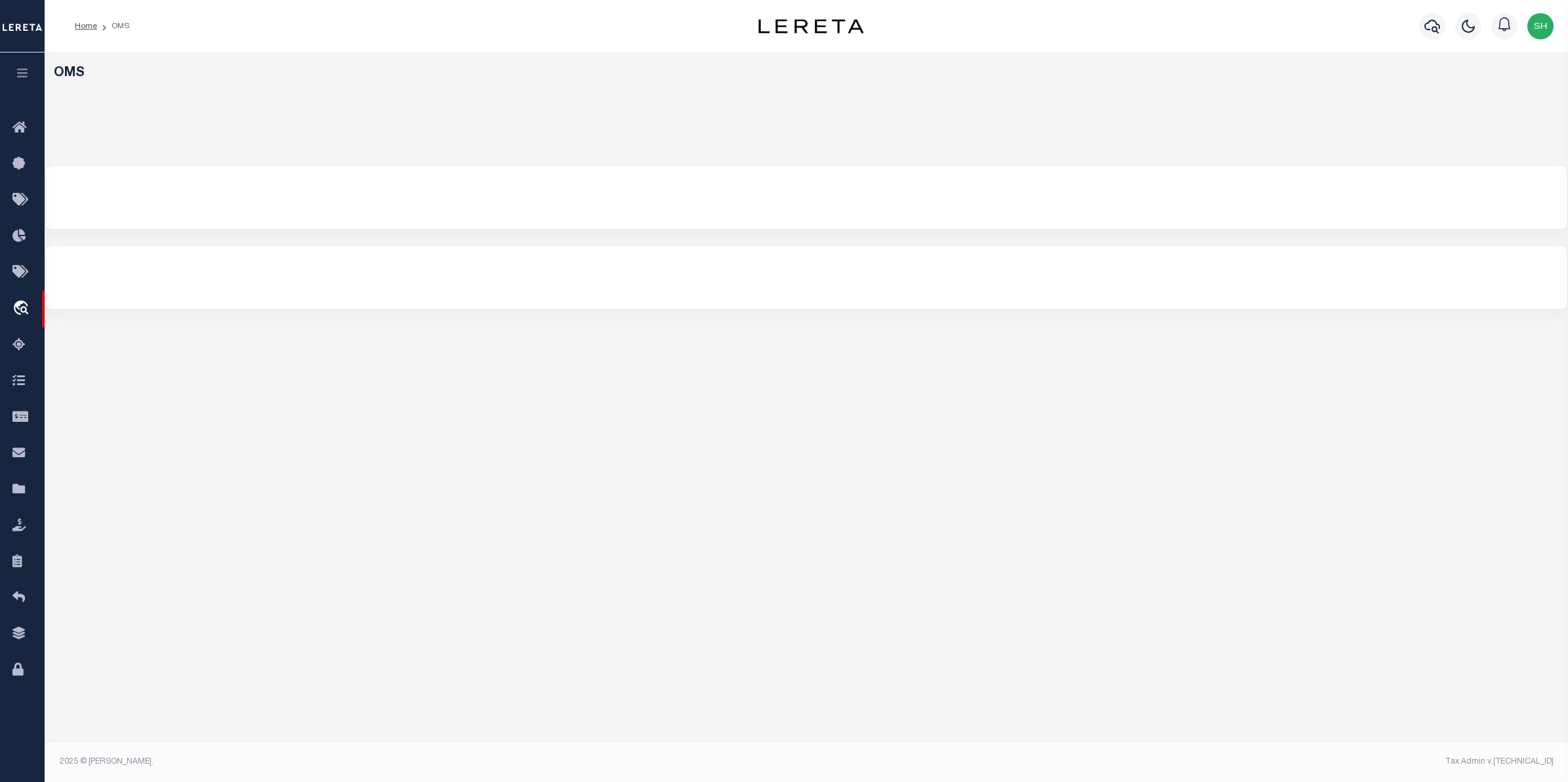
select select "200"
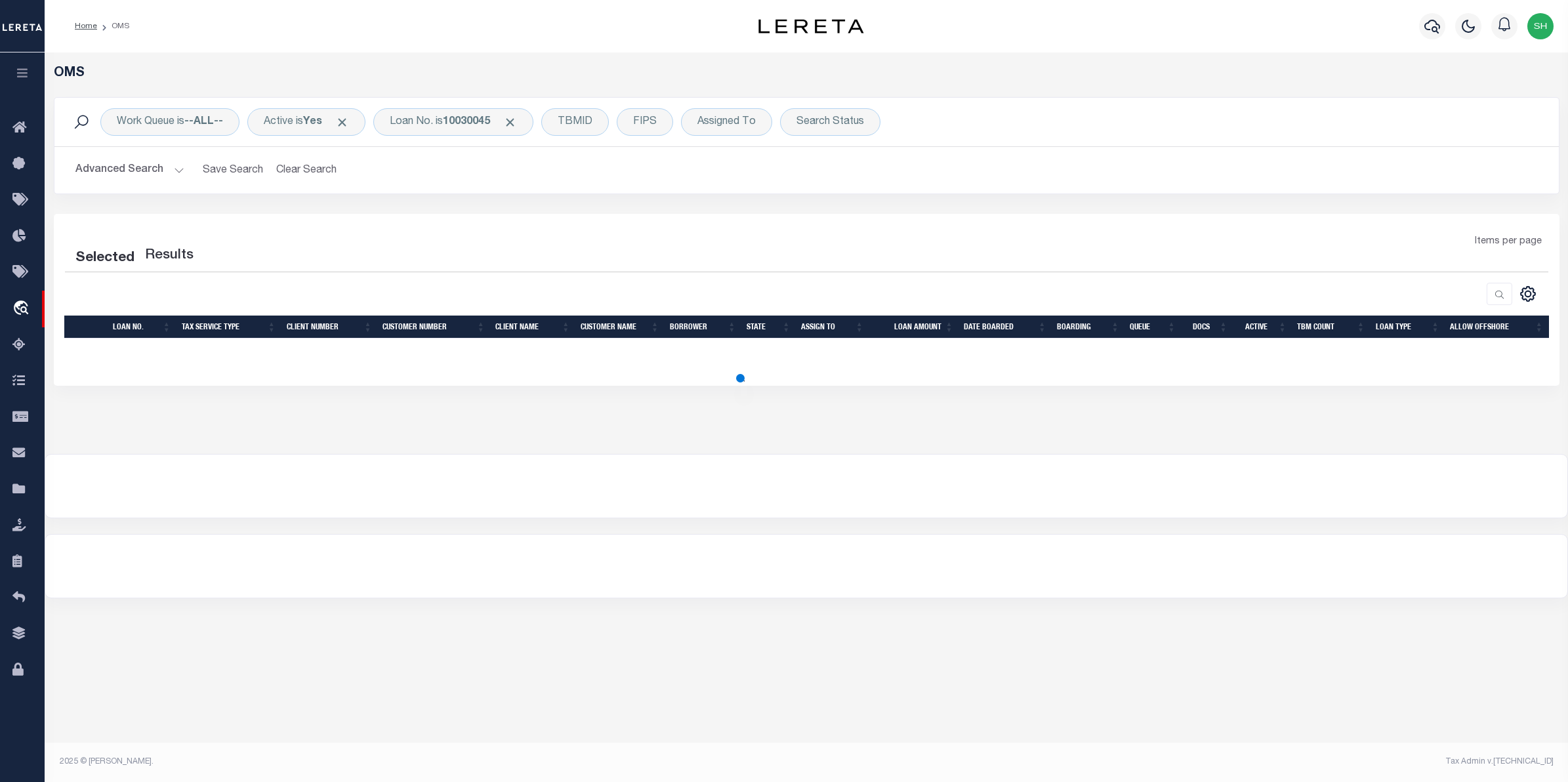
select select "200"
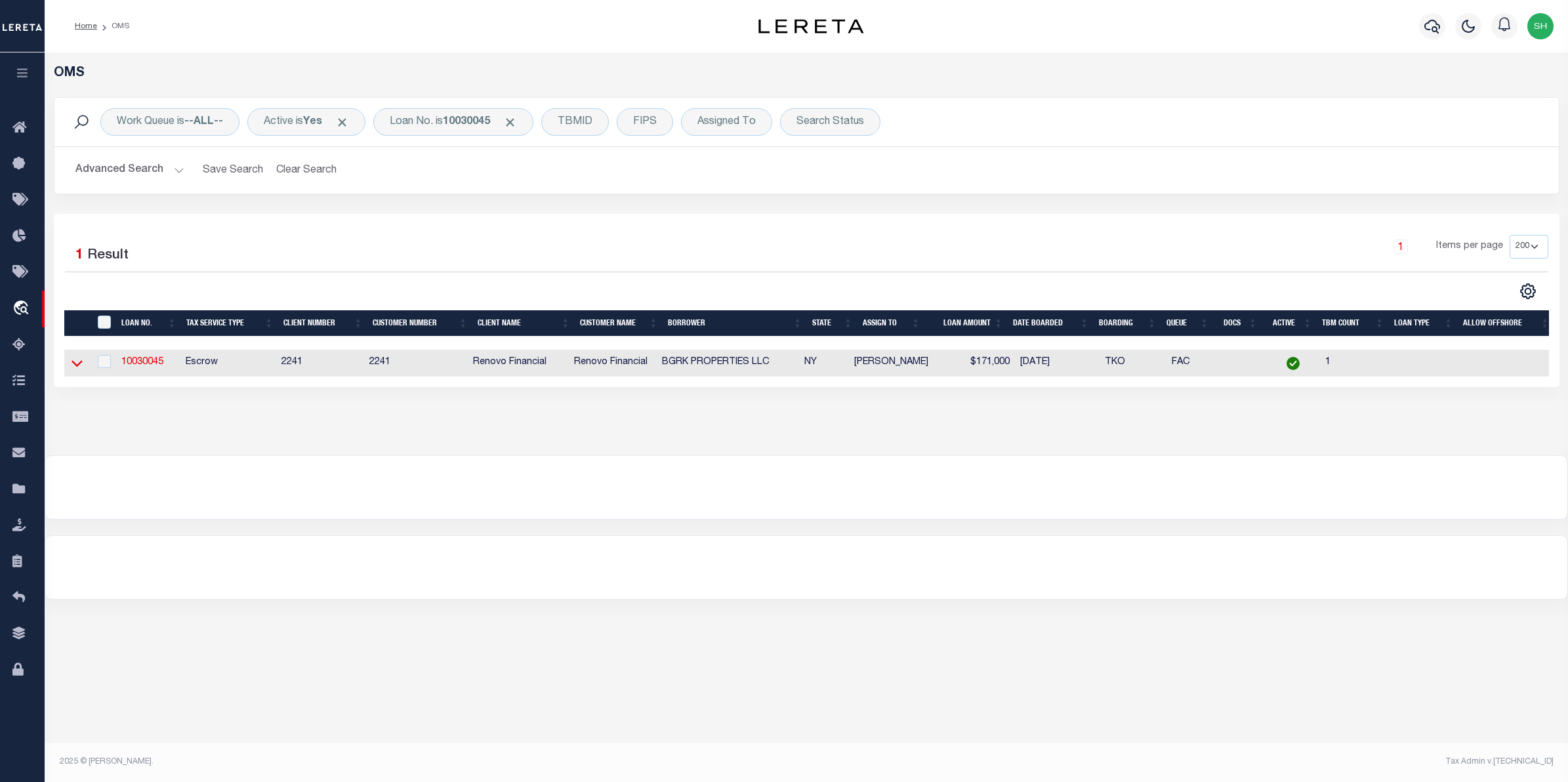
click at [75, 367] on icon at bounding box center [76, 364] width 11 height 7
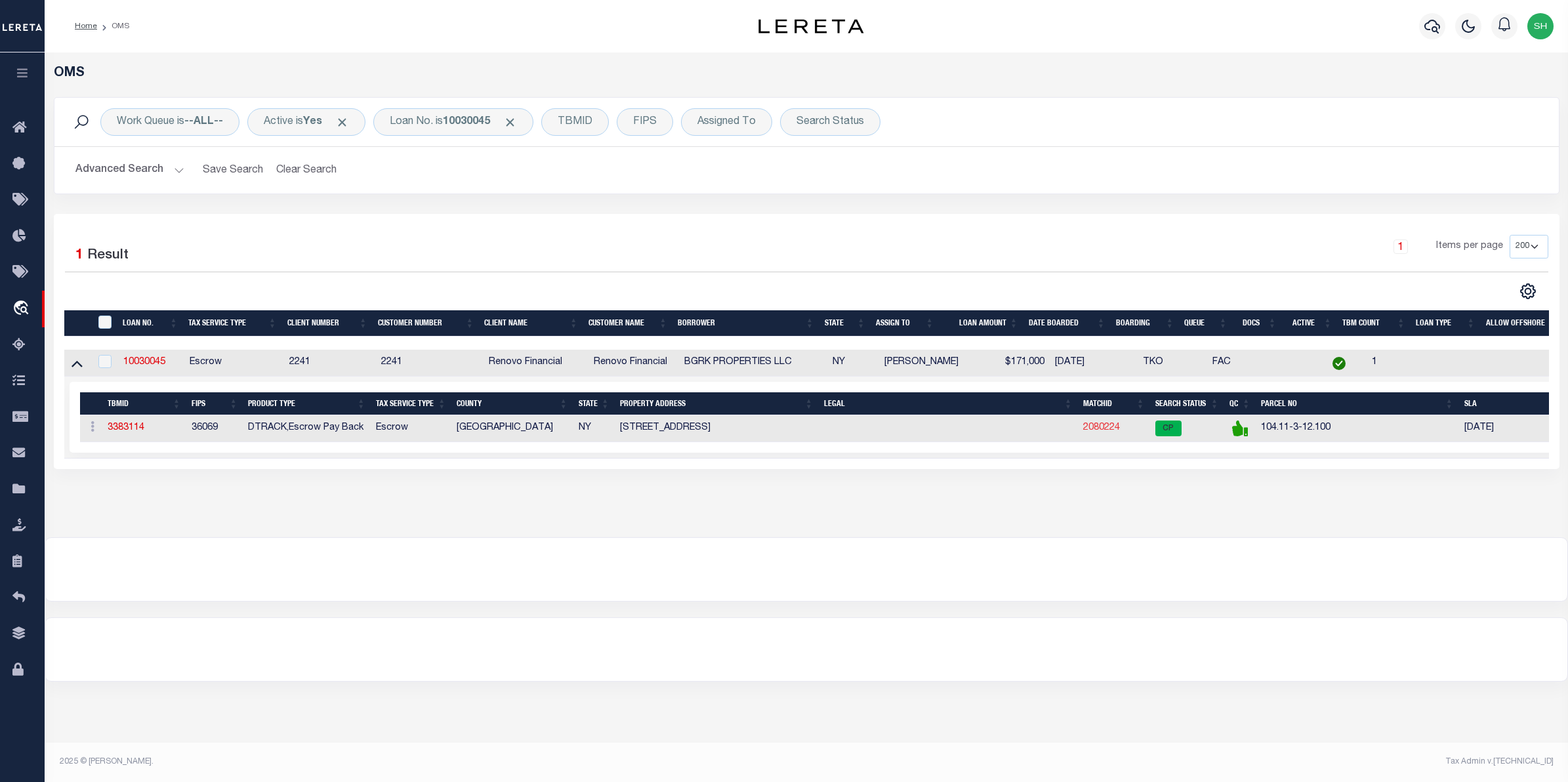
click at [1093, 431] on link "2080224" at bounding box center [1102, 428] width 37 height 9
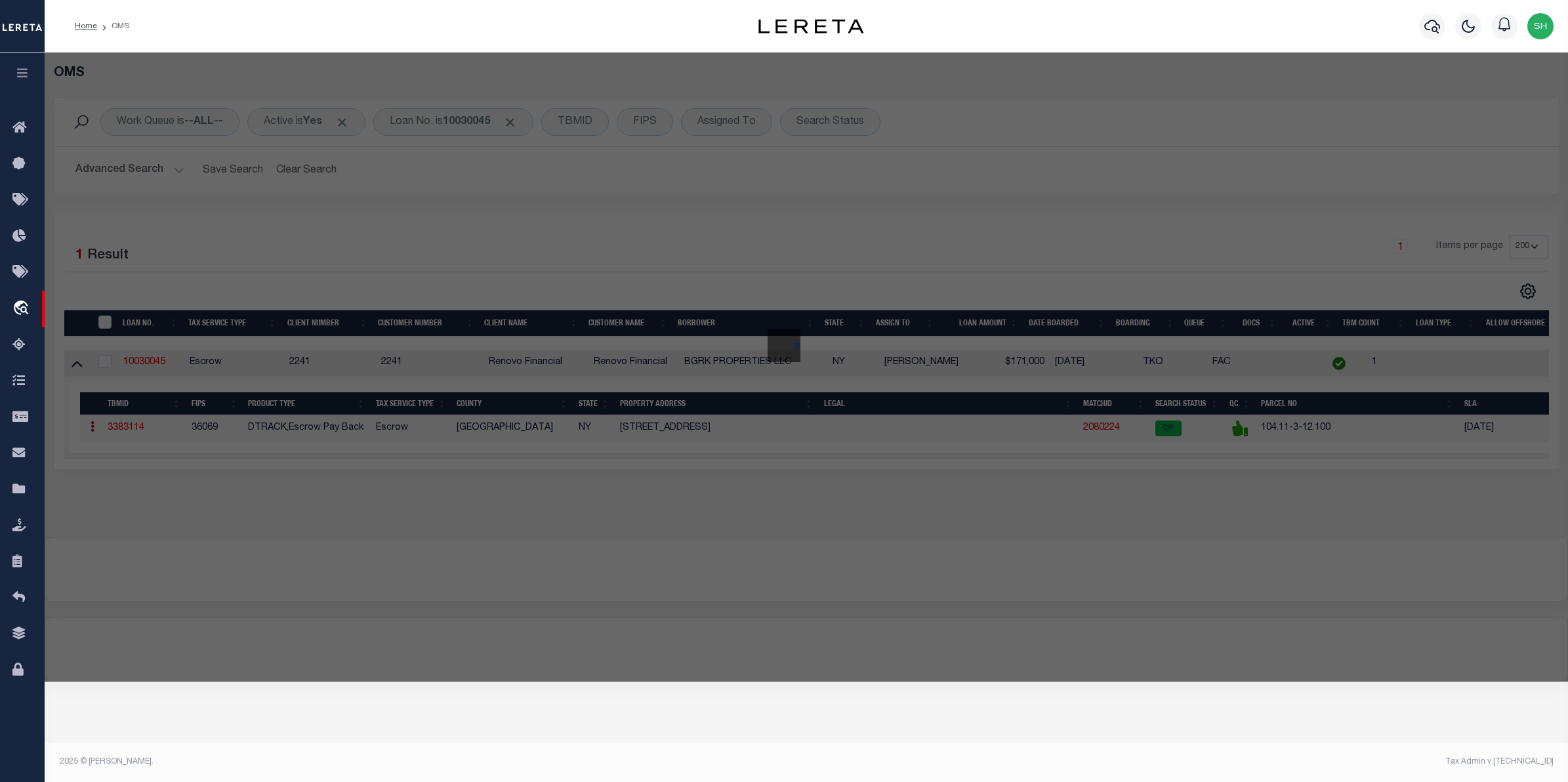
checkbox input "false"
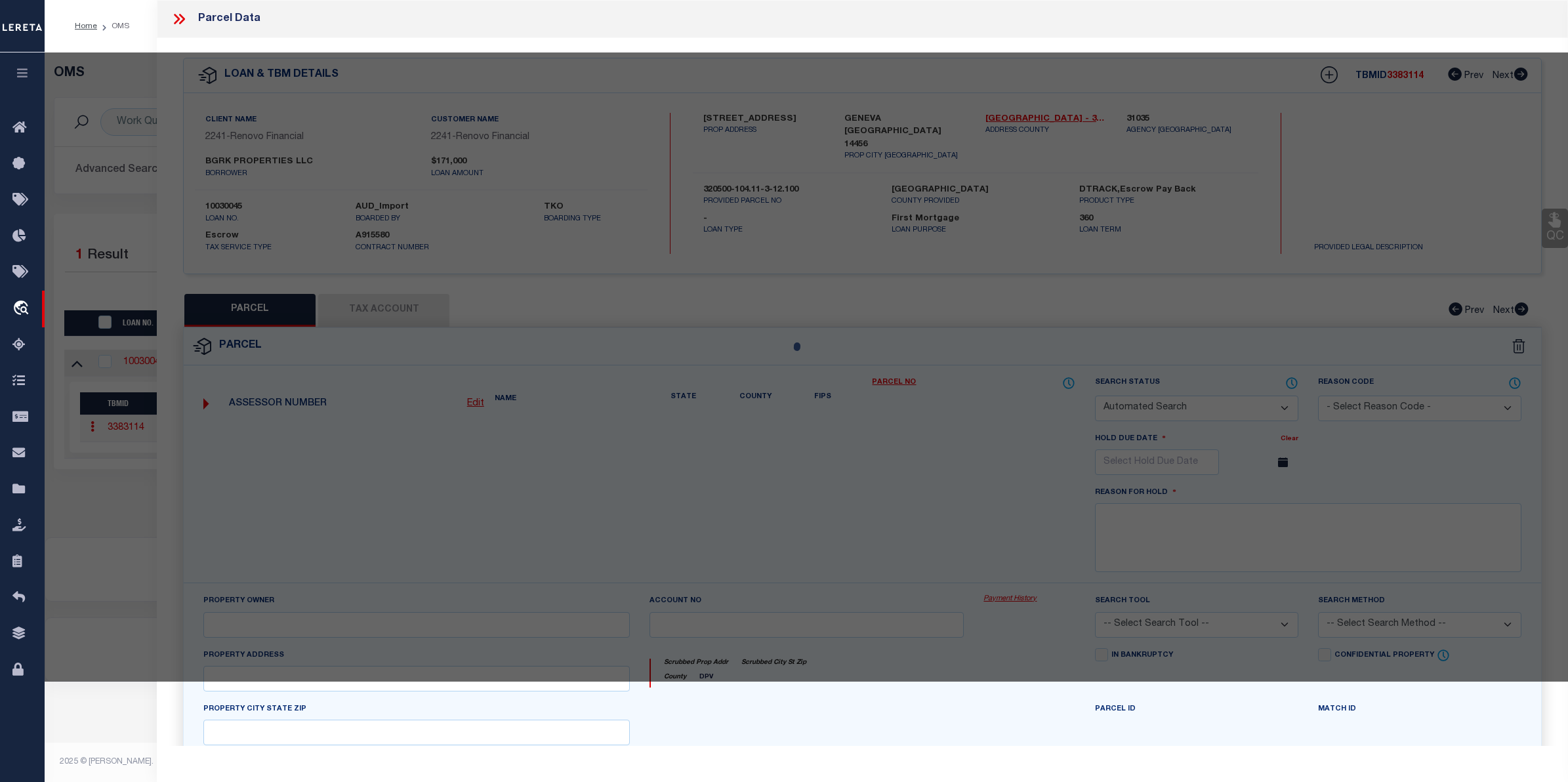
select select "CP"
type input "BGRK PROPERTIES LLC"
select select "AGW"
select select "ADD"
type input "[STREET_ADDRESS]"
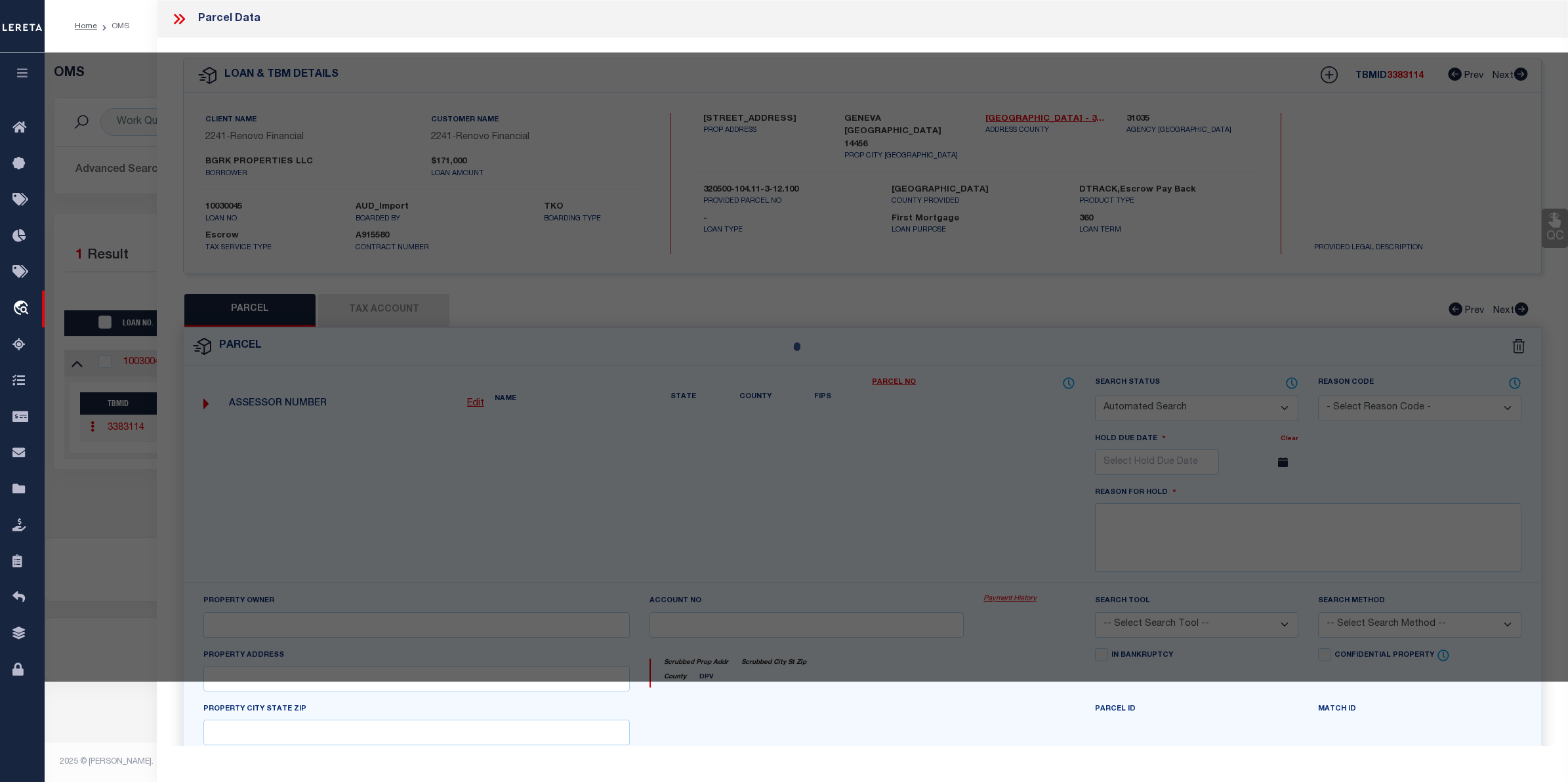
checkbox input "false"
type input "GENEVA [GEOGRAPHIC_DATA] 14456"
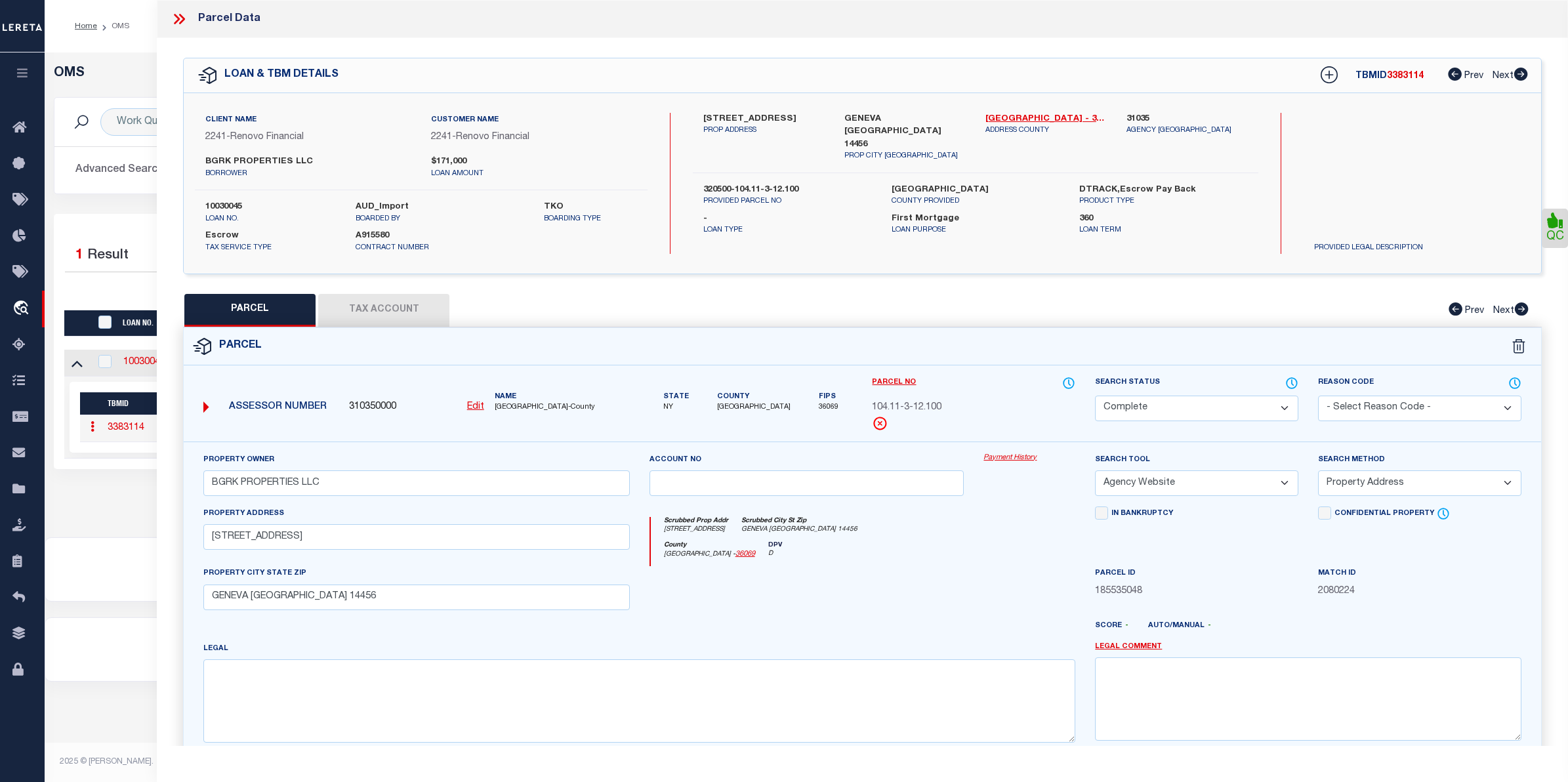
click at [1029, 458] on link "Payment History" at bounding box center [1029, 458] width 92 height 11
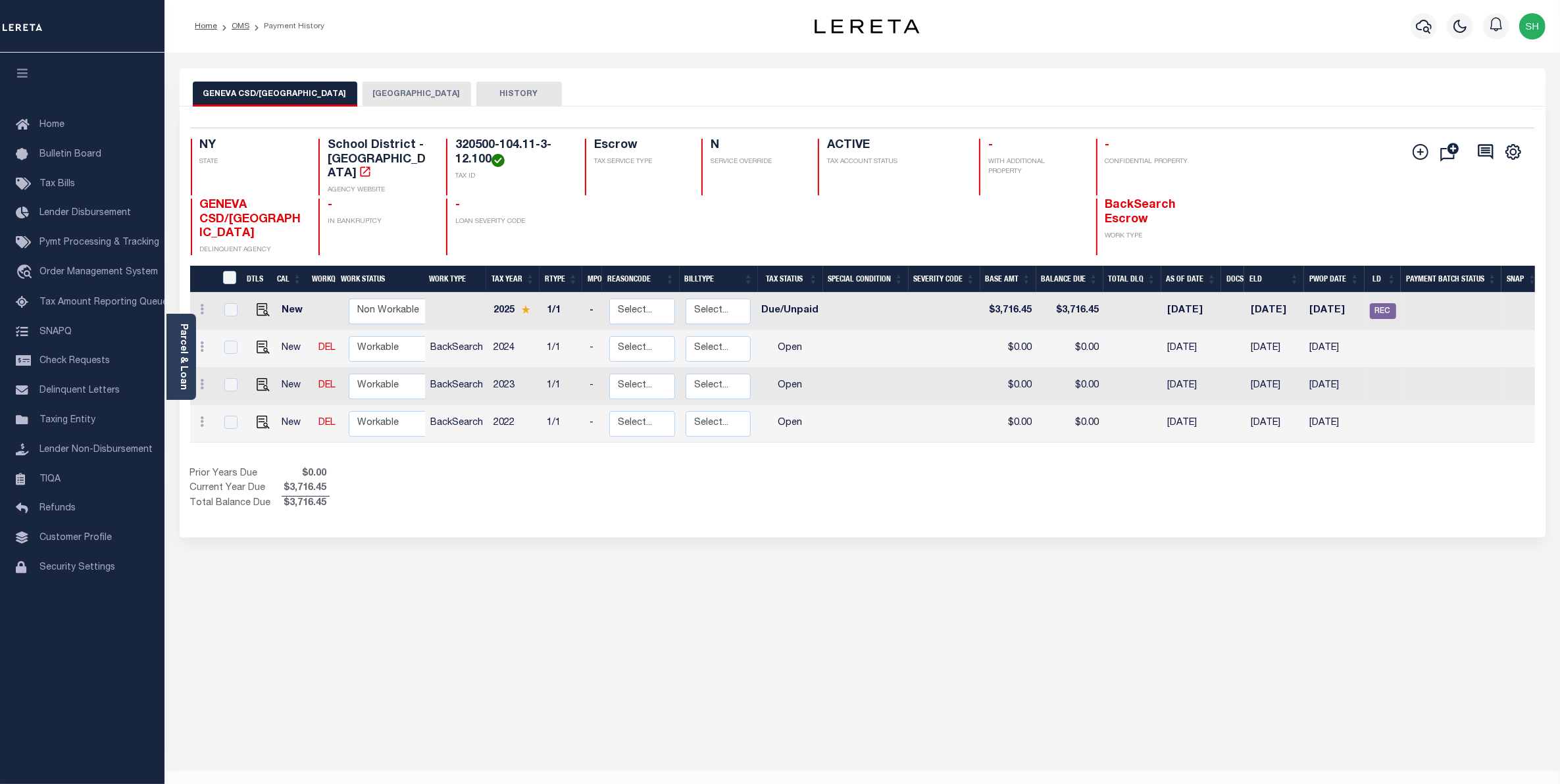
click at [362, 92] on button "[GEOGRAPHIC_DATA]" at bounding box center [417, 94] width 108 height 25
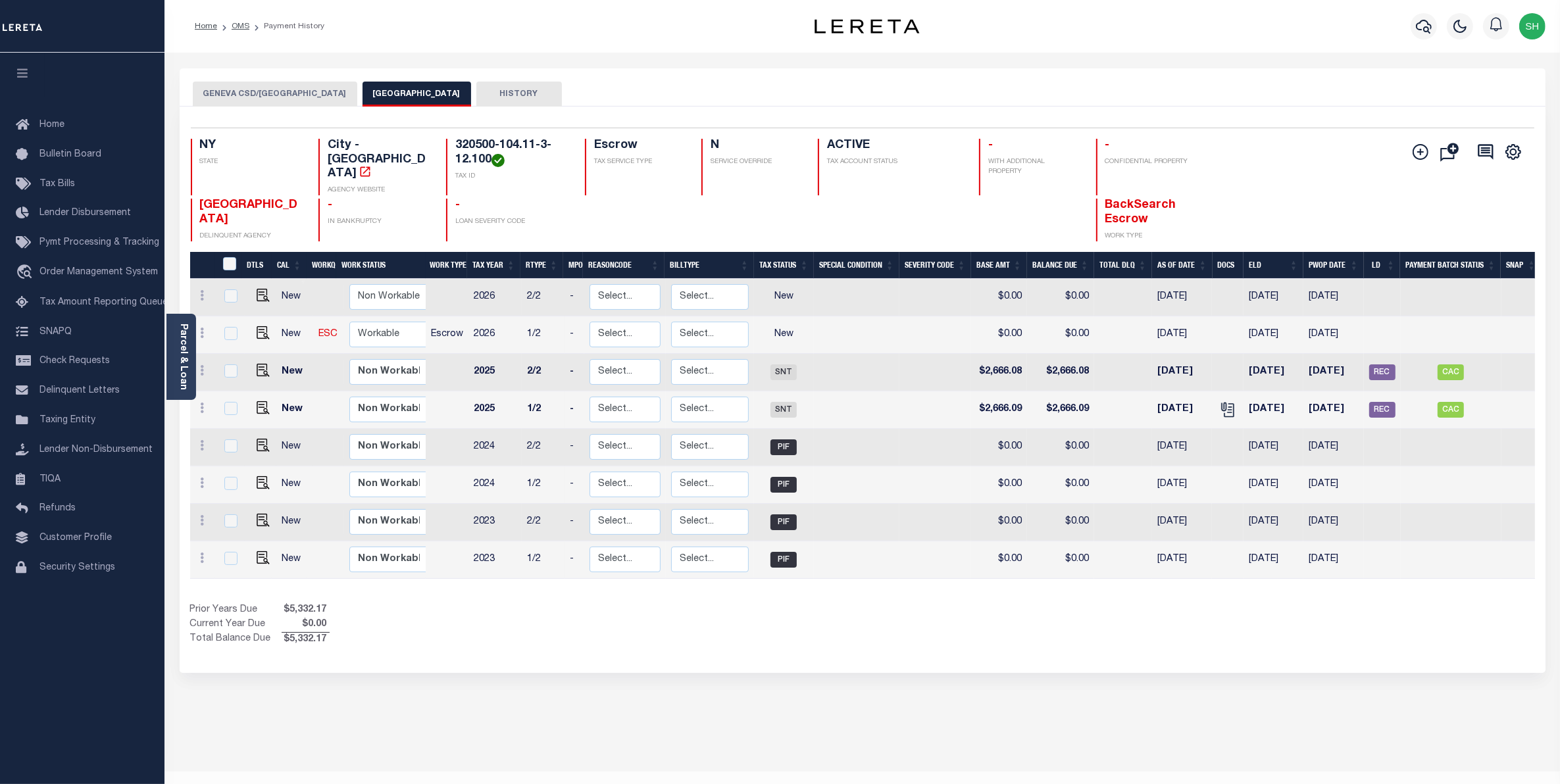
click at [996, 707] on div "GENEVA CSD/[GEOGRAPHIC_DATA] GENEVA CITY HISTORY Selected 8" at bounding box center [863, 439] width 1386 height 742
click at [782, 613] on div "Prior Years Due $5,332.17 Current Year Due $0.00 Total Balance Due $5,332.17" at bounding box center [526, 625] width 673 height 44
